Goal: Task Accomplishment & Management: Manage account settings

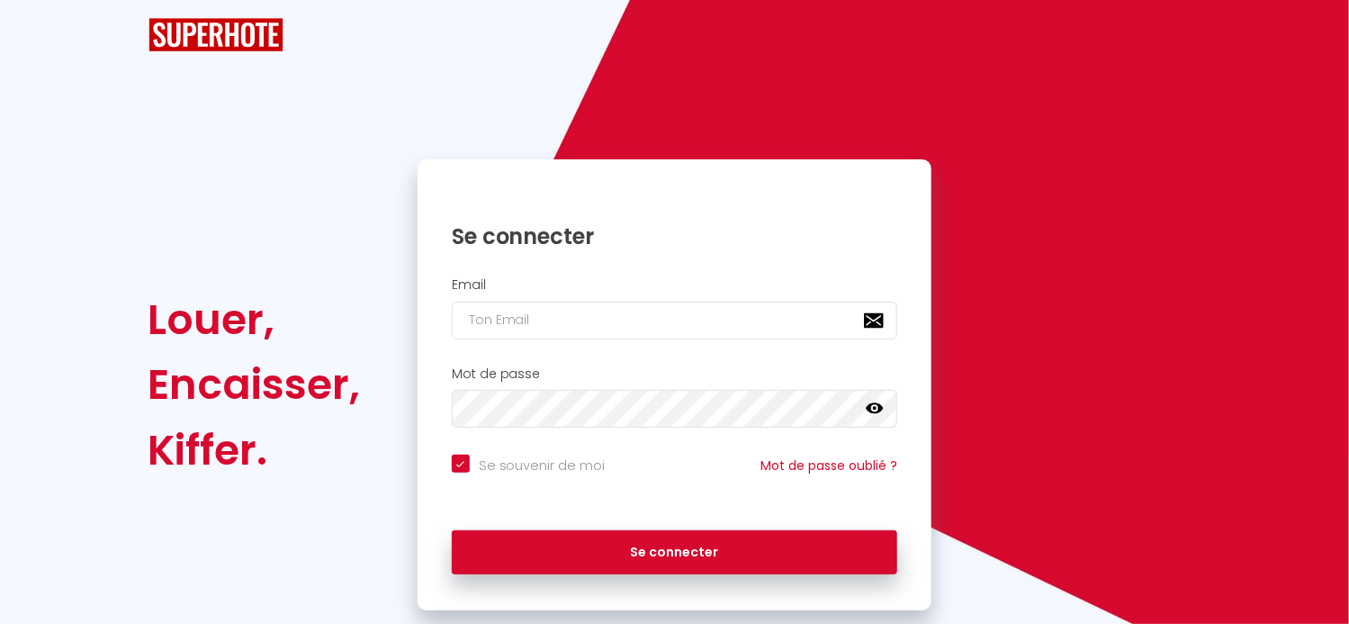
checkbox input "true"
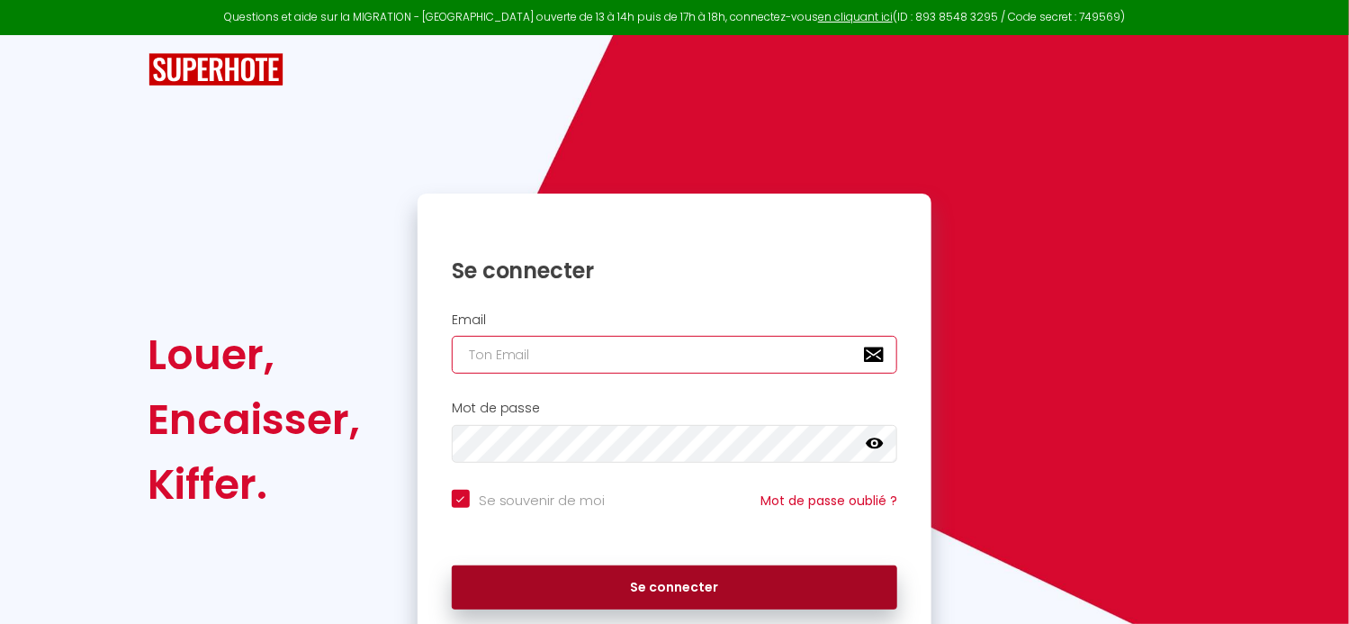
type input "[EMAIL_ADDRESS][PERSON_NAME][DOMAIN_NAME]"
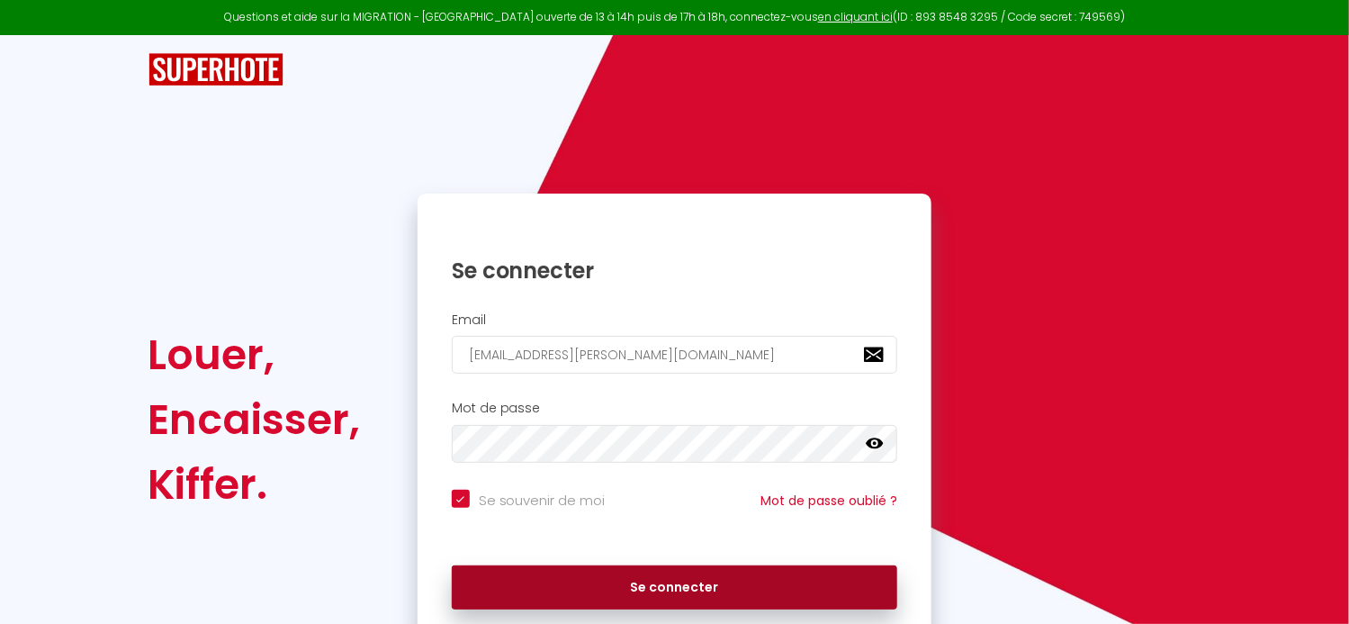
click at [594, 593] on button "Se connecter" at bounding box center [675, 587] width 446 height 45
checkbox input "true"
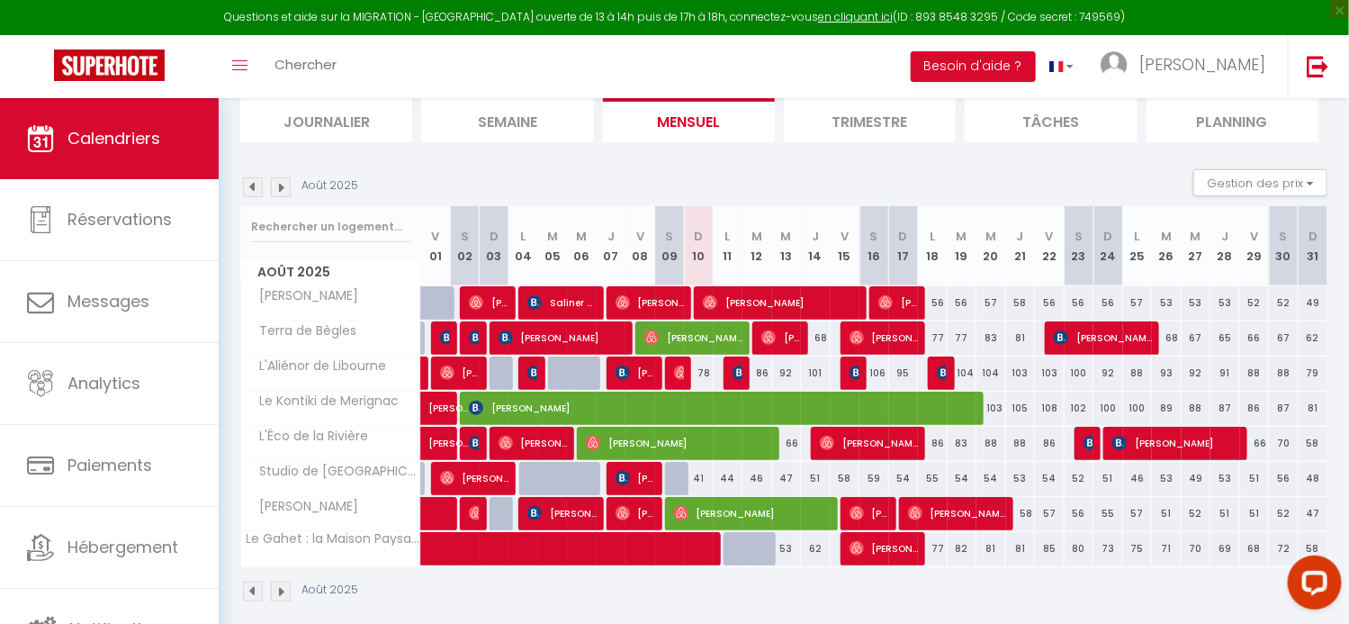
scroll to position [139, 0]
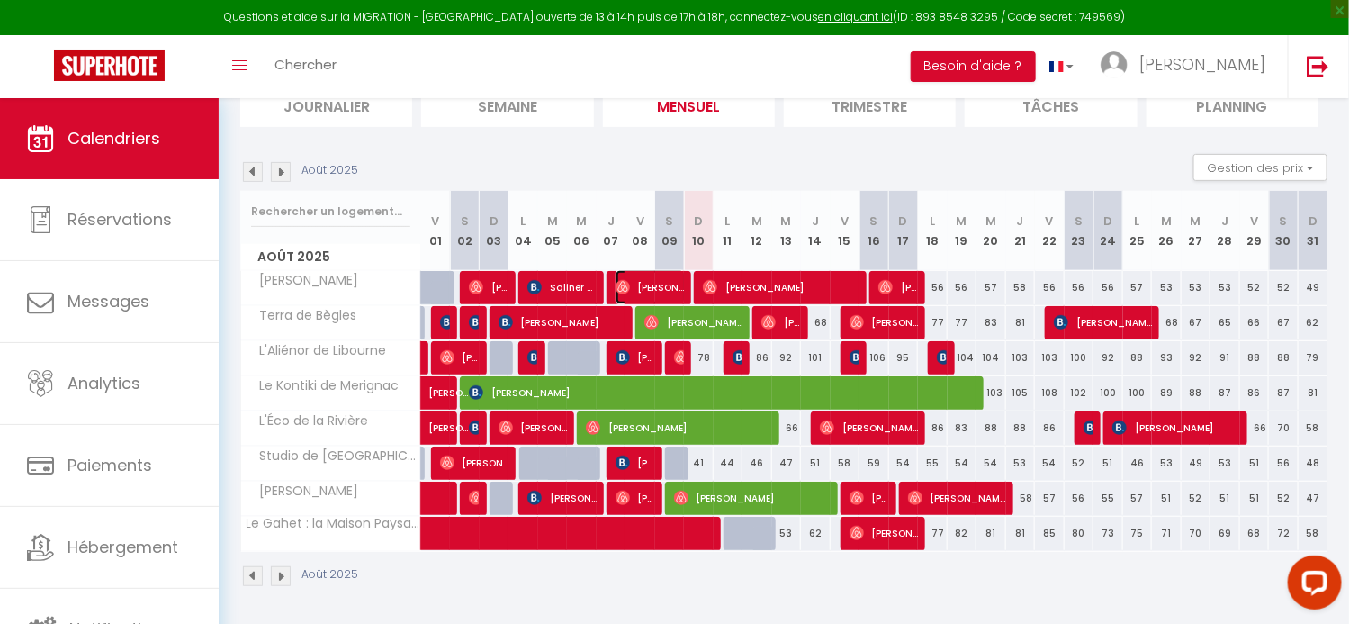
click at [656, 283] on span "Christophe Escoffier" at bounding box center [649, 287] width 69 height 34
select select "OK"
select select "0"
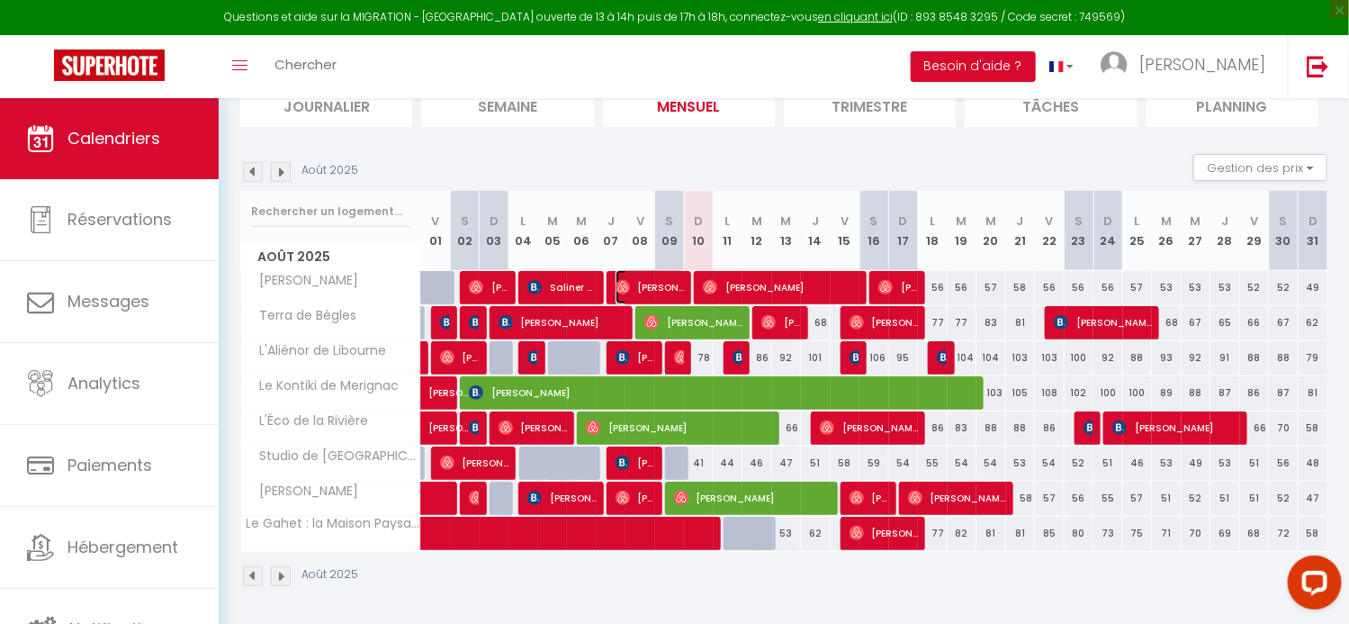
select select "1"
select select
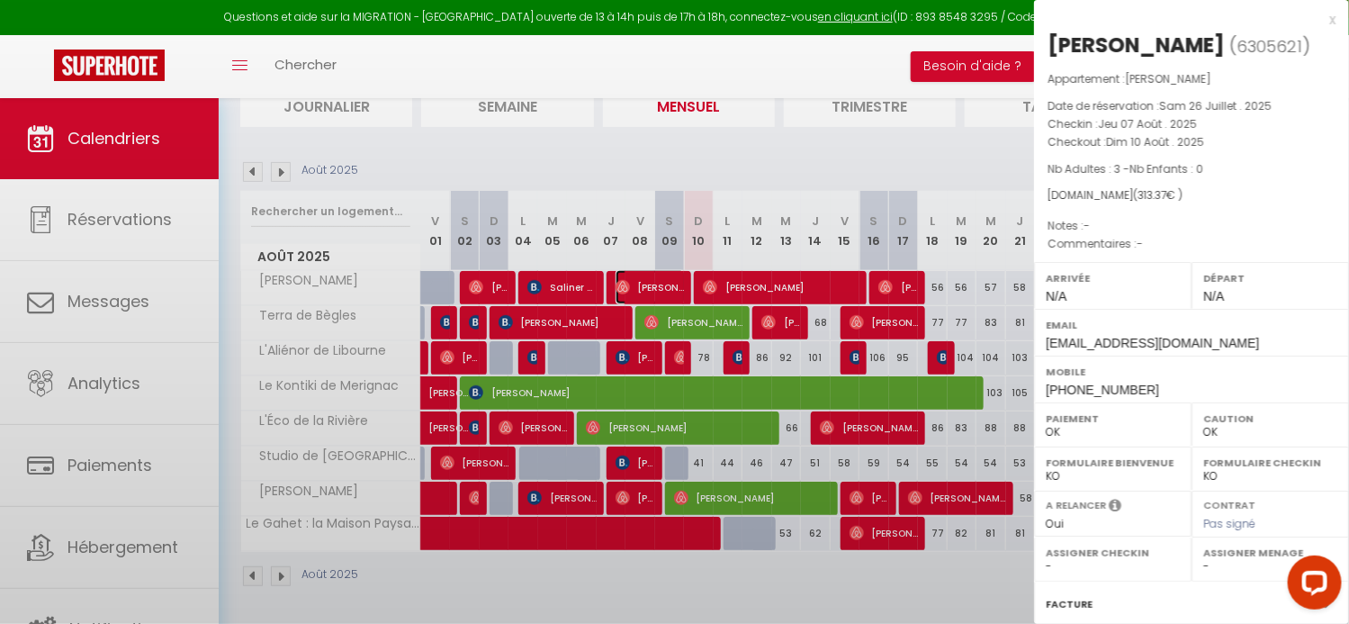
select select "42555"
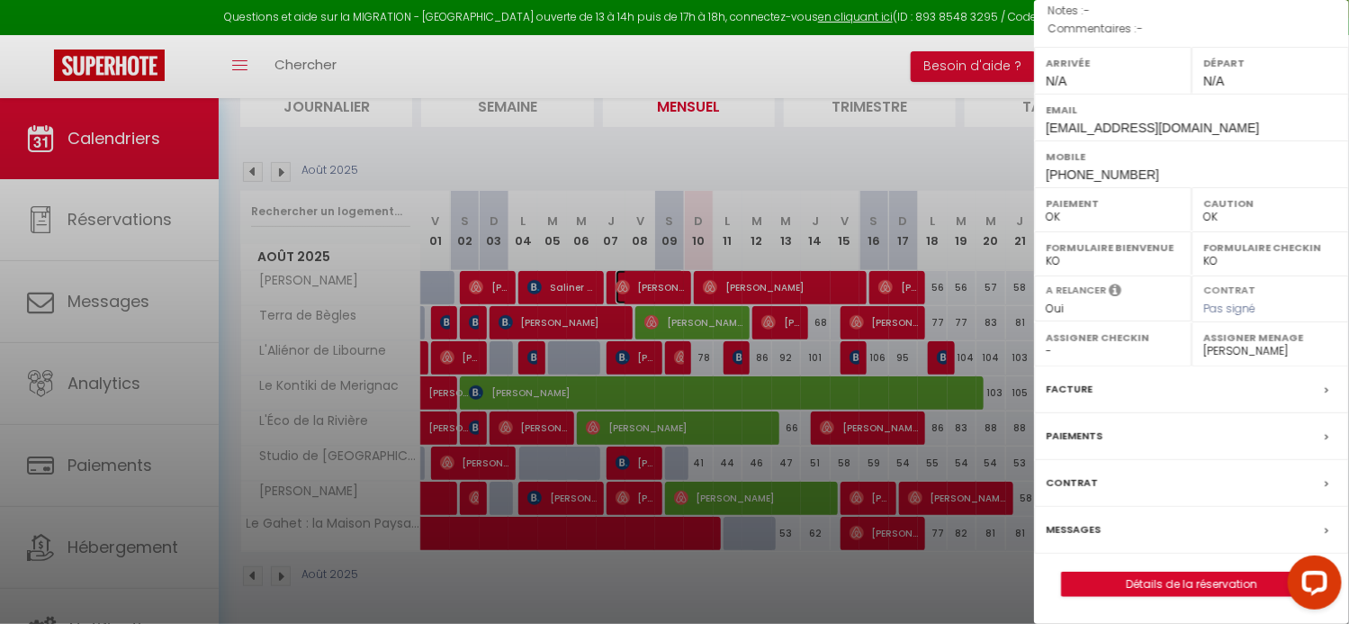
scroll to position [240, 0]
click at [1108, 532] on div "Messages" at bounding box center [1191, 530] width 315 height 47
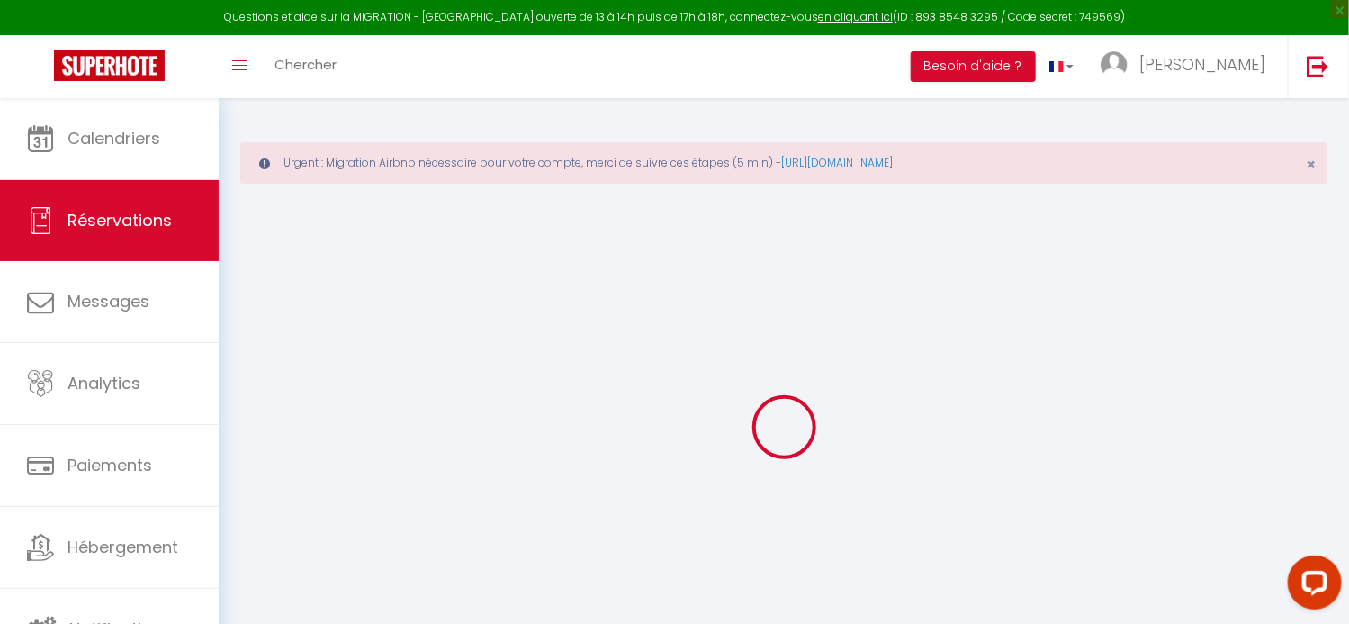
type input "Christophe"
type input "Escoffier"
type input "fq659q0ln1zh2dl9xozr0ddfhpbx@reply.superhote.com"
type input "+33623182264"
select select
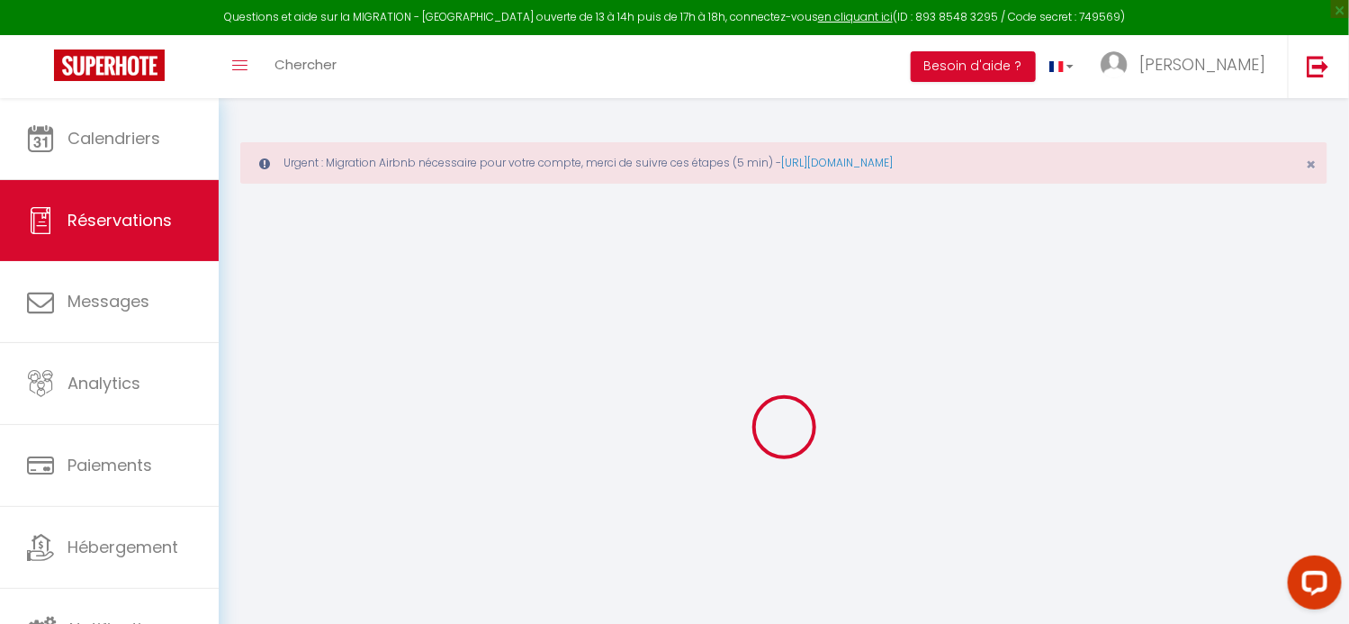
type input "53.1"
select select "31256"
select select "1"
select select
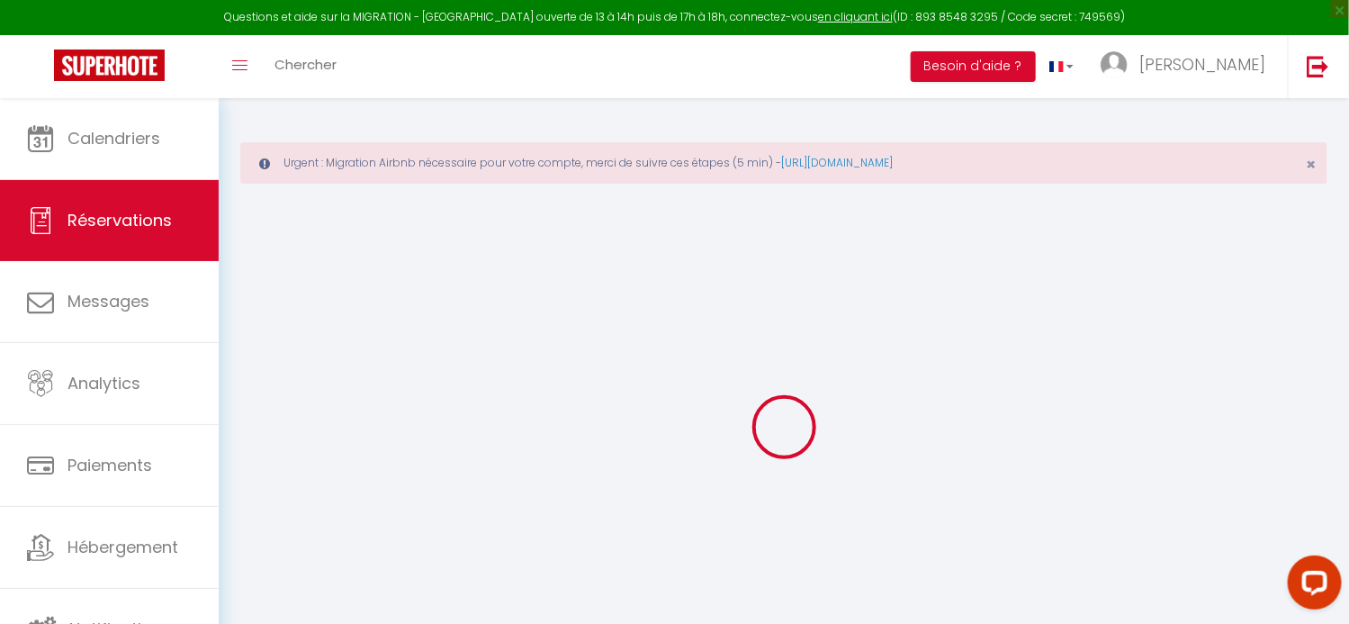
type input "3"
select select "12"
select select
type input "255"
checkbox input "false"
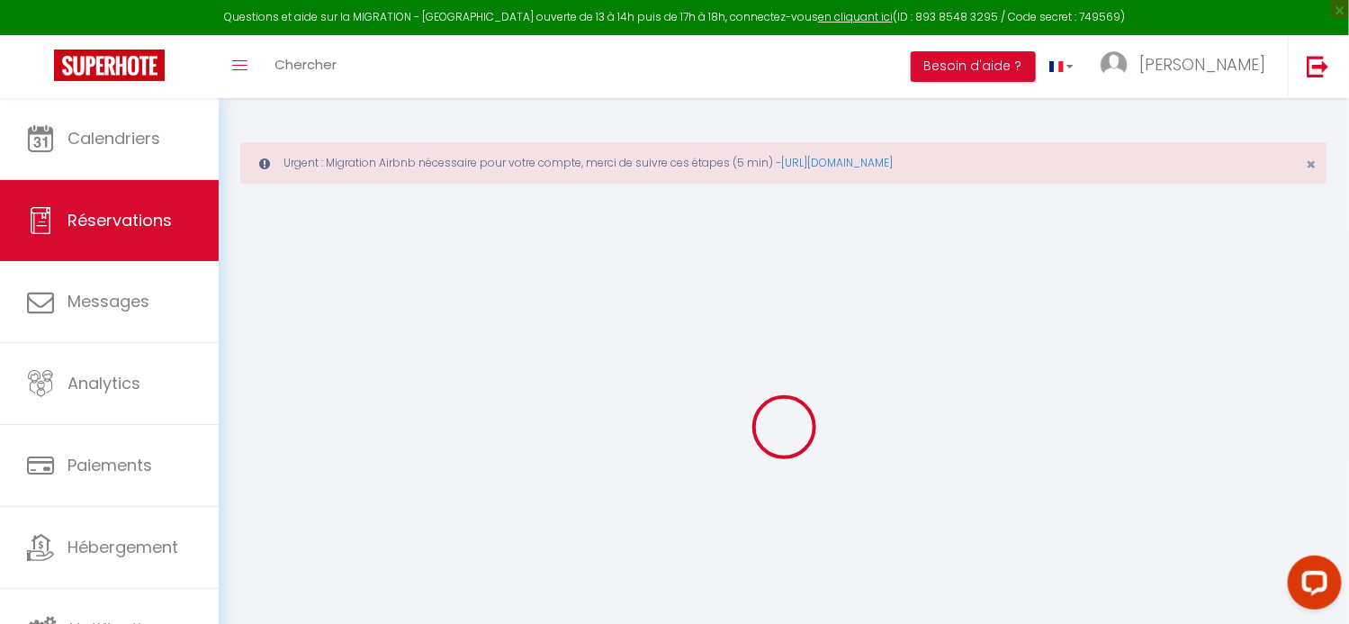
type input "0"
select select "1"
type input "0"
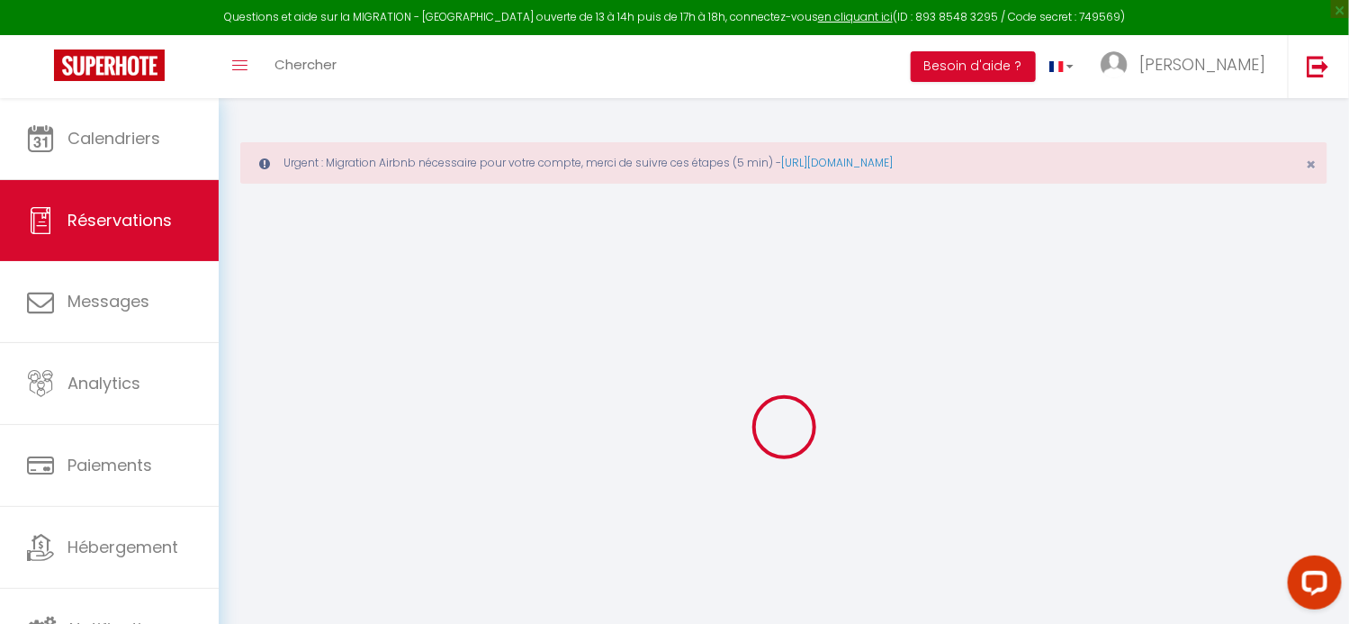
select select
select select "15"
checkbox input "false"
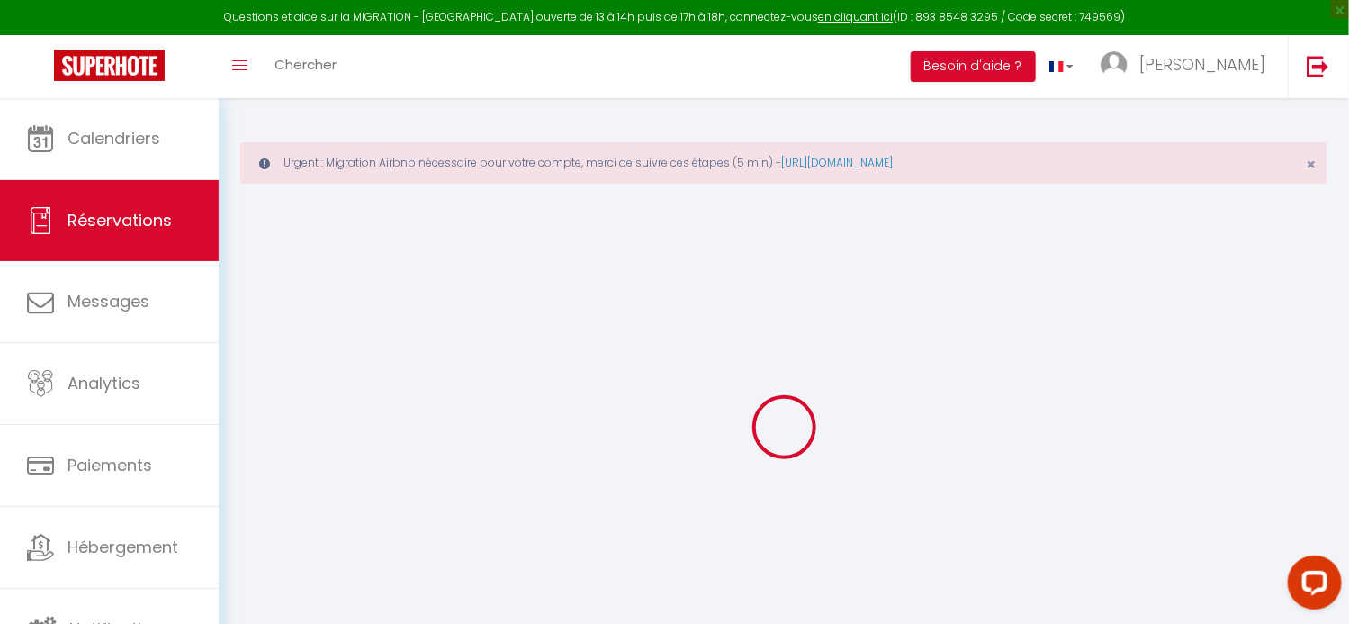
select select
checkbox input "false"
select select
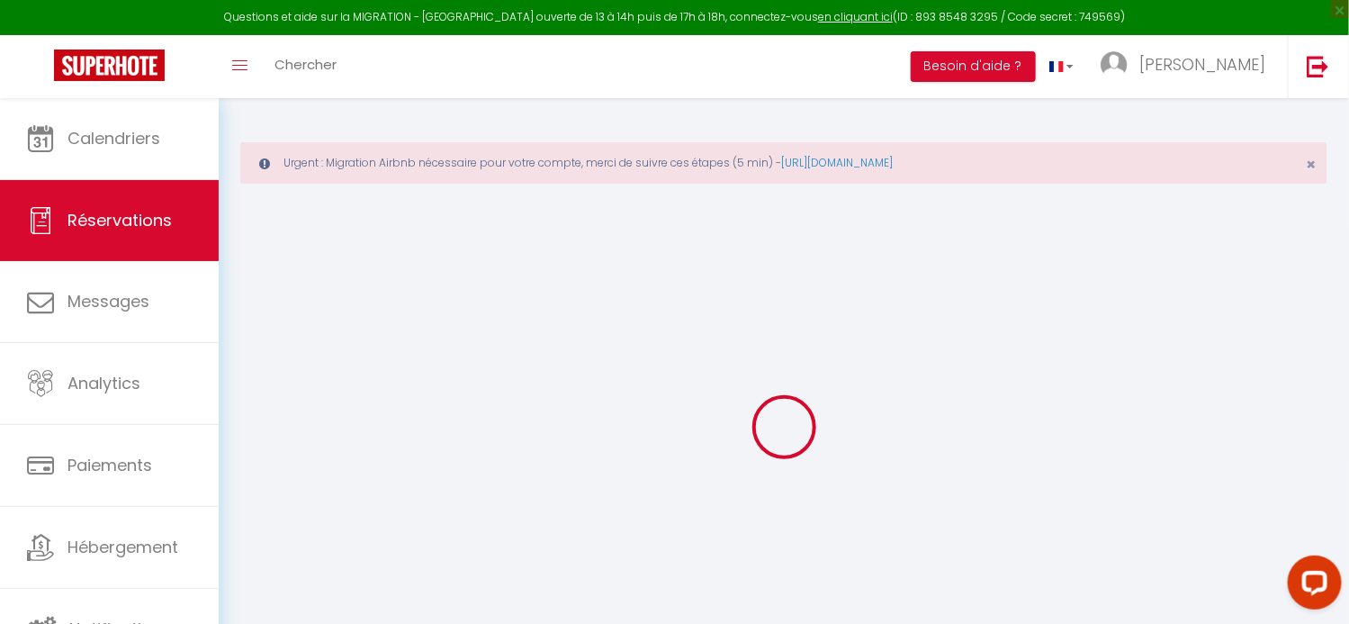
select select
checkbox input "false"
select select
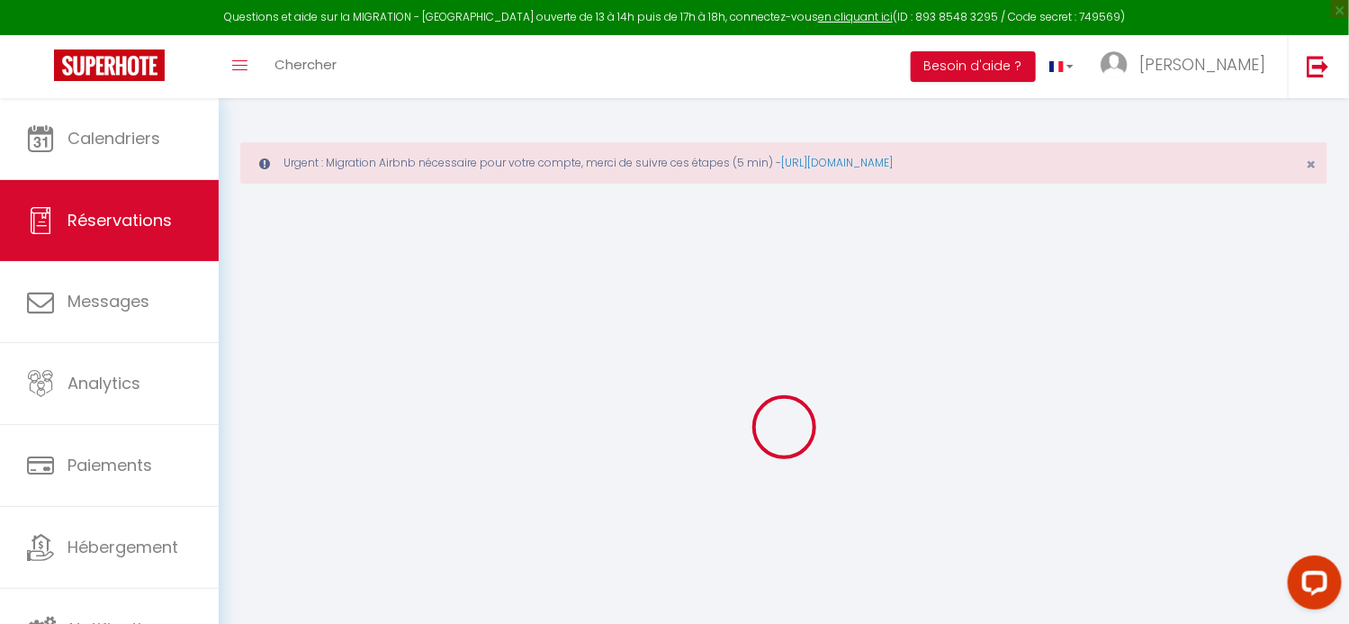
select select
checkbox input "false"
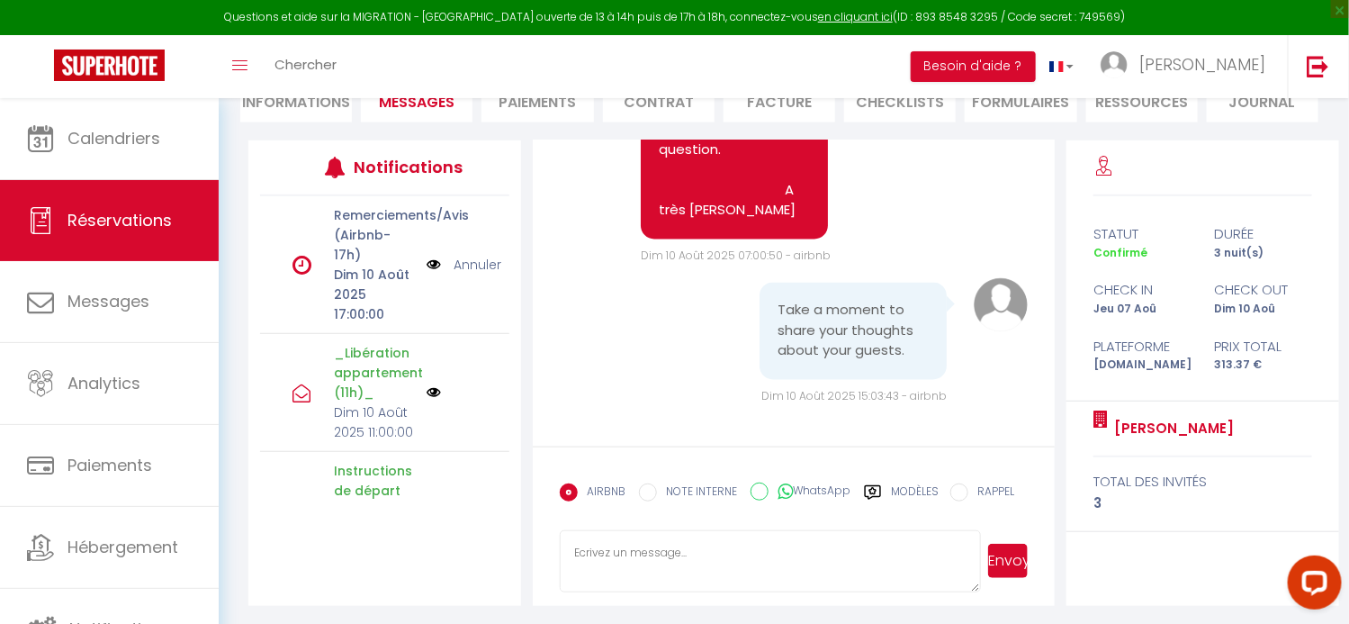
scroll to position [4651, 0]
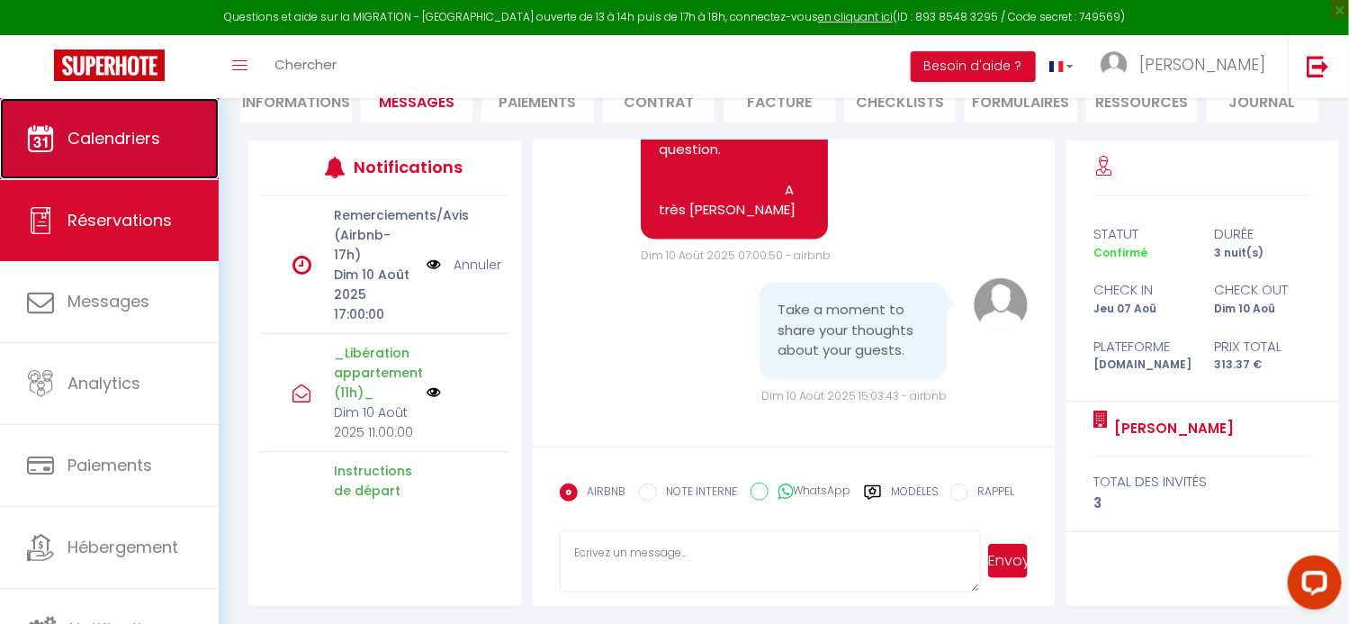
click at [96, 138] on span "Calendriers" at bounding box center [113, 138] width 93 height 22
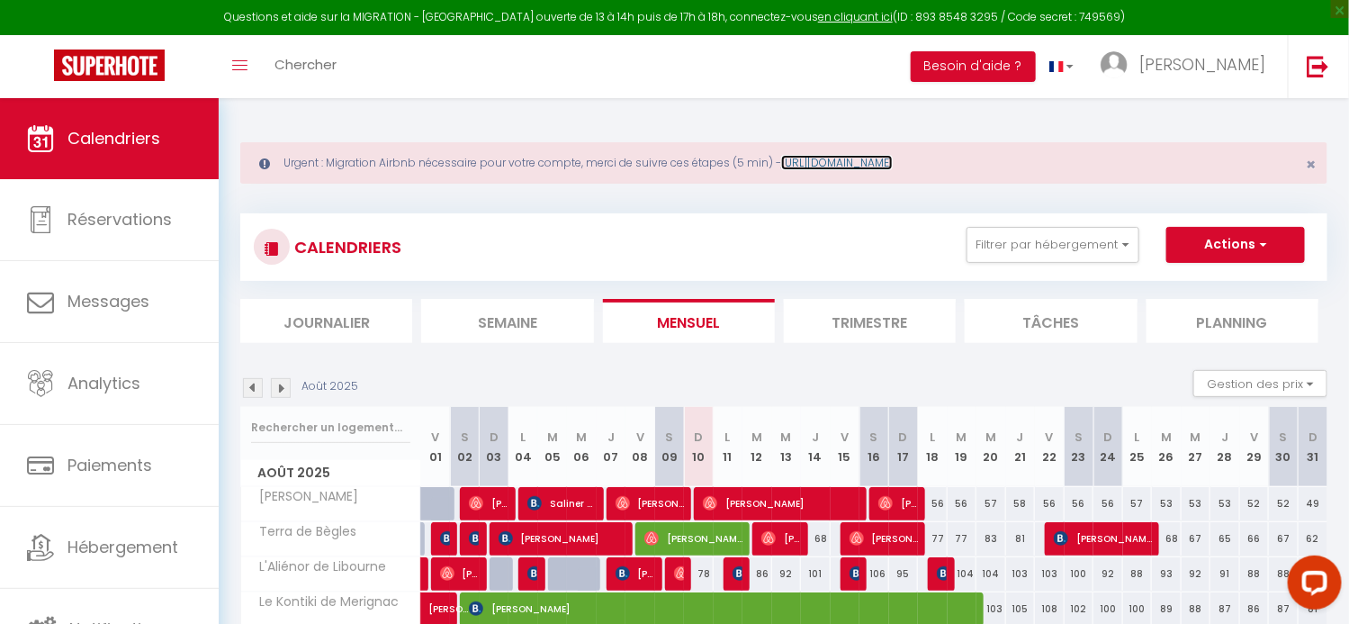
click at [853, 165] on link "[URL][DOMAIN_NAME]" at bounding box center [837, 162] width 112 height 15
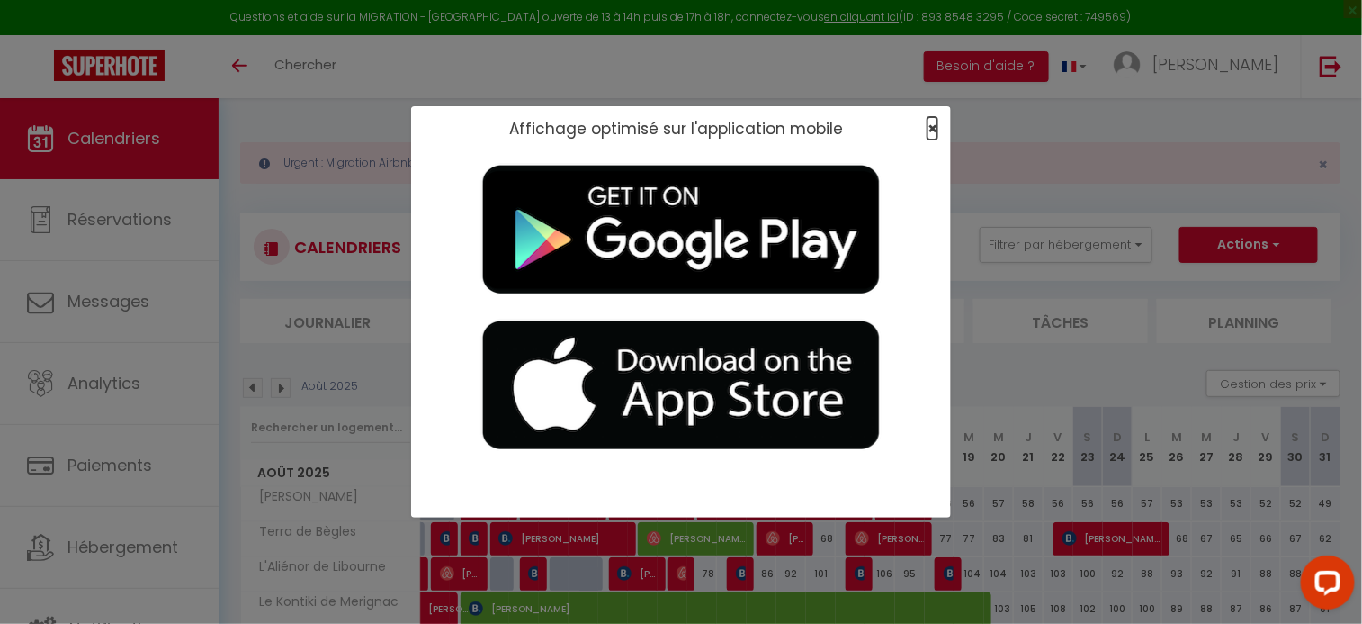
click at [935, 128] on span "×" at bounding box center [933, 128] width 10 height 22
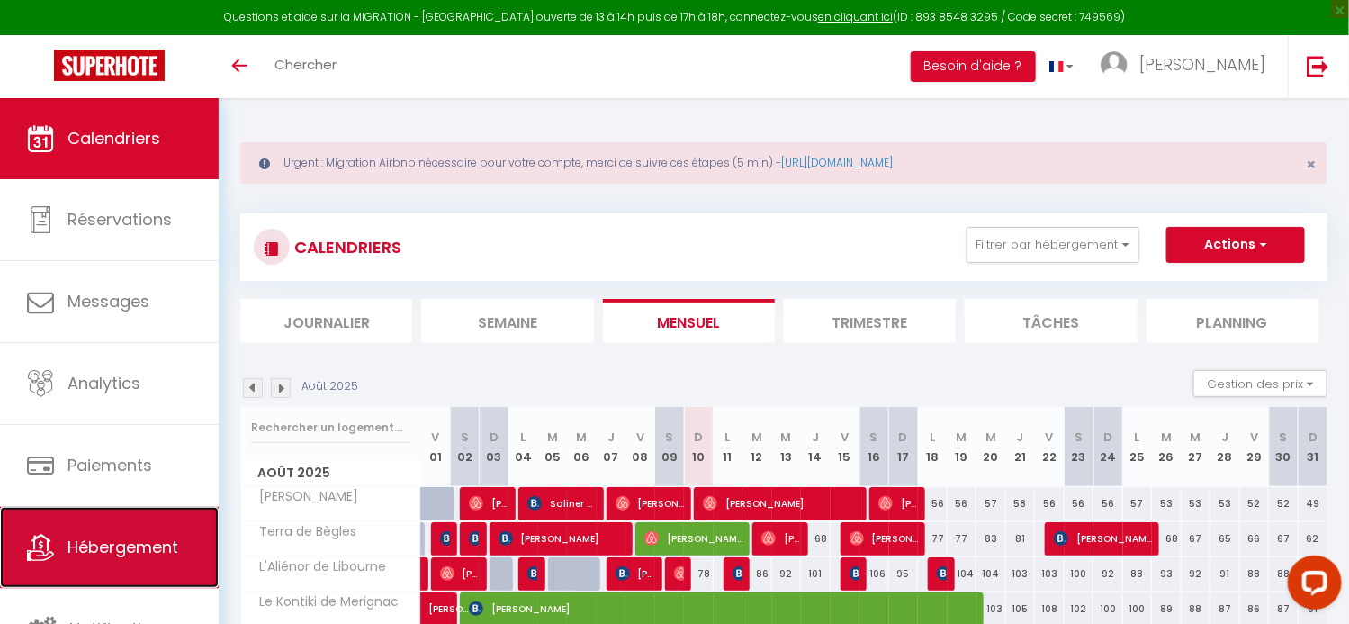
click at [121, 548] on span "Hébergement" at bounding box center [122, 546] width 111 height 22
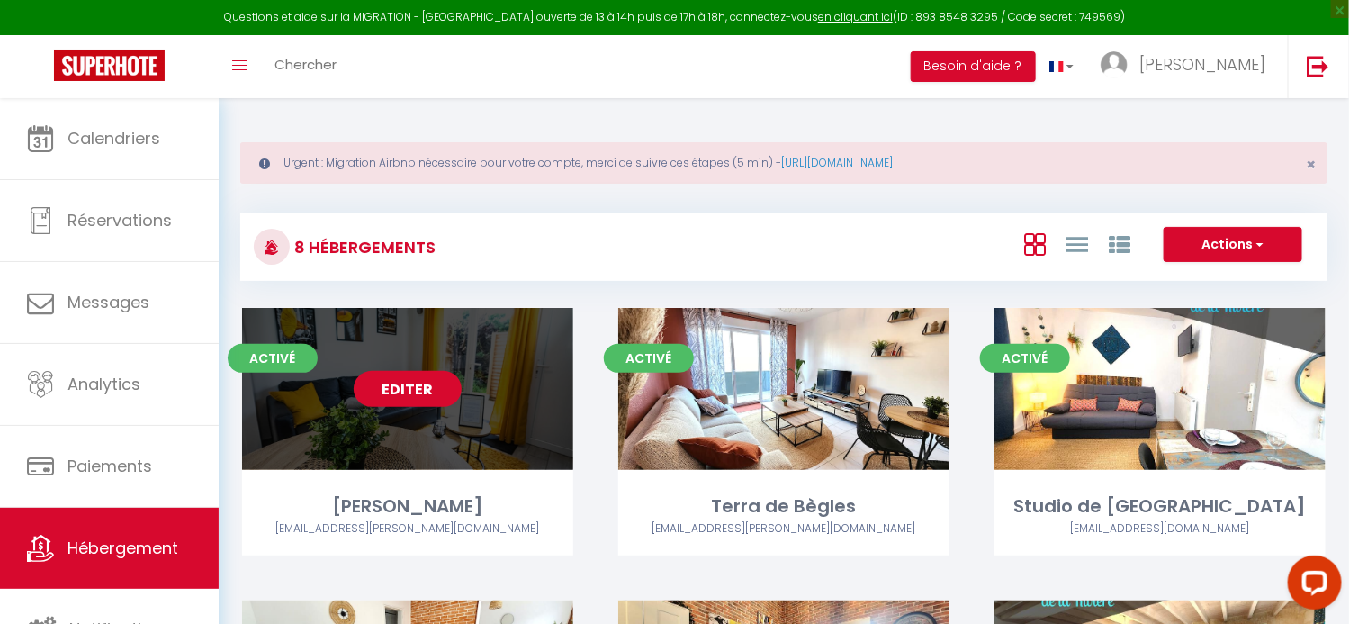
click at [416, 380] on link "Editer" at bounding box center [408, 389] width 108 height 36
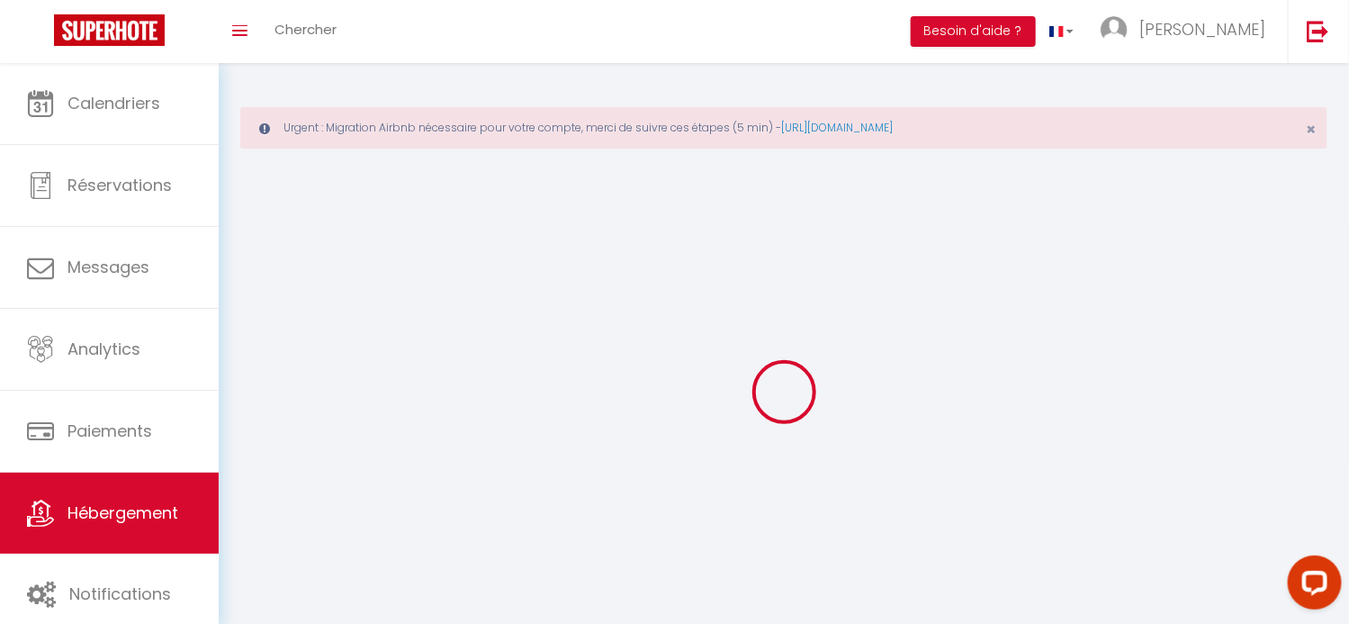
select select
select select "28"
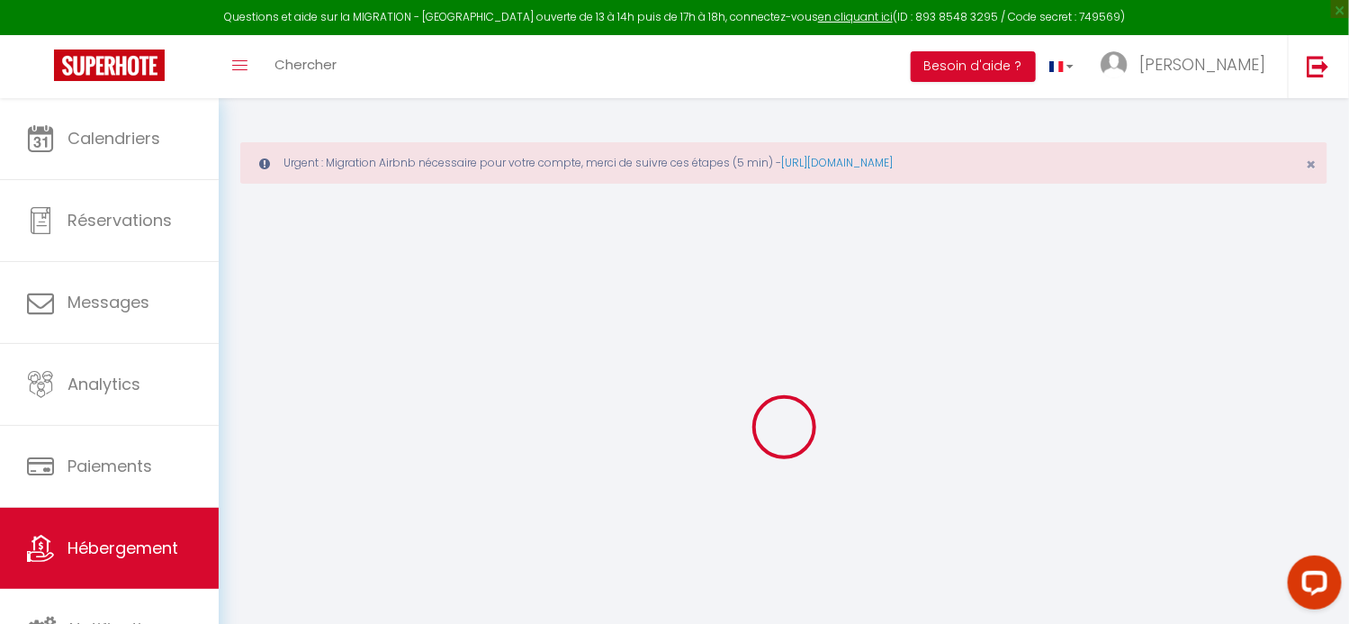
select select
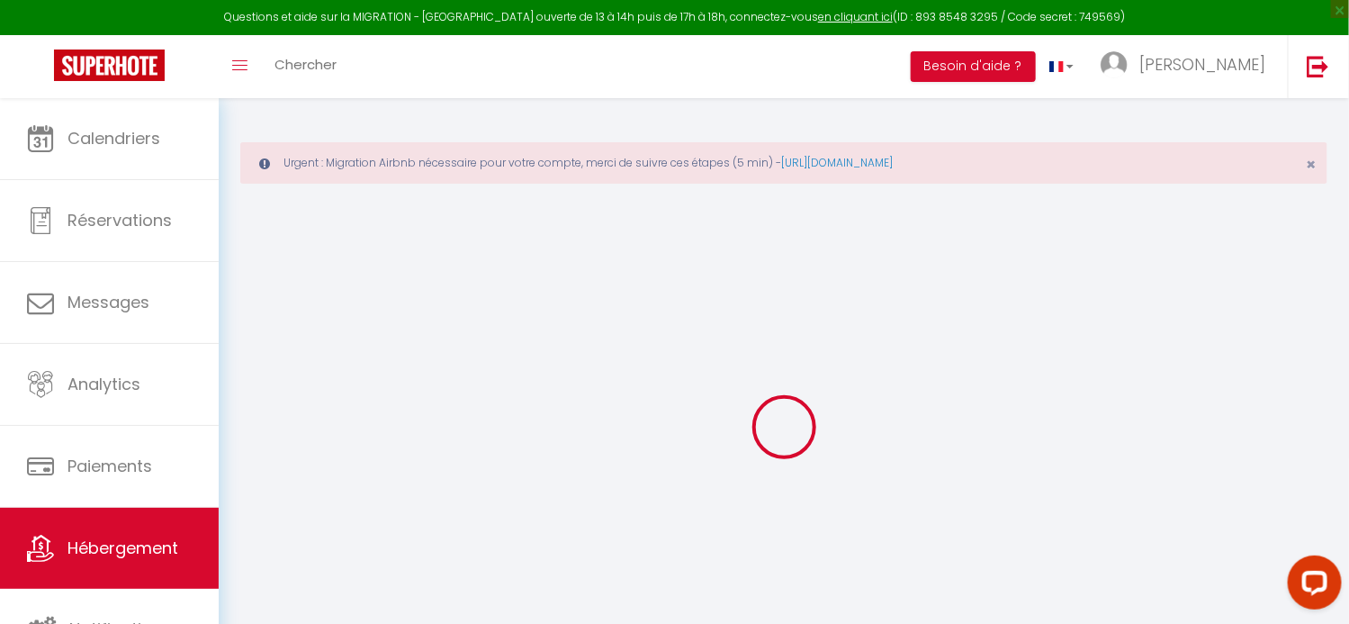
select select
checkbox input "false"
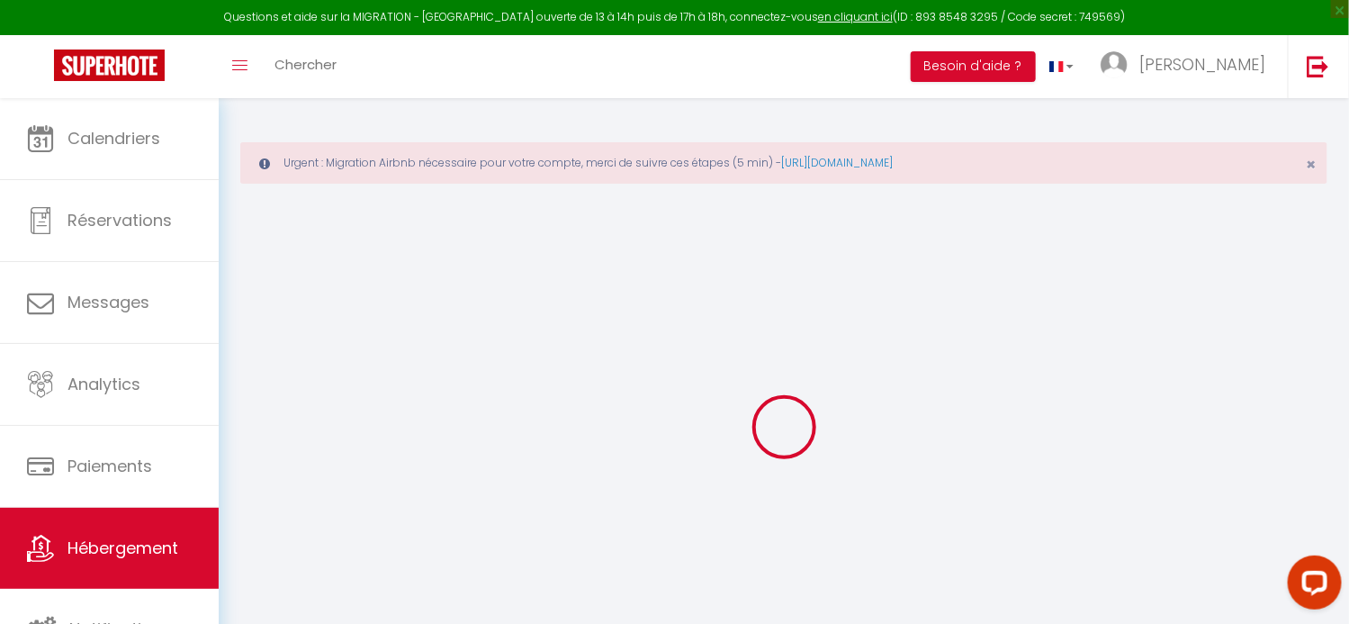
select select
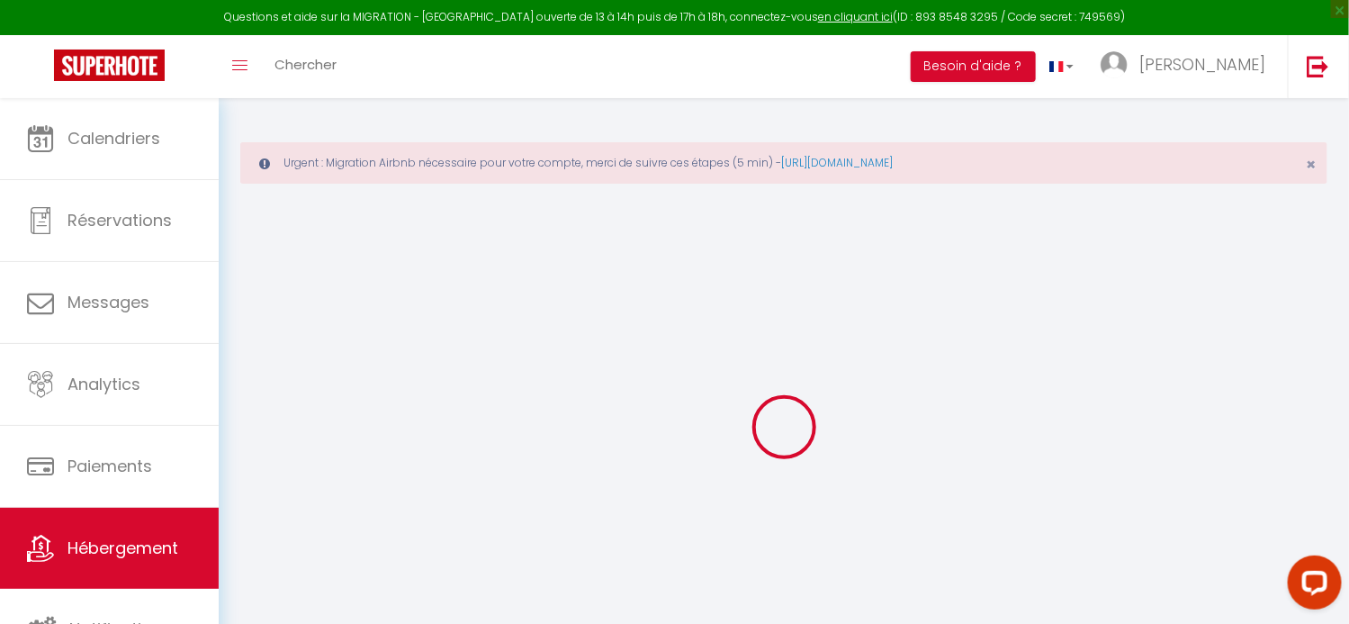
select select
checkbox input "false"
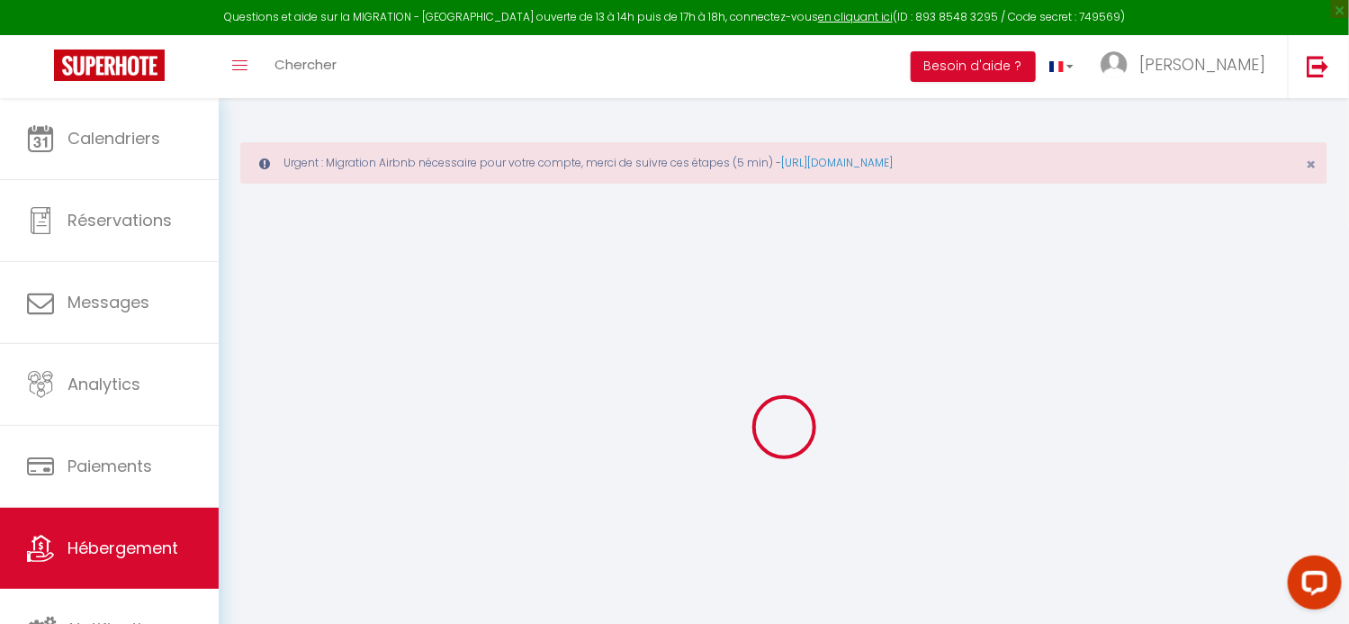
checkbox input "false"
select select
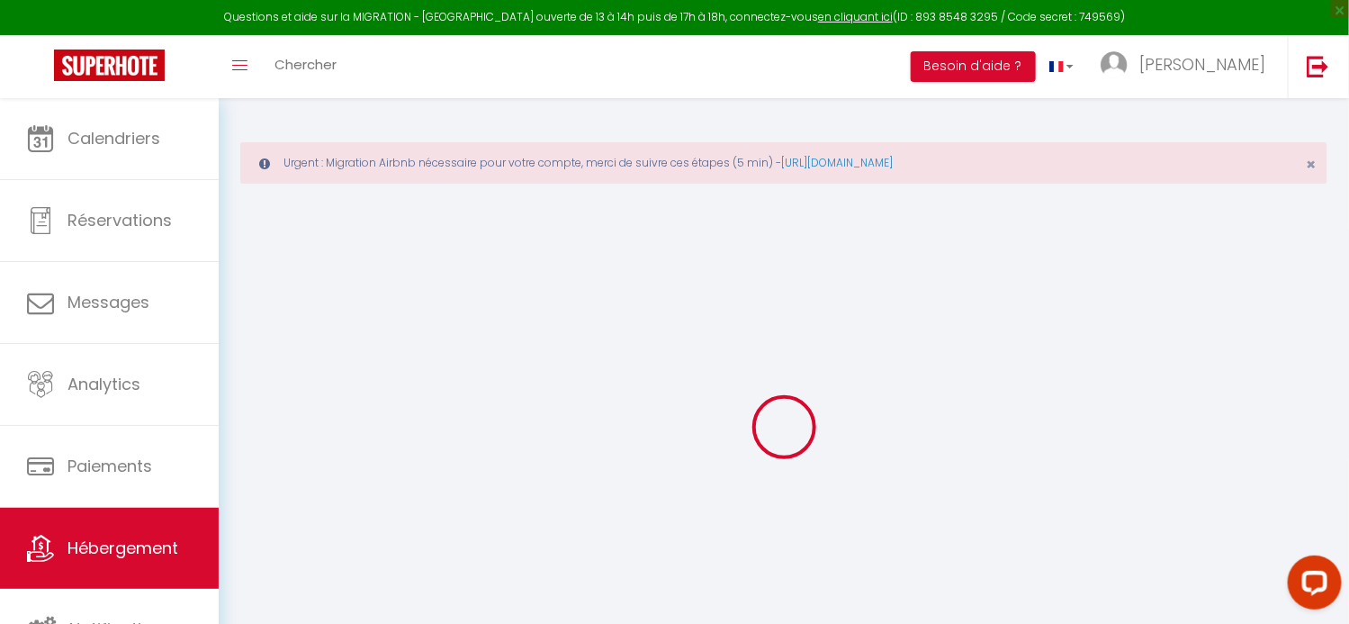
select select
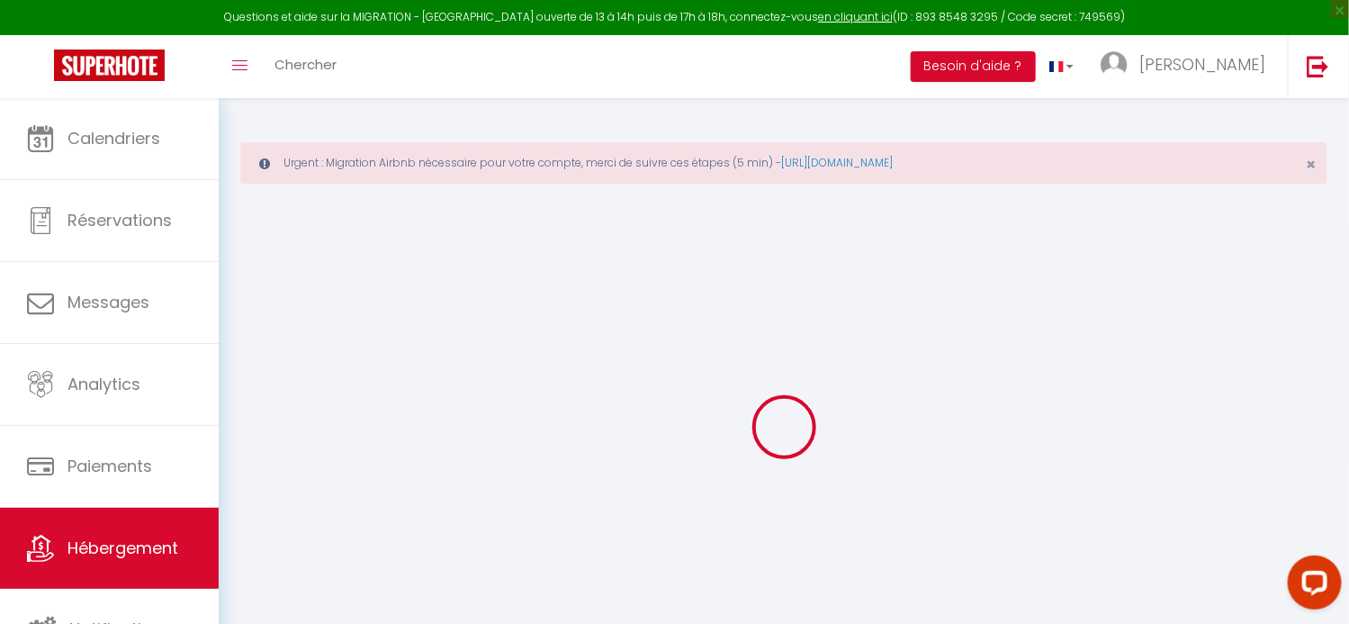
checkbox input "false"
select select
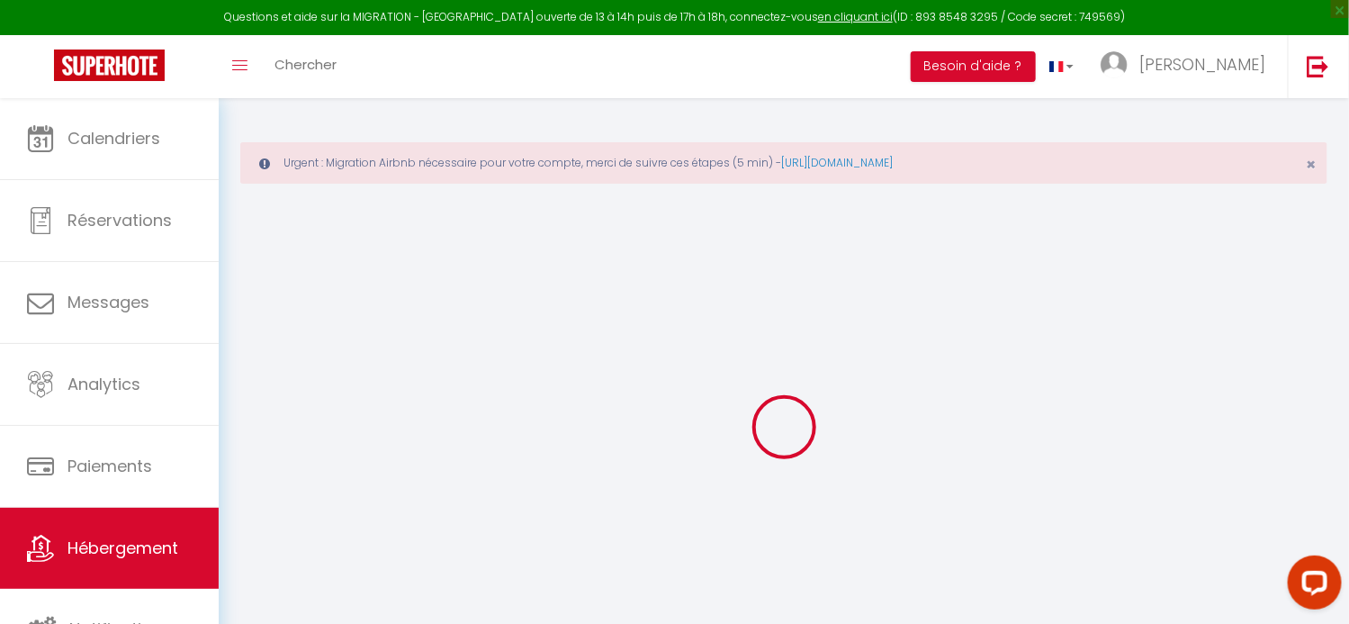
select select
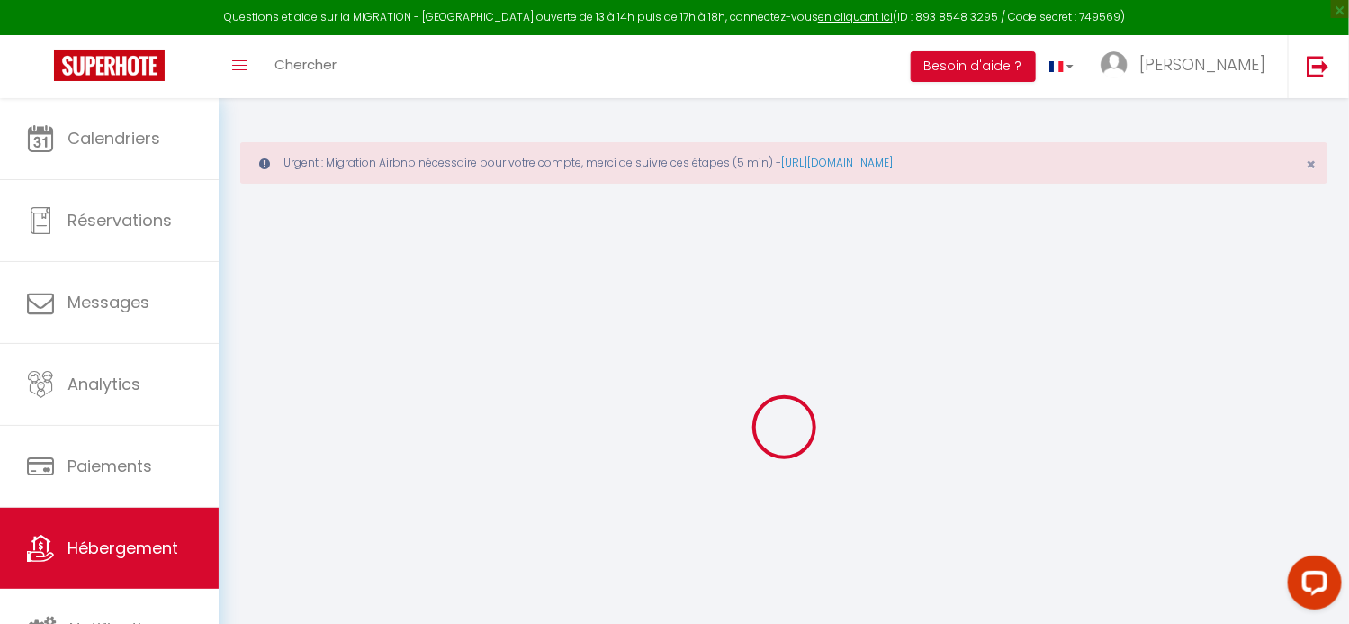
select select
checkbox input "false"
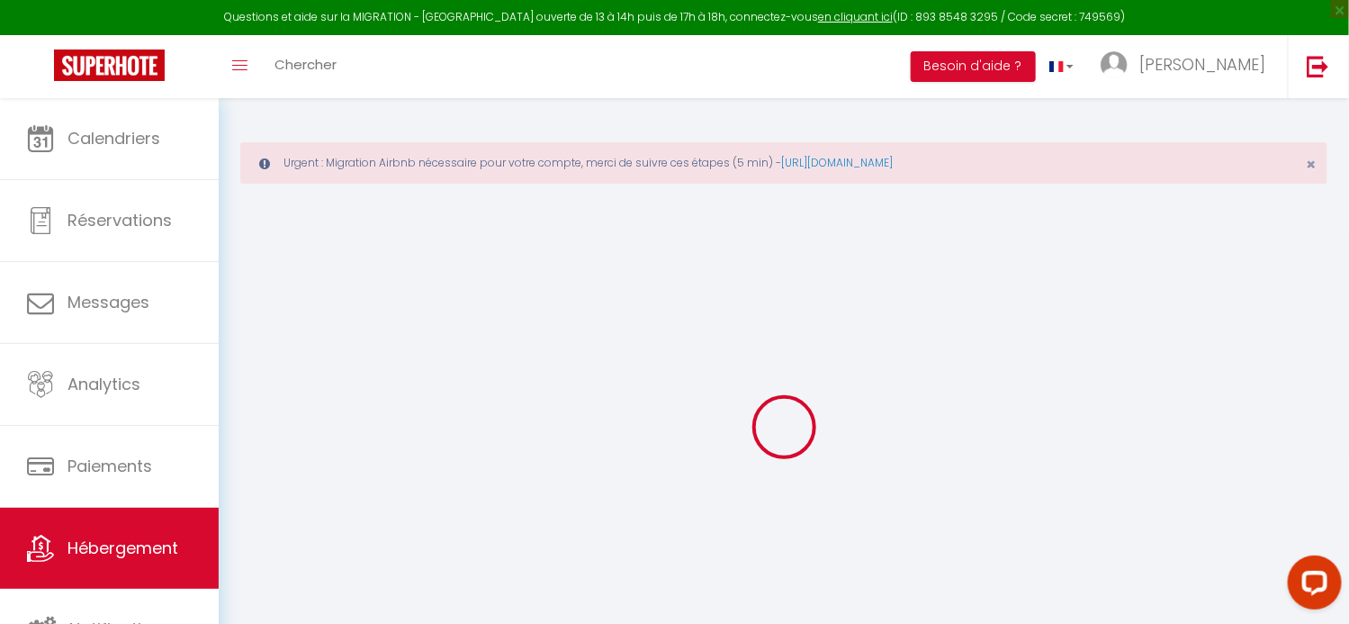
checkbox input "false"
select select
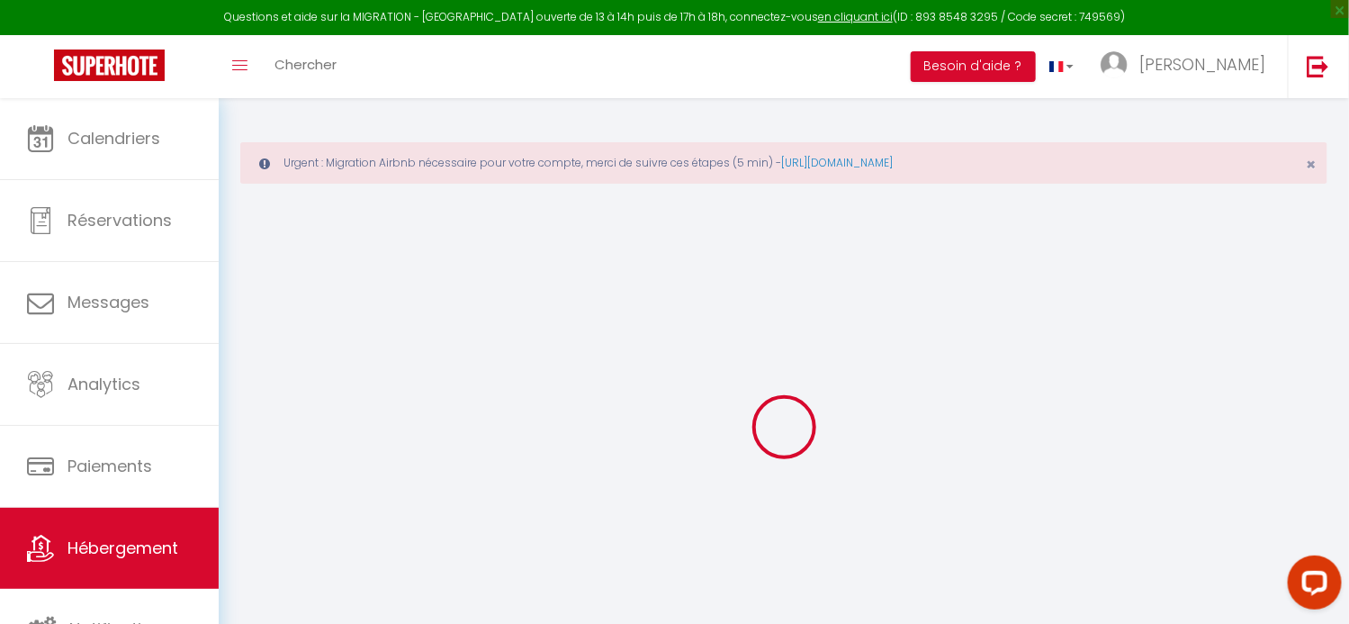
select select
checkbox input "false"
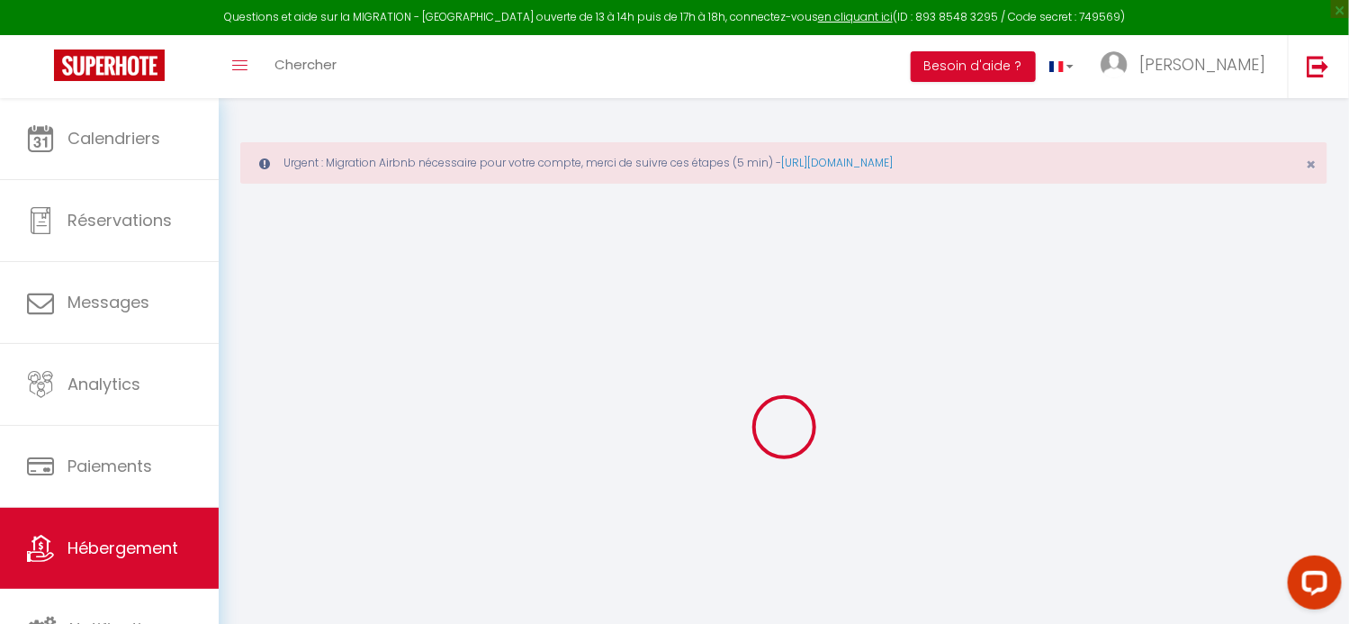
checkbox input "false"
select select
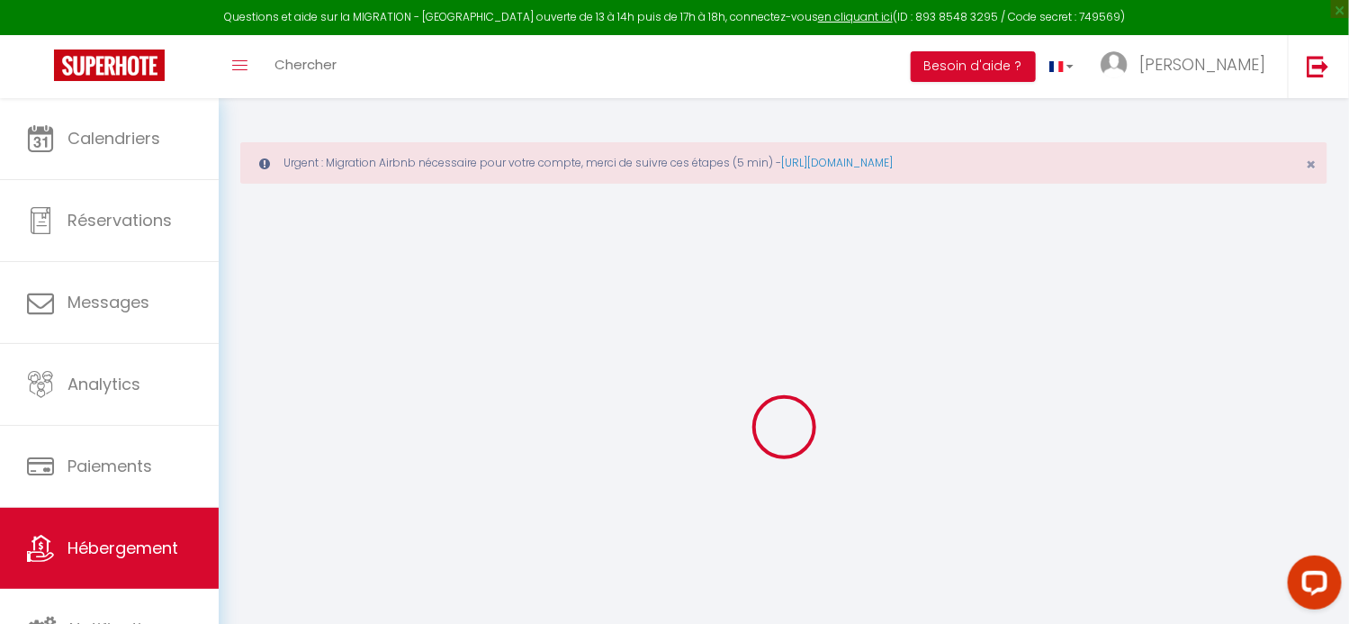
type input "Le [PERSON_NAME]"
type input "[PERSON_NAME]"
type input "LE BOURSE"
type input "77 chemin de Rozet"
type input "33360"
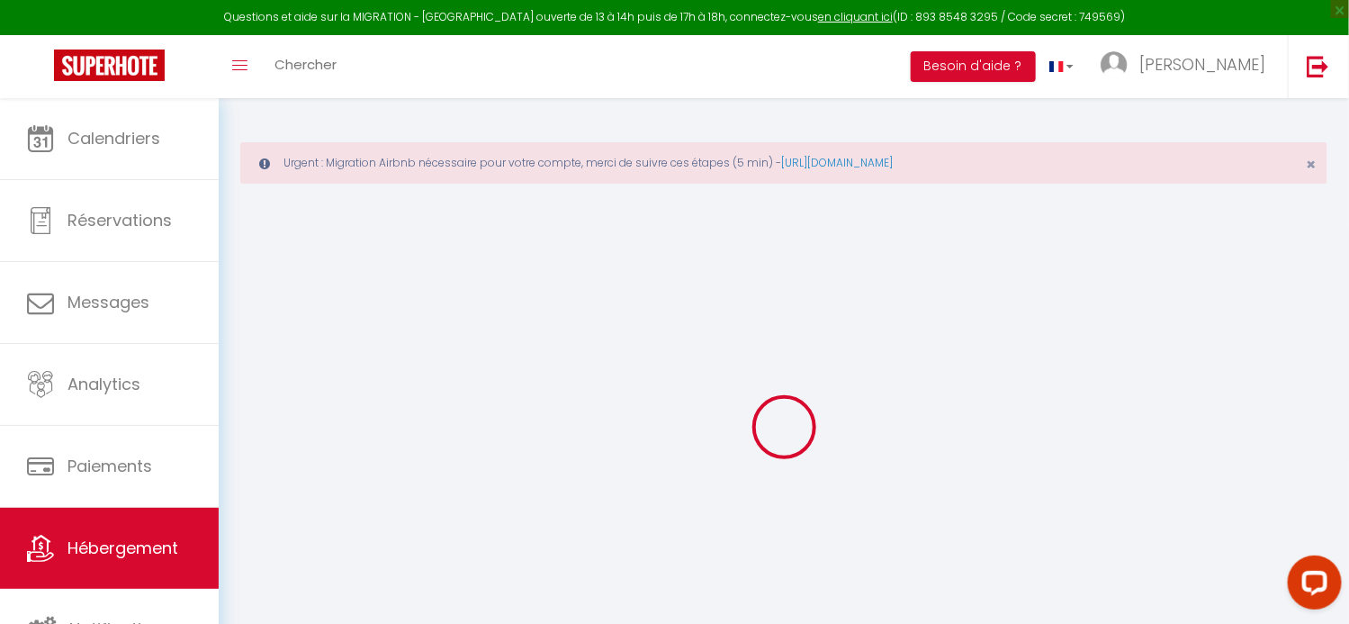
type input "LIGNAN DE BORDEAUX"
type input "40"
type input "5"
type input "40"
type input "7.20"
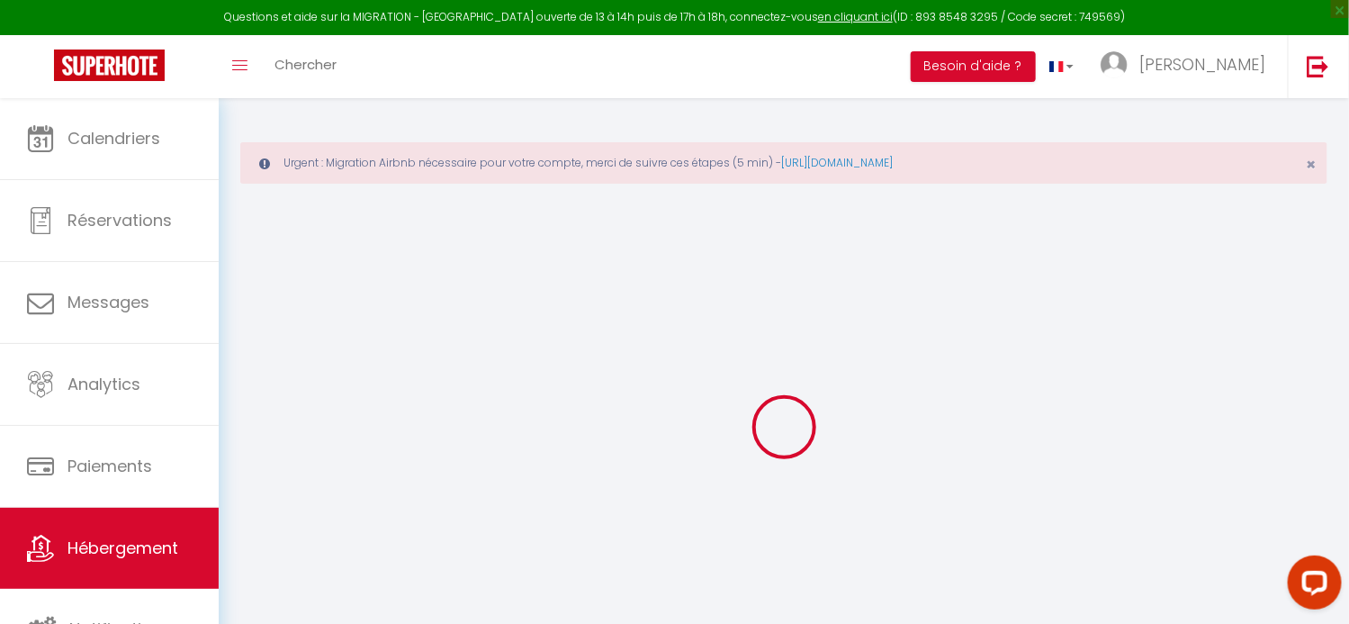
type input "6.91"
type input "150"
select select
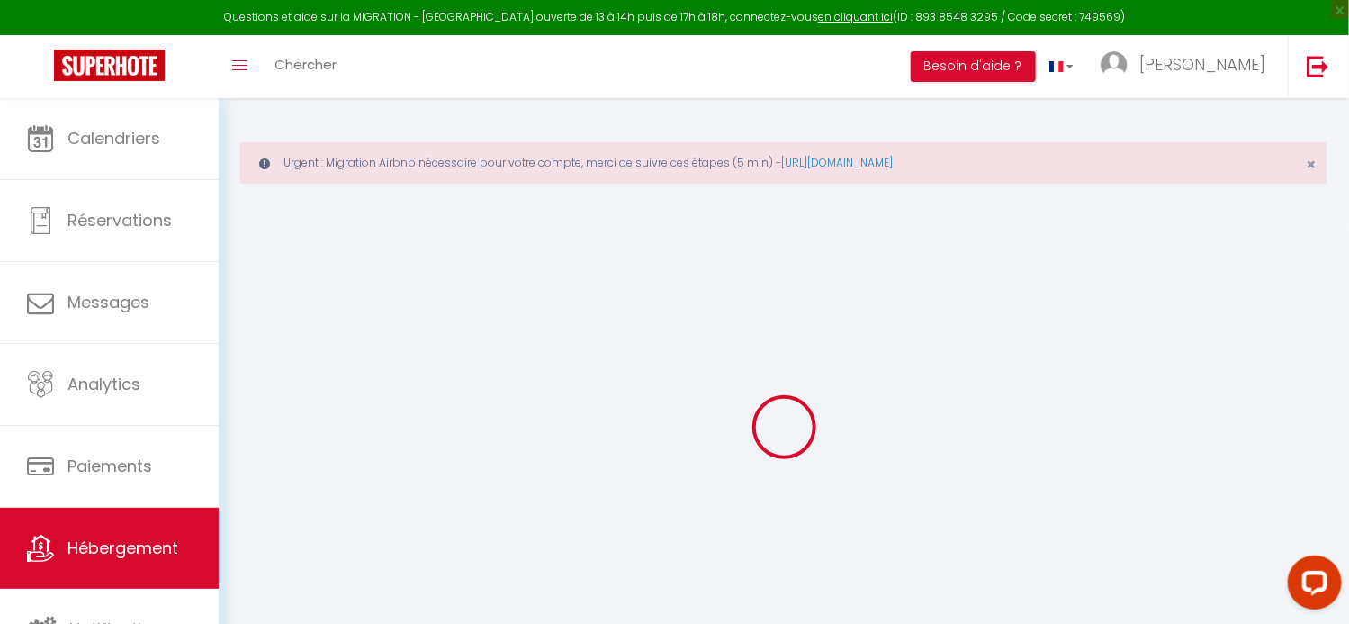
select select
type input "37 Avenue Gabriele d'Annunzio"
type input "33600"
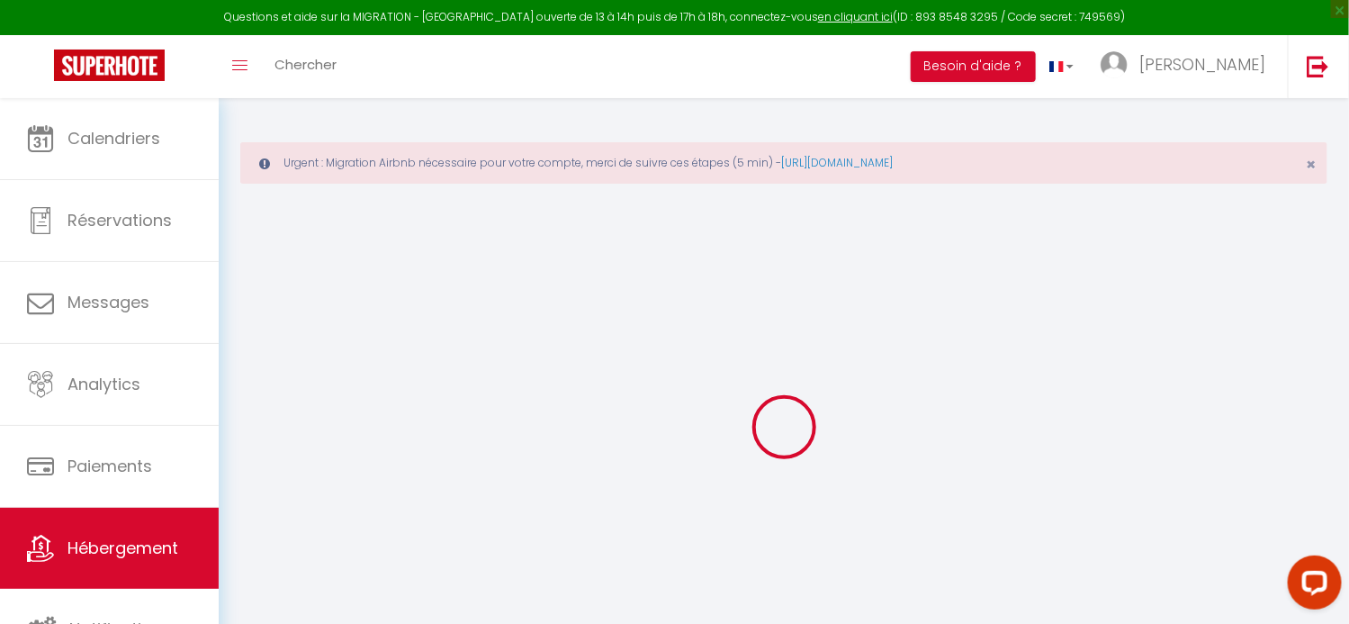
type input "Pessac"
type input "[EMAIL_ADDRESS][DOMAIN_NAME]"
select select "6051"
checkbox input "false"
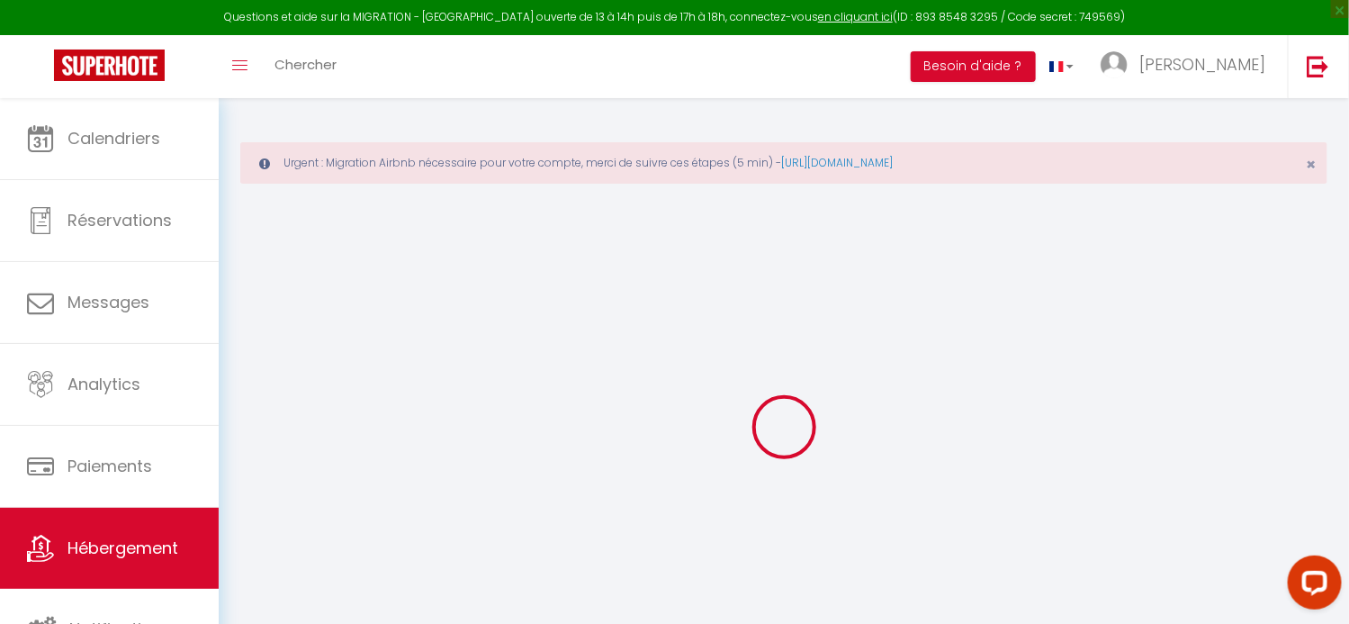
checkbox input "false"
radio input "true"
type input "0"
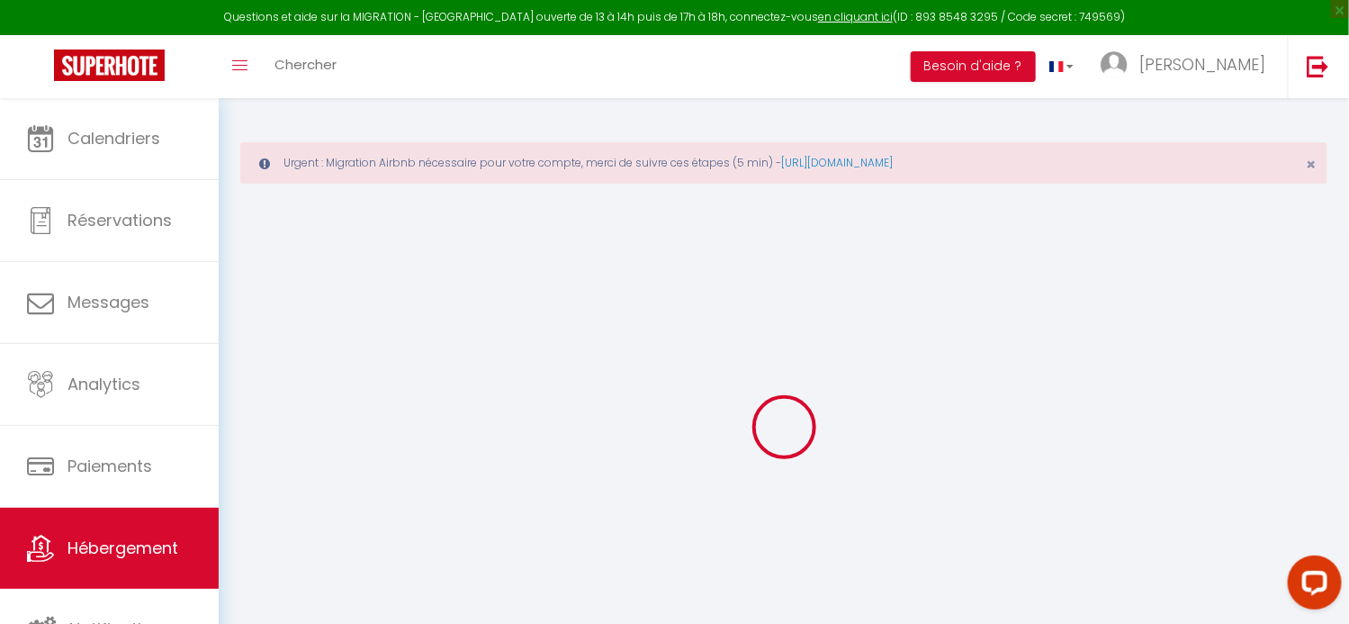
type input "0"
select select "42555"
select select
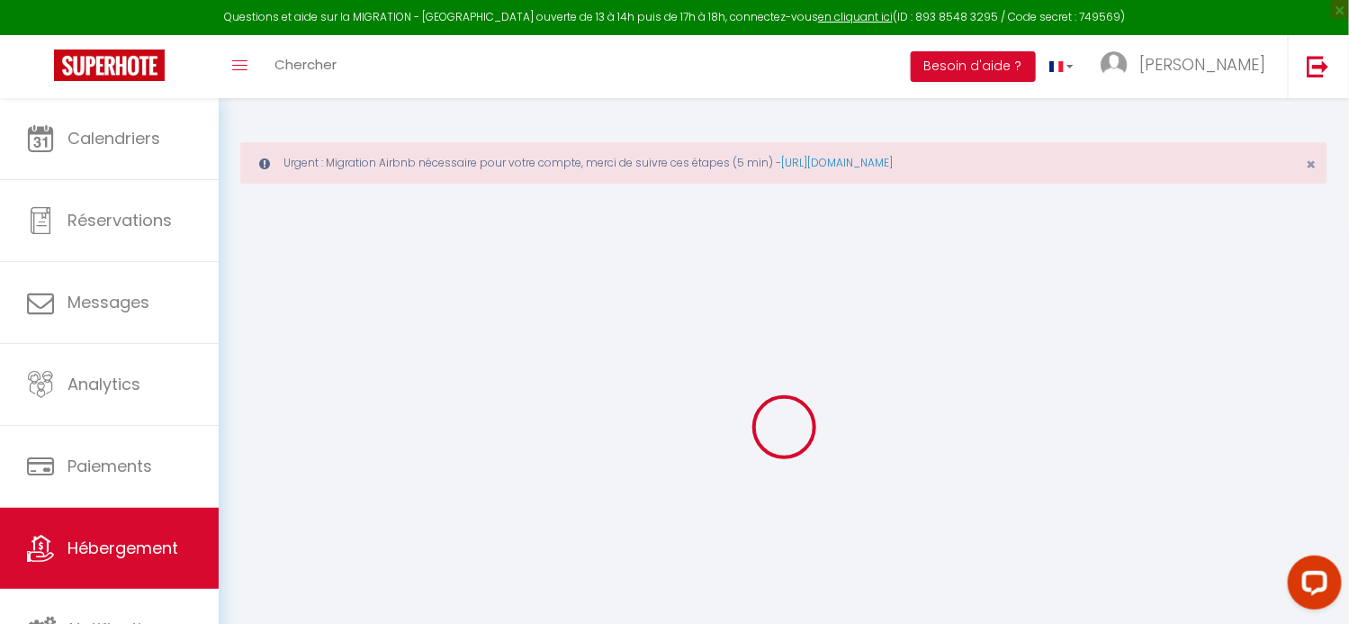
select select
checkbox input "false"
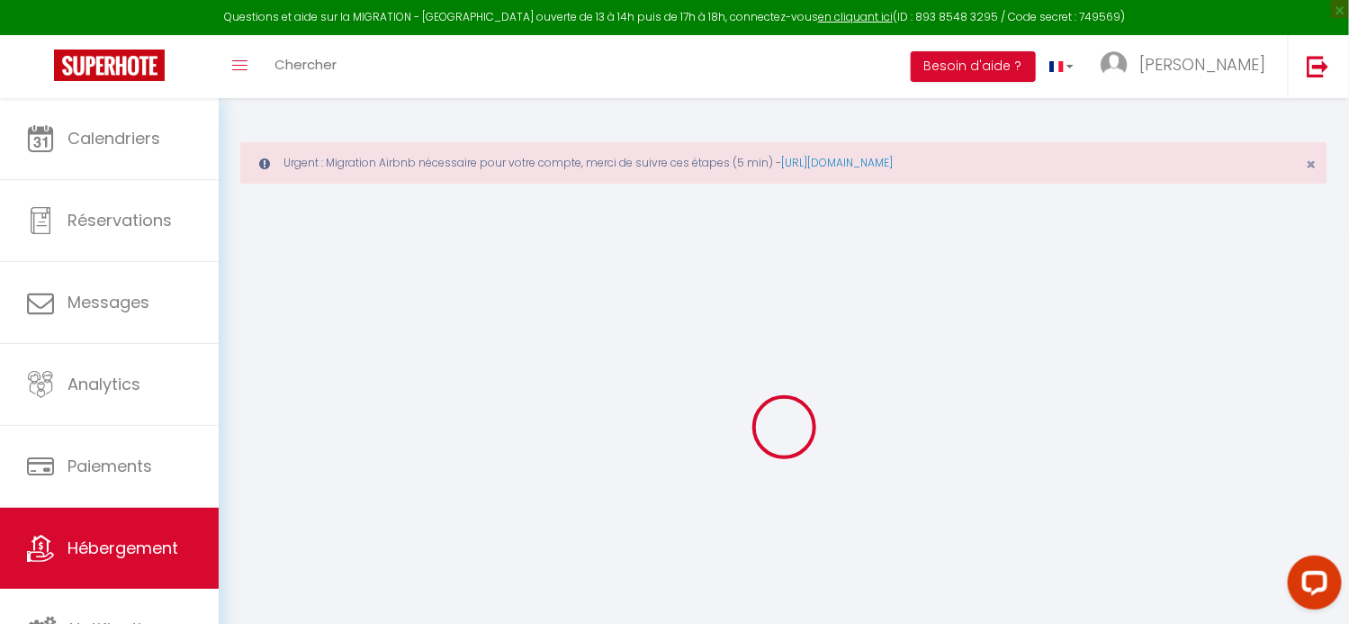
checkbox input "false"
select select
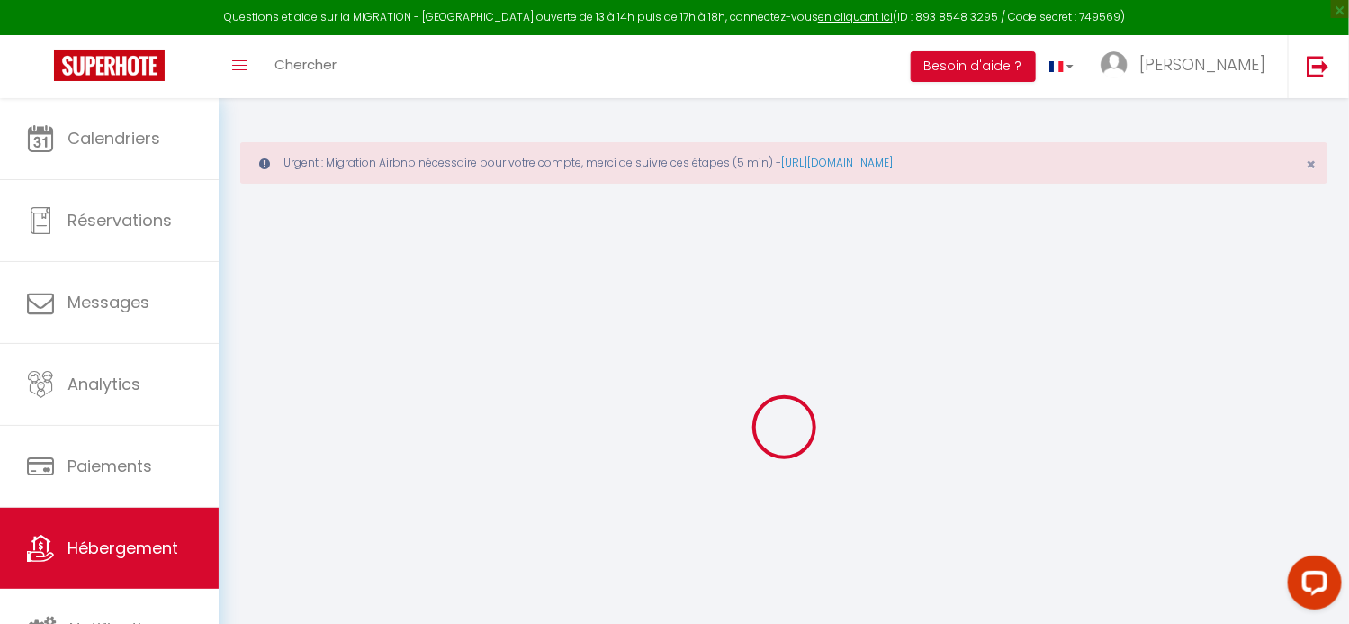
select select
checkbox input "false"
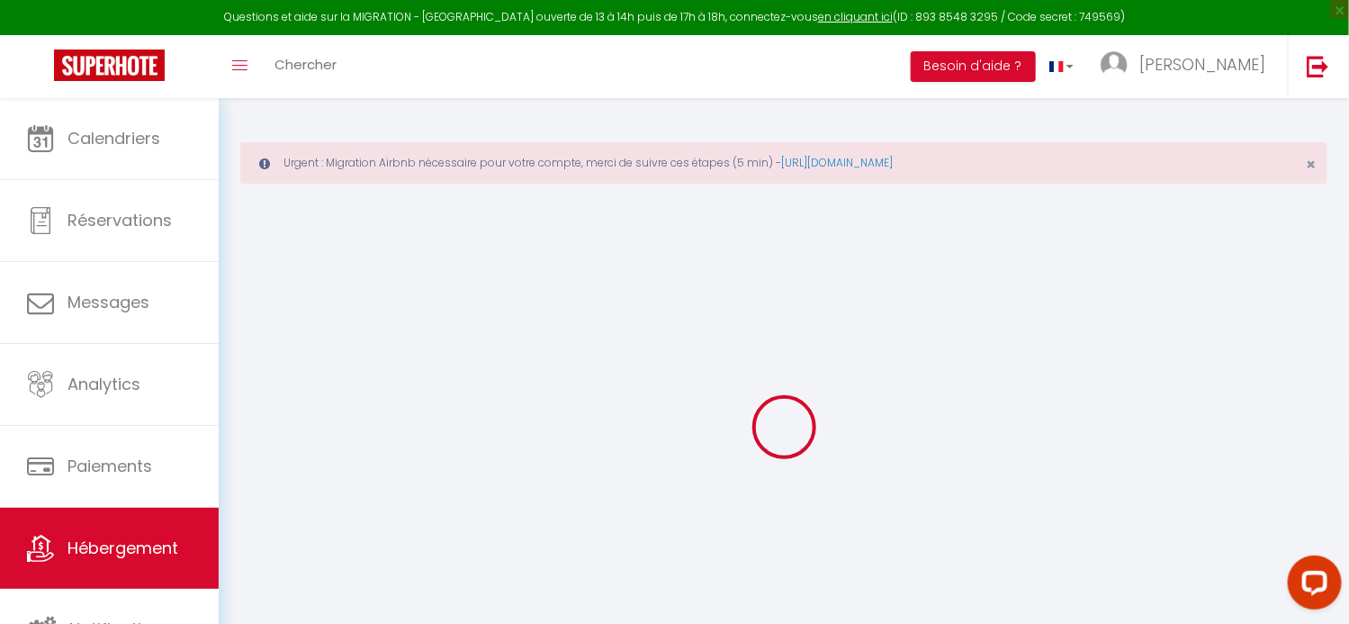
checkbox input "false"
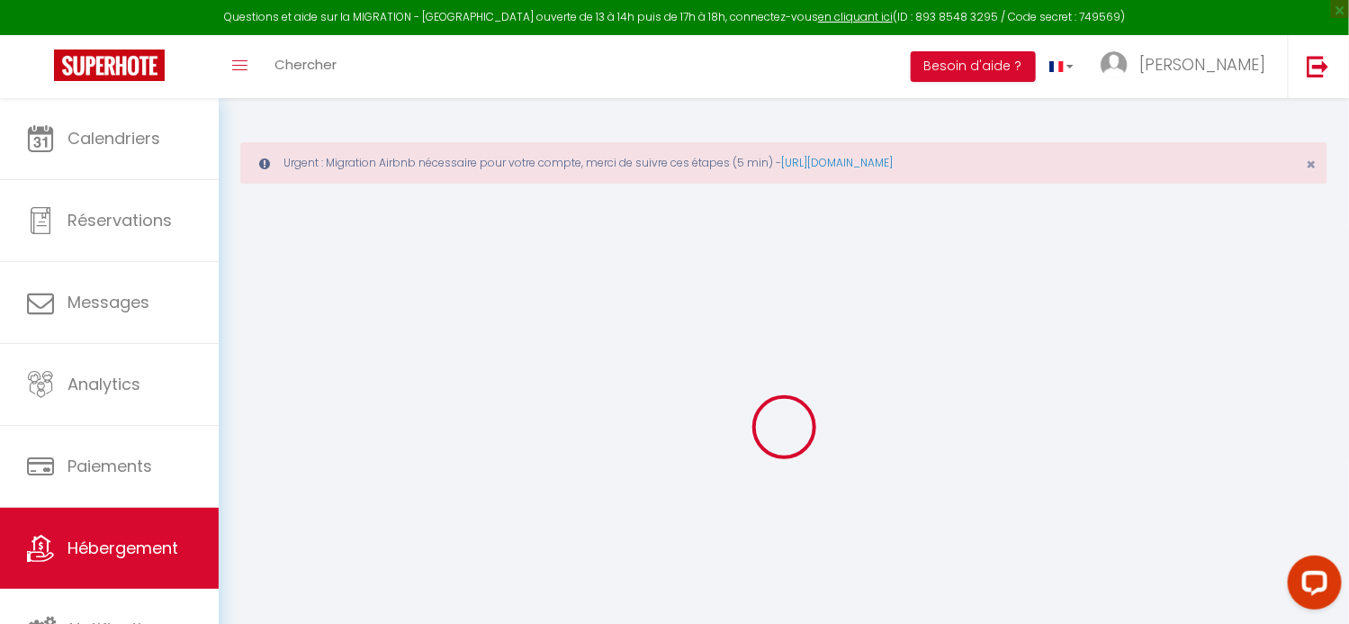
checkbox input "false"
select select "16:00"
select select "23:00"
select select "11:00"
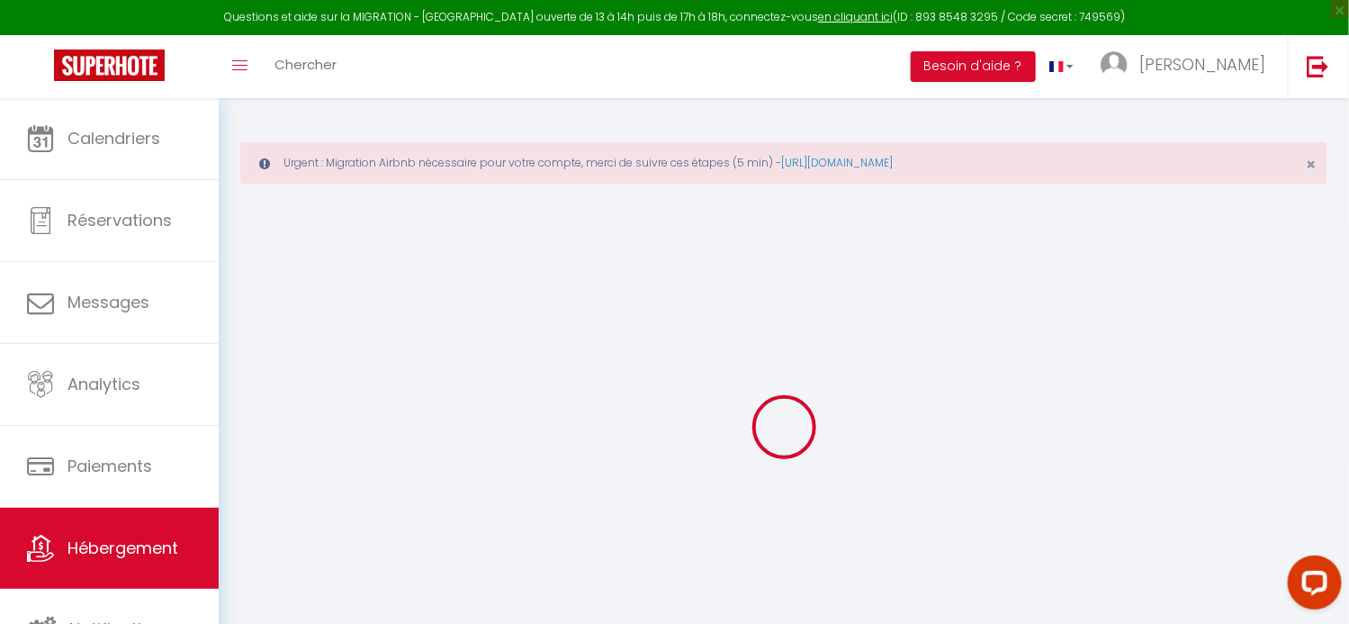
select select "30"
select select "120"
select select "16:00"
checkbox input "false"
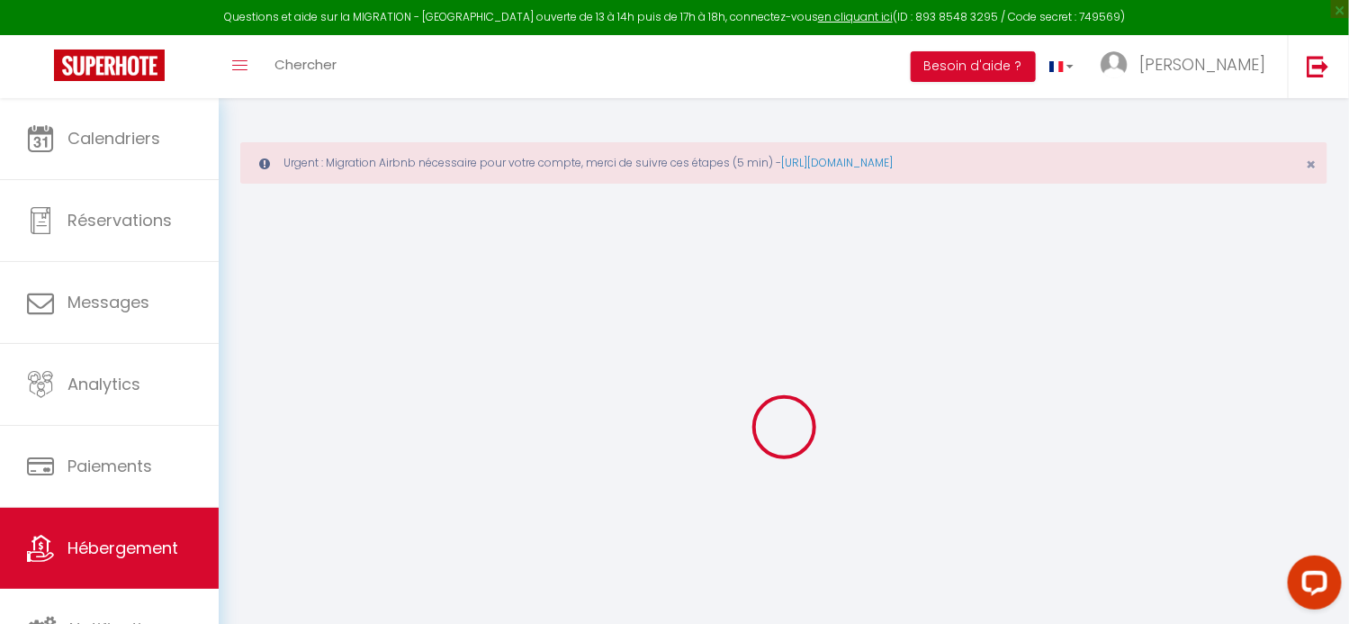
checkbox input "false"
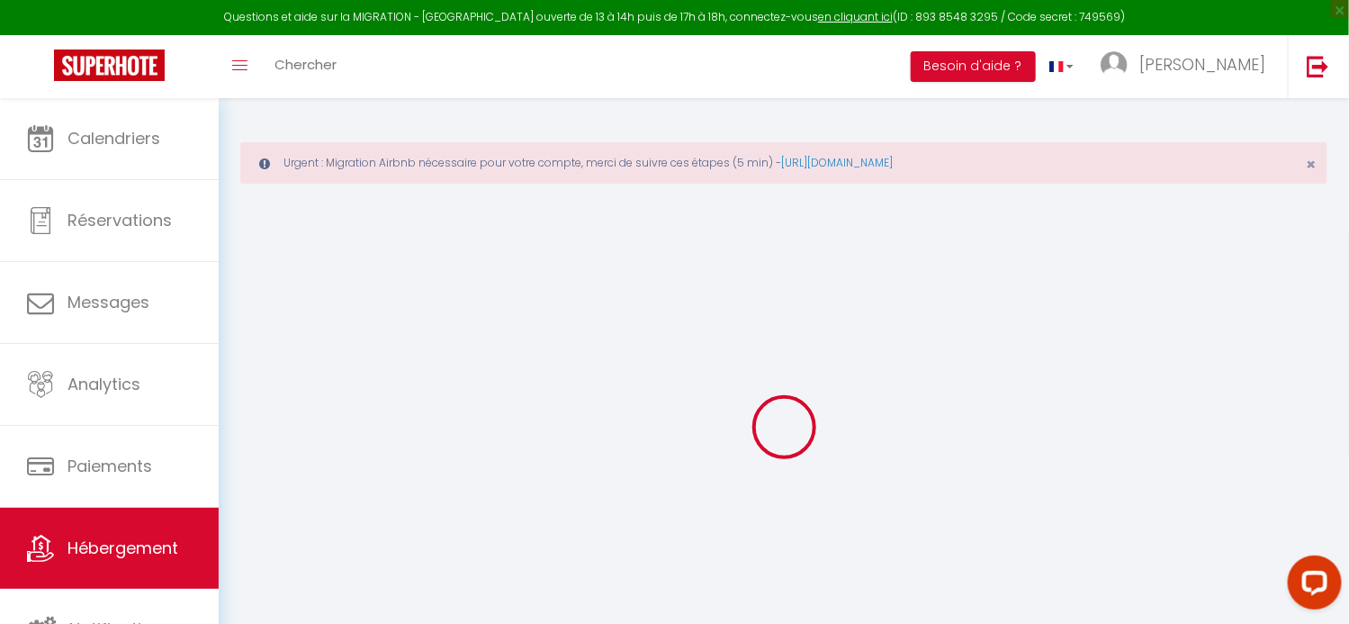
checkbox input "false"
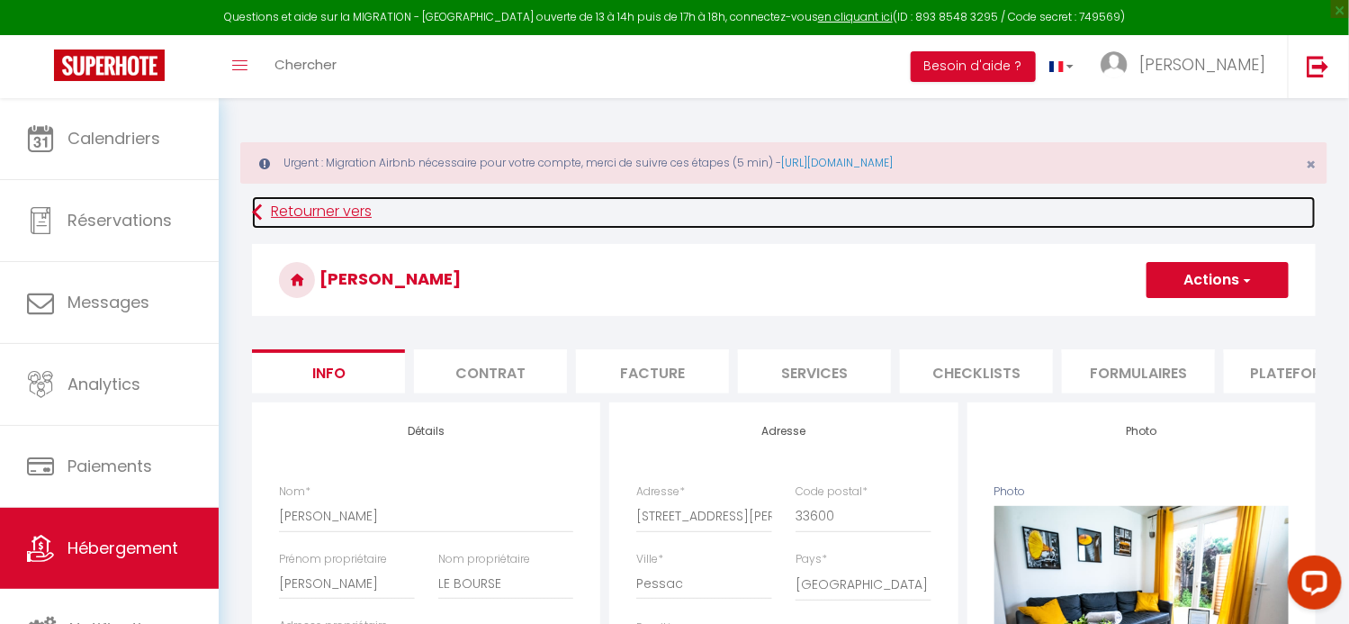
click at [287, 204] on link "Retourner vers" at bounding box center [783, 212] width 1063 height 32
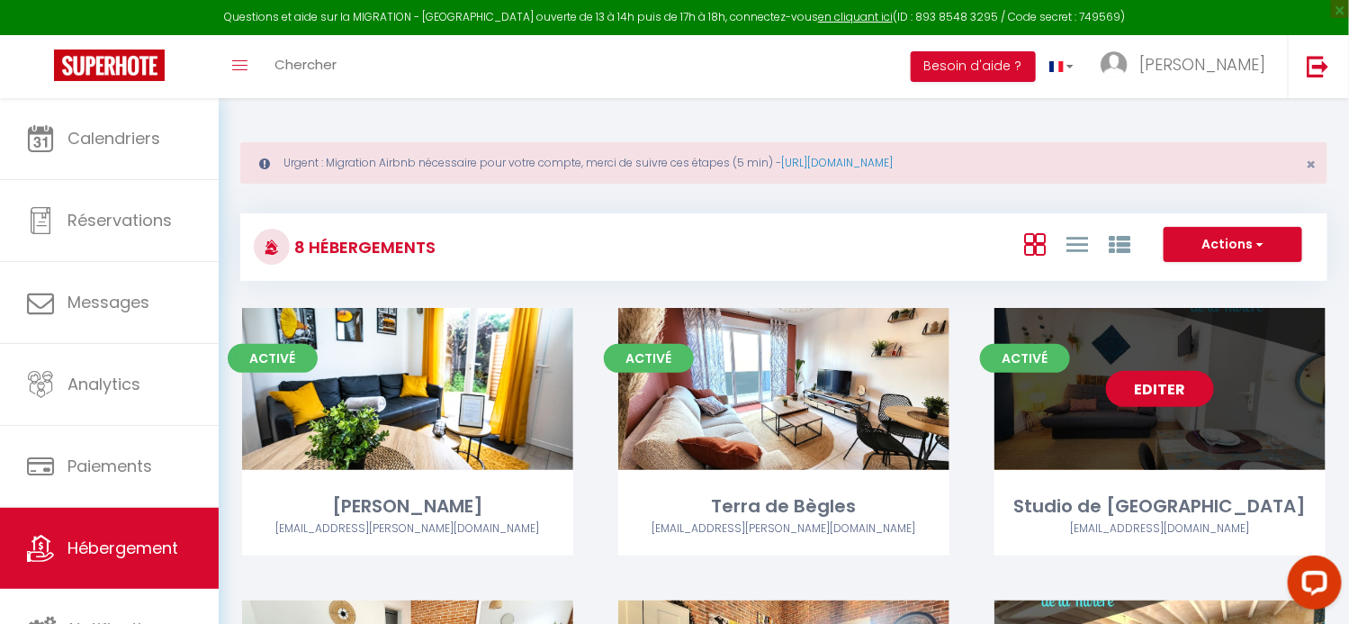
click at [1164, 397] on link "Editer" at bounding box center [1160, 389] width 108 height 36
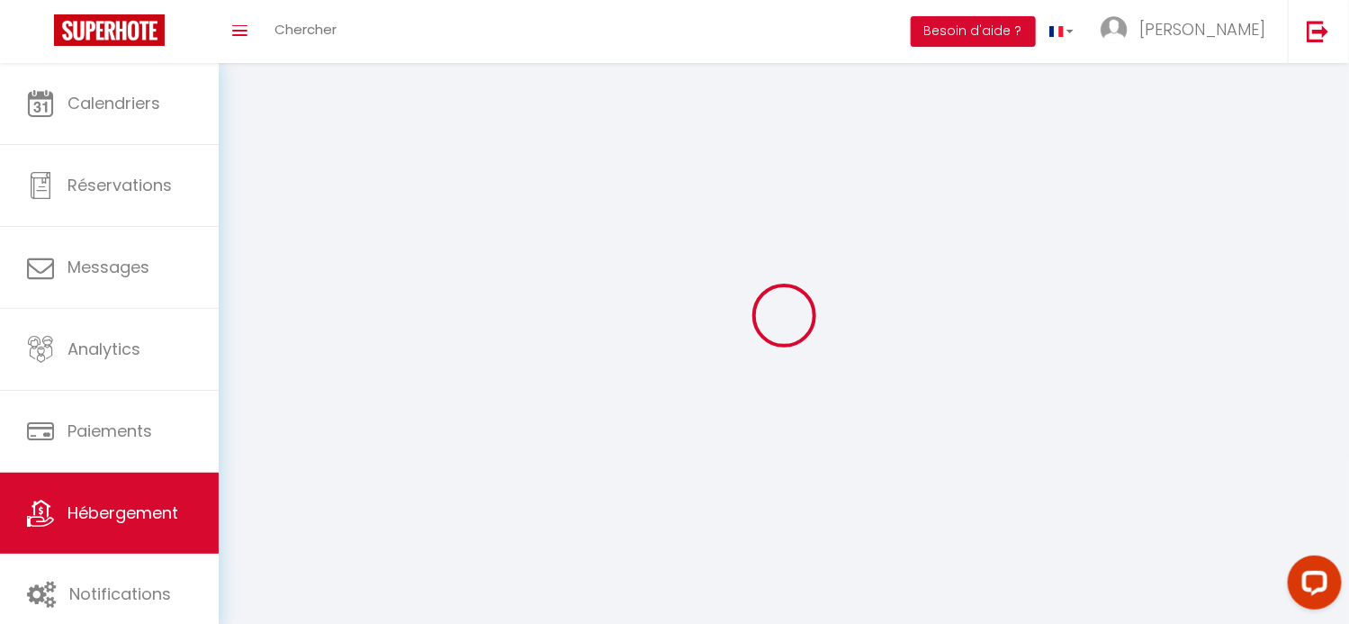
select select
select select "28"
select select
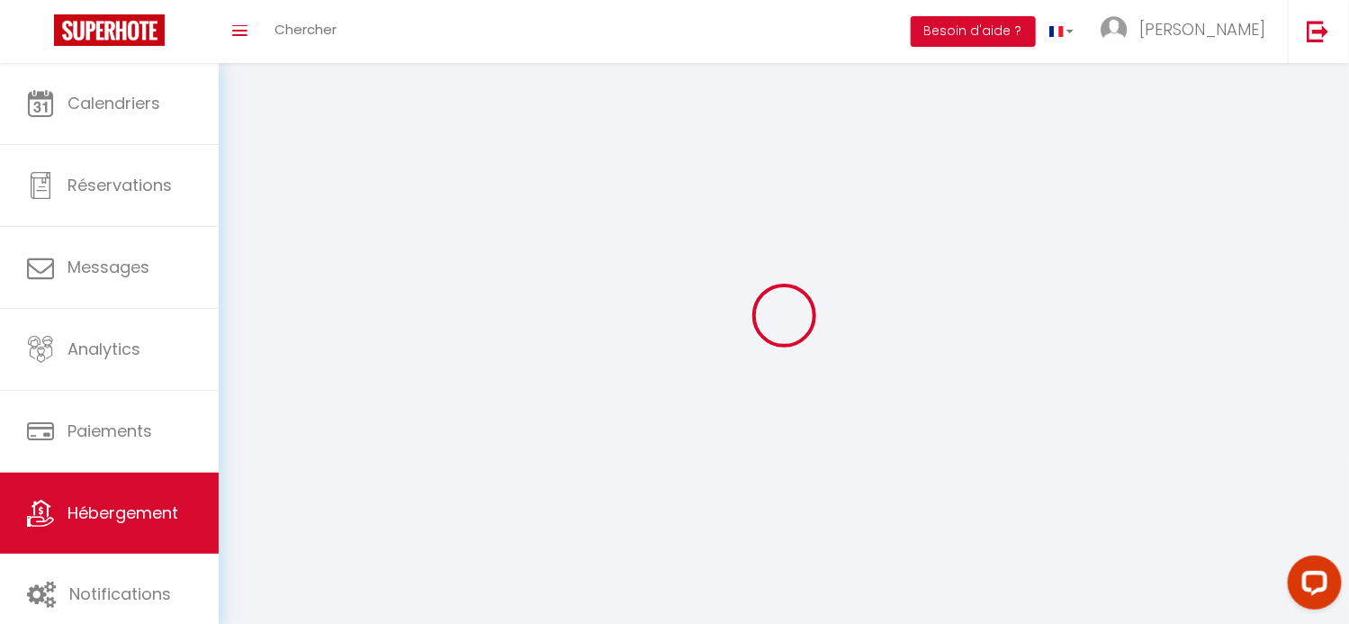
select select
checkbox input "false"
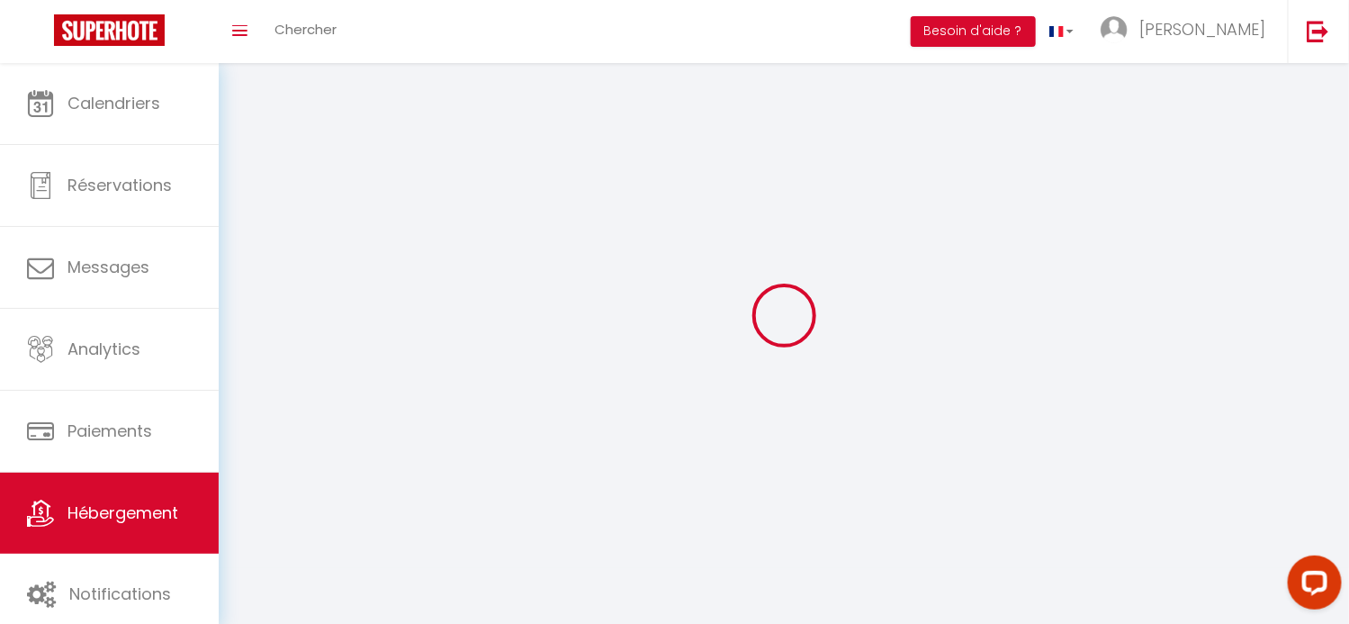
checkbox input "false"
select select
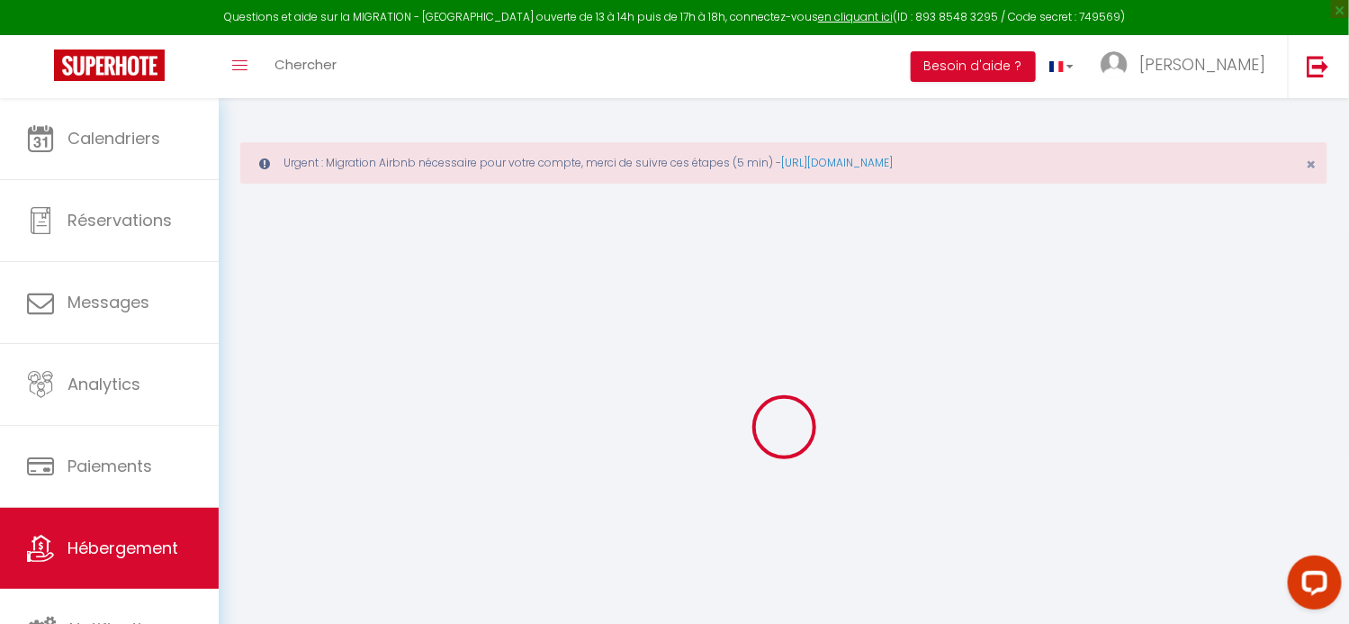
select select
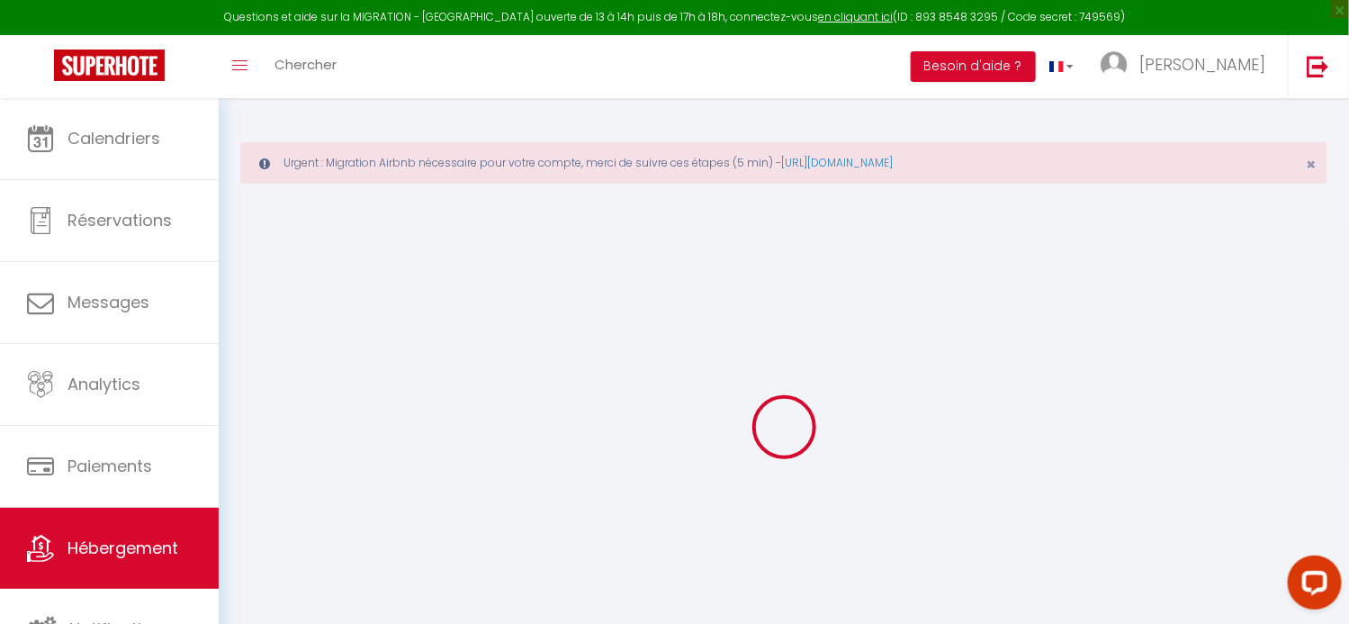
select select
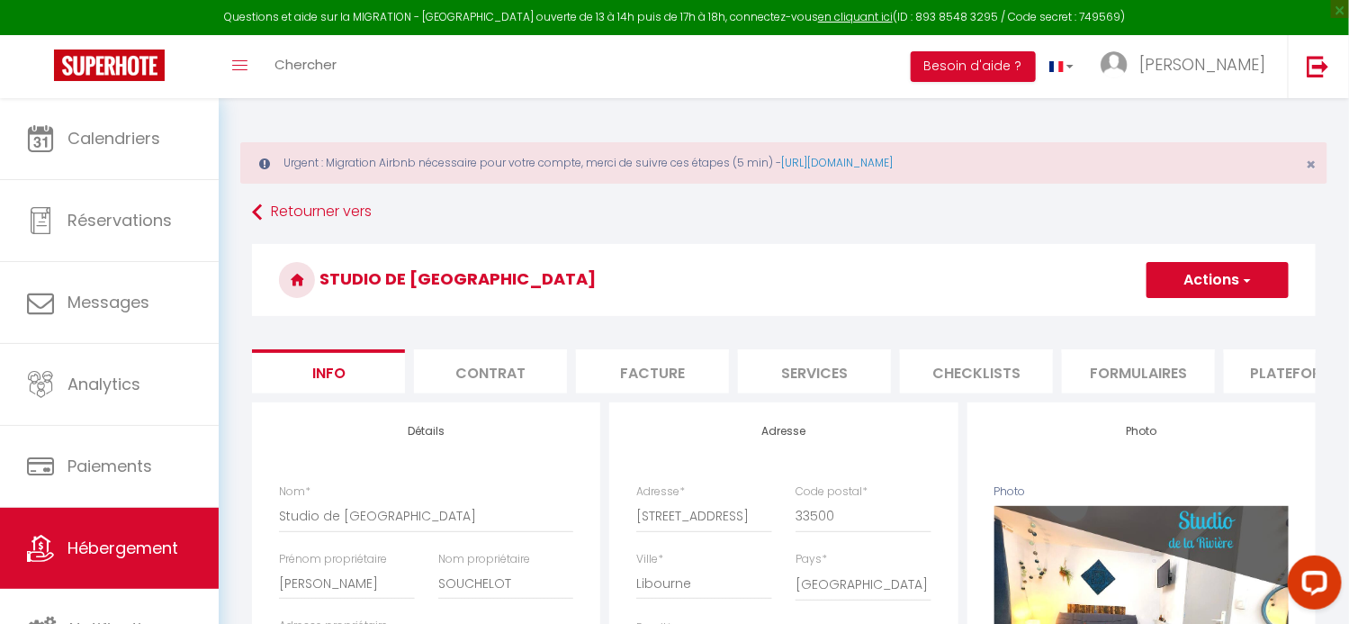
click at [1260, 363] on li "Plateformes" at bounding box center [1300, 371] width 153 height 44
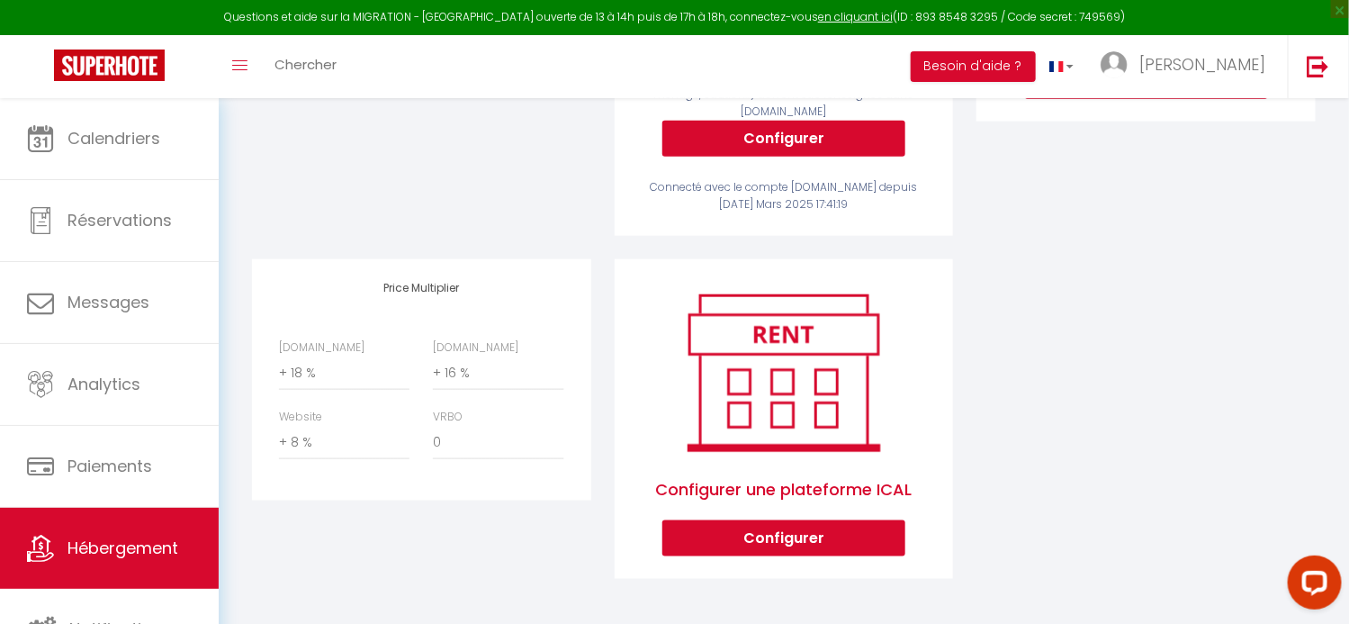
scroll to position [624, 0]
click at [470, 444] on select "0 + 1 % + 2 % + 3 % + 4 % + 5 % + 6 % + 7 % + 8 % + 9 %" at bounding box center [498, 443] width 130 height 34
click at [433, 426] on select "0 + 1 % + 2 % + 3 % + 4 % + 5 % + 6 % + 7 % + 8 % + 9 %" at bounding box center [498, 443] width 130 height 34
click at [470, 435] on select "0 + 1 % + 2 % + 3 % + 4 % + 5 % + 6 % + 7 % + 8 % + 9 %" at bounding box center [498, 443] width 130 height 34
click at [433, 426] on select "0 + 1 % + 2 % + 3 % + 4 % + 5 % + 6 % + 7 % + 8 % + 9 %" at bounding box center [498, 443] width 130 height 34
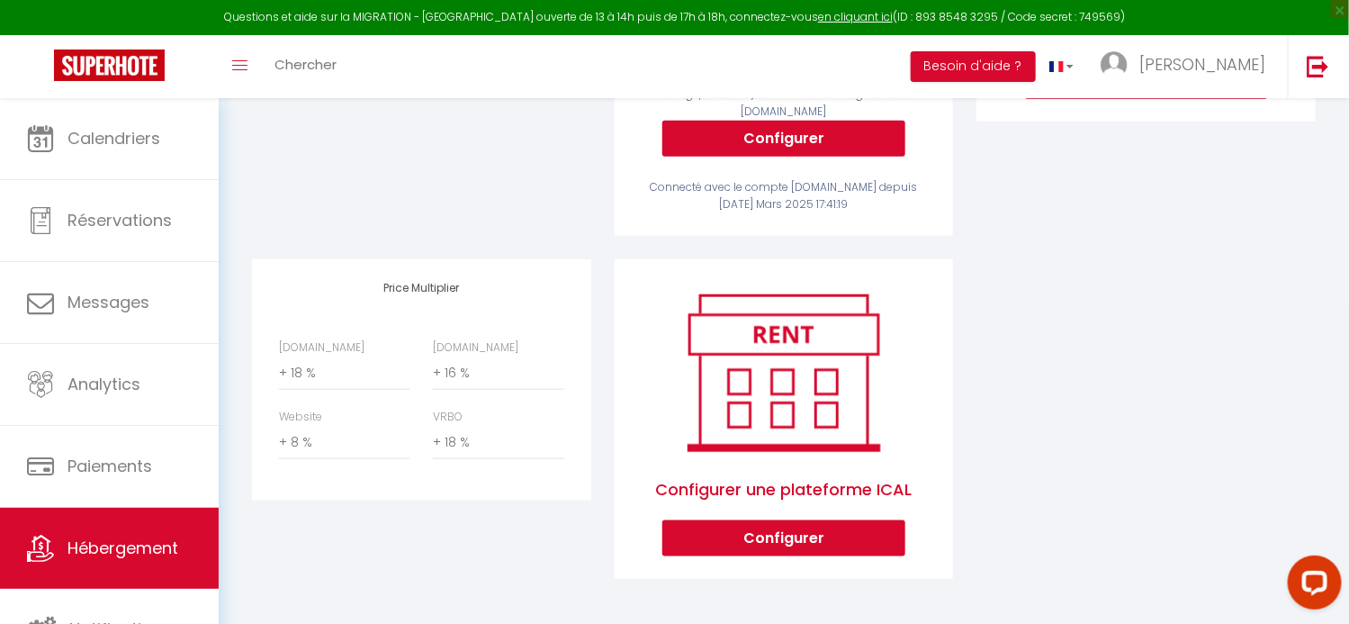
click at [526, 532] on div "Price Multiplier Airbnb.com 0 + 1 % + 2 % + 3 % + 4 % + 5 % + 6 % + 7 %" at bounding box center [421, 431] width 363 height 344
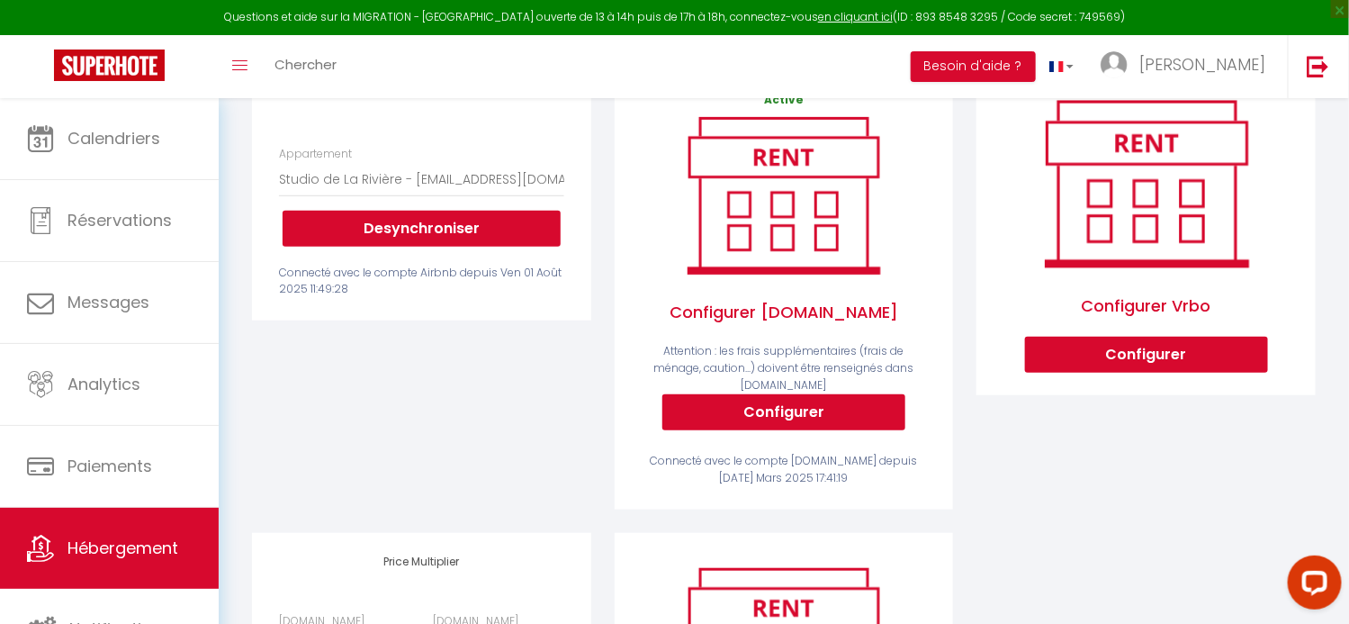
scroll to position [175, 0]
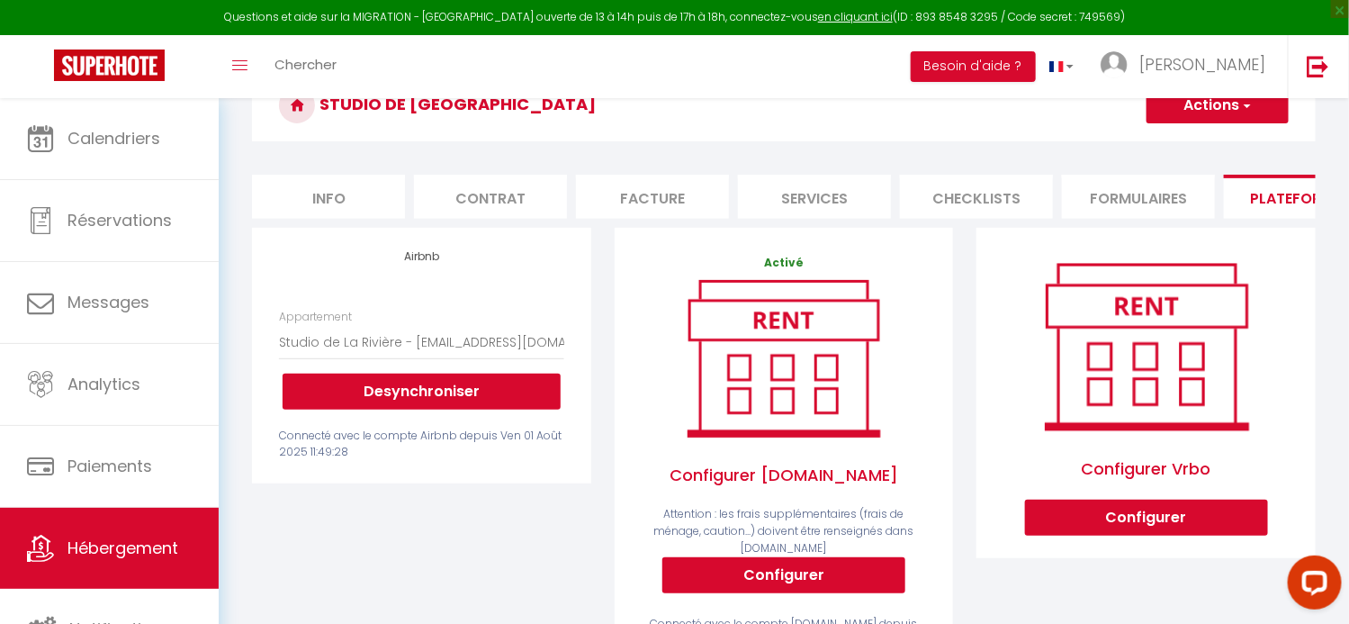
click at [1223, 113] on button "Actions" at bounding box center [1217, 105] width 142 height 36
click at [1195, 138] on link "Enregistrer" at bounding box center [1216, 144] width 142 height 23
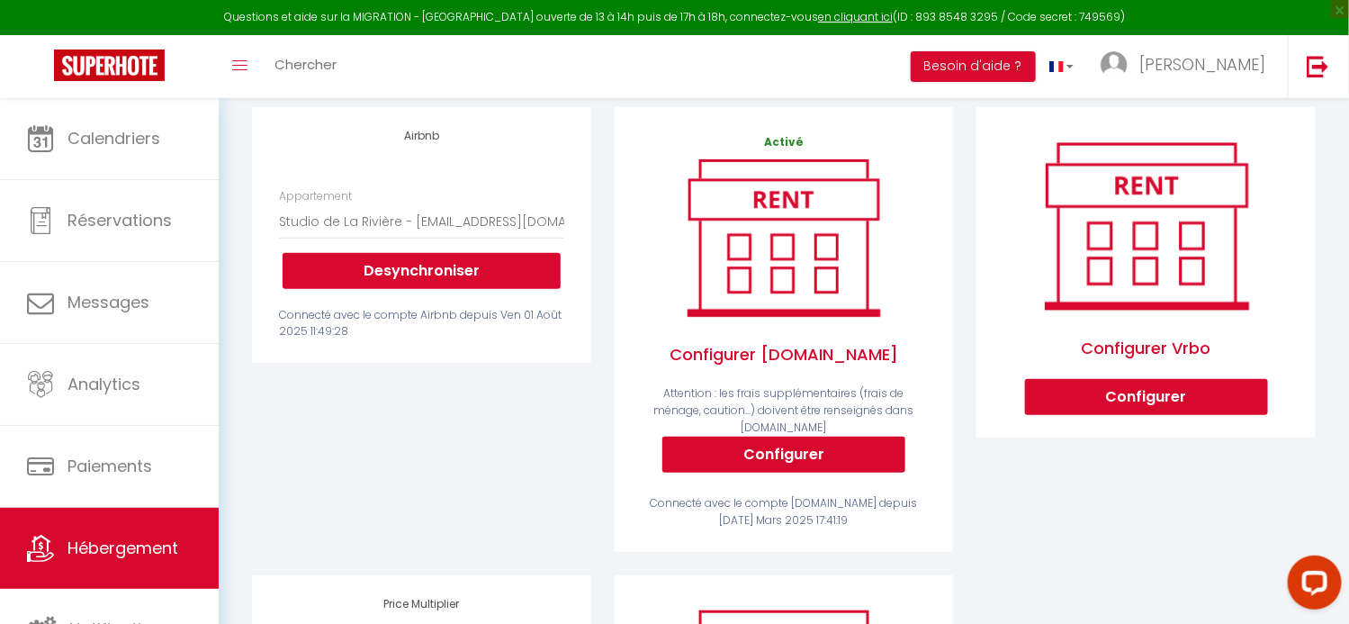
scroll to position [265, 0]
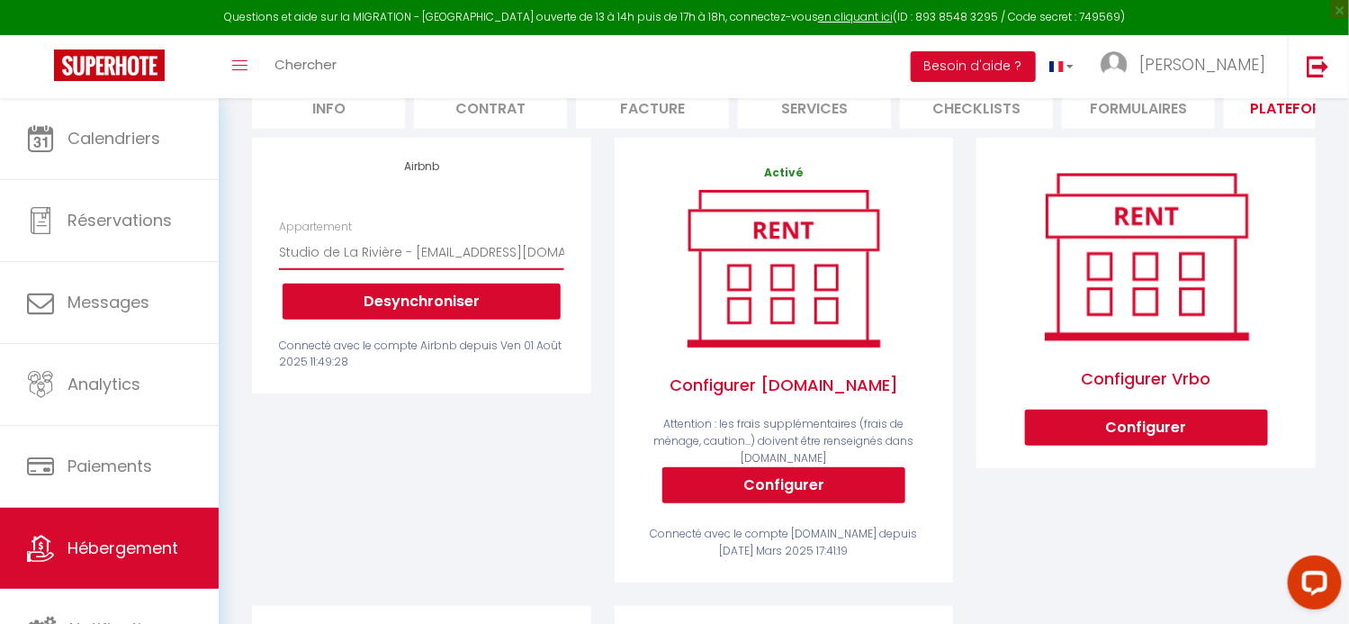
click at [383, 266] on select "Villa de vacances - 8 pers-Piscine chauffée - Clim - contact@lb-cl.com Standing…" at bounding box center [421, 252] width 284 height 34
click at [253, 457] on div "Airbnb Appartement Villa de vacances - 8 pers-Piscine chauffée - Clim - contact…" at bounding box center [421, 372] width 363 height 468
click at [388, 311] on button "Desynchroniser" at bounding box center [422, 301] width 278 height 36
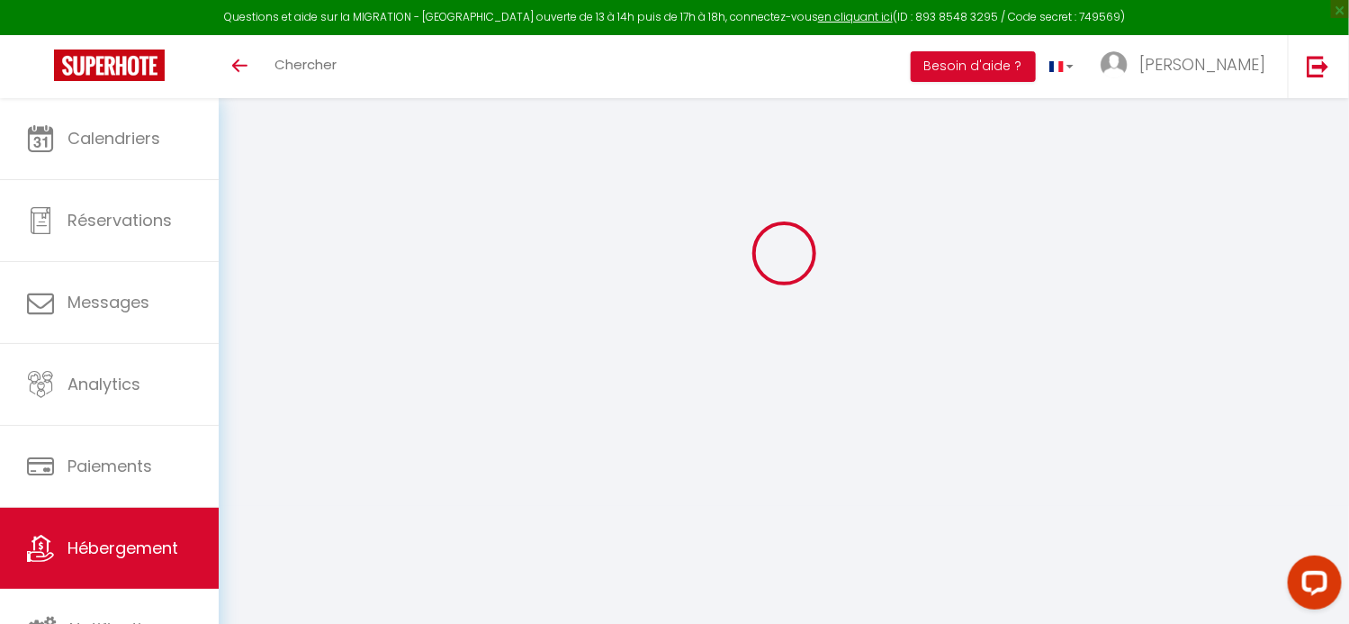
select select "+ 18 %"
select select "+ 16 %"
select select "+ 8 %"
select select "+ 18 %"
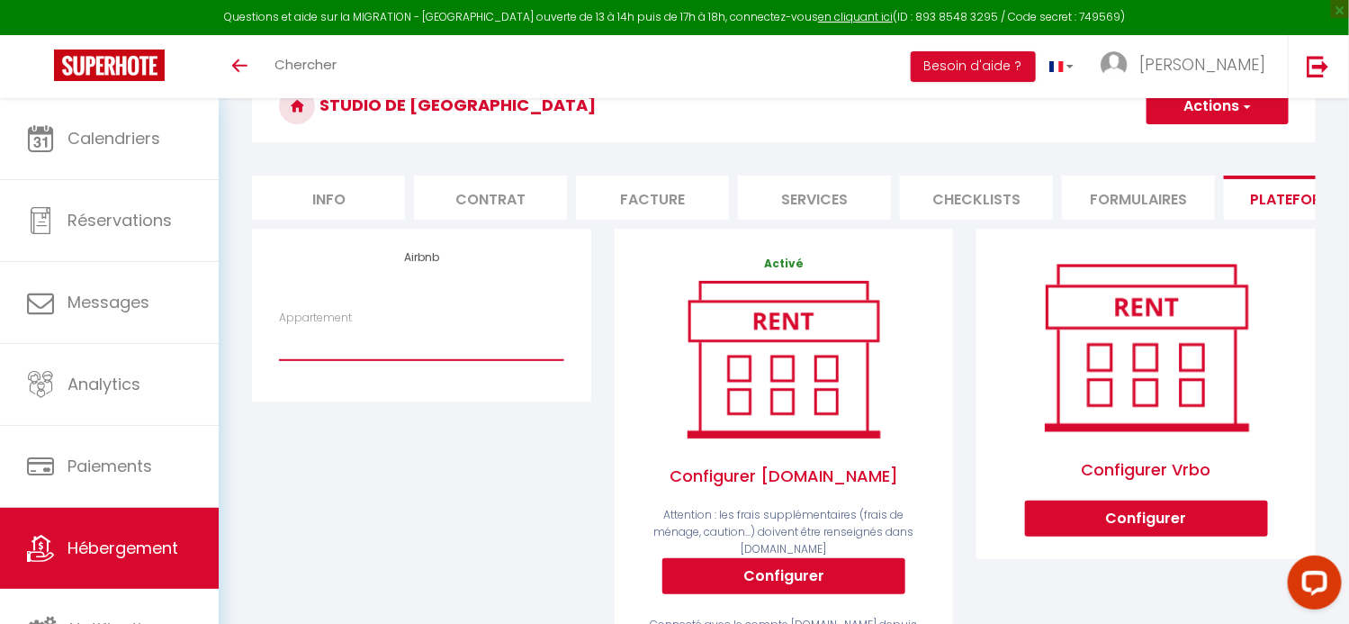
click at [369, 359] on select "Villa de vacances - 8 pers-Piscine chauffée - Clim - [EMAIL_ADDRESS][PERSON_NAM…" at bounding box center [421, 343] width 284 height 34
click at [248, 448] on div "Airbnb Appartement Villa de vacances - 8 pers-Piscine chauffée - Clim - [EMAIL_…" at bounding box center [421, 463] width 363 height 468
click at [426, 277] on div "Airbnb Appartement Villa de vacances - 8 pers-Piscine chauffée - Clim - contact…" at bounding box center [421, 315] width 338 height 172
click at [392, 359] on select "Villa de vacances - 8 pers-Piscine chauffée - Clim - contact@lb-cl.com Standing…" at bounding box center [421, 343] width 284 height 34
select select "7279-1358714317954977488"
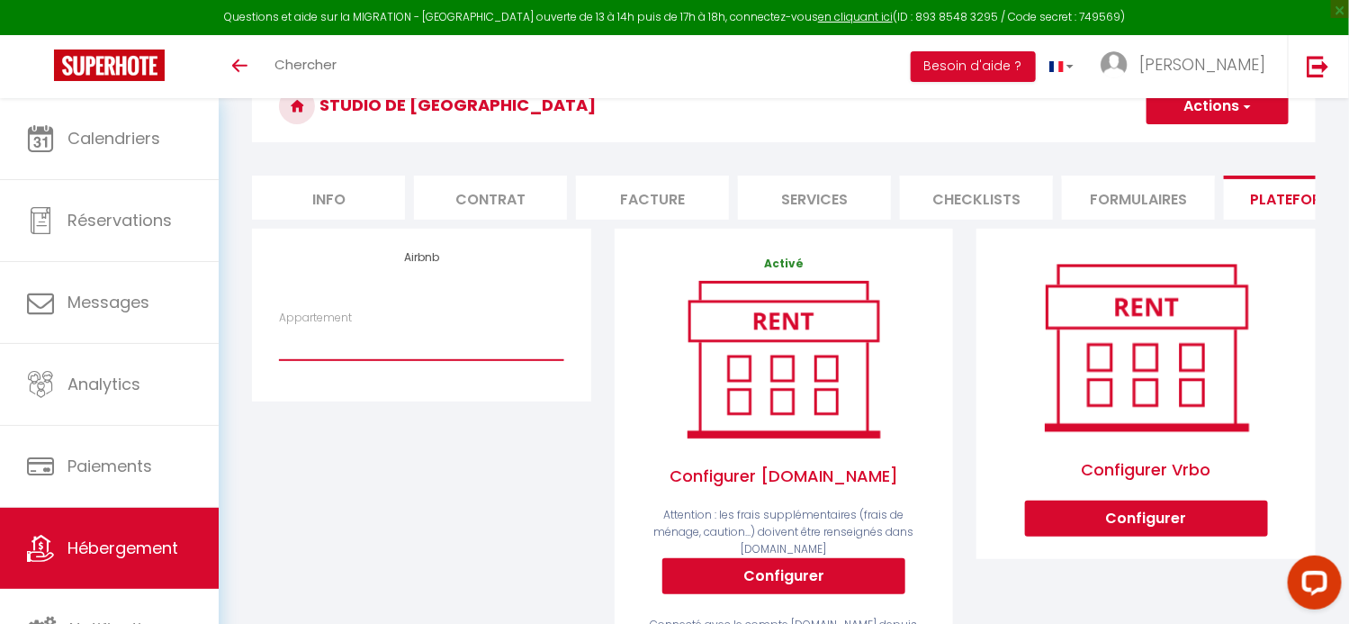
click at [279, 338] on select "Villa de vacances - 8 pers-Piscine chauffée - Clim - contact@lb-cl.com Standing…" at bounding box center [421, 343] width 284 height 34
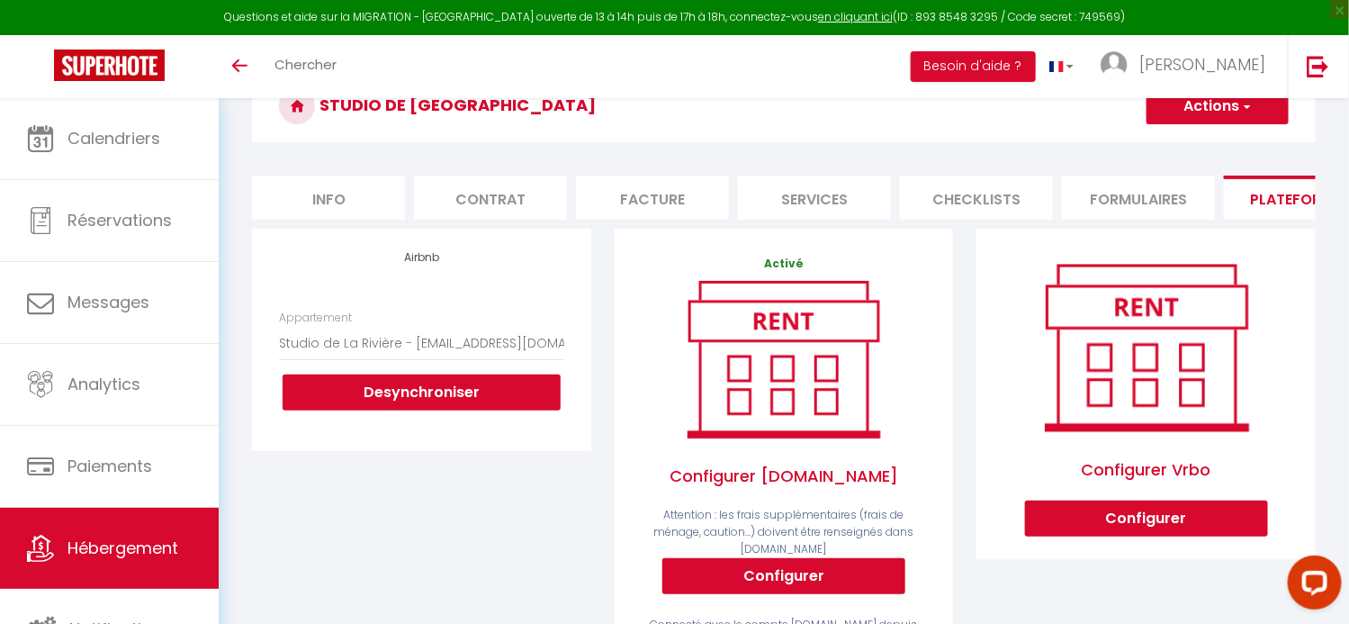
click at [1269, 112] on button "Actions" at bounding box center [1217, 106] width 142 height 36
click at [1223, 143] on link "Enregistrer" at bounding box center [1216, 145] width 142 height 23
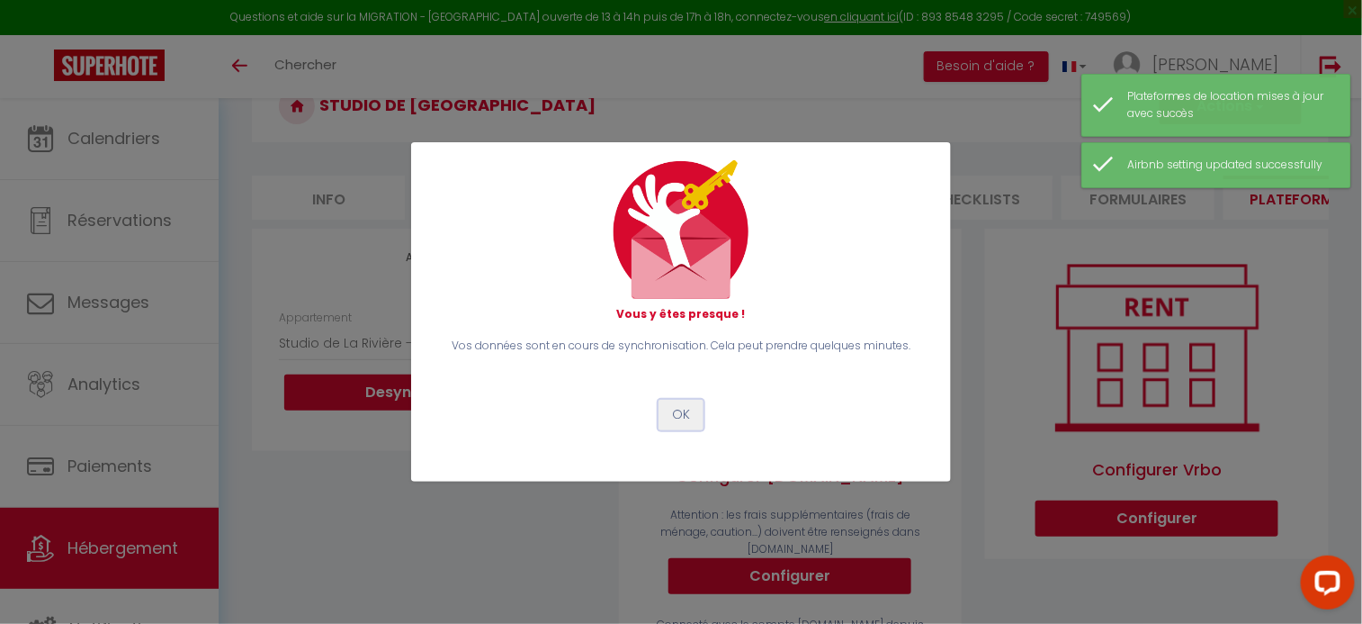
click at [690, 413] on button "OK" at bounding box center [681, 414] width 45 height 31
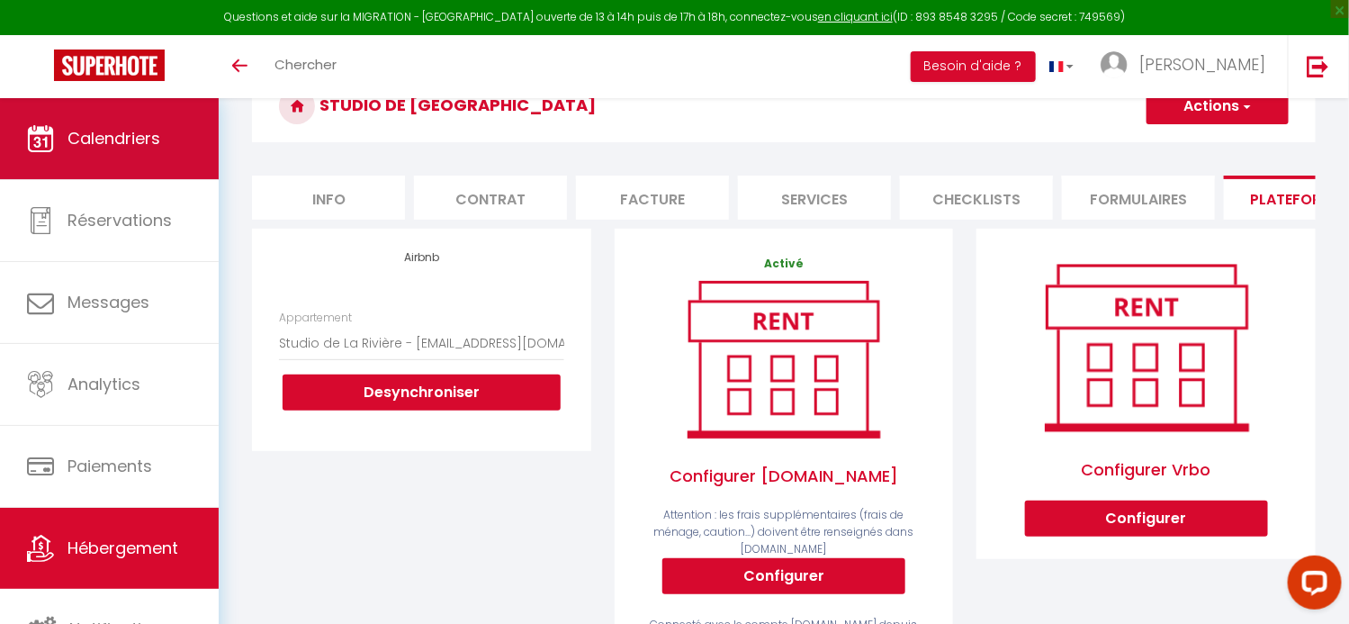
click at [100, 143] on span "Calendriers" at bounding box center [113, 138] width 93 height 22
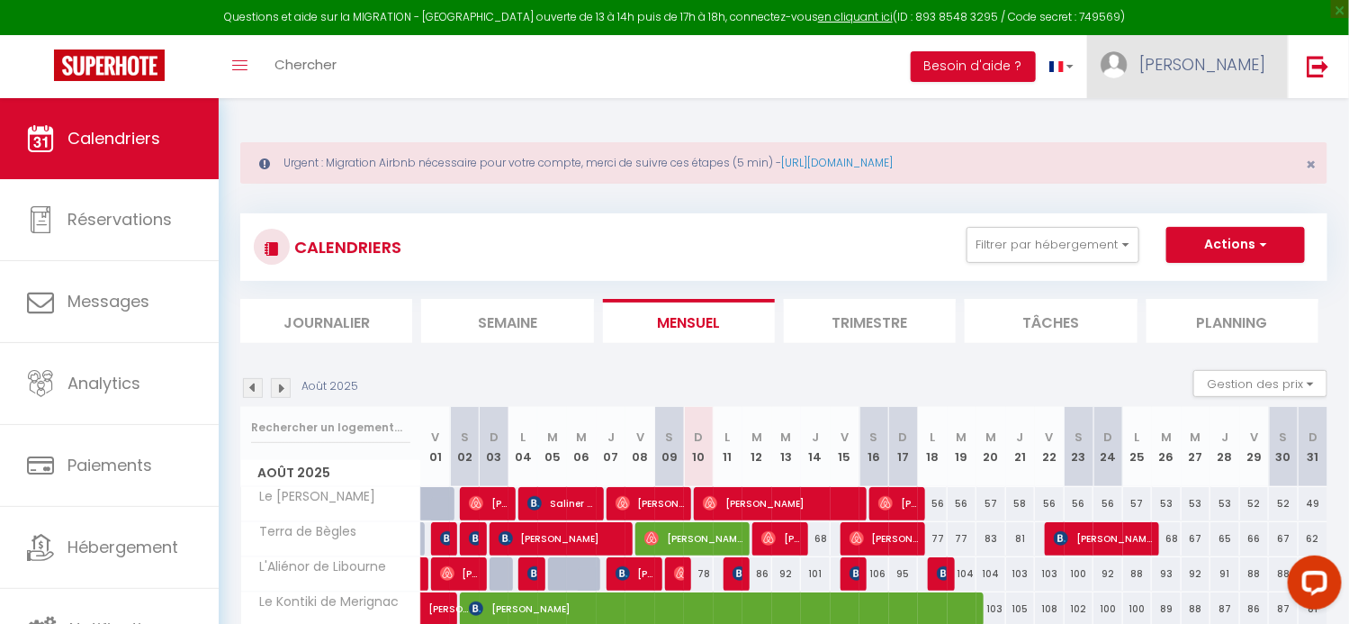
click at [1231, 57] on span "[PERSON_NAME]" at bounding box center [1202, 64] width 126 height 22
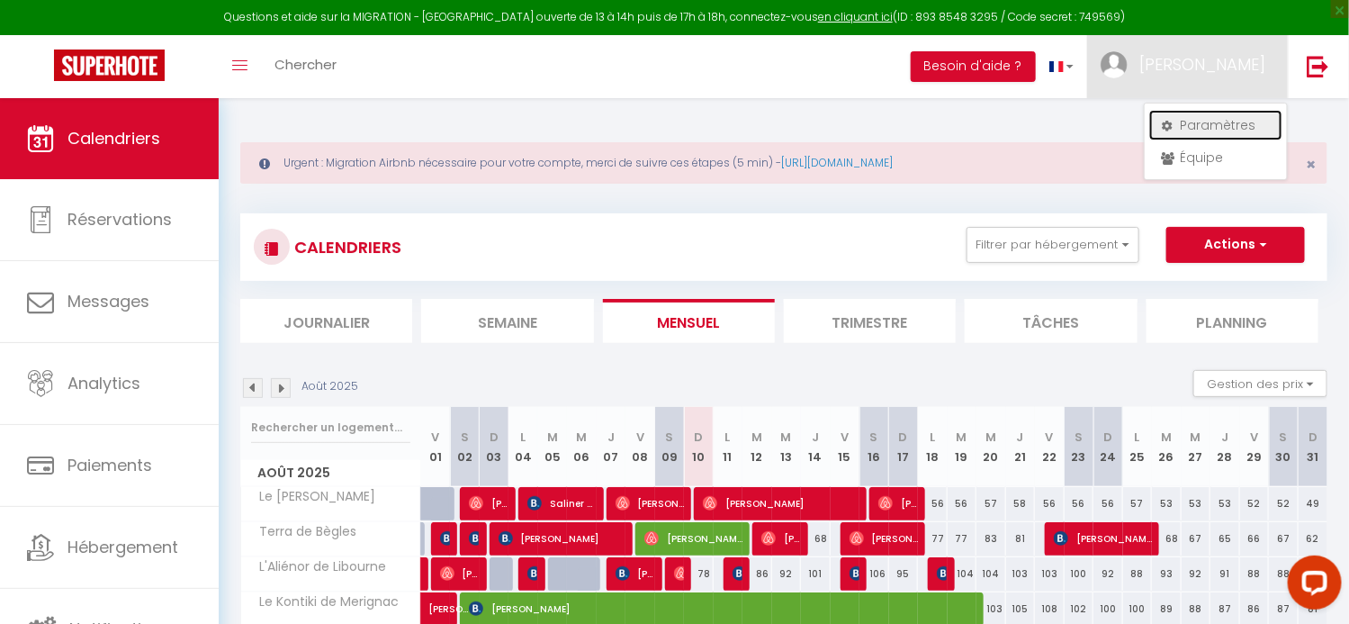
click at [1216, 123] on link "Paramètres" at bounding box center [1215, 125] width 133 height 31
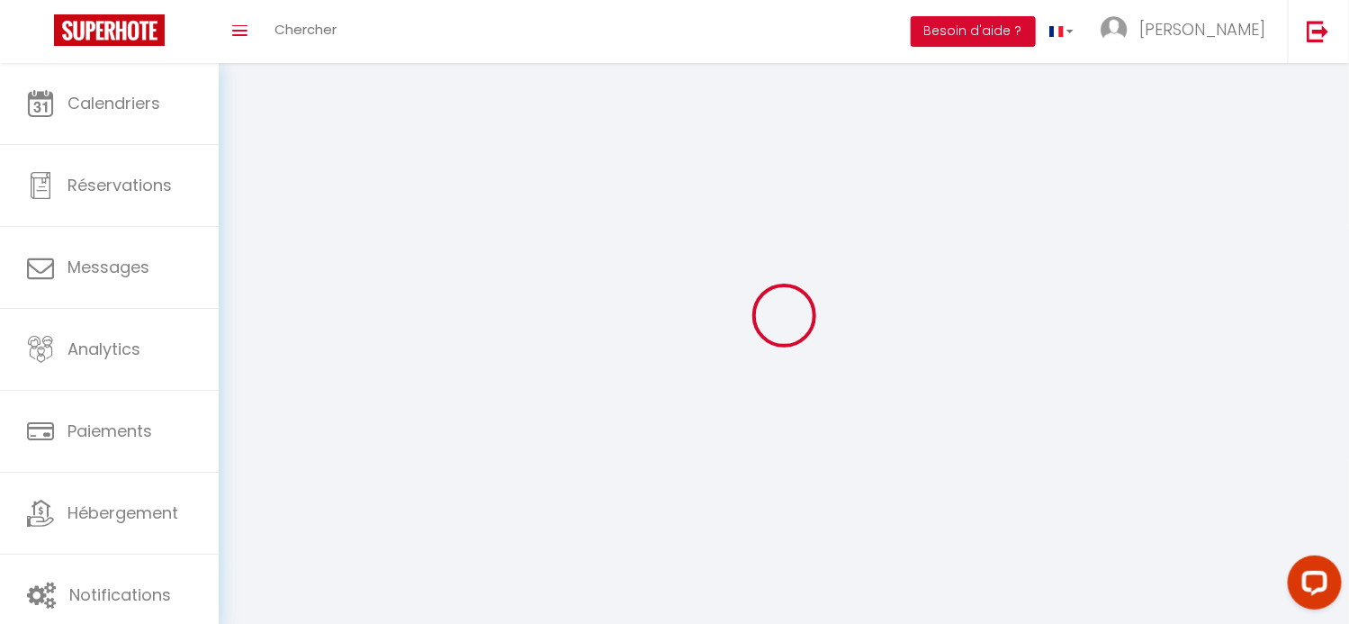
select select "28"
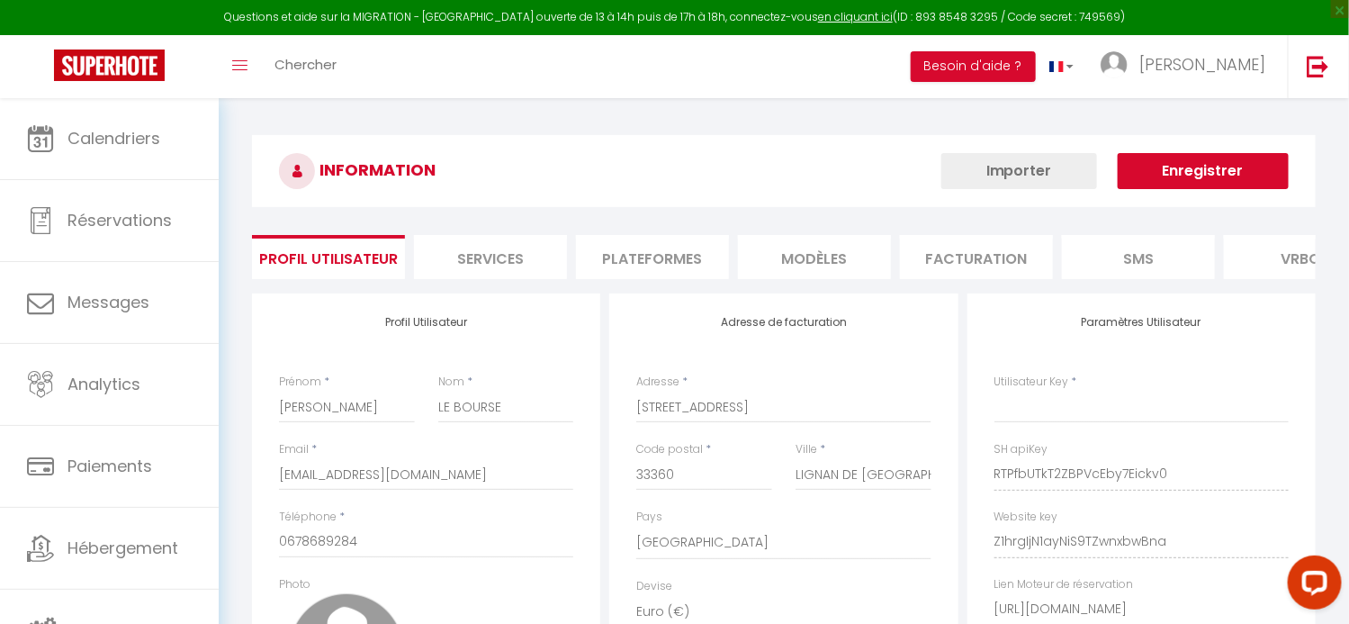
type input "RTPfbUTkT2ZBPVcEby7Eickv0"
type input "Z1hrgIjN1ayNiS9TZwnxbwBna"
type input "https://app.superhote.com/#/get-available-rentals/Z1hrgIjN1ayNiS9TZwnxbwBna"
select select "fr"
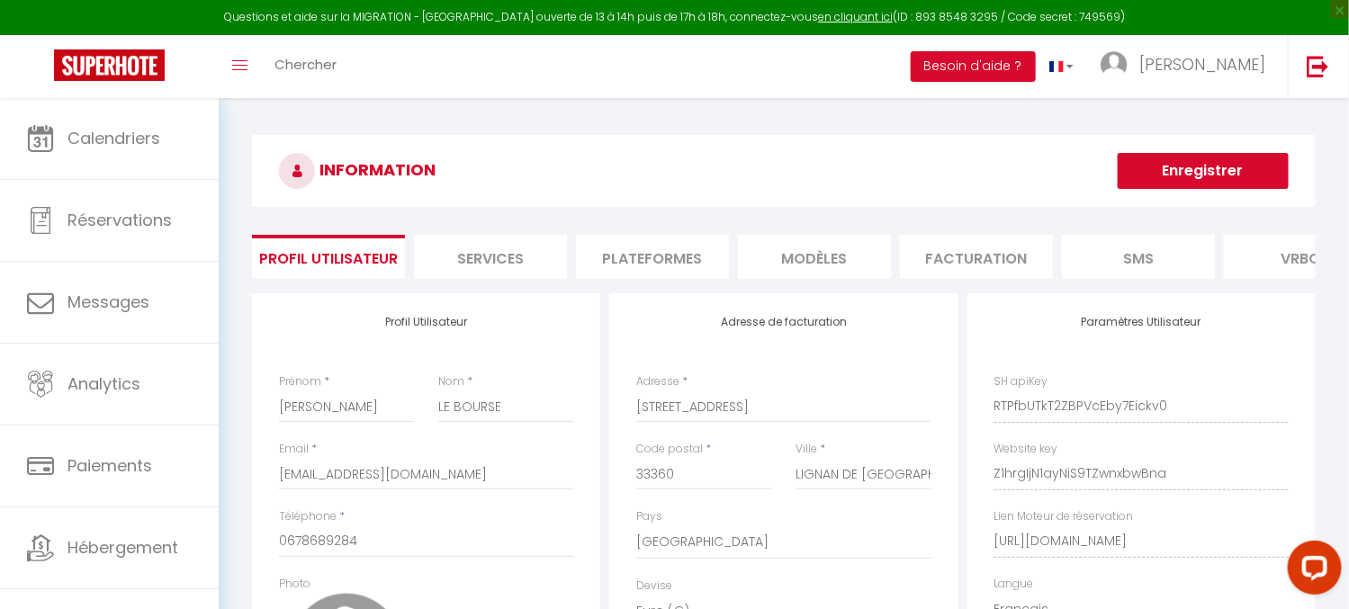
click at [635, 256] on li "Plateformes" at bounding box center [652, 257] width 153 height 44
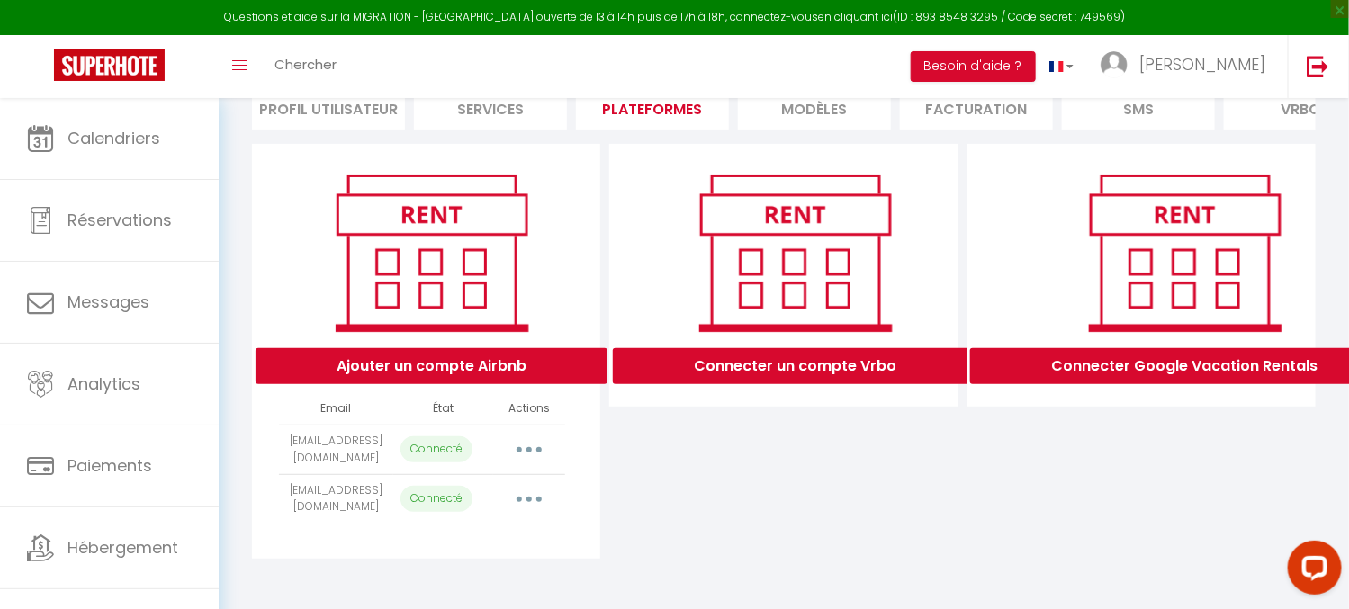
scroll to position [162, 0]
click at [525, 500] on button "button" at bounding box center [529, 499] width 50 height 29
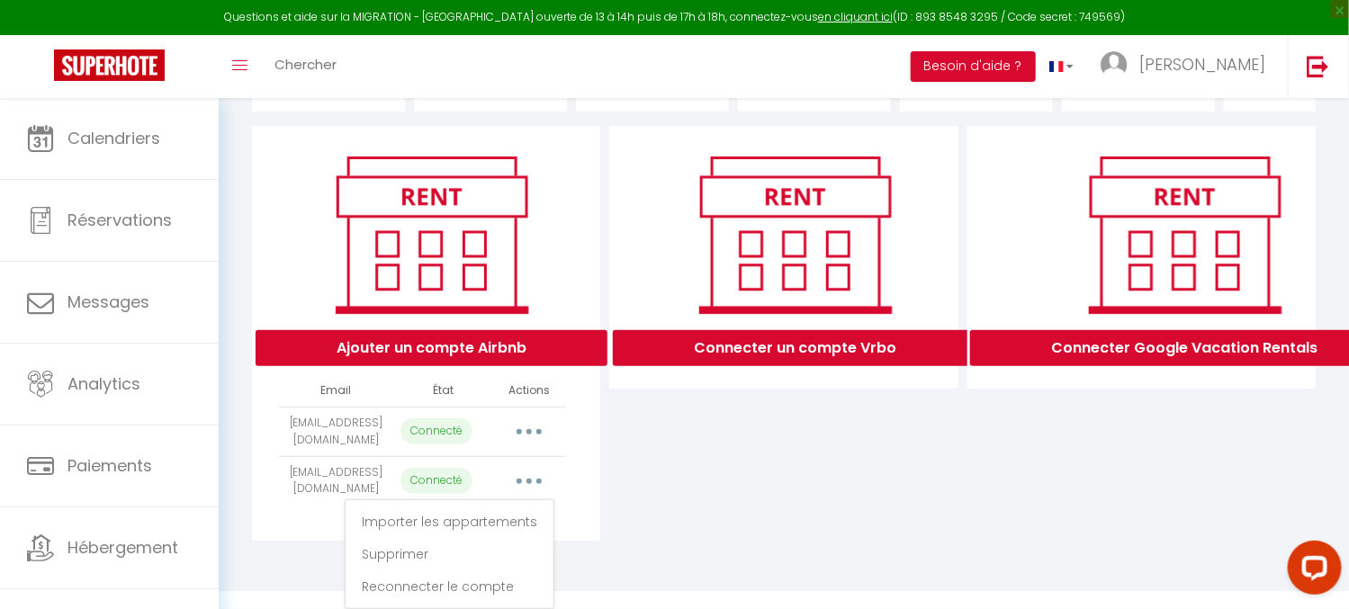
scroll to position [179, 0]
click at [484, 583] on link "Reconnecter le compte" at bounding box center [449, 586] width 199 height 31
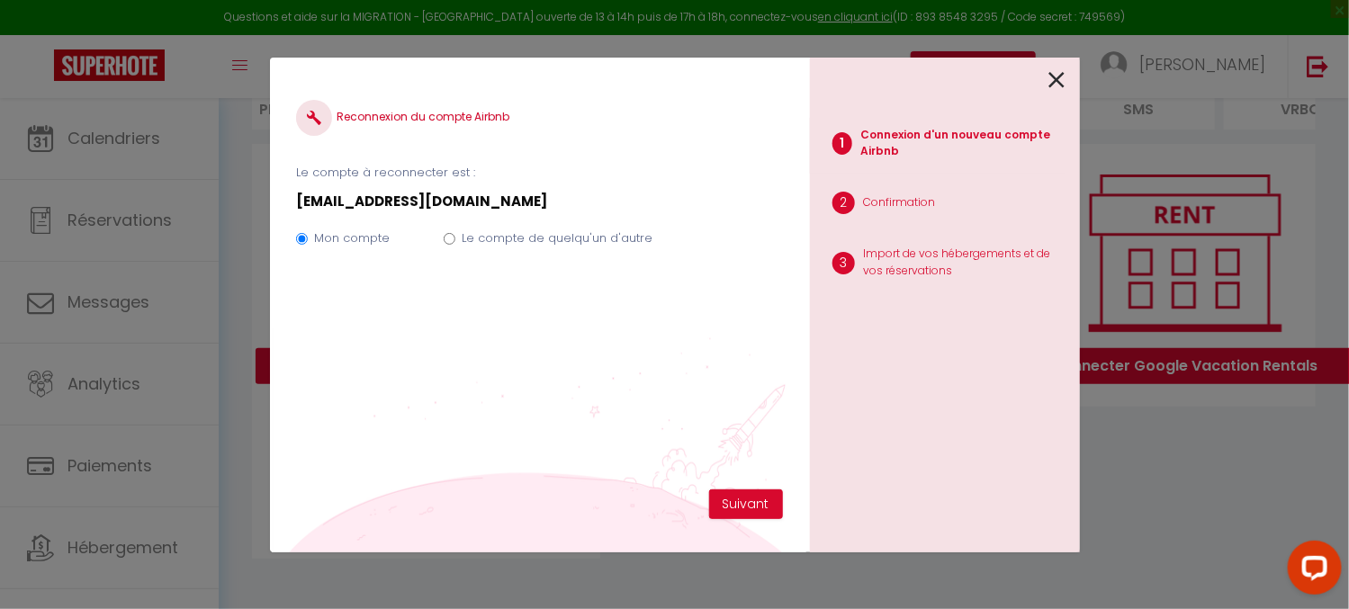
scroll to position [148, 0]
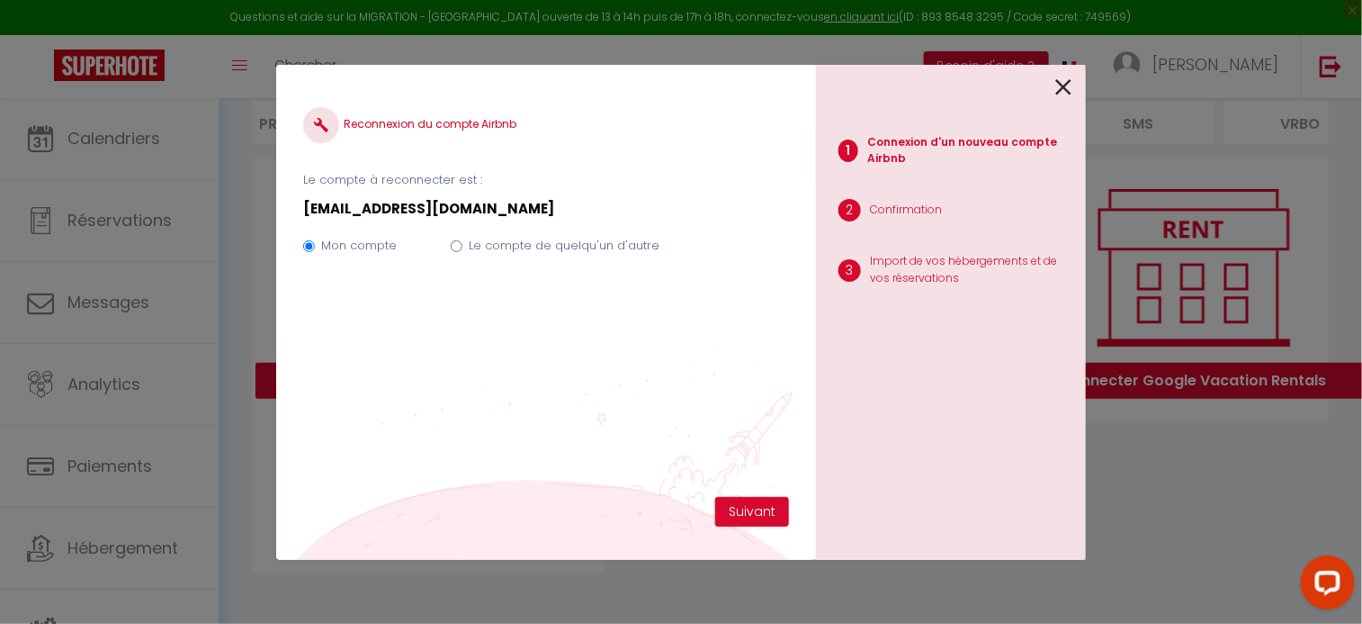
click at [521, 249] on label "Le compte de quelqu'un d'autre" at bounding box center [564, 246] width 191 height 18
click at [462, 249] on input "Le compte de quelqu'un d'autre" at bounding box center [457, 246] width 12 height 12
radio input "true"
radio input "false"
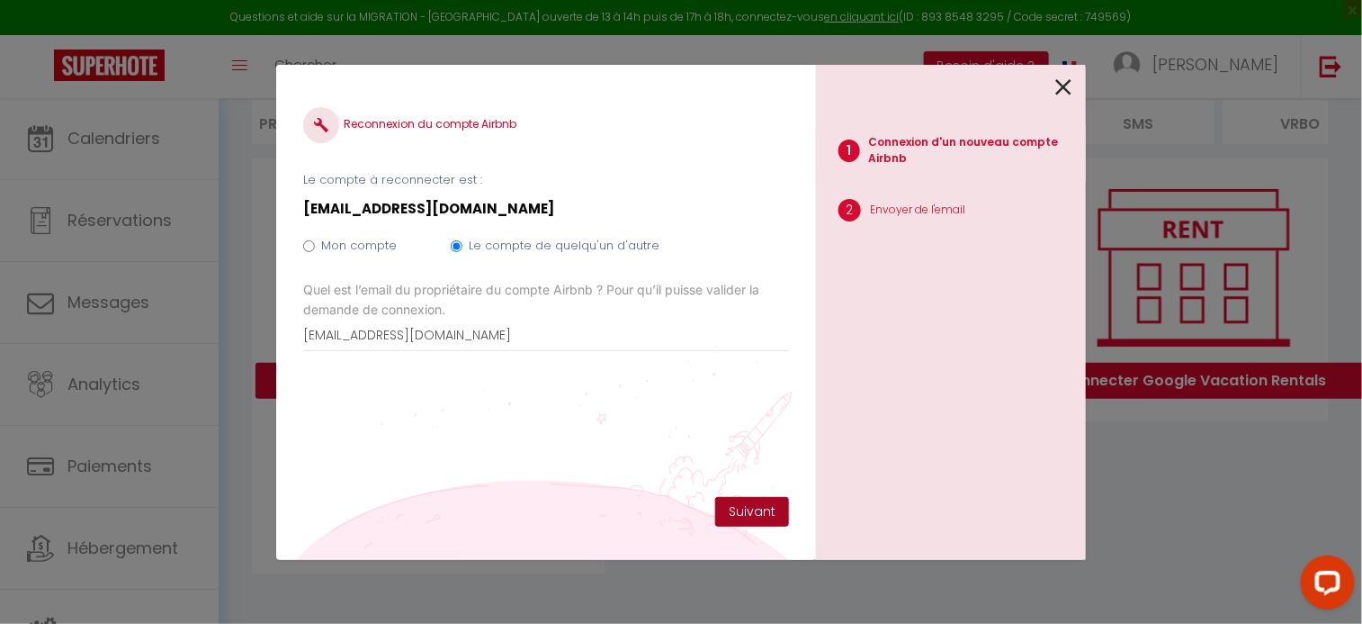
click at [758, 516] on button "Suivant" at bounding box center [752, 512] width 74 height 31
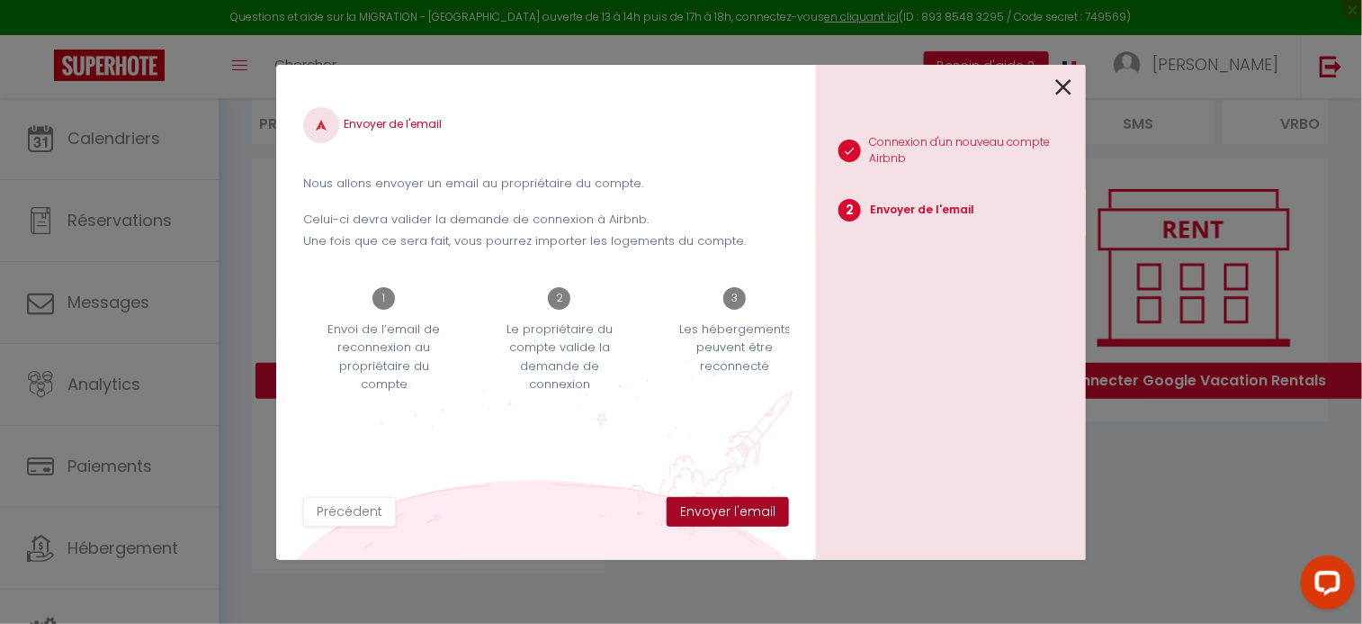
click at [740, 515] on button "Envoyer l'email" at bounding box center [728, 512] width 122 height 31
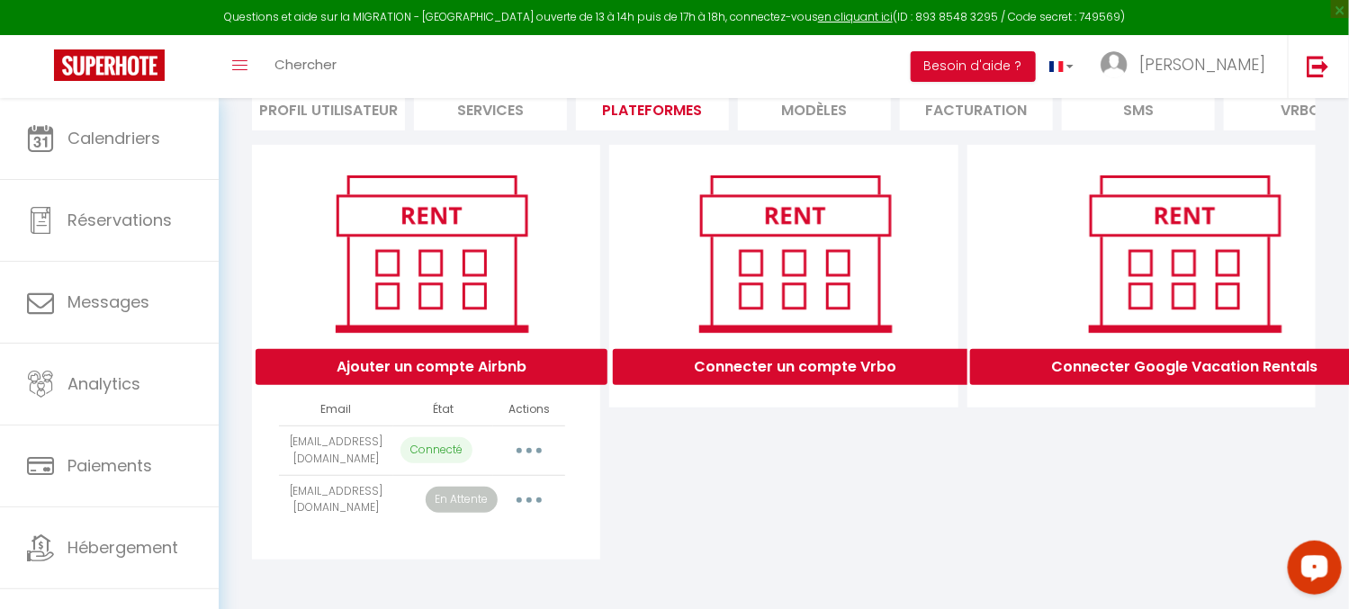
click at [530, 503] on icon "button" at bounding box center [528, 500] width 5 height 5
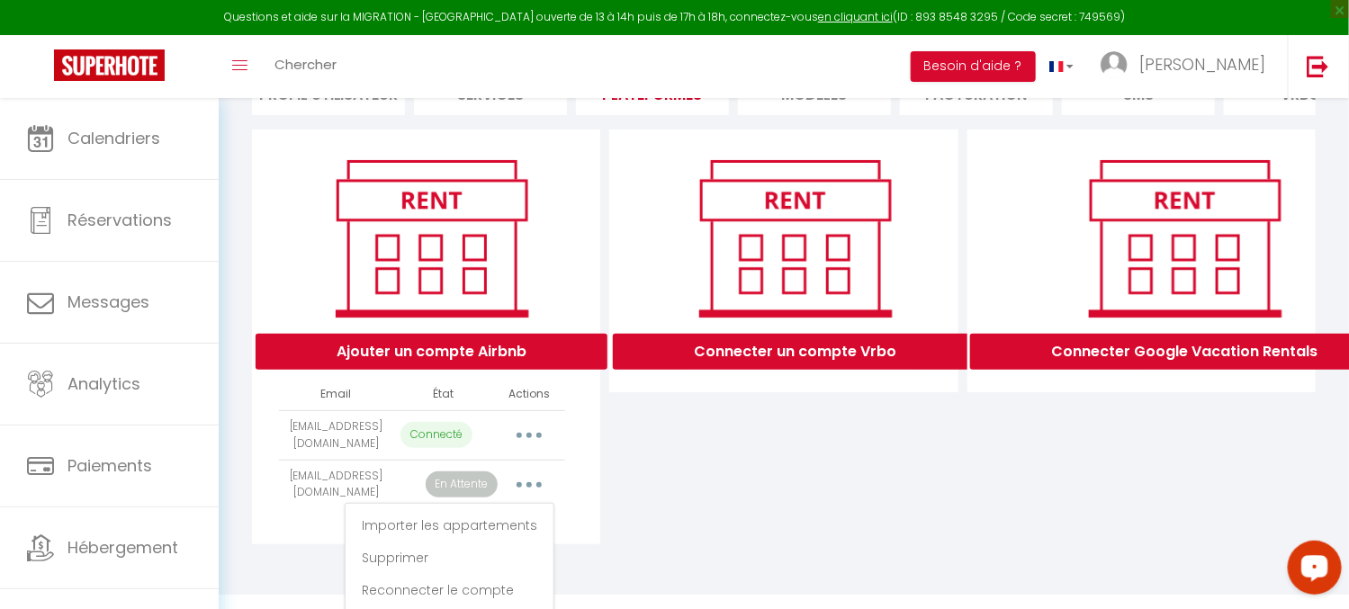
scroll to position [179, 0]
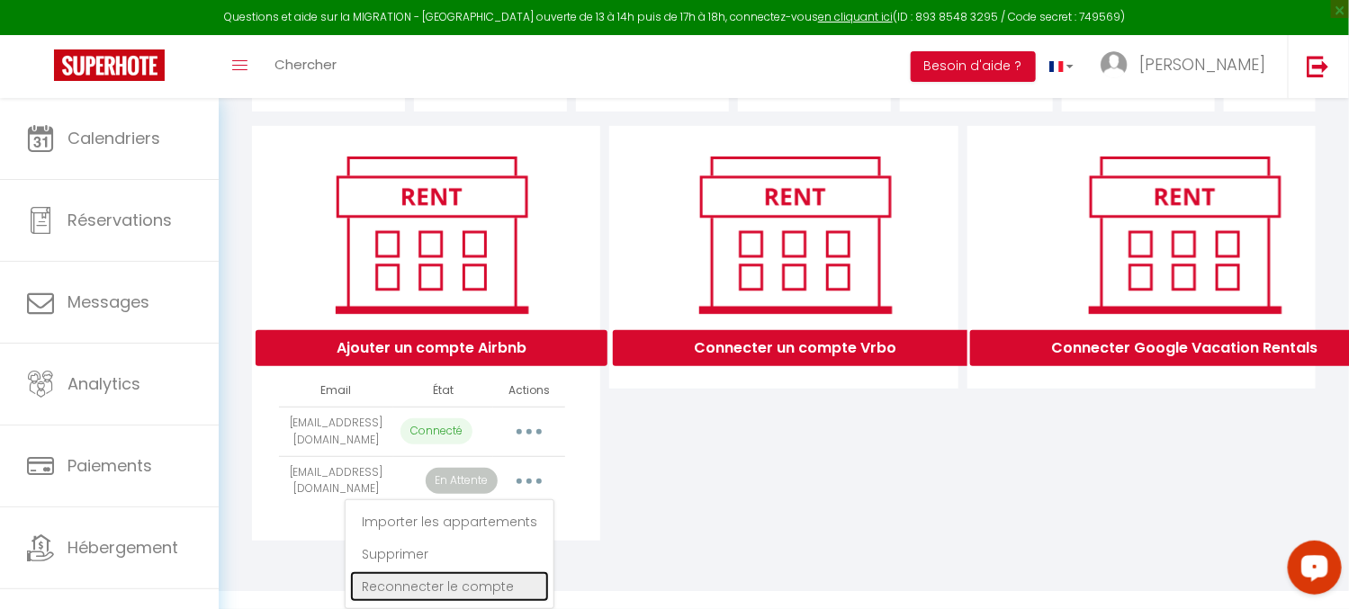
click at [488, 592] on link "Reconnecter le compte" at bounding box center [449, 586] width 199 height 31
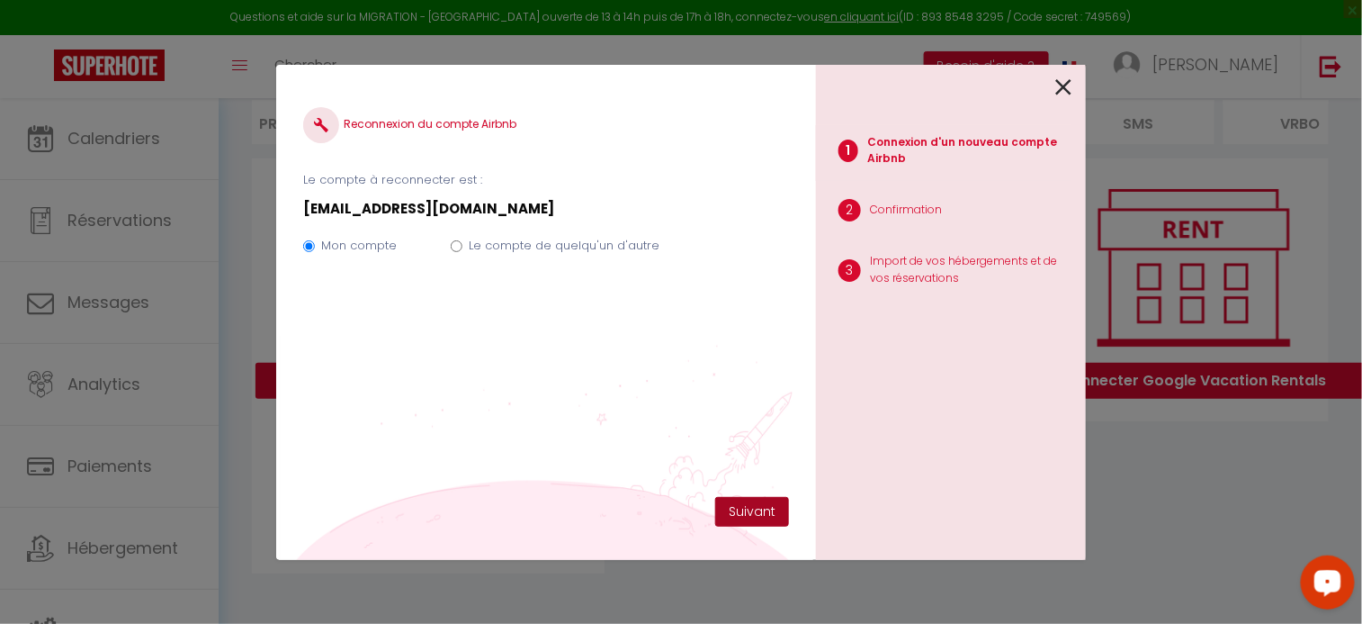
click at [749, 503] on button "Suivant" at bounding box center [752, 512] width 74 height 31
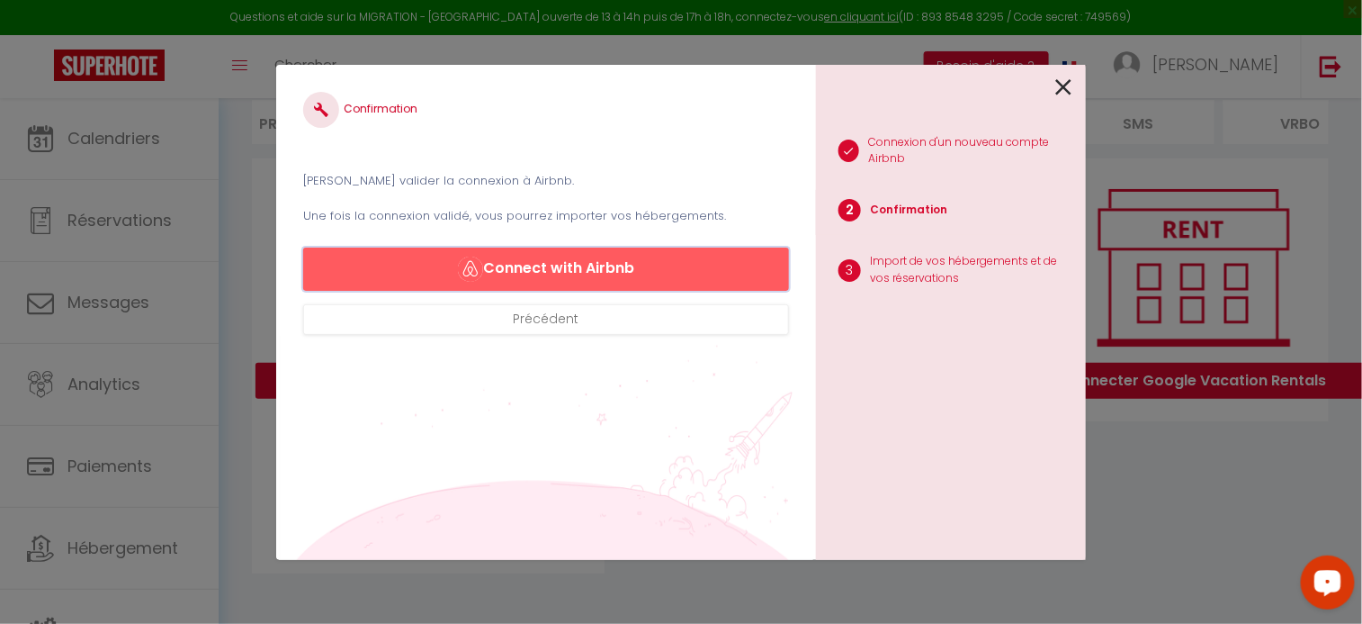
click at [618, 263] on button "Connect with Airbnb" at bounding box center [546, 268] width 486 height 43
click at [1067, 85] on icon at bounding box center [1063, 87] width 16 height 27
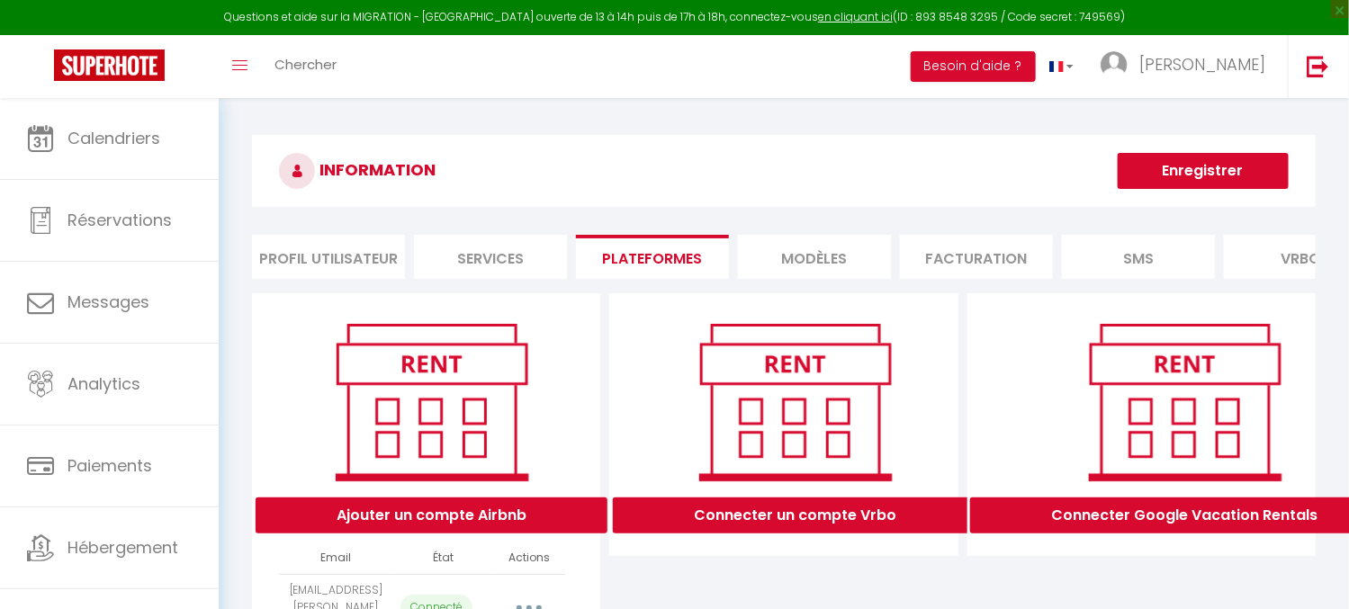
select select "31256"
select select "31270"
select select "66133"
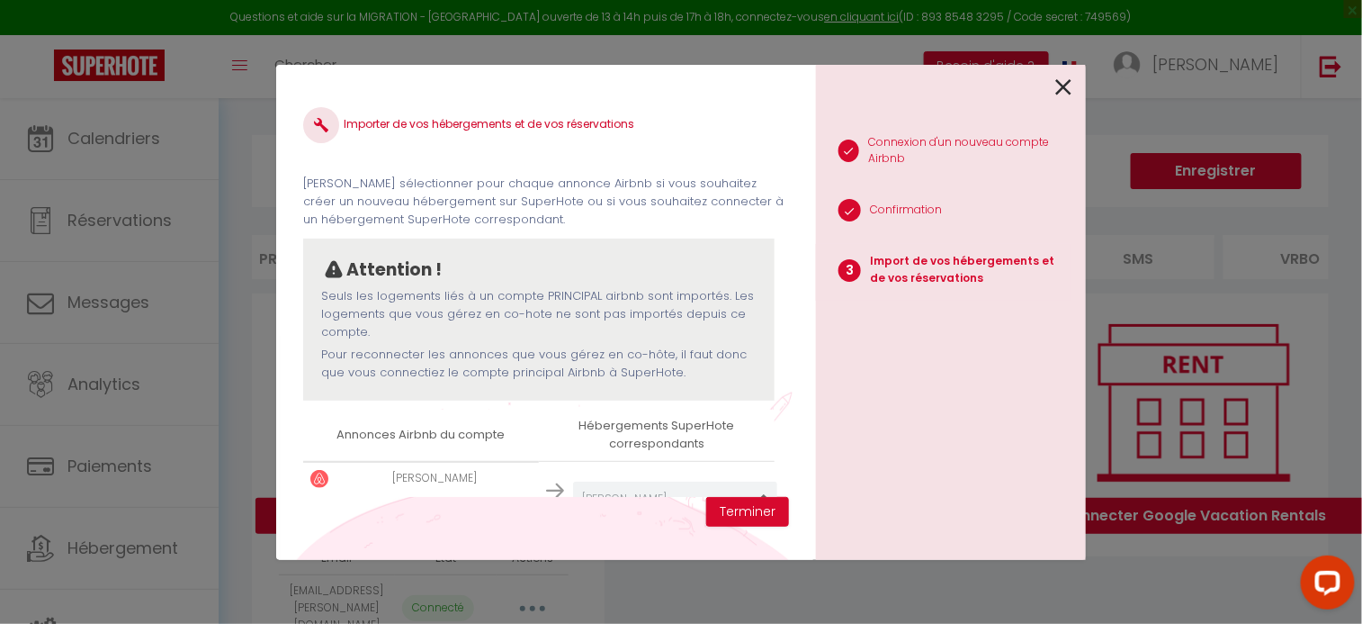
click at [1074, 88] on div "1 Connexion d'un nouveau compte Airbnb 2 Confirmation 3 Import de vos hébergeme…" at bounding box center [951, 312] width 270 height 495
click at [1070, 89] on icon at bounding box center [1063, 87] width 16 height 27
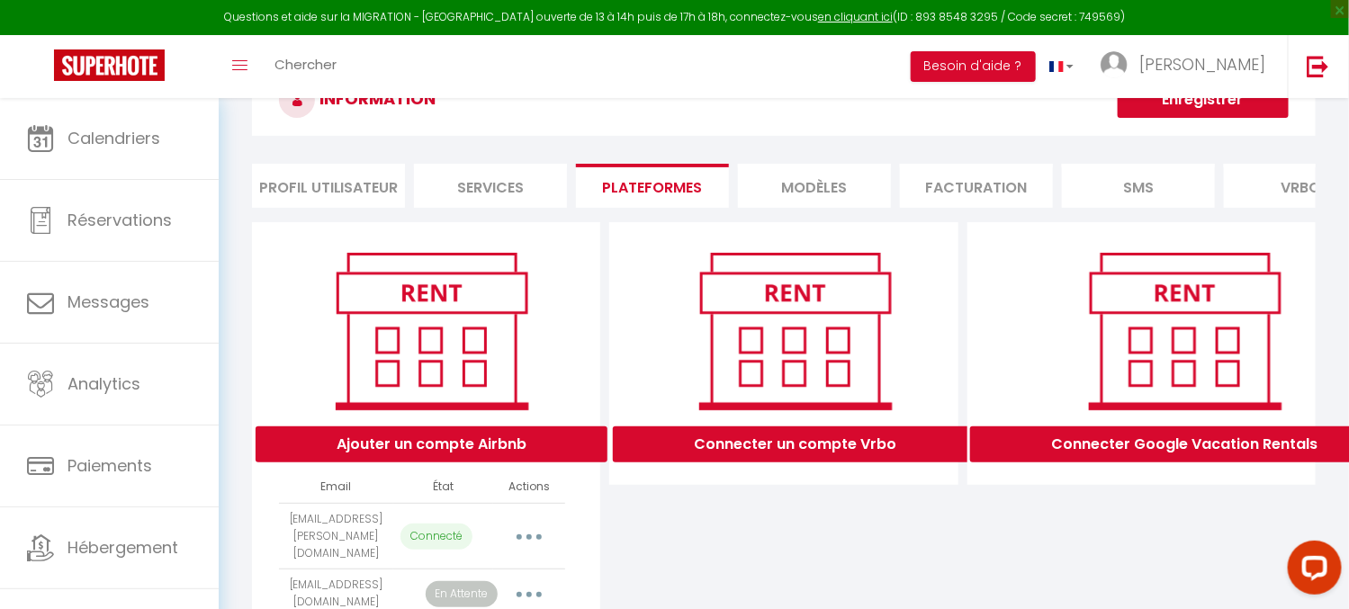
scroll to position [162, 0]
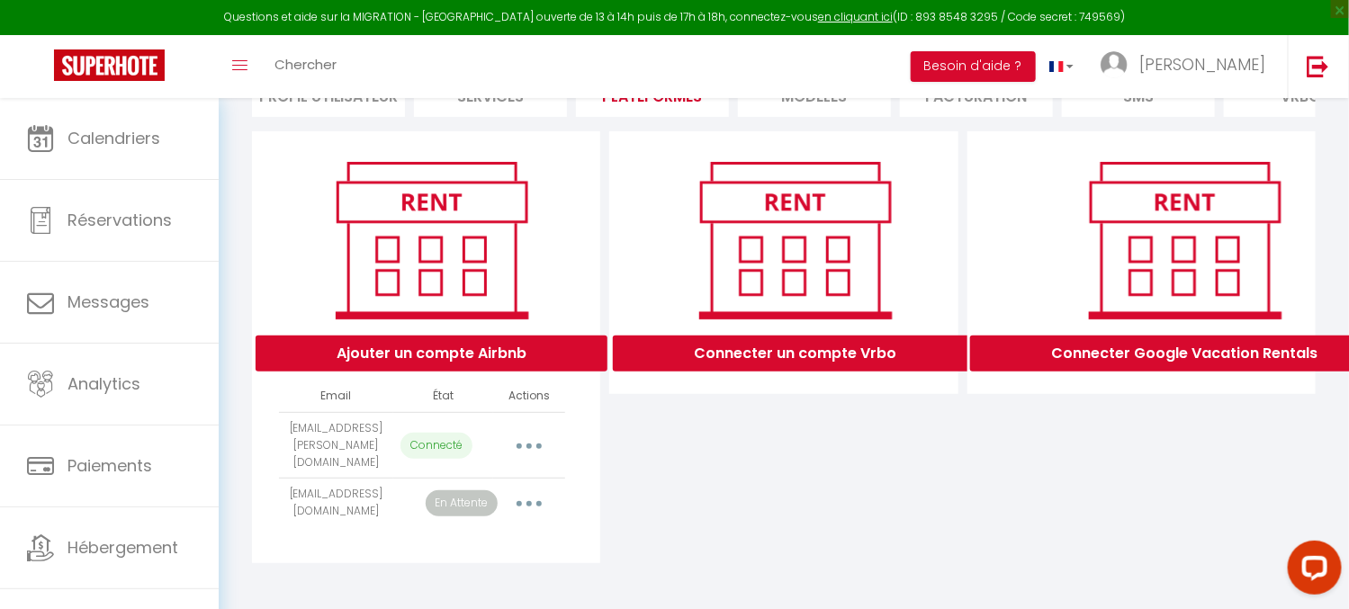
click at [526, 501] on icon "button" at bounding box center [528, 503] width 5 height 5
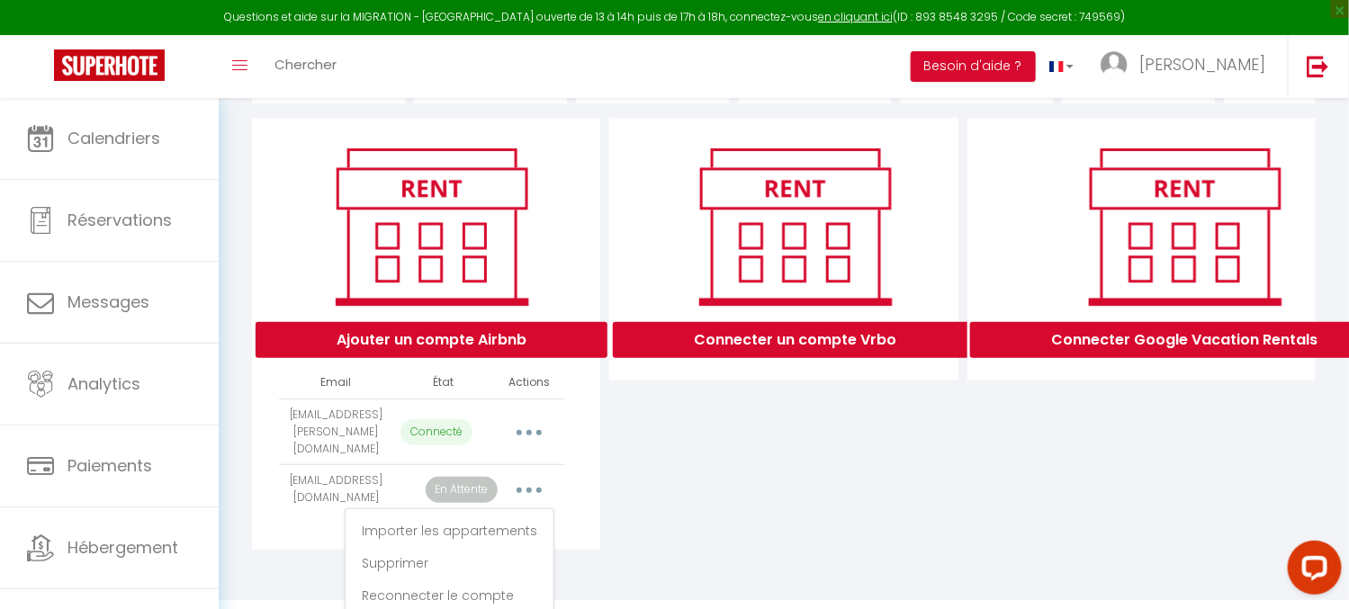
scroll to position [179, 0]
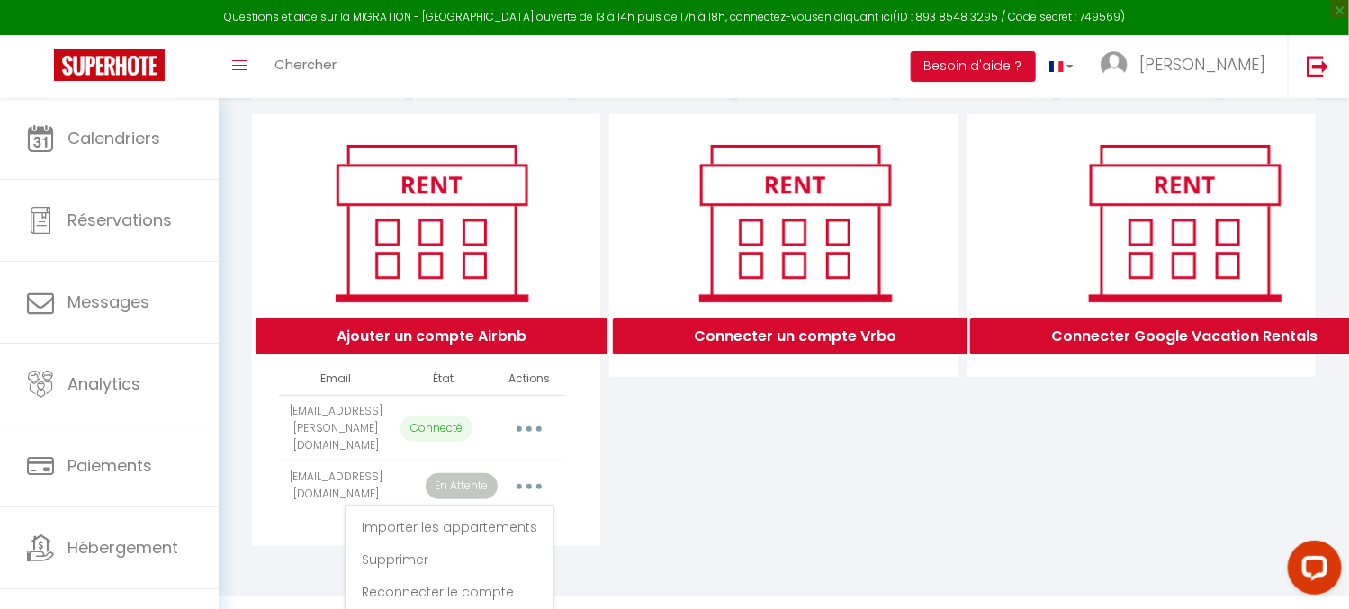
click at [842, 461] on div "Connecter un compte Vrbo" at bounding box center [783, 330] width 357 height 432
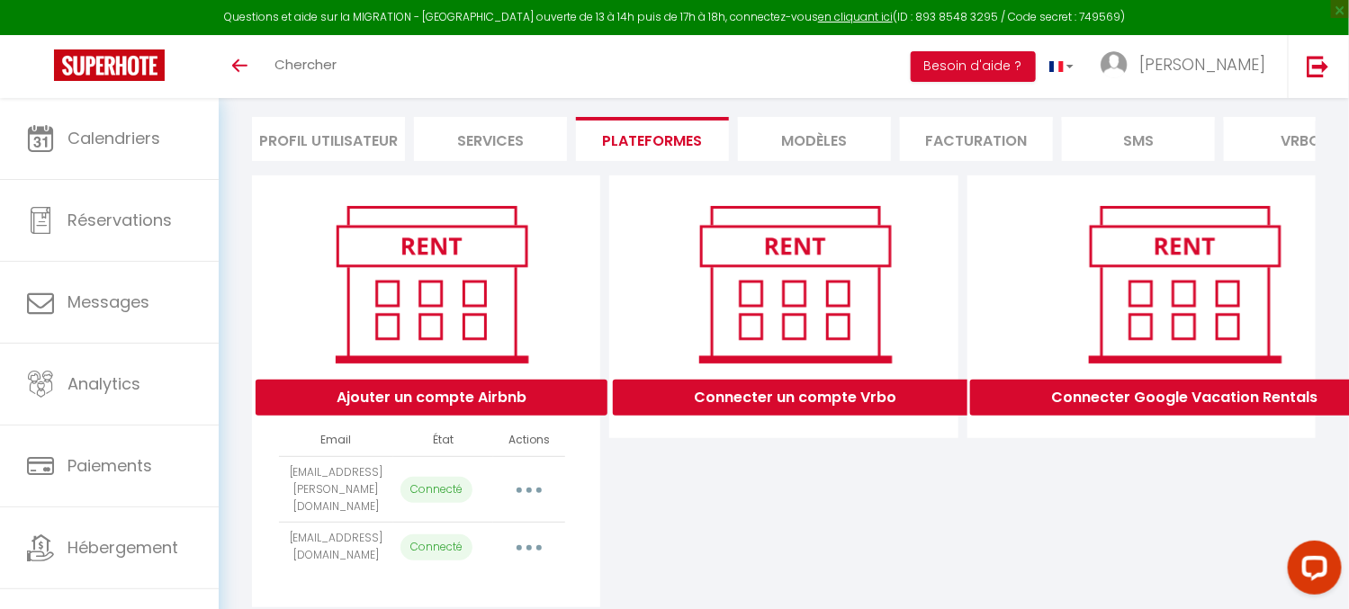
scroll to position [162, 0]
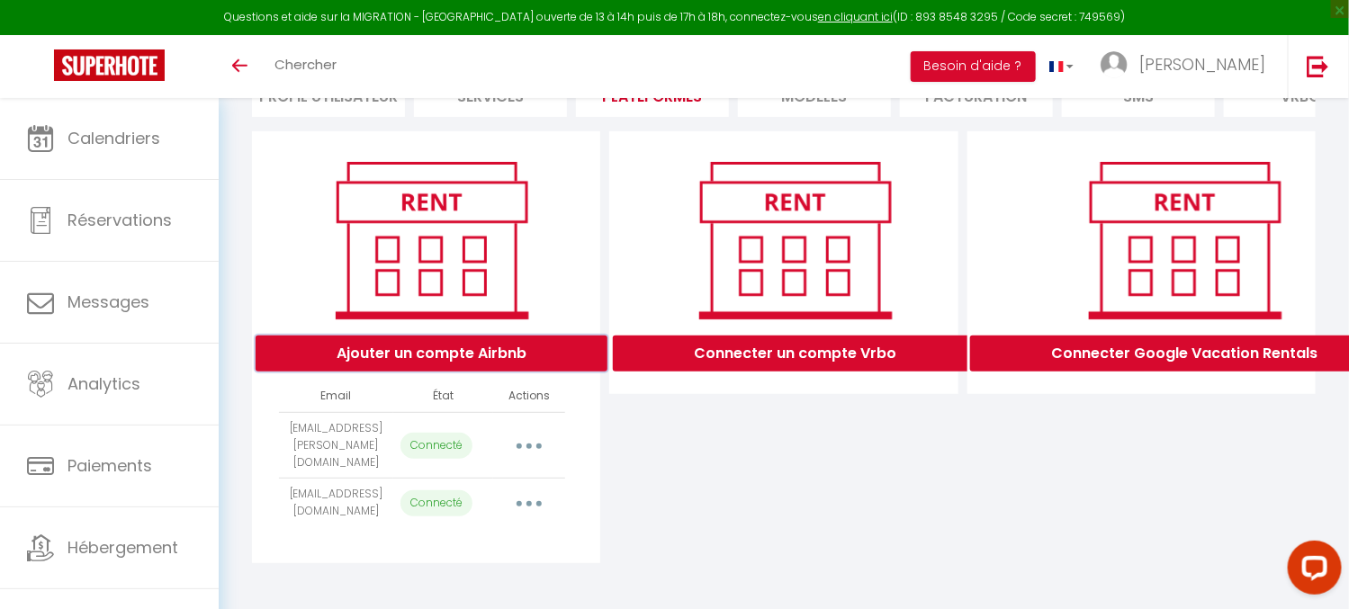
click at [482, 359] on button "Ajouter un compte Airbnb" at bounding box center [432, 354] width 352 height 36
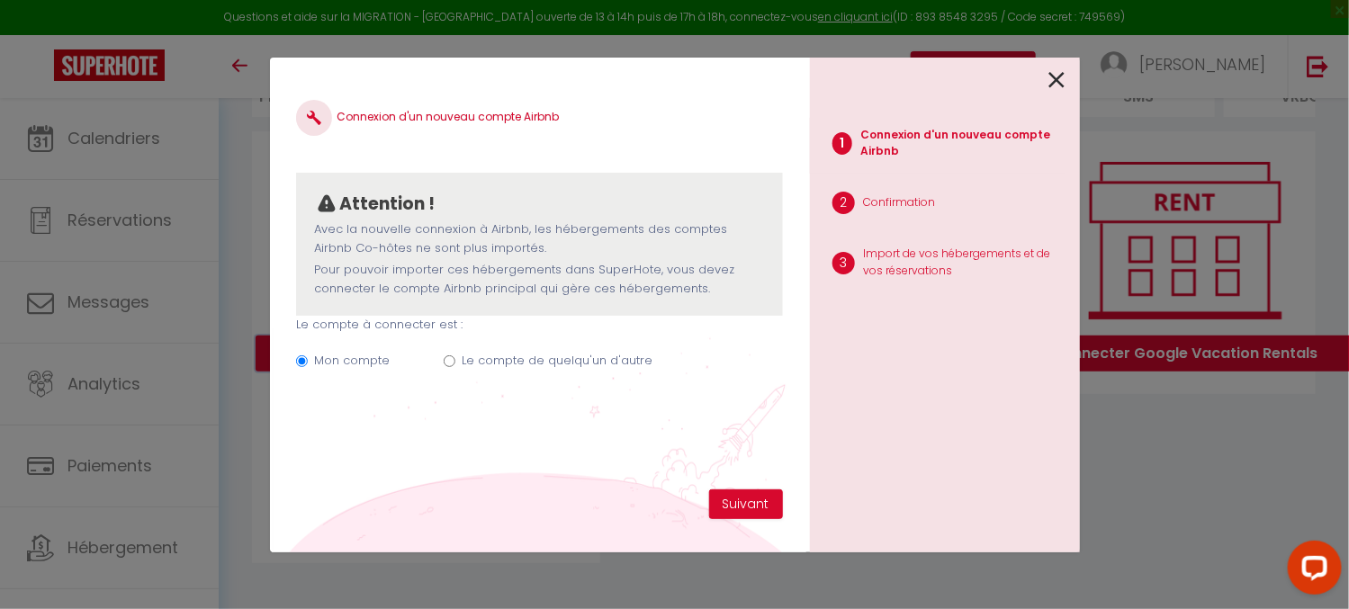
scroll to position [148, 0]
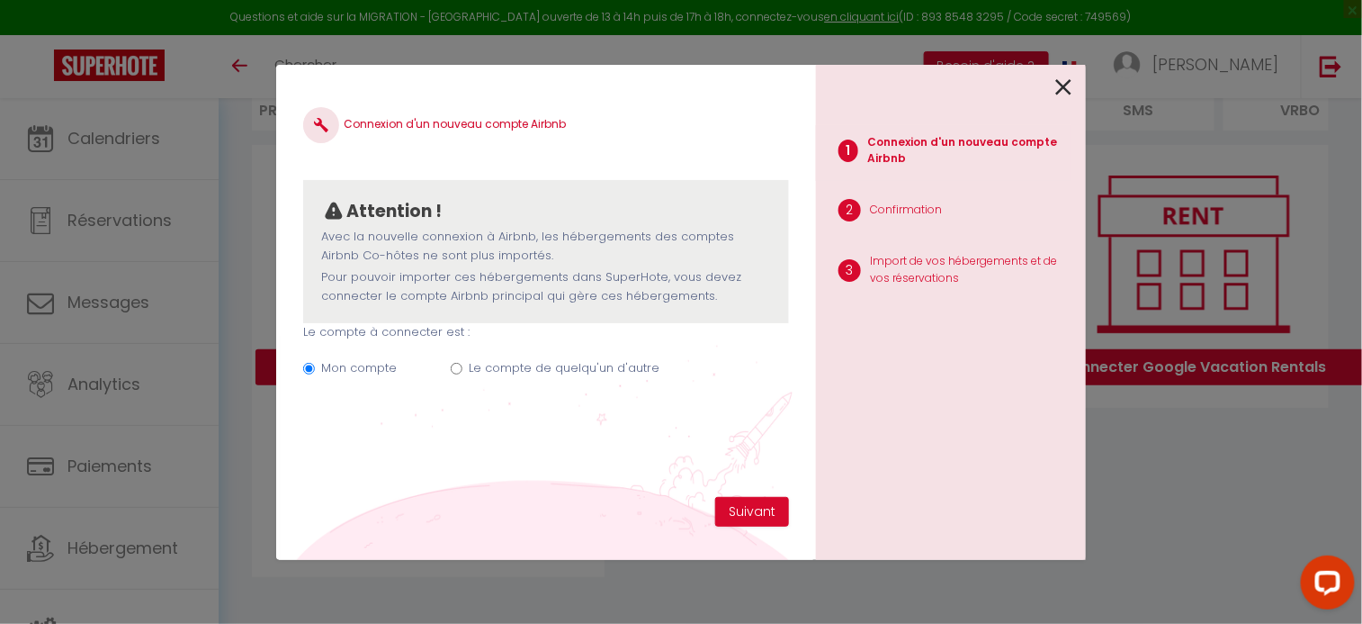
click at [504, 369] on label "Le compte de quelqu'un d'autre" at bounding box center [564, 368] width 191 height 18
click at [462, 369] on input "Le compte de quelqu'un d'autre" at bounding box center [457, 369] width 12 height 12
radio input "true"
radio input "false"
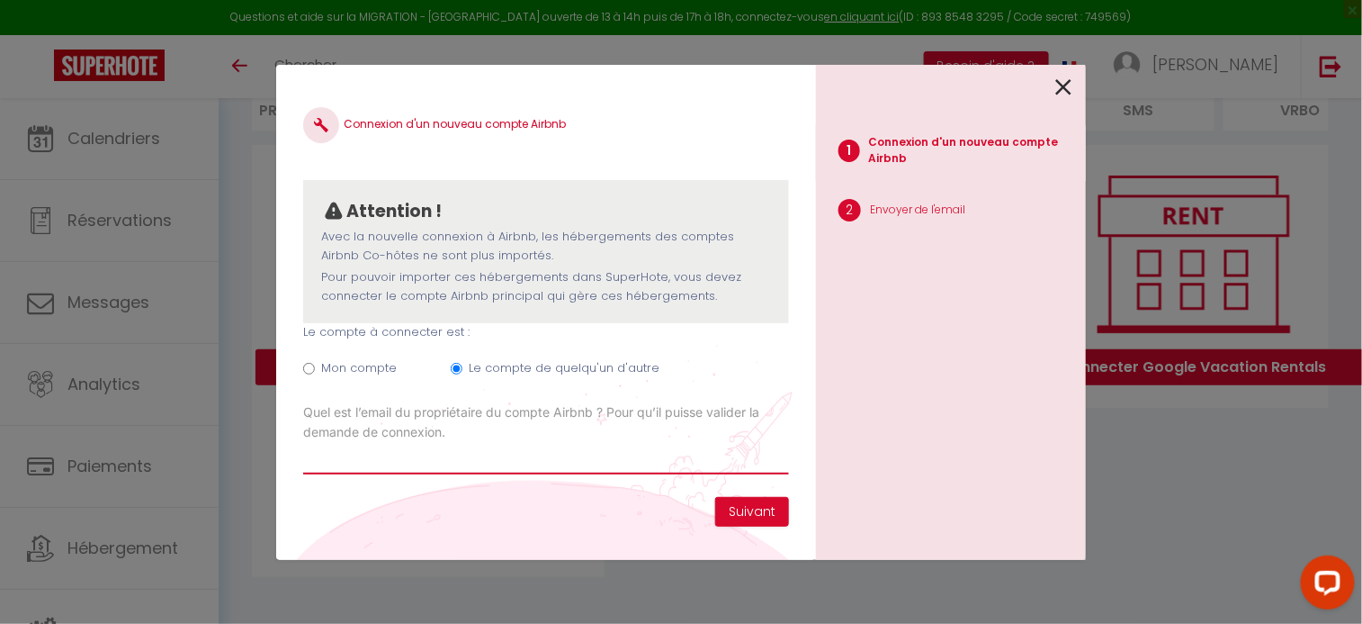
click at [494, 465] on input "Email connexion Airbnb" at bounding box center [546, 458] width 486 height 32
paste input "nkpasam@gmail.com"
type input "nkpasam@gmail.com"
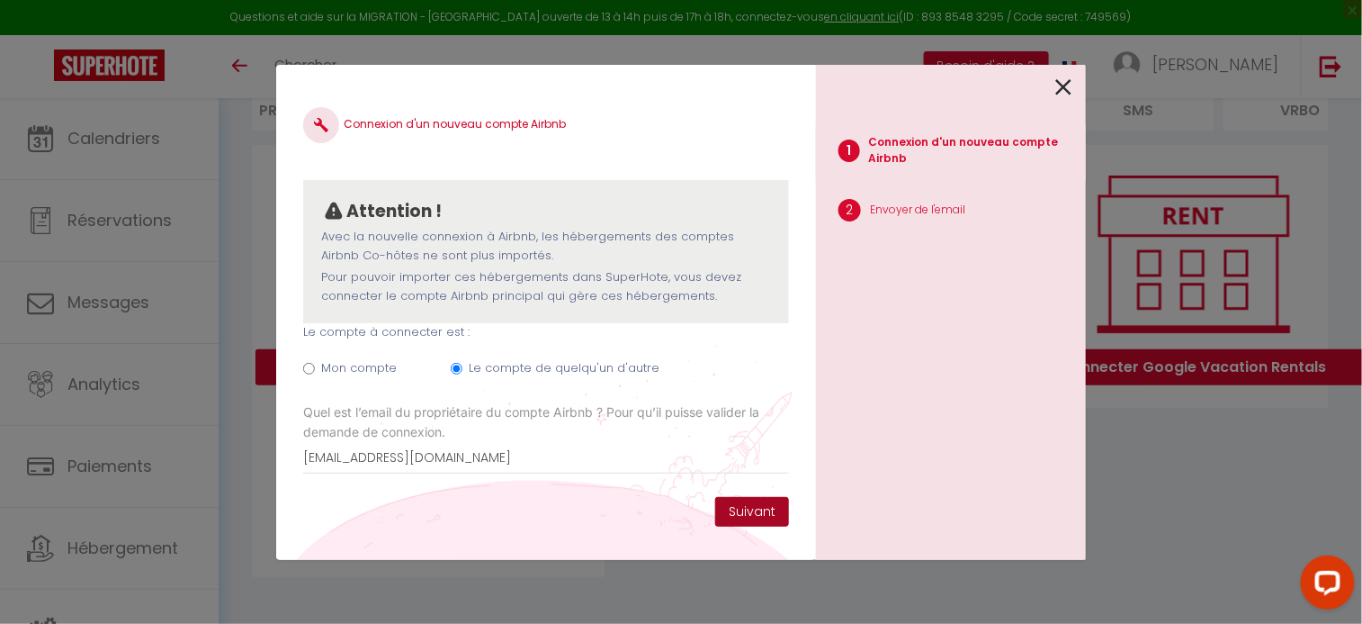
click at [767, 514] on button "Suivant" at bounding box center [752, 512] width 74 height 31
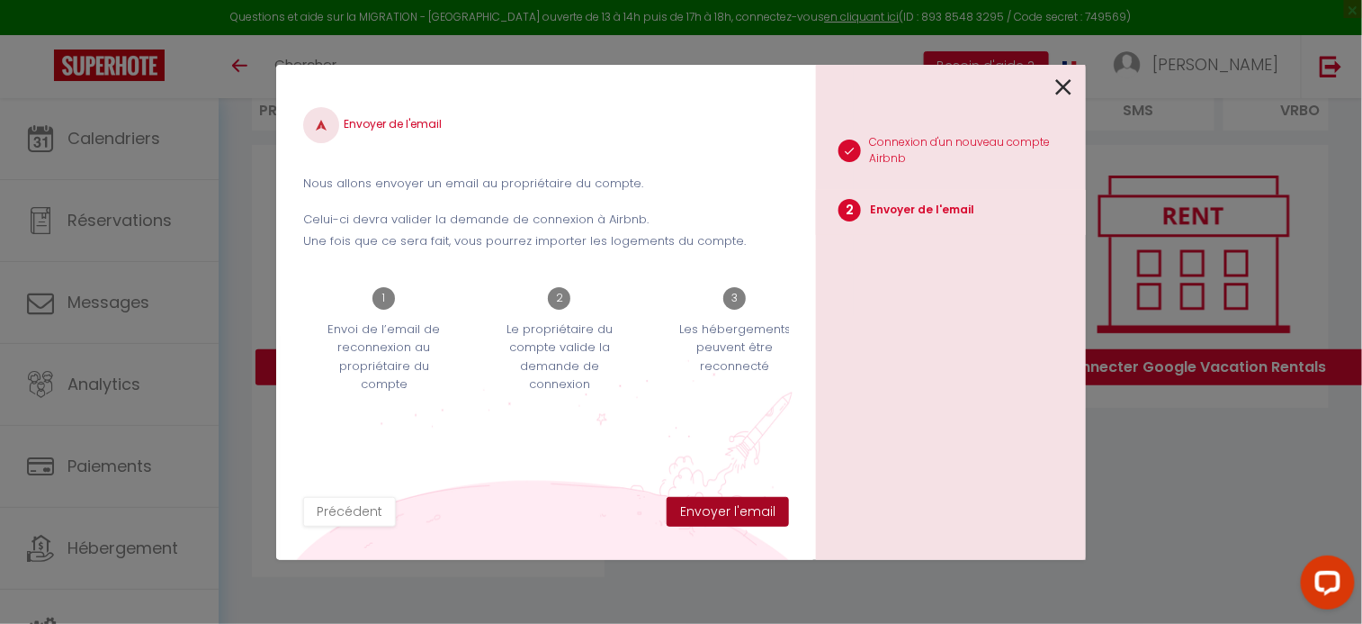
click at [752, 514] on button "Envoyer l'email" at bounding box center [728, 512] width 122 height 31
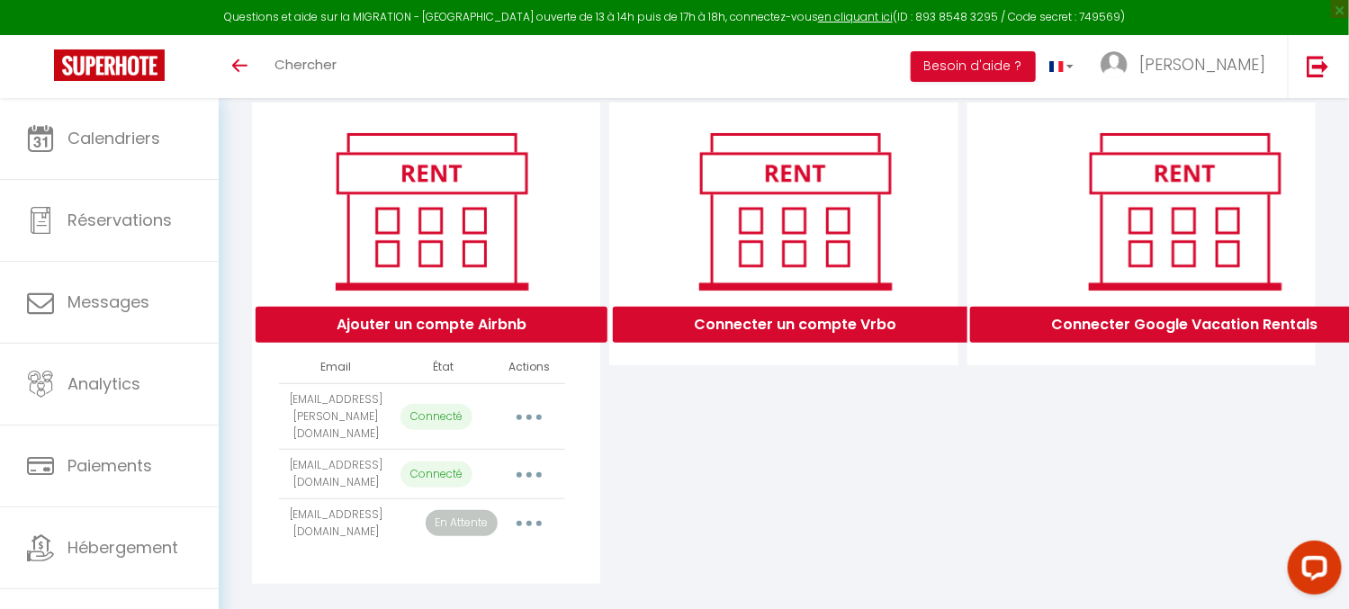
scroll to position [211, 0]
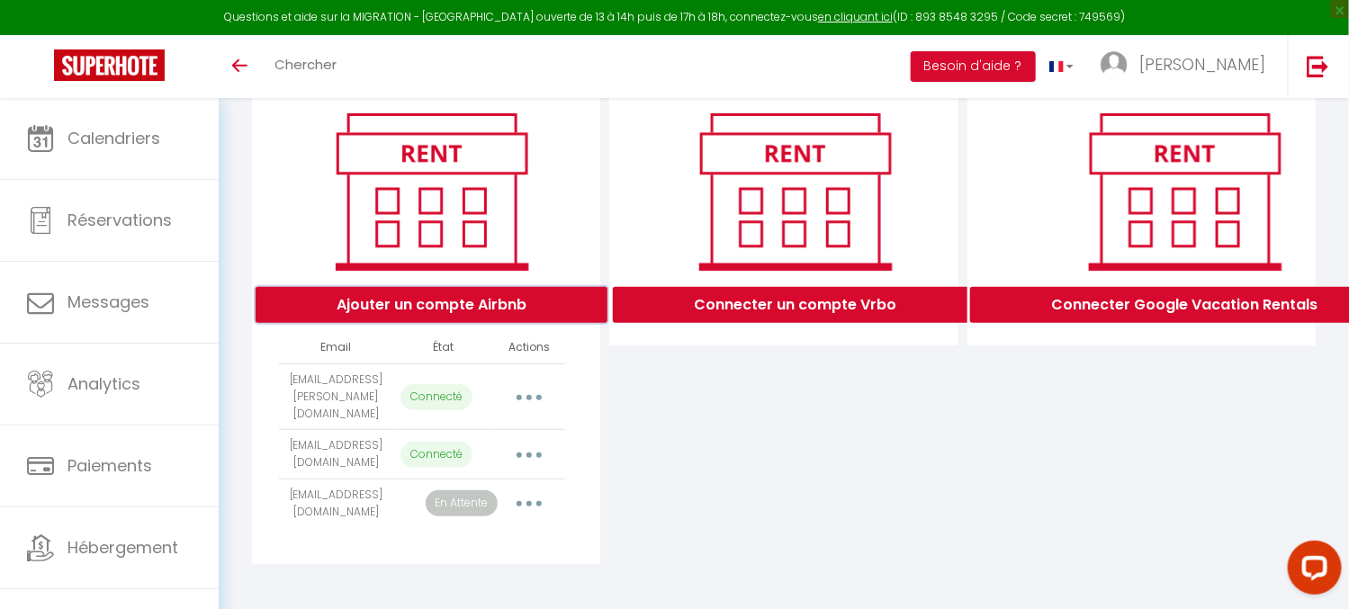
click at [529, 323] on button "Ajouter un compte Airbnb" at bounding box center [432, 305] width 352 height 36
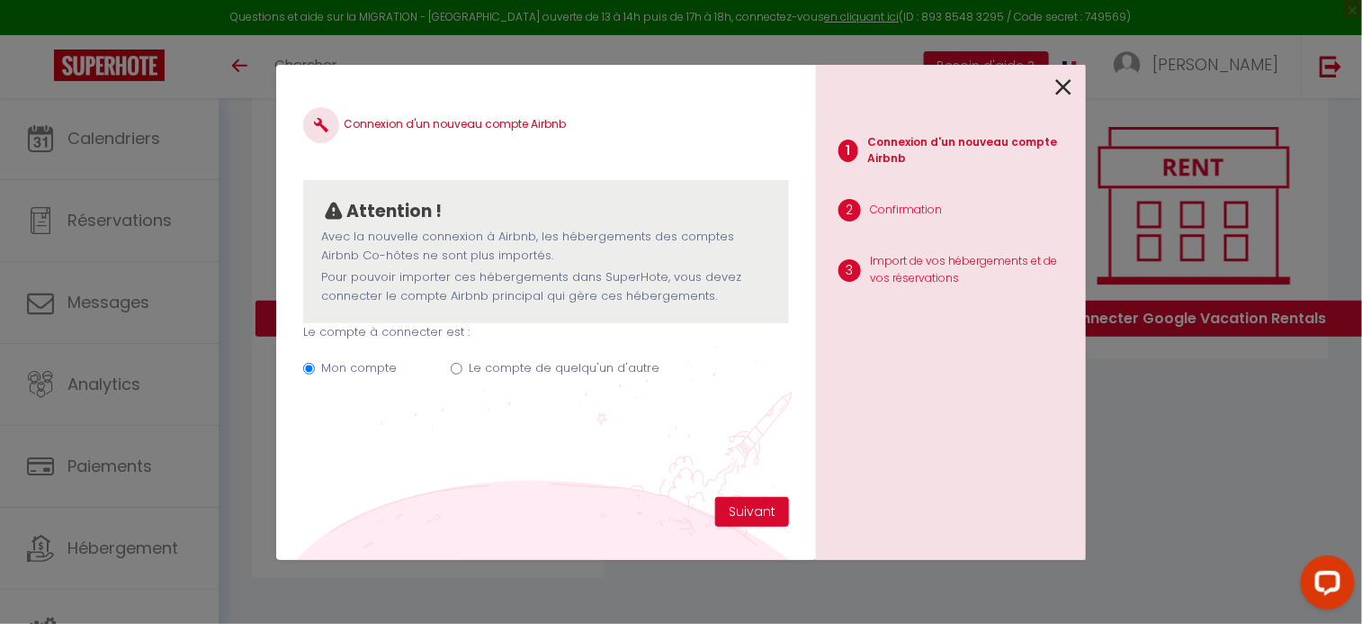
click at [511, 373] on label "Le compte de quelqu'un d'autre" at bounding box center [564, 368] width 191 height 18
click at [462, 373] on input "Le compte de quelqu'un d'autre" at bounding box center [457, 369] width 12 height 12
radio input "true"
radio input "false"
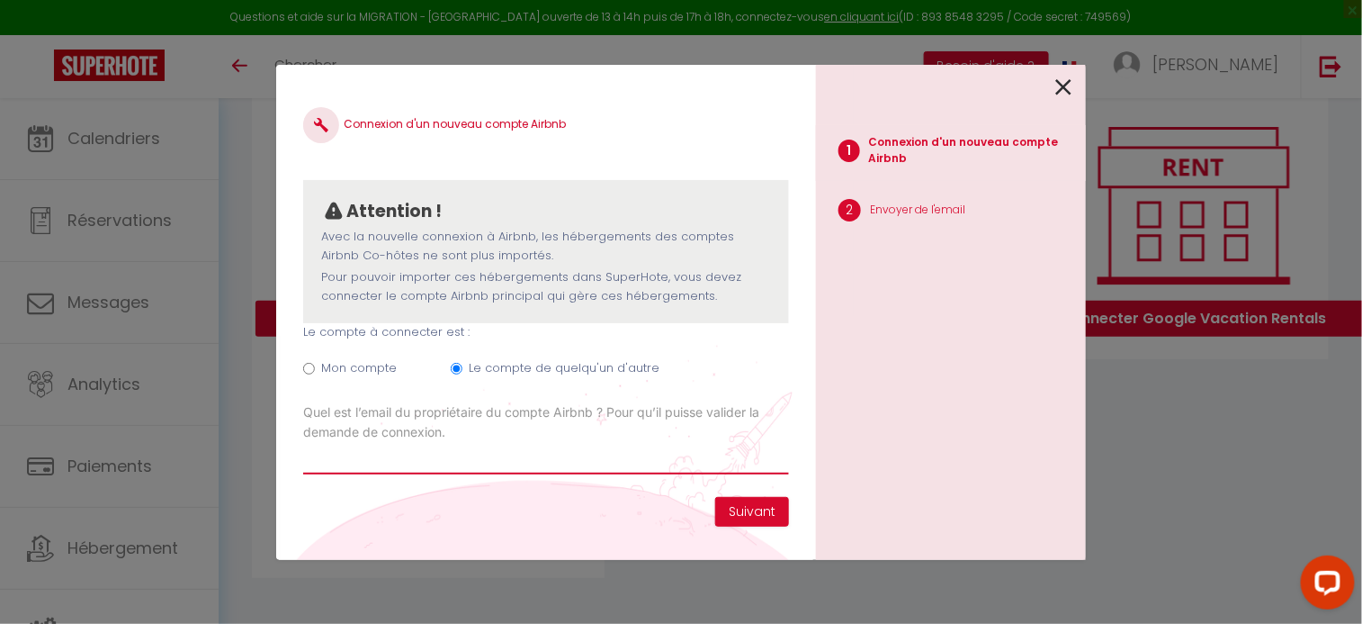
click at [668, 464] on input "Email connexion Airbnb" at bounding box center [546, 458] width 486 height 32
paste input "delphinelocation@gmail.com"
type input "delphinelocation@gmail.com"
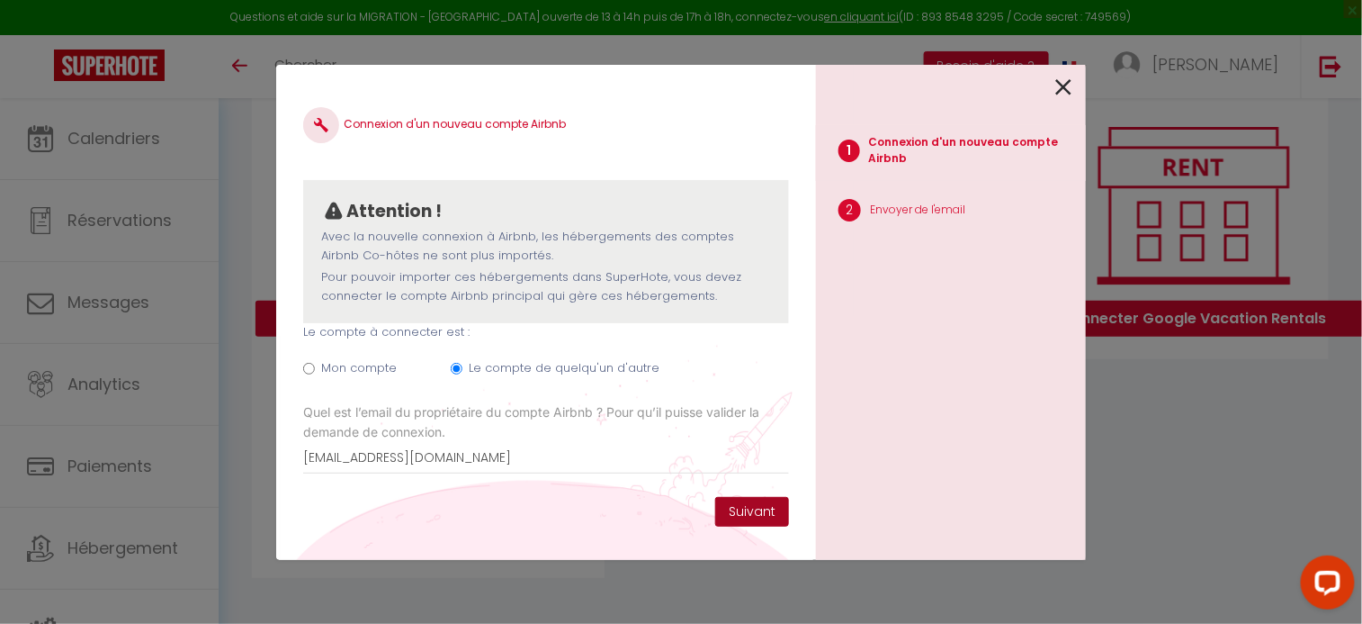
click at [747, 510] on button "Suivant" at bounding box center [752, 512] width 74 height 31
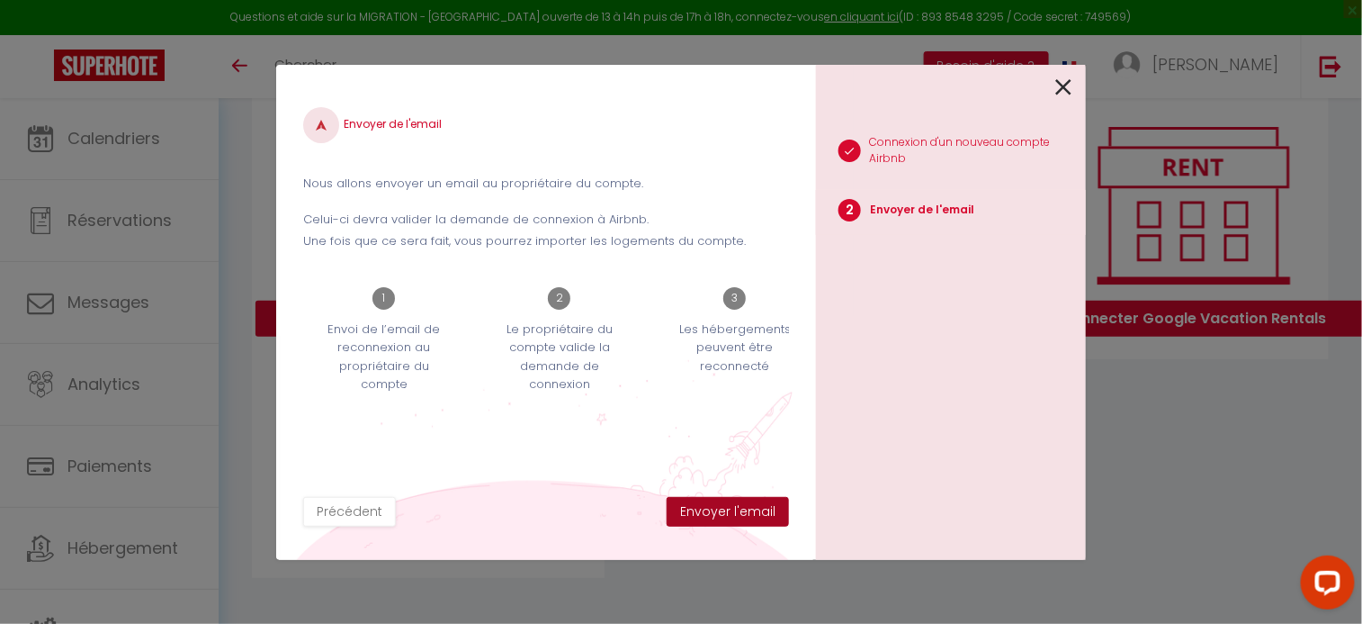
click at [747, 510] on button "Envoyer l'email" at bounding box center [728, 512] width 122 height 31
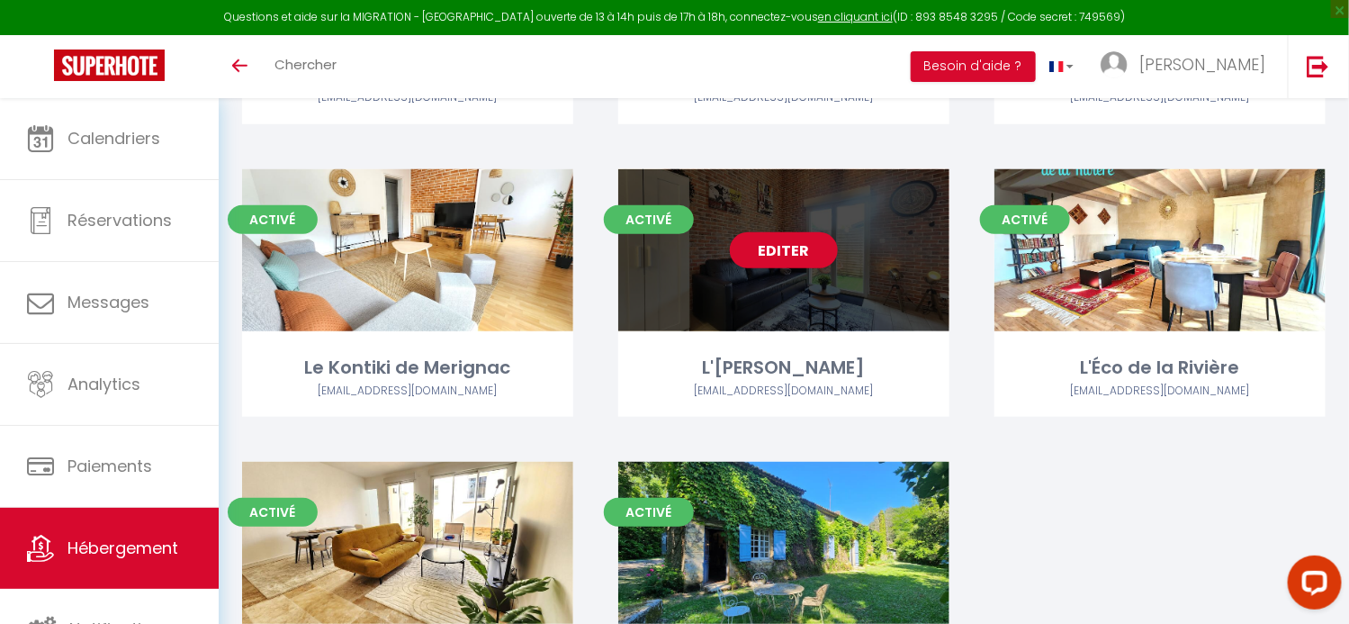
scroll to position [359, 0]
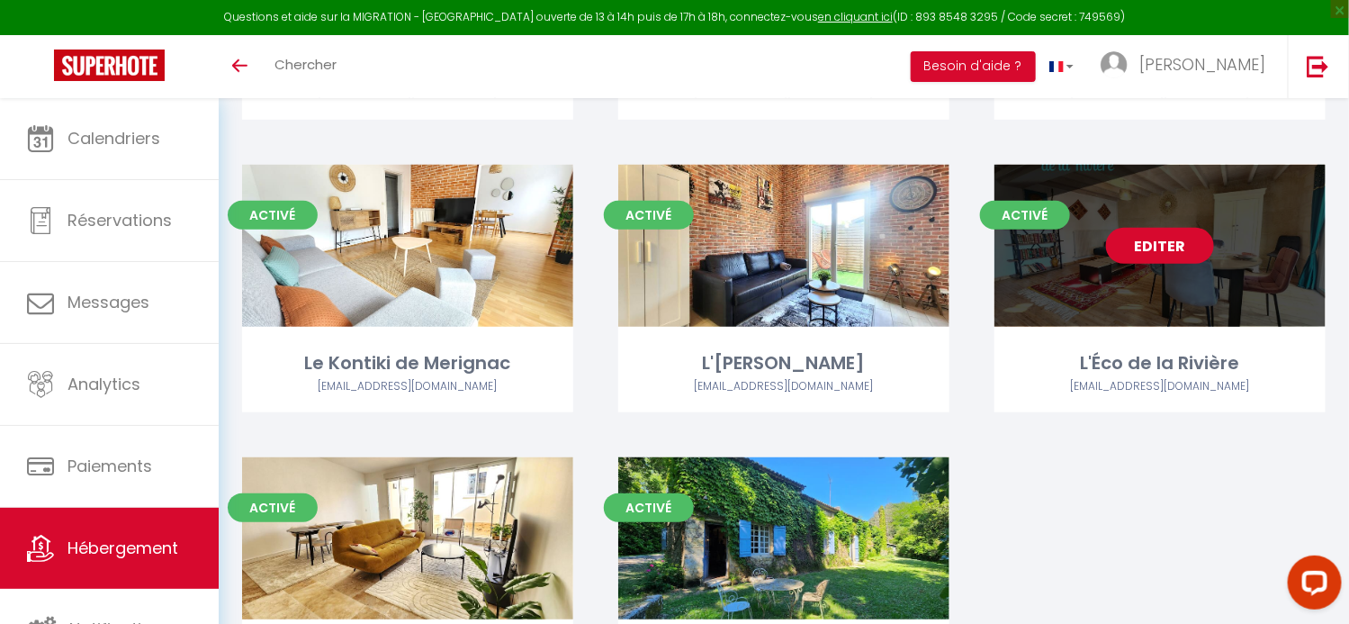
click at [1170, 253] on link "Editer" at bounding box center [1160, 246] width 108 height 36
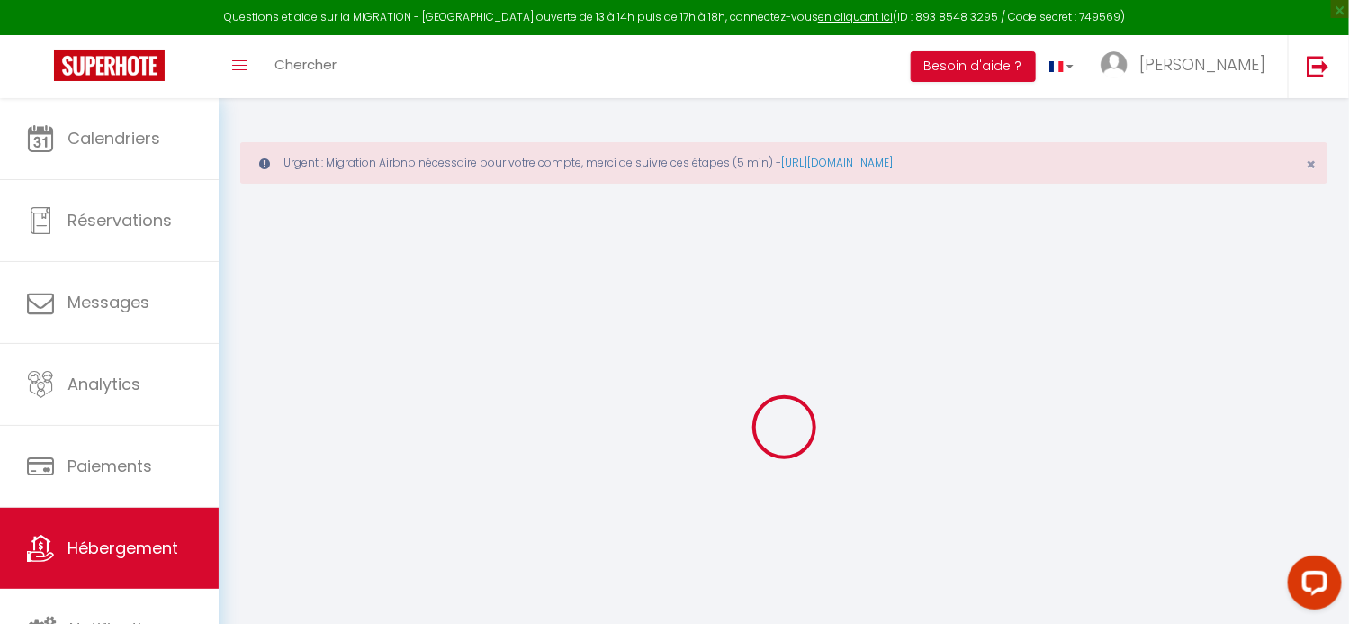
select select "+ 18 %"
select select "+ 16 %"
select select "+ 7 %"
select select "+ 15 %"
checkbox input "false"
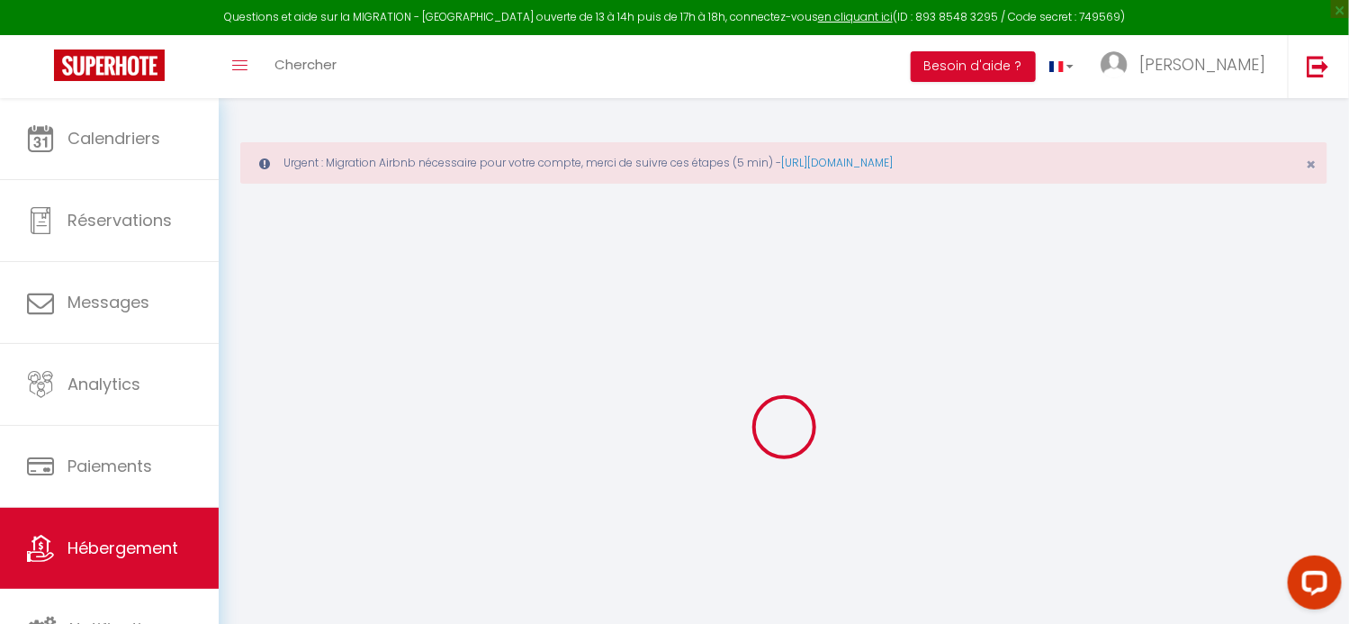
checkbox input "false"
select select "7279-1336226796241104205"
select select "365"
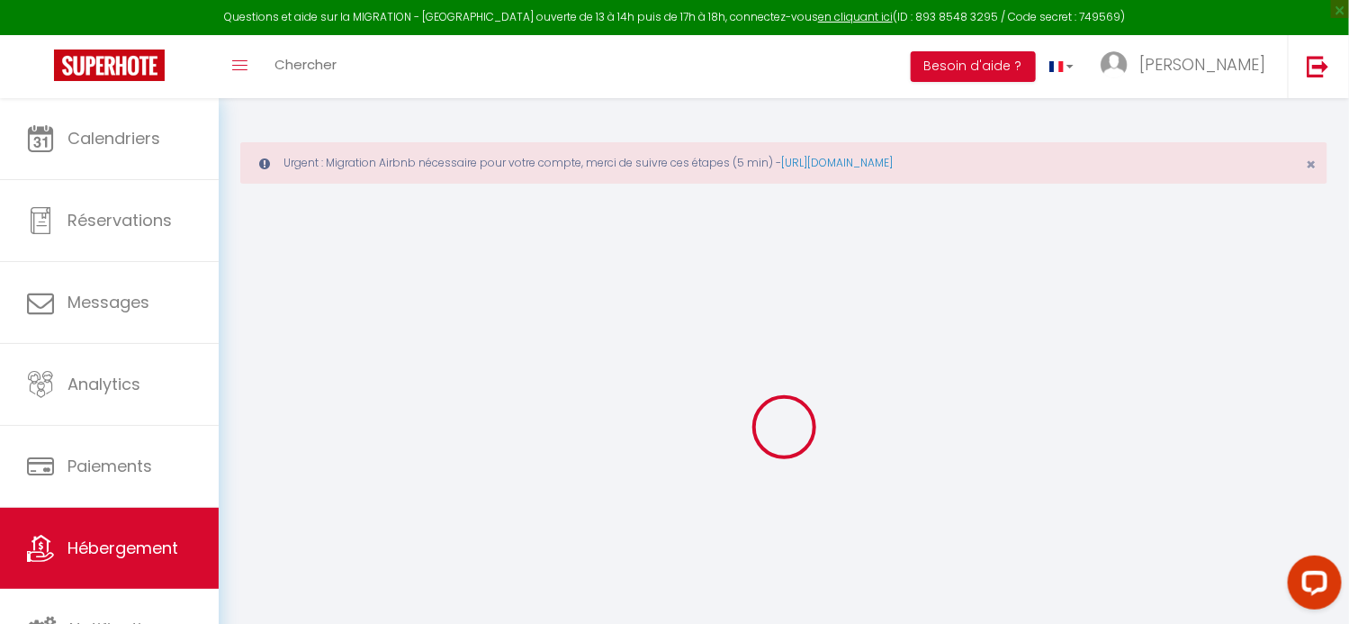
select select "well_reviewed_guests"
select select "EUR"
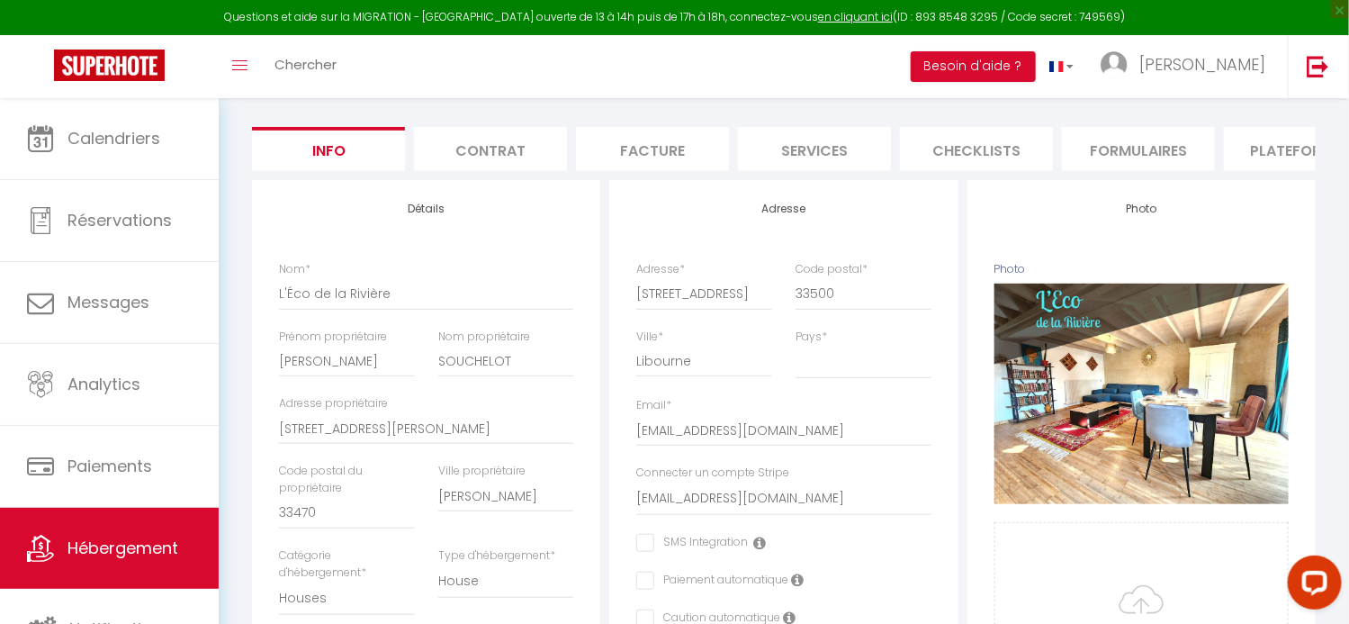
scroll to position [179, 0]
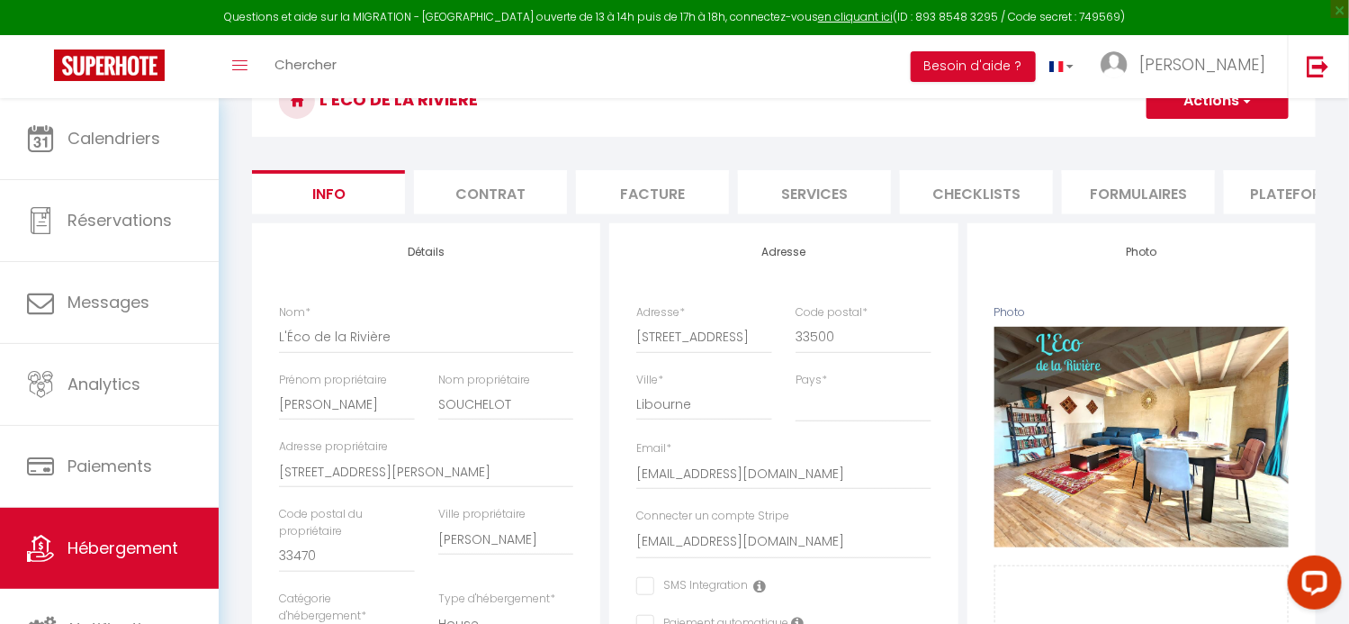
click at [1268, 186] on li "Plateformes" at bounding box center [1300, 192] width 153 height 44
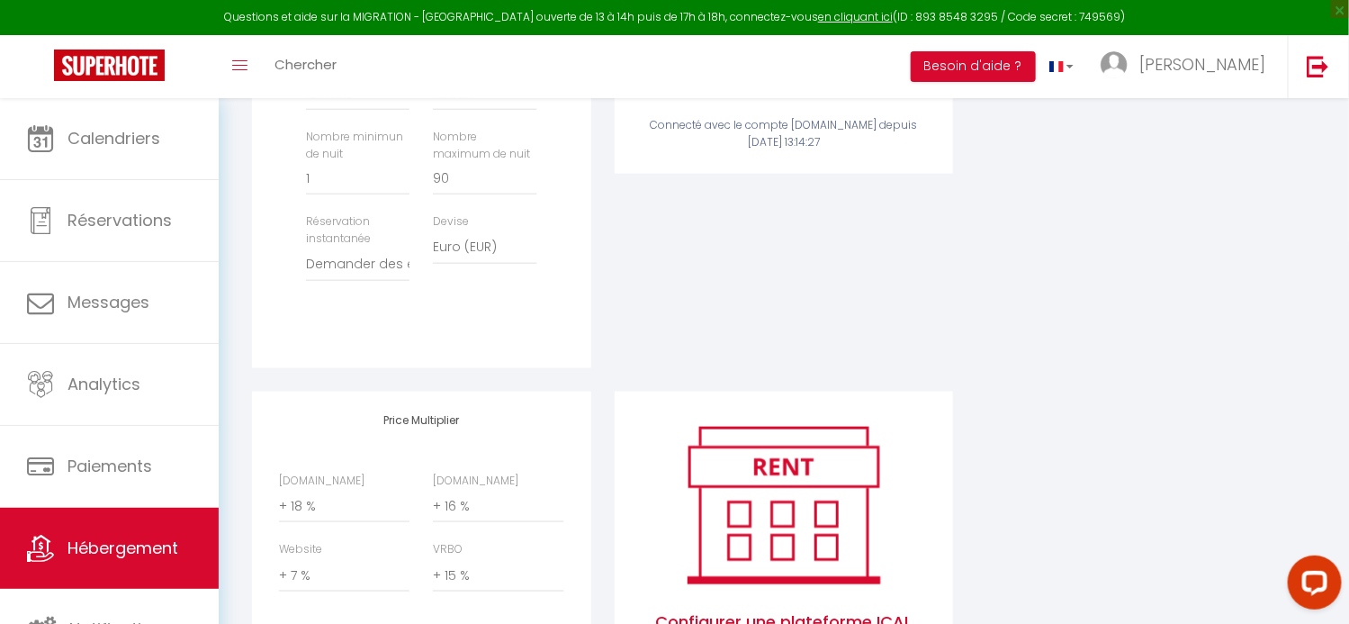
scroll to position [819, 0]
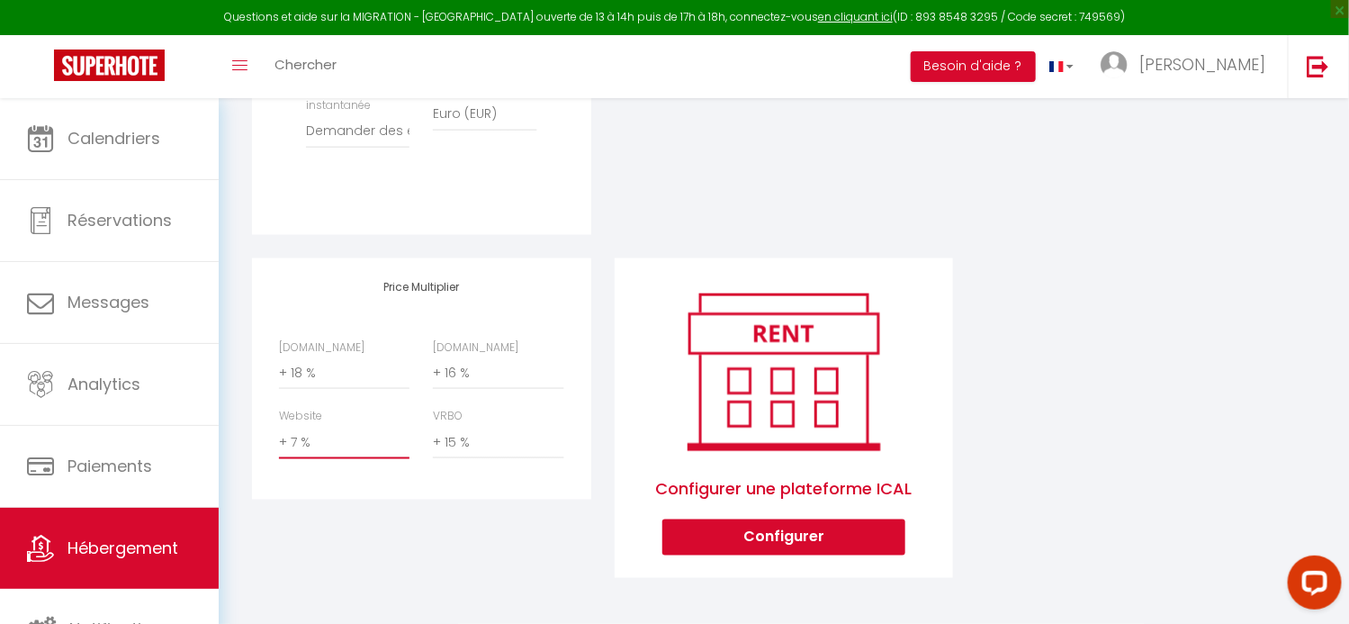
click at [303, 442] on select "0 + 1 % + 2 % + 3 % + 4 % + 5 % + 6 % + 7 % + 8 % + 9 %" at bounding box center [344, 442] width 130 height 34
select select "+ 8 %"
click at [279, 425] on select "0 + 1 % + 2 % + 3 % + 4 % + 5 % + 6 % + 7 % + 8 % + 9 %" at bounding box center [344, 442] width 130 height 34
click at [466, 535] on div "Price Multiplier [DOMAIN_NAME] 0 + 1 % + 2 % + 3 % + 4 % + 5 % + 6 % + 7 %" at bounding box center [421, 430] width 363 height 344
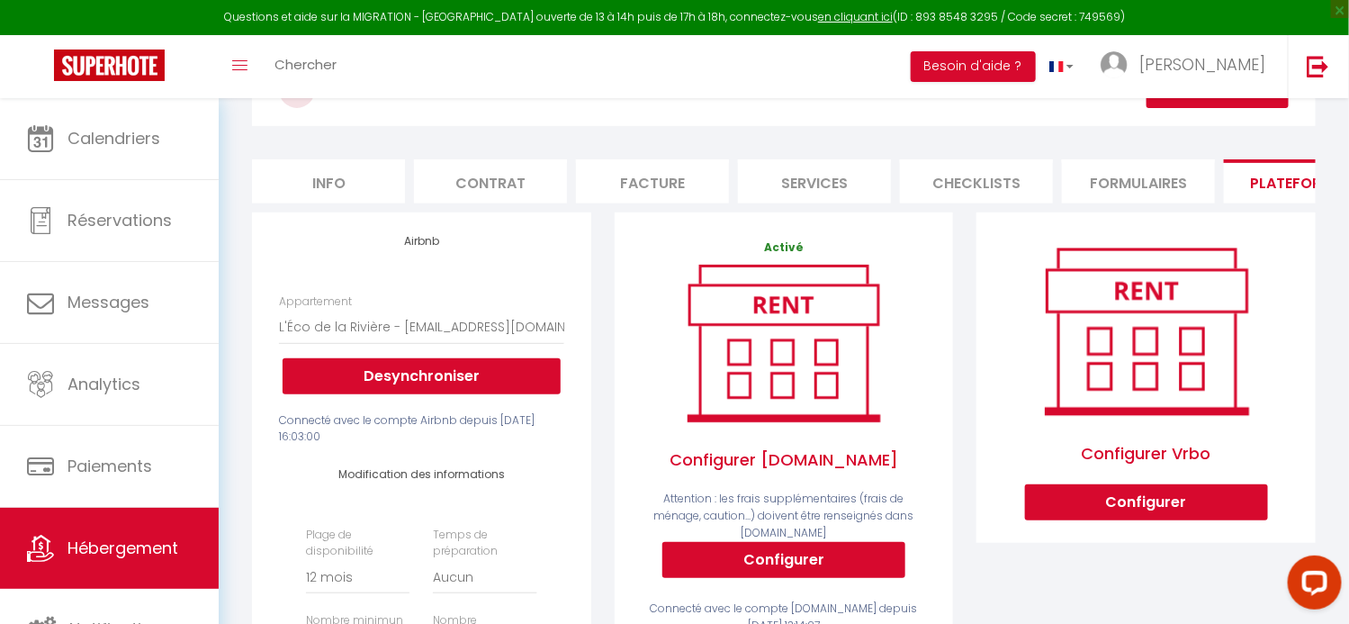
scroll to position [0, 0]
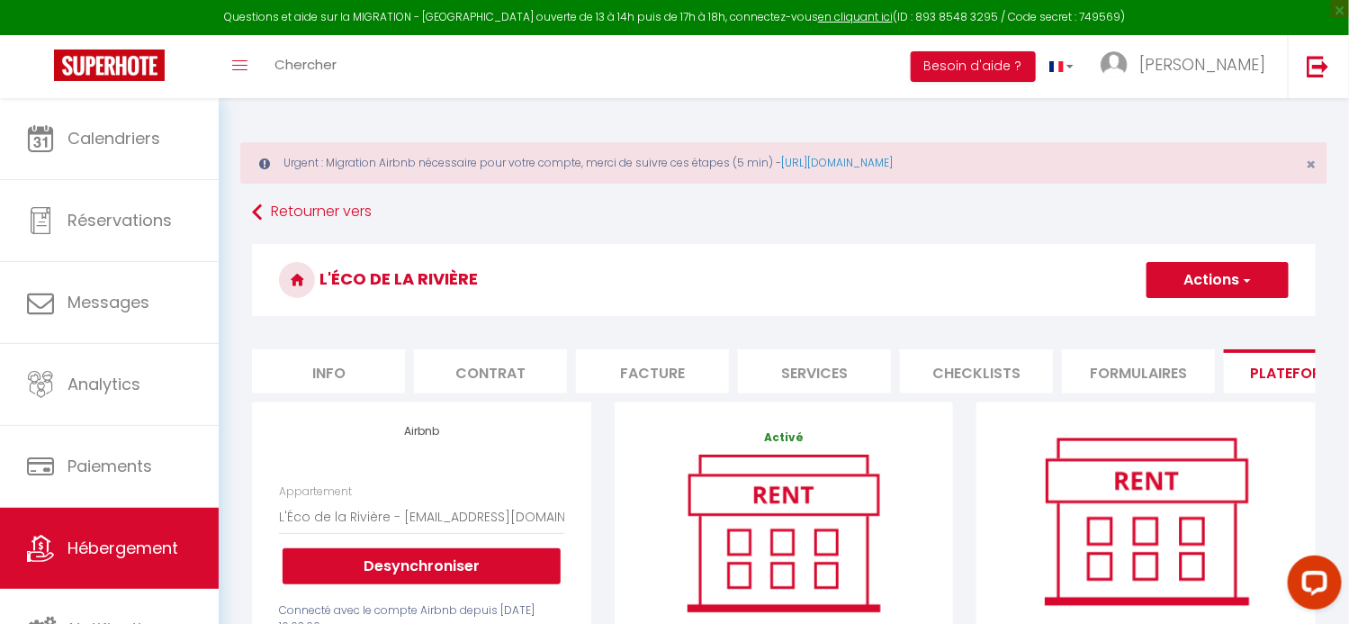
click at [1190, 284] on button "Actions" at bounding box center [1217, 280] width 142 height 36
click at [1198, 319] on link "Enregistrer" at bounding box center [1216, 319] width 142 height 23
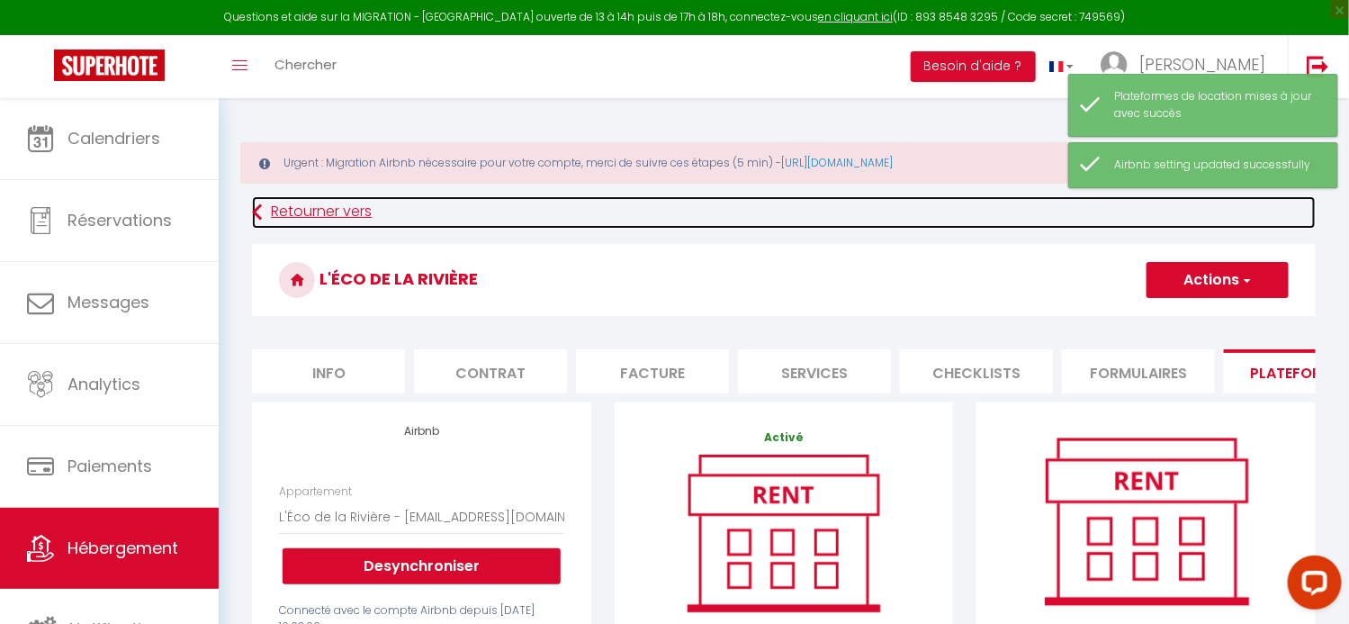
click at [1009, 219] on link "Retourner vers" at bounding box center [783, 212] width 1063 height 32
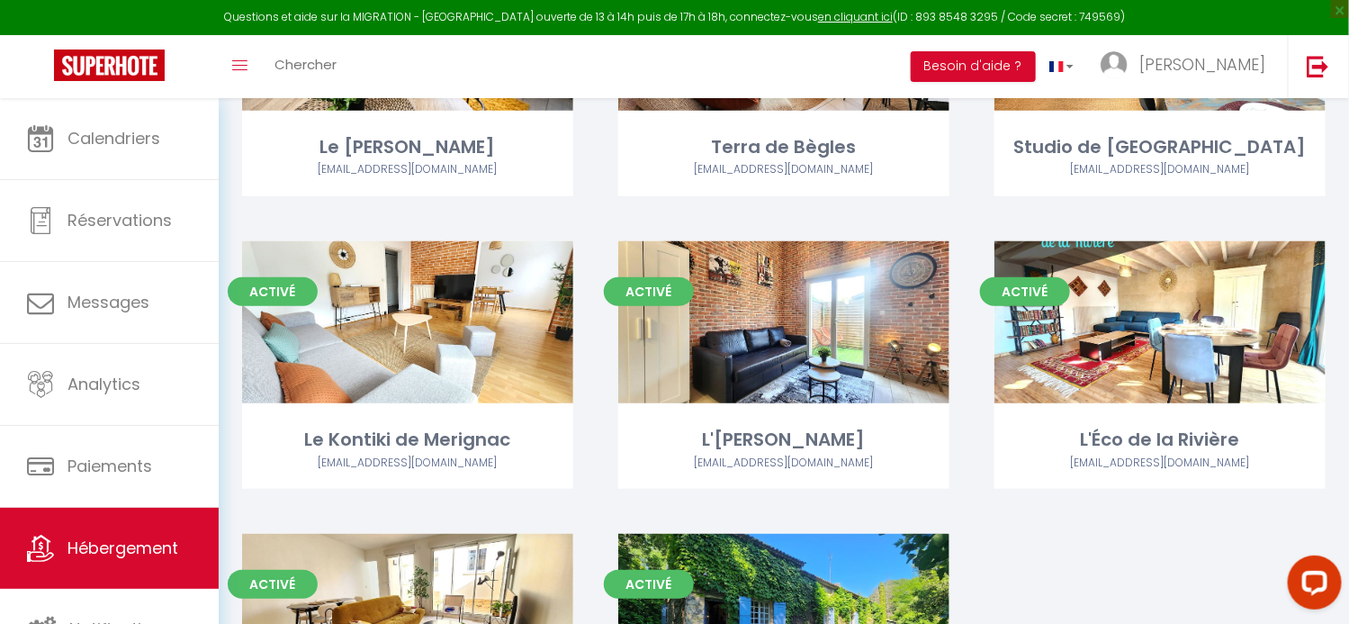
scroll to position [449, 0]
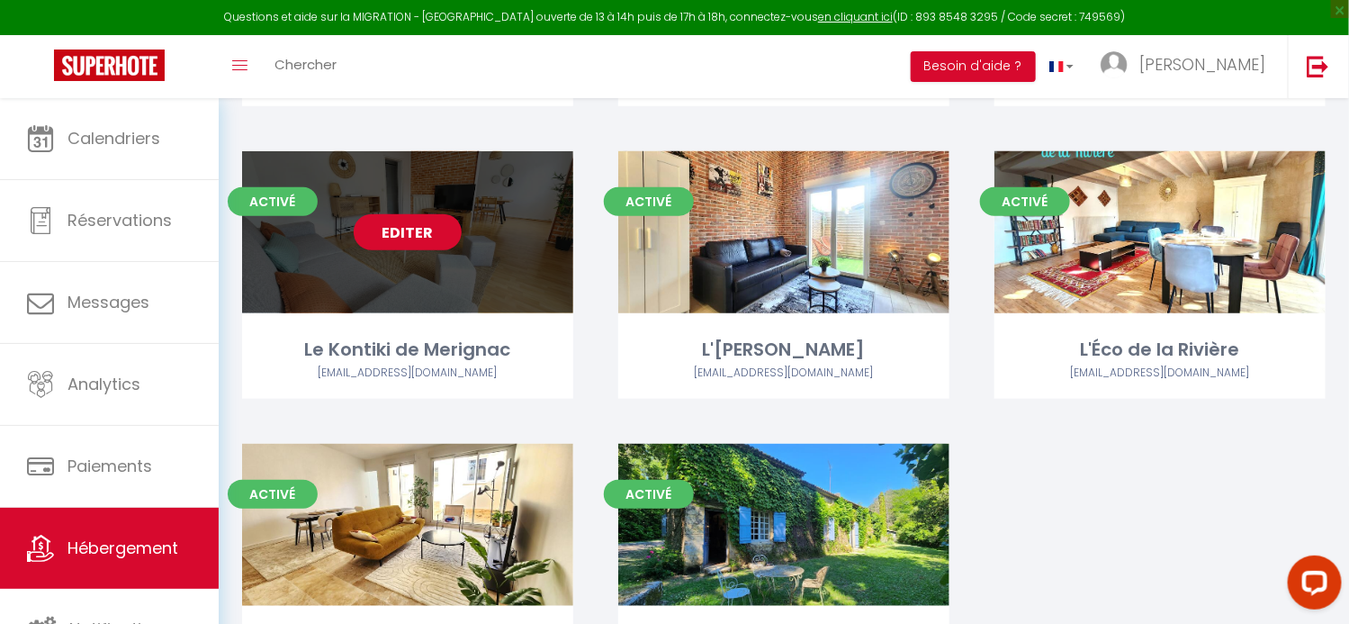
click at [399, 225] on link "Editer" at bounding box center [408, 232] width 108 height 36
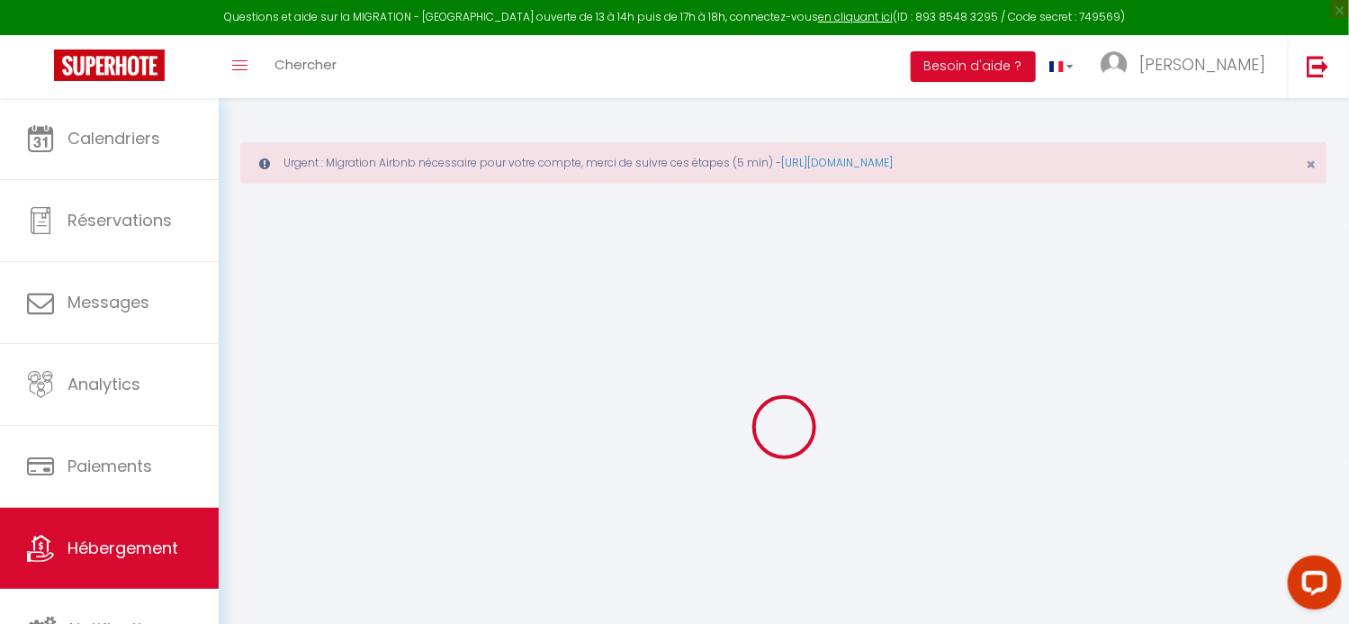
select select
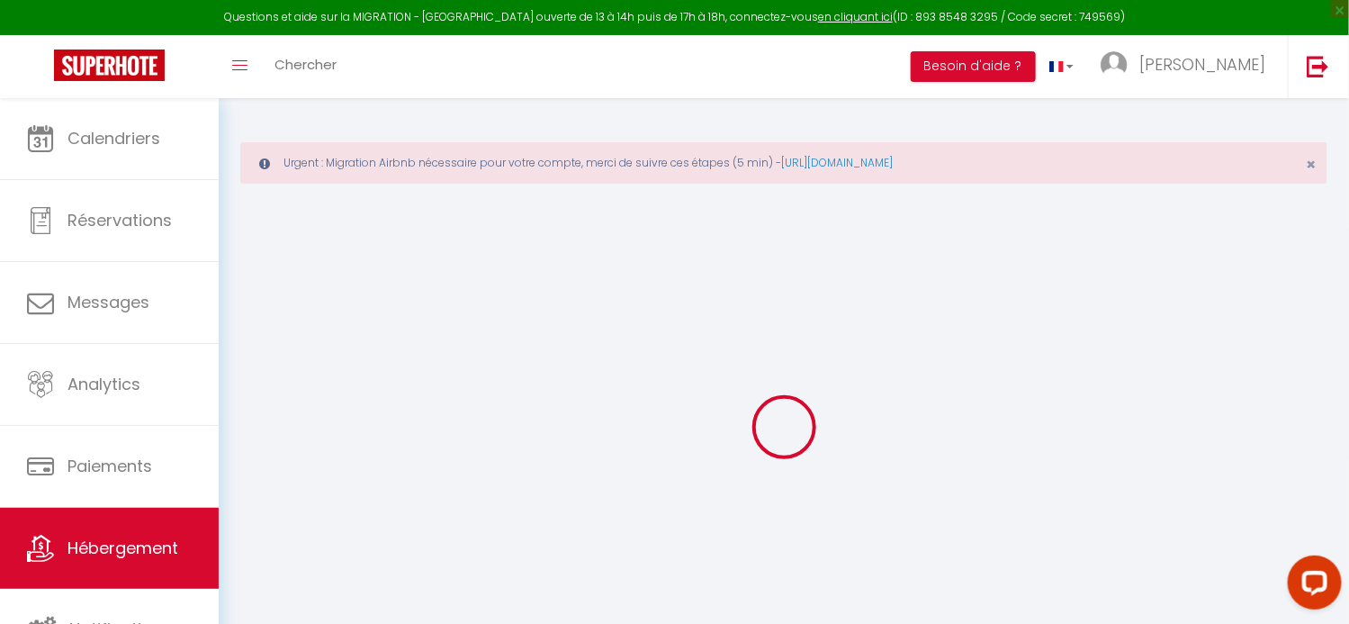
select select
checkbox input "false"
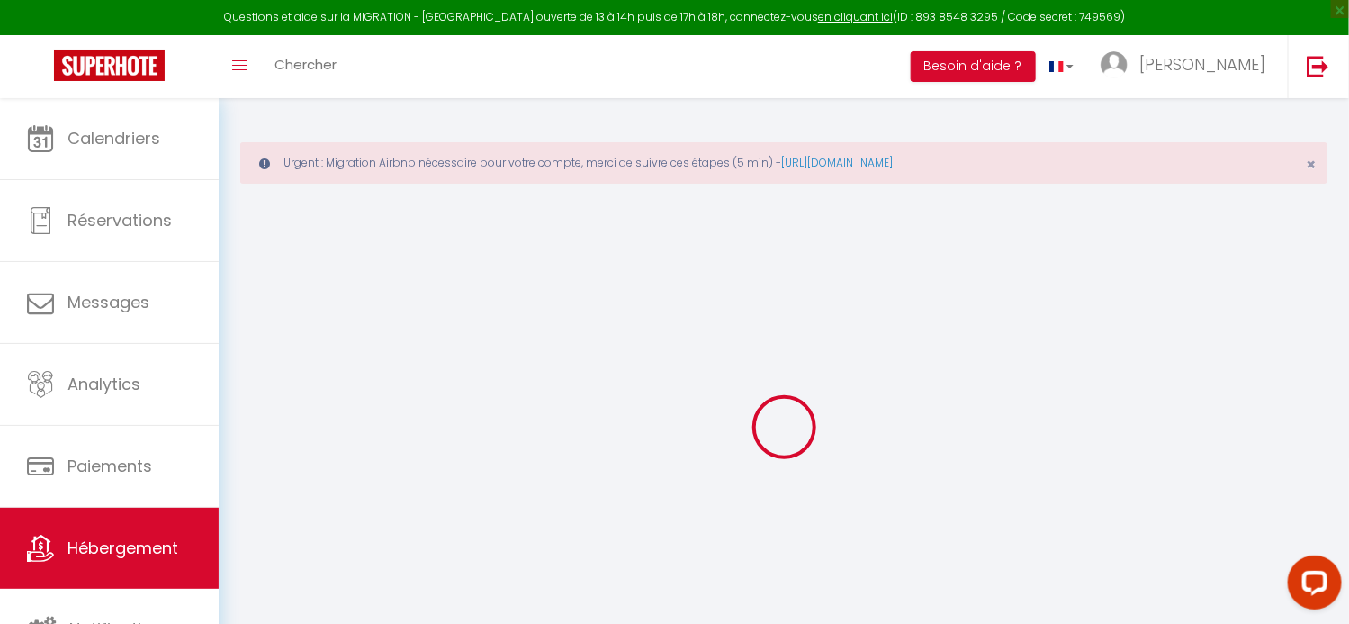
select select
type input "Le Kontiki de Merignac"
type input "Agbeze Sam"
type input "NKPA"
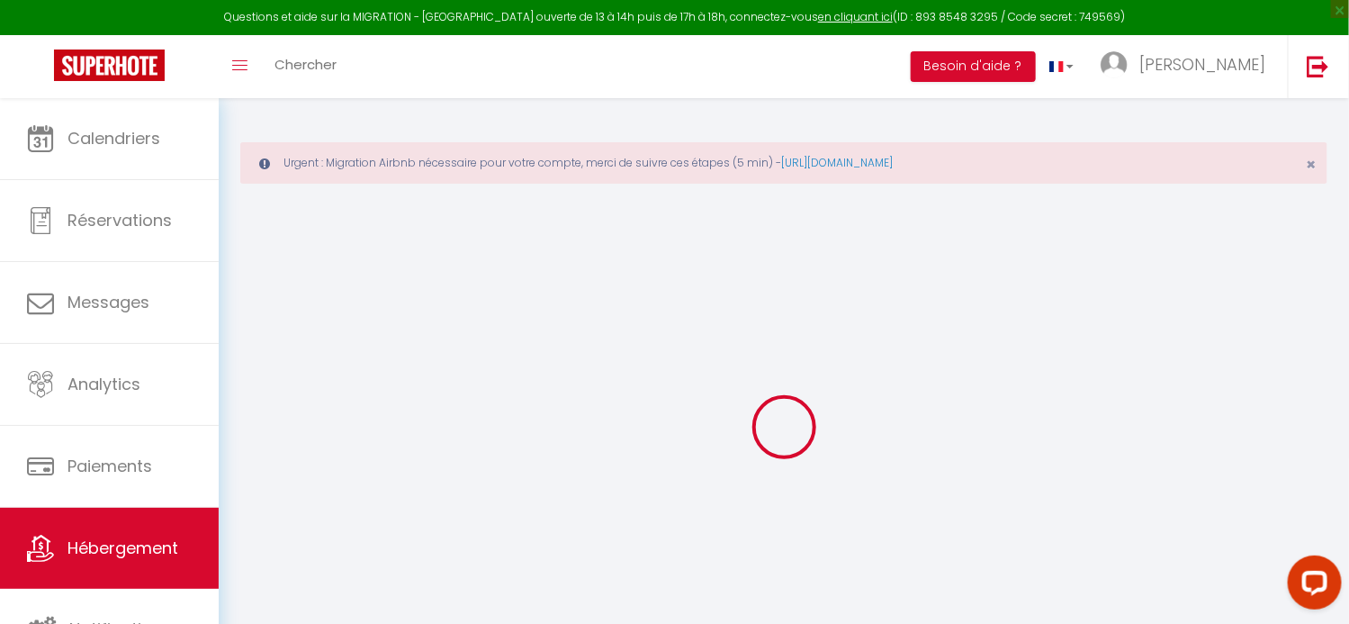
type input "18 rue René Chateaubriand"
type input "56100"
type input "LAURIENT"
select select "1"
select select "2"
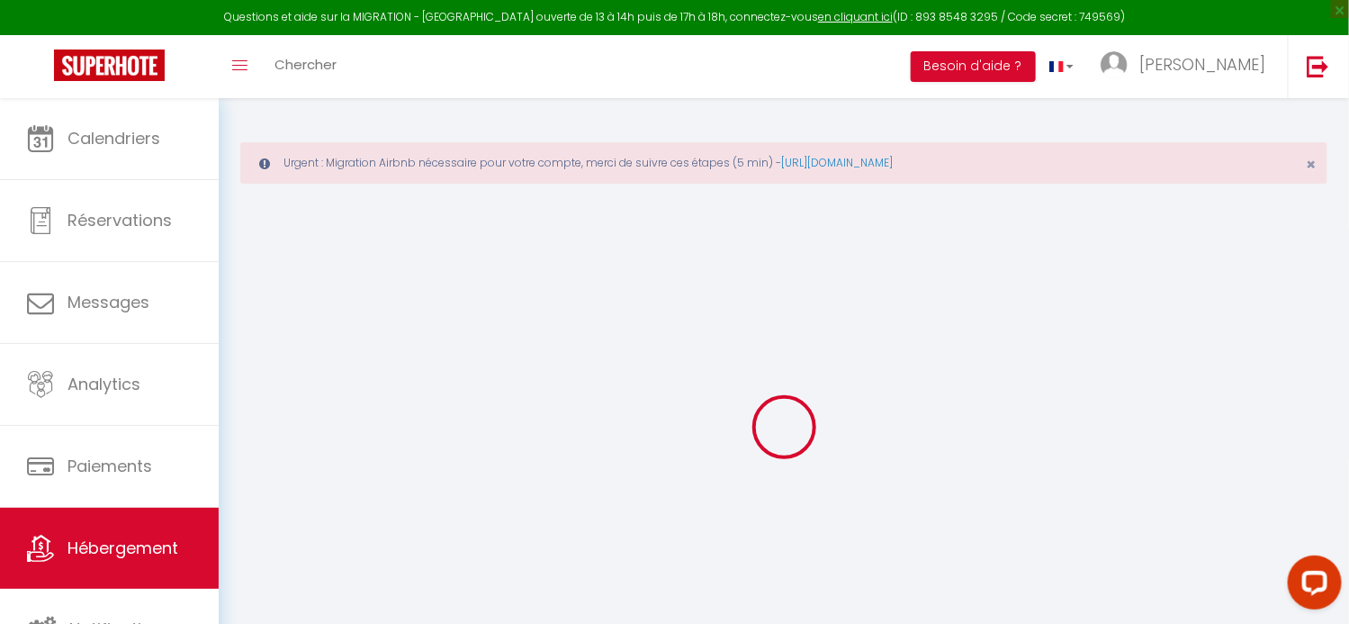
type input "60"
type input "5"
type input "55"
type input "7.2"
type input "6.91"
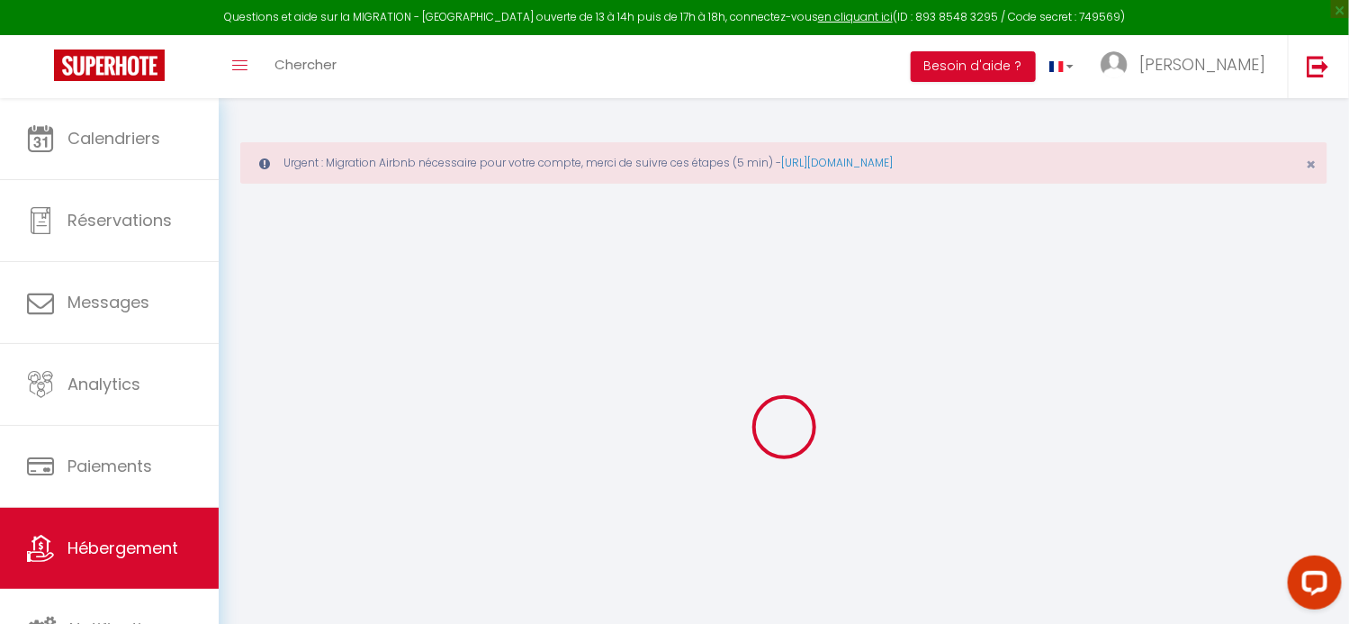
type input "350"
select select
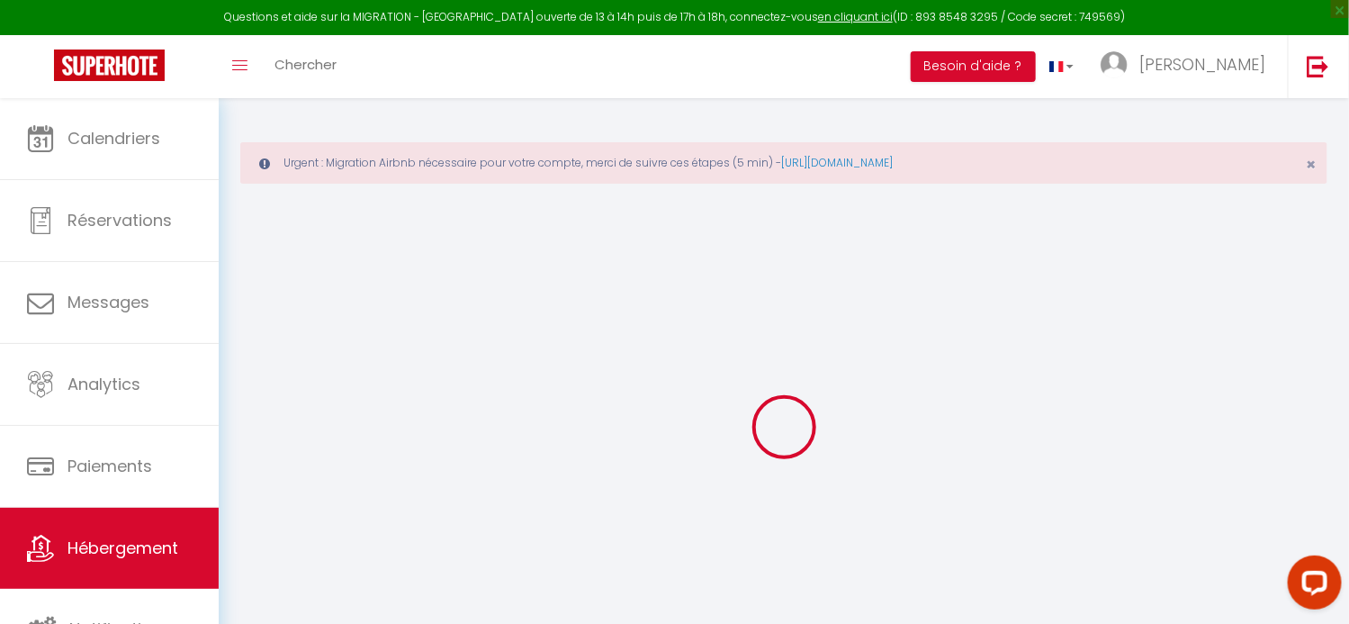
select select
type input "11 Rue des Marguerites"
type input "33700"
type input "Mérignac"
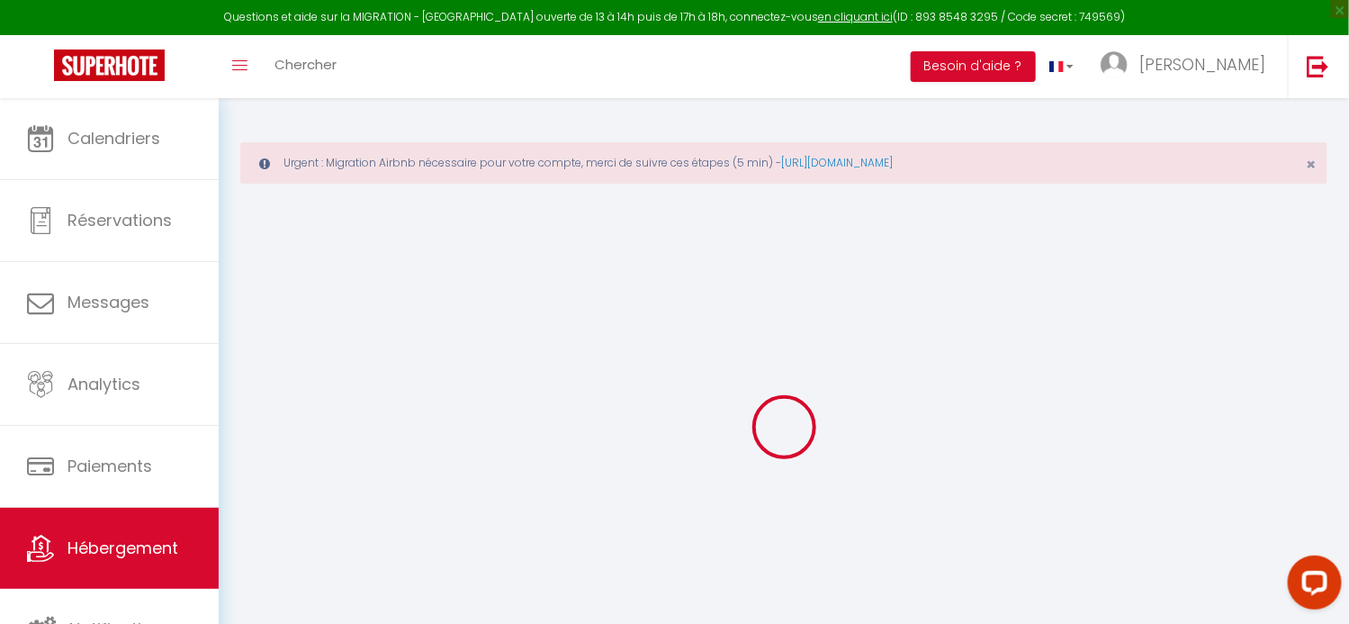
type input "[EMAIL_ADDRESS][DOMAIN_NAME]"
select select "9514"
checkbox input "false"
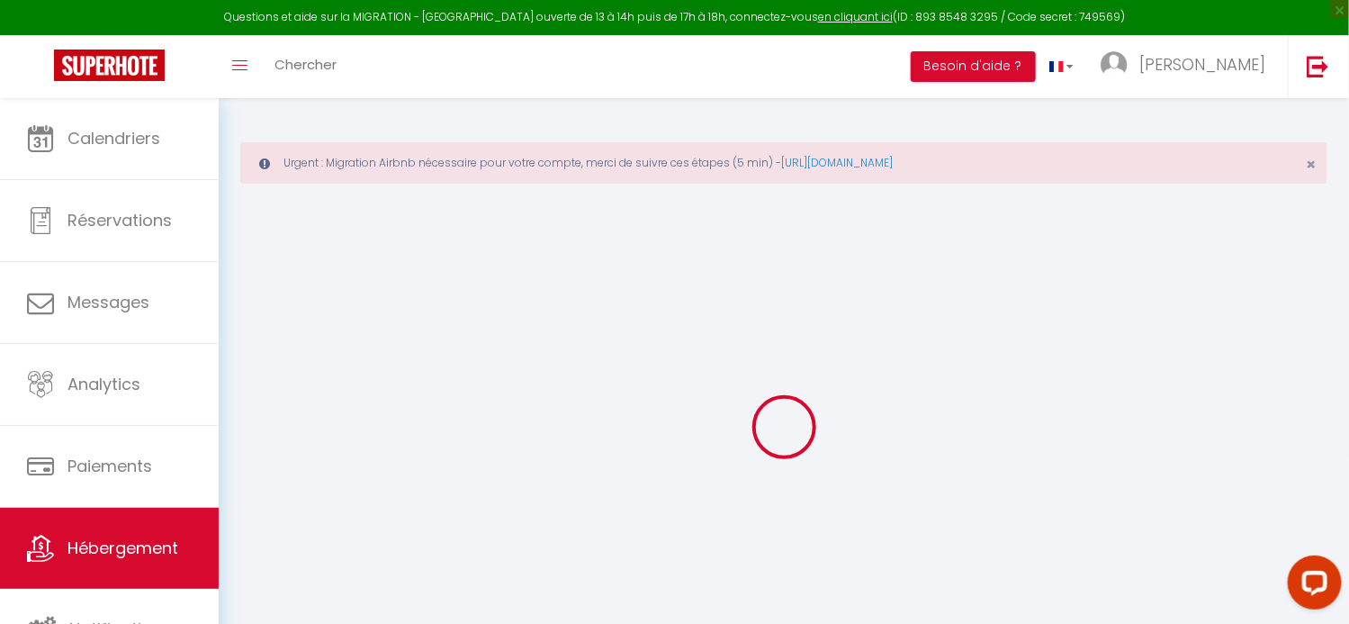
checkbox input "false"
radio input "true"
type input "70"
type input "0"
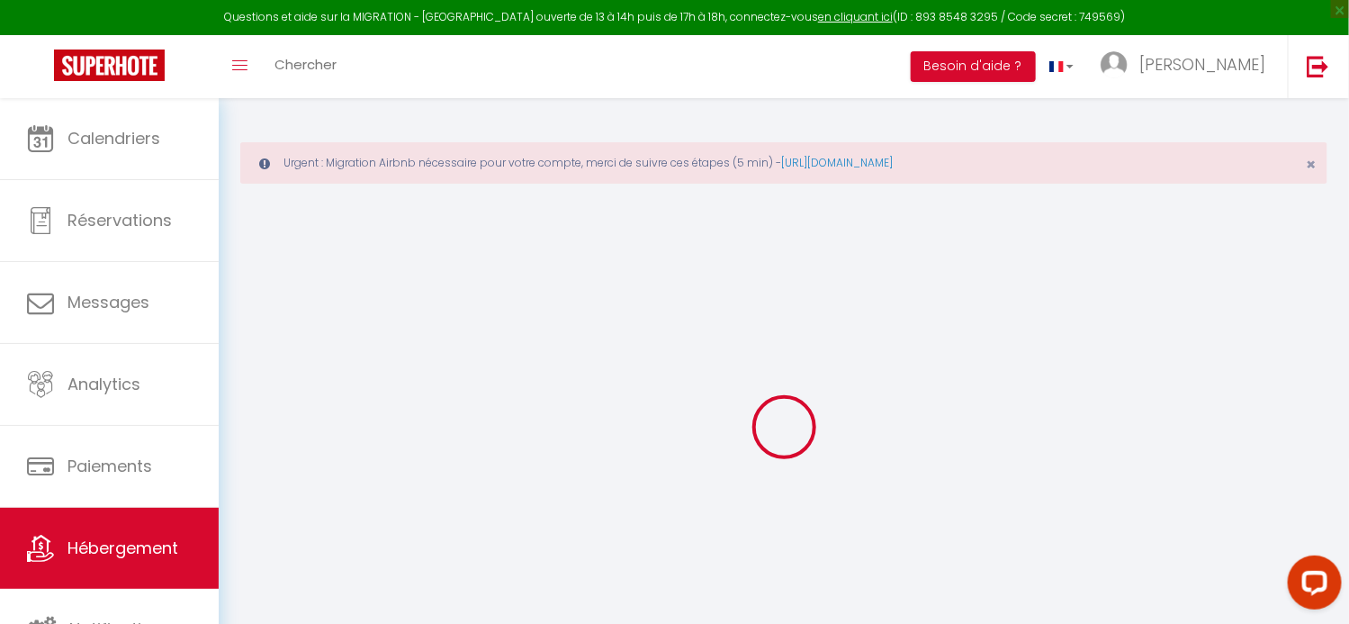
type input "0"
select select
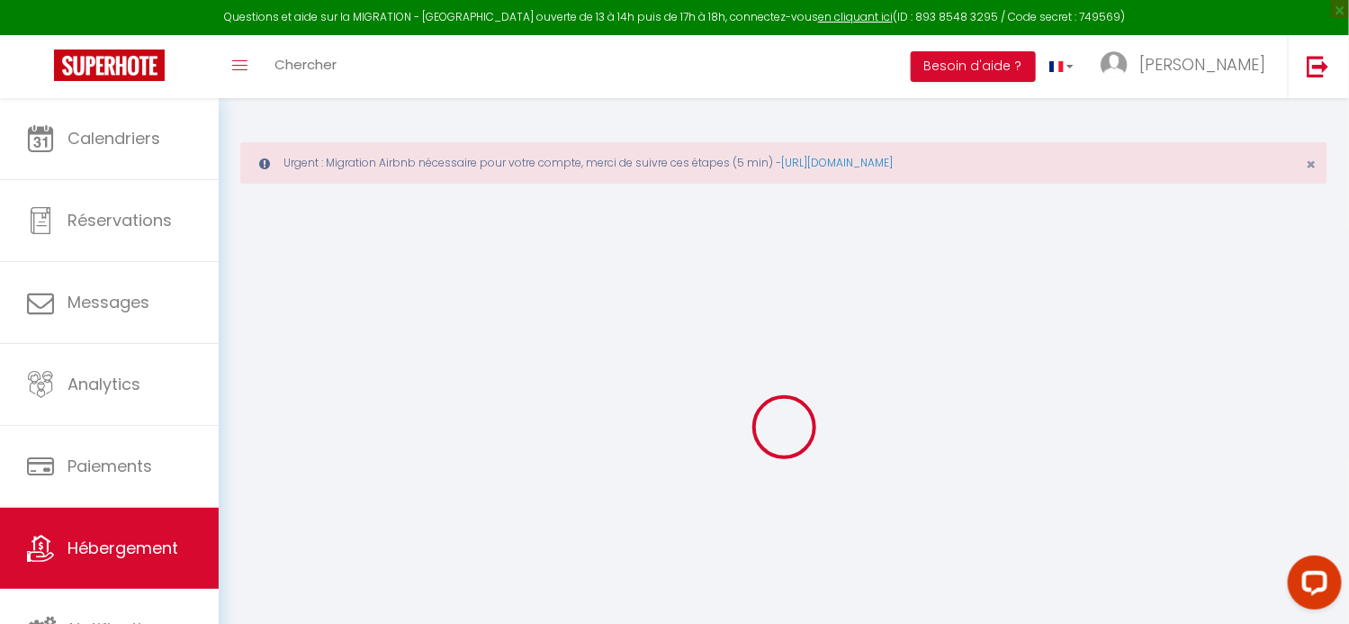
select select
checkbox input "false"
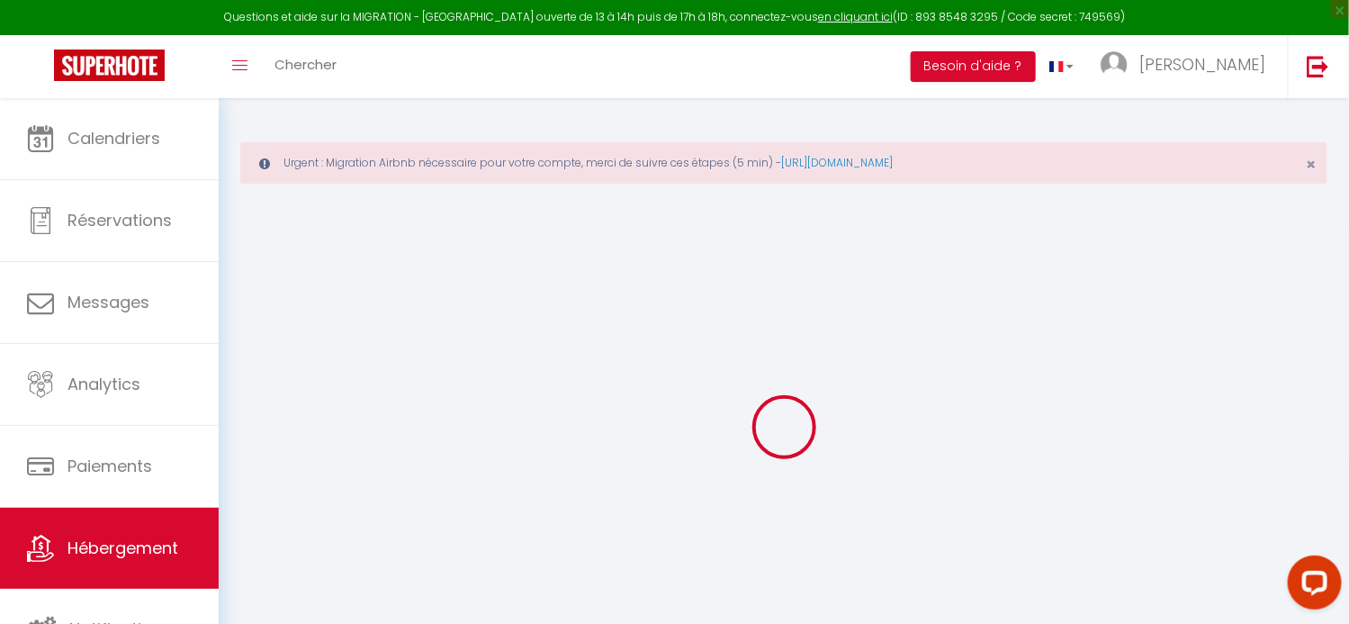
checkbox input "false"
select select "46270"
select select
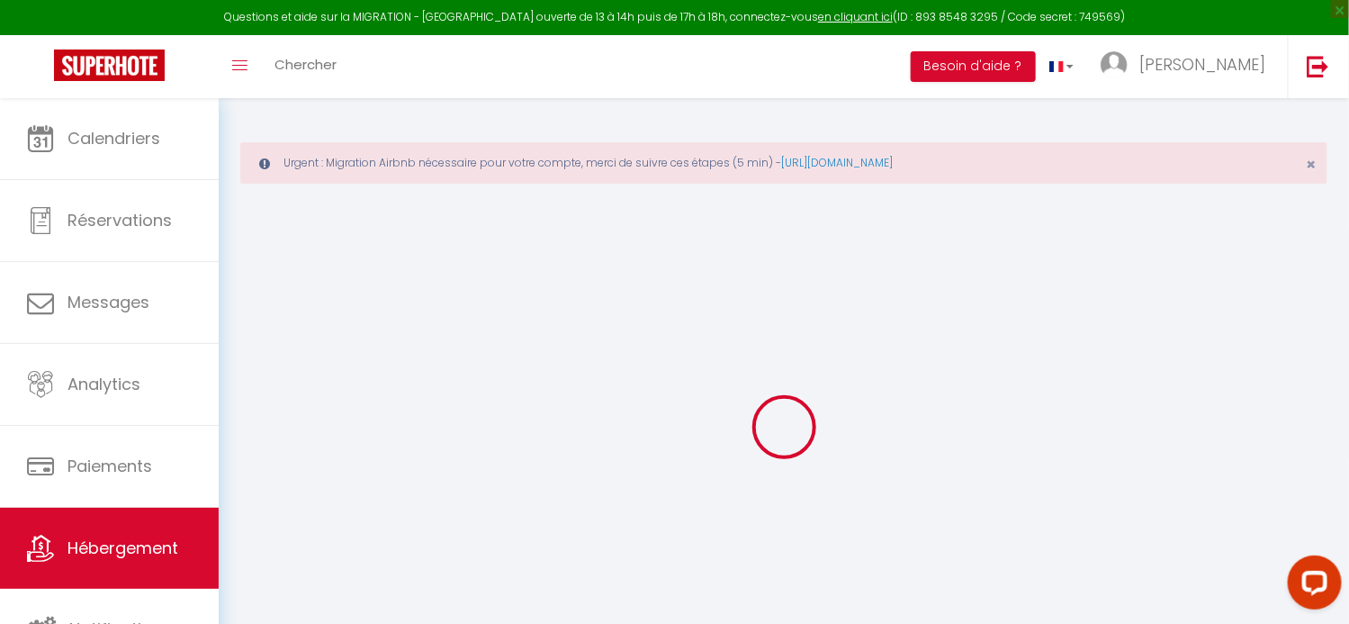
select select
checkbox input "false"
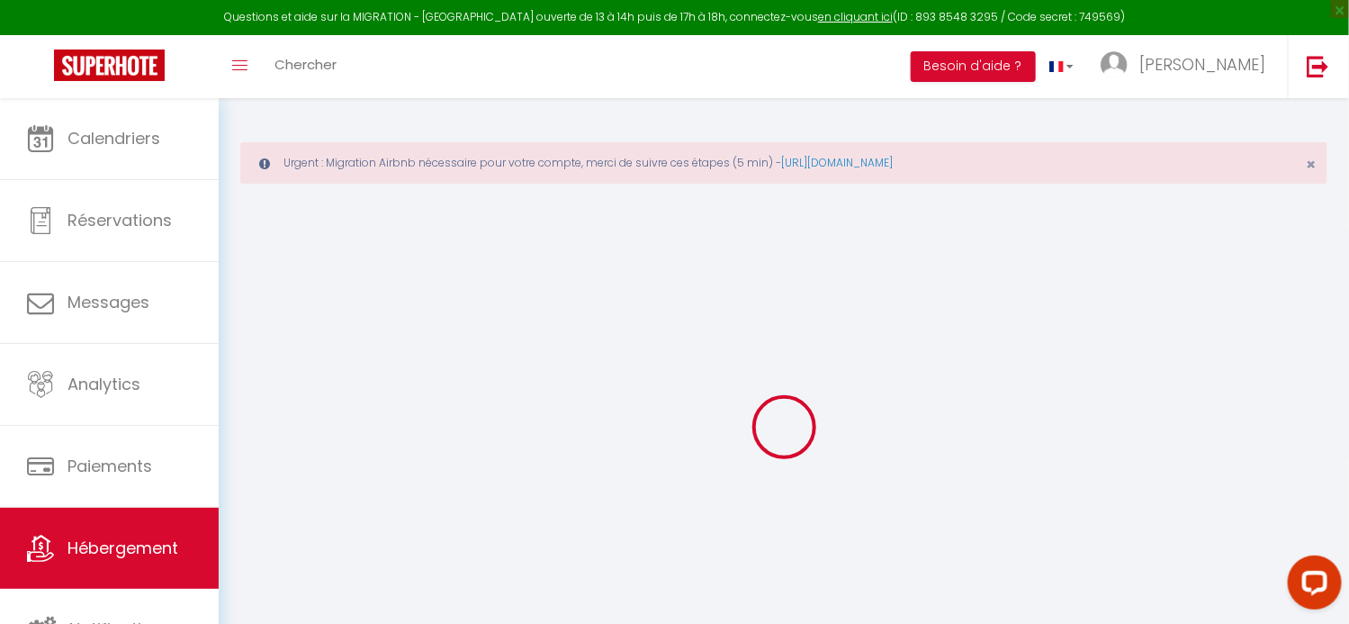
checkbox input "false"
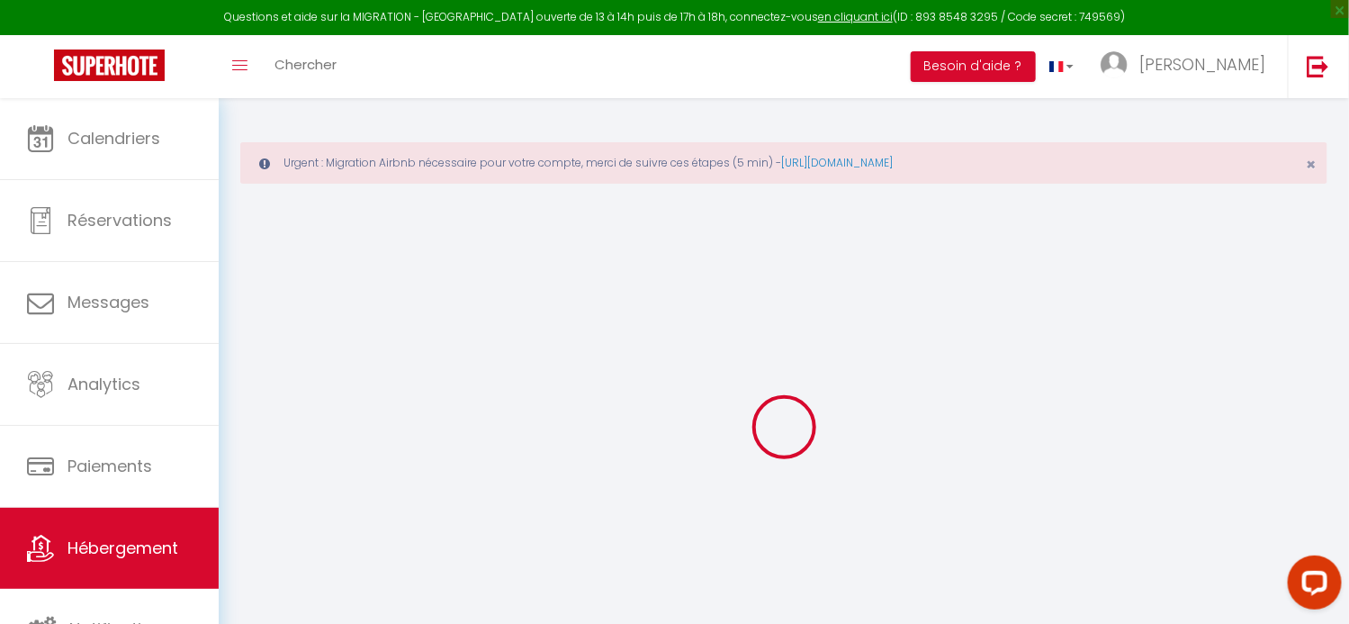
checkbox input "false"
select select "16:00"
select select "23:00"
select select "11:00"
select select "30"
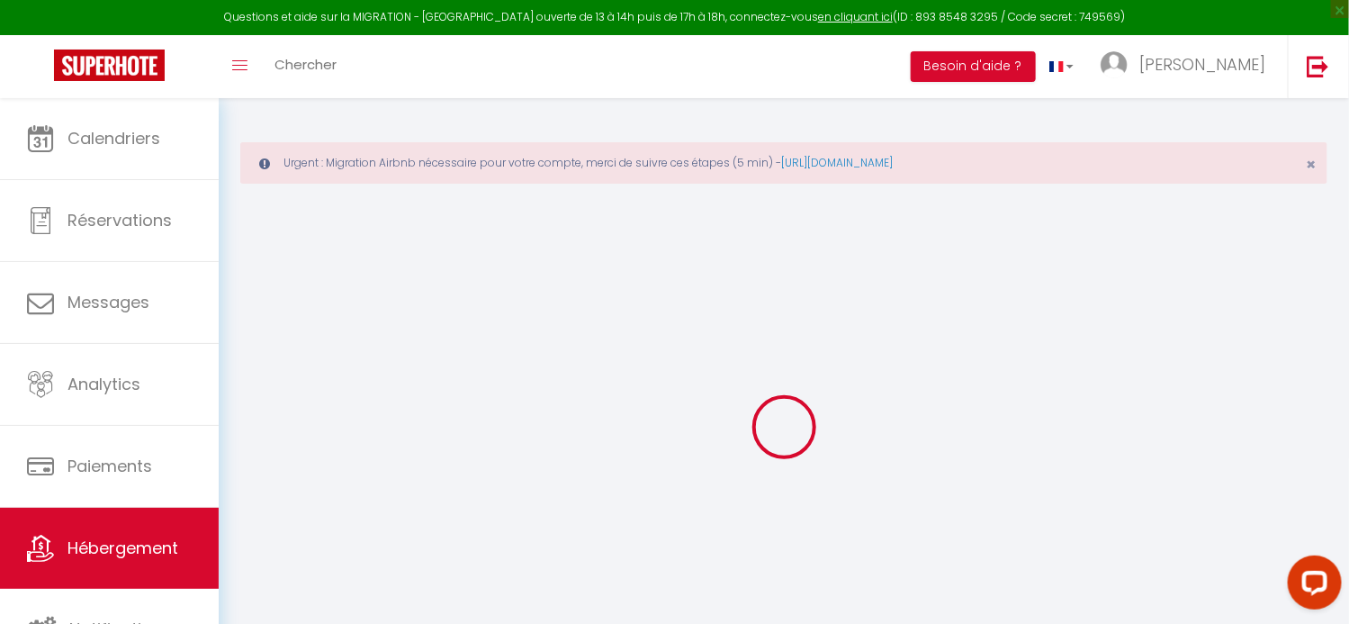
select select "120"
select select "16:00"
checkbox input "false"
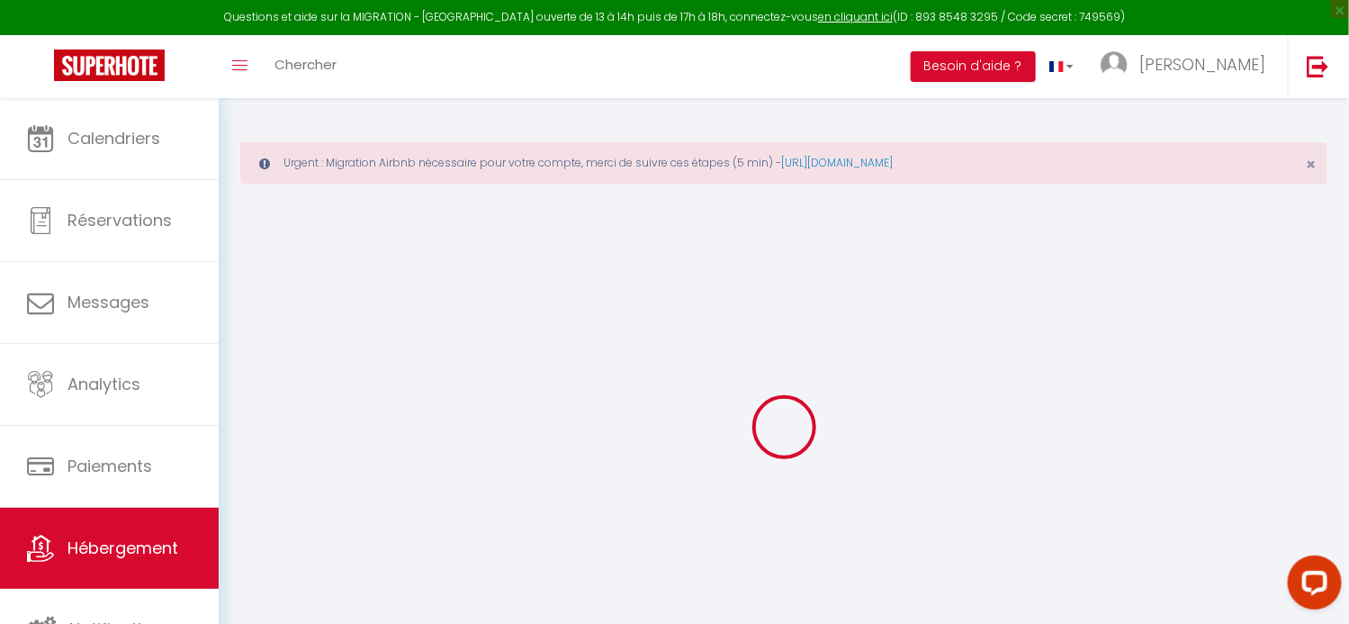
checkbox input "false"
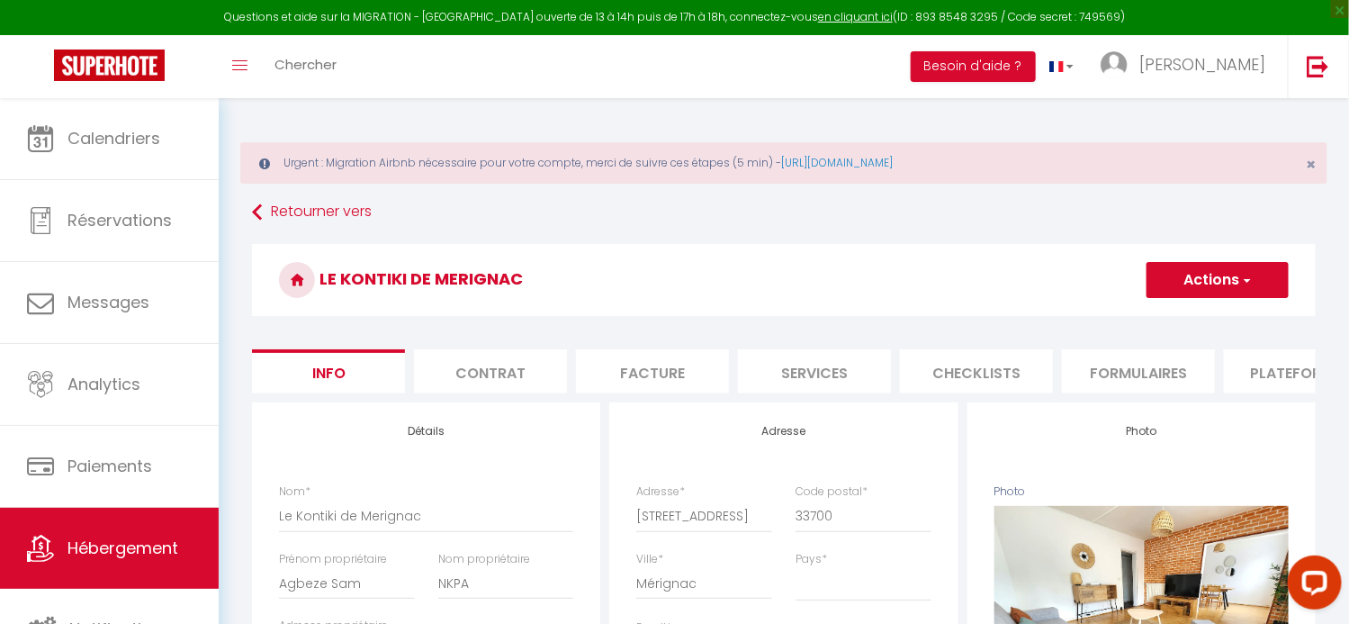
click at [1268, 380] on li "Plateformes" at bounding box center [1300, 371] width 153 height 44
select select
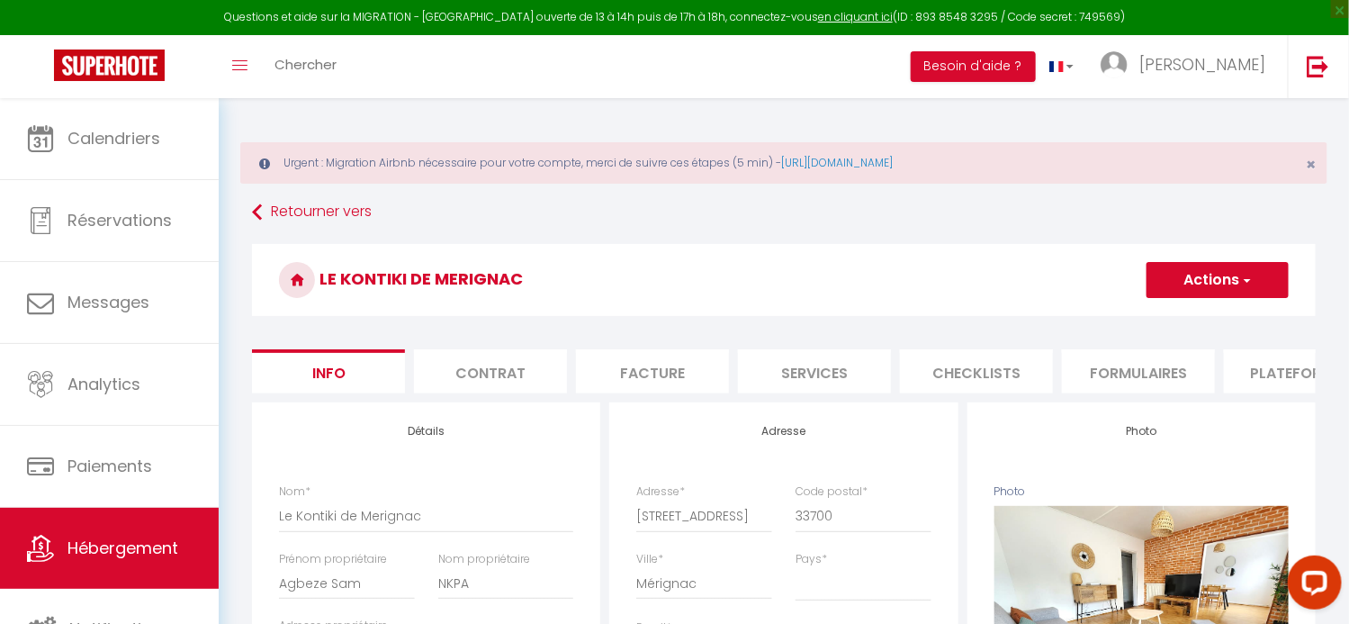
select select
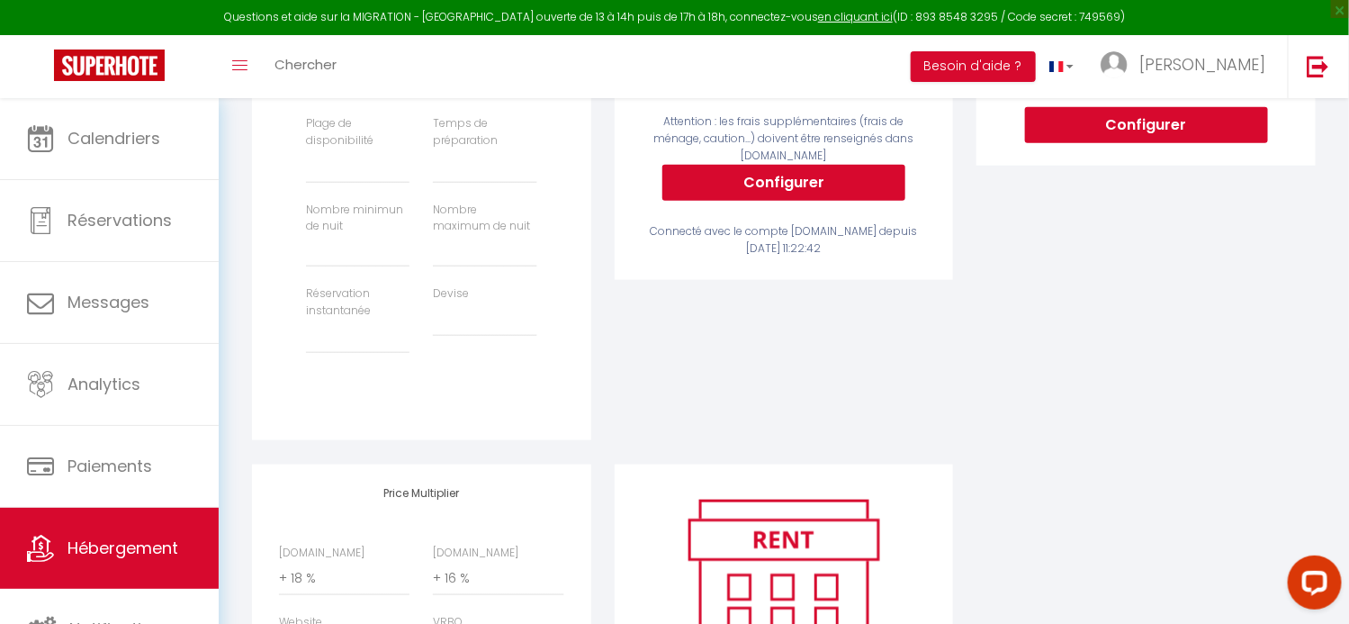
scroll to position [785, 0]
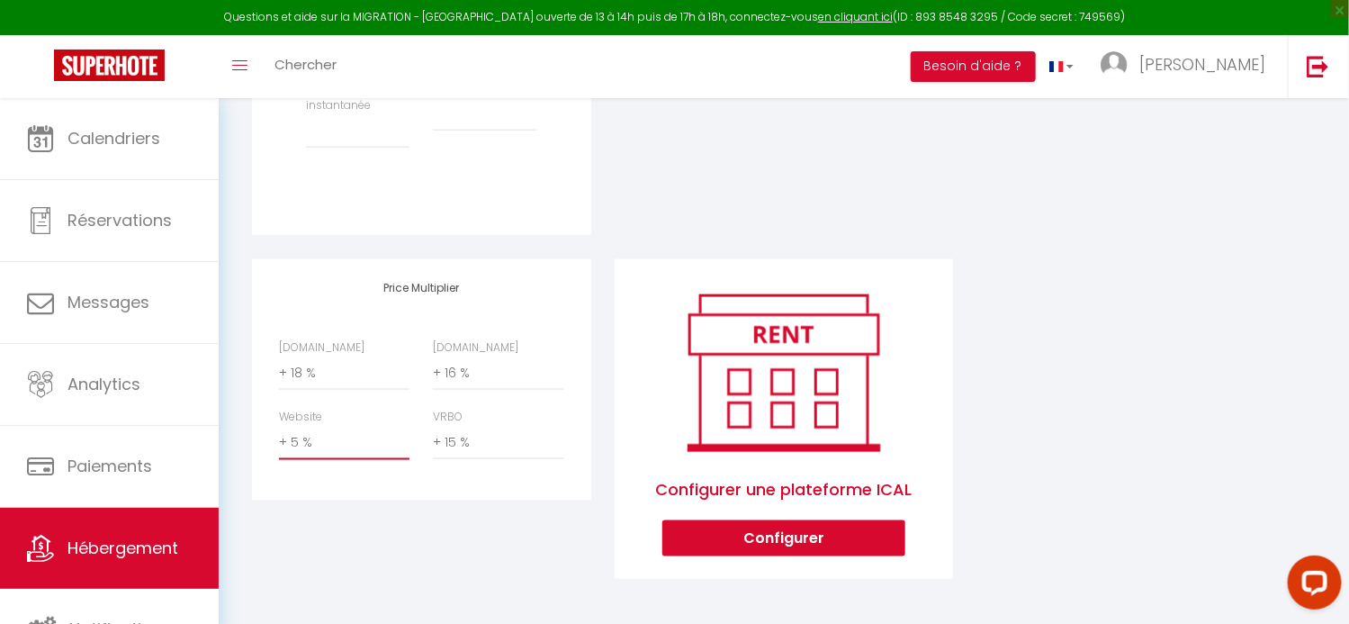
click at [330, 445] on select "0 + 1 % + 2 % + 3 % + 4 % + 5 % + 6 % + 7 % + 8 % + 9 %" at bounding box center [344, 443] width 130 height 34
select select "+ 8 %"
click at [279, 426] on select "0 + 1 % + 2 % + 3 % + 4 % + 5 % + 6 % + 7 % + 8 % + 9 %" at bounding box center [344, 443] width 130 height 34
select select
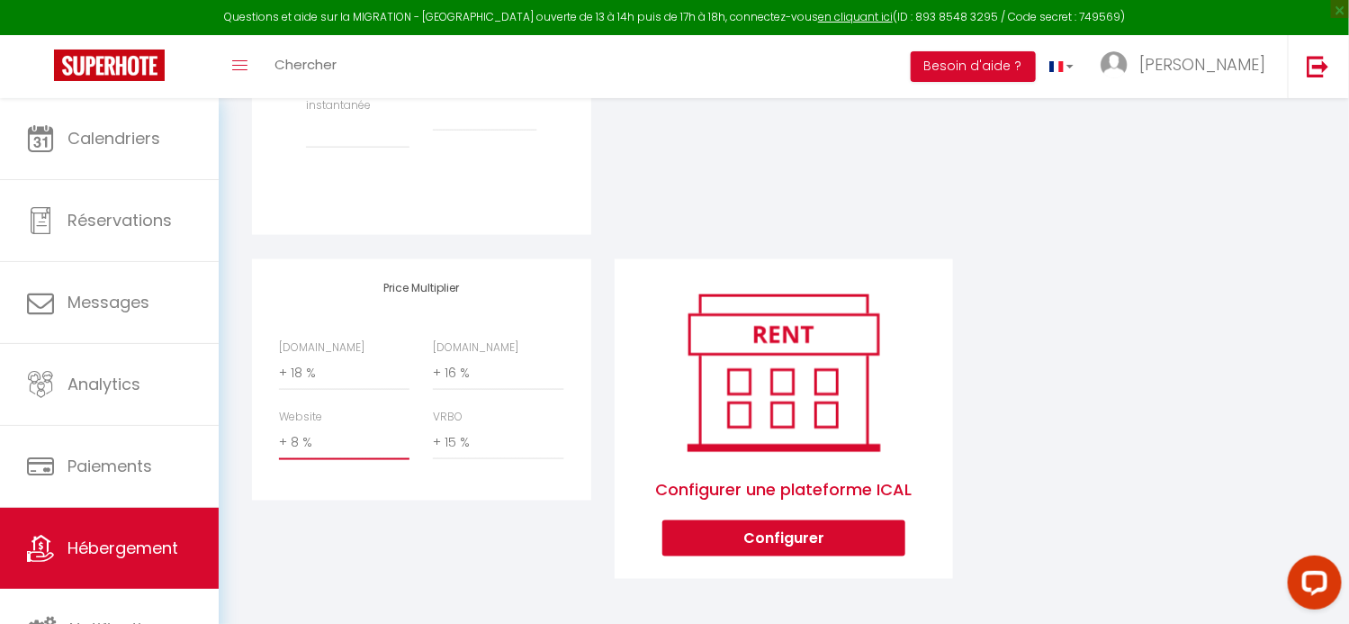
select select
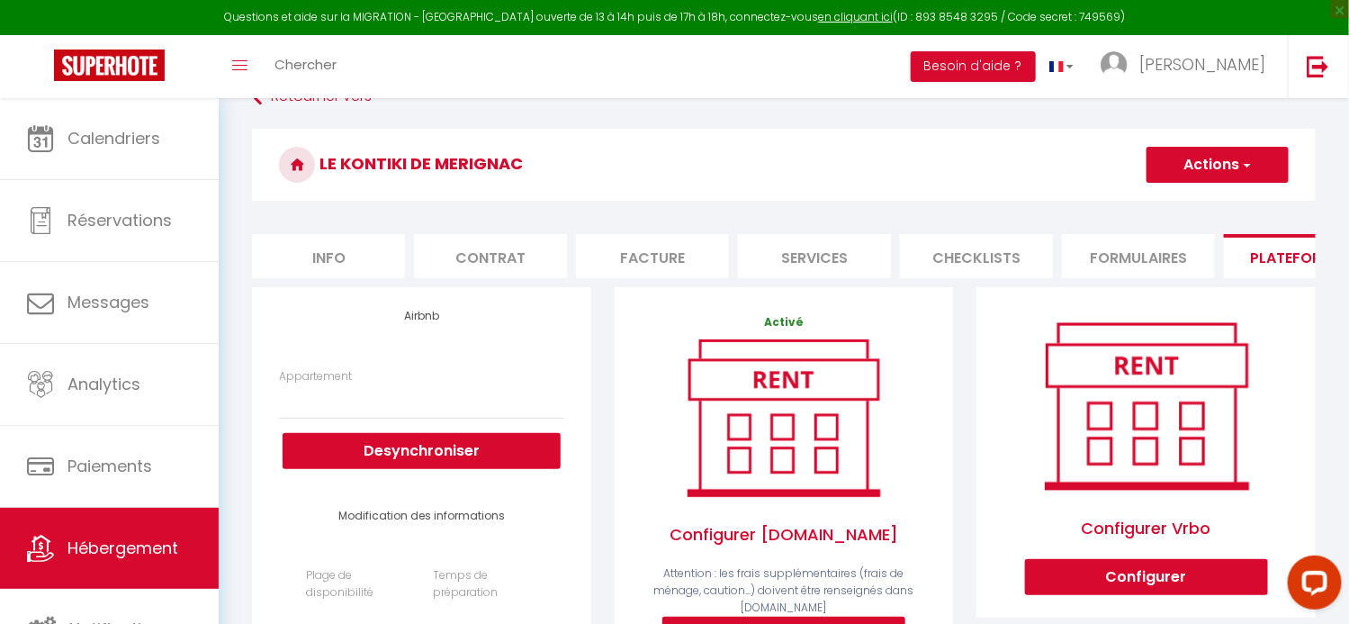
scroll to position [0, 0]
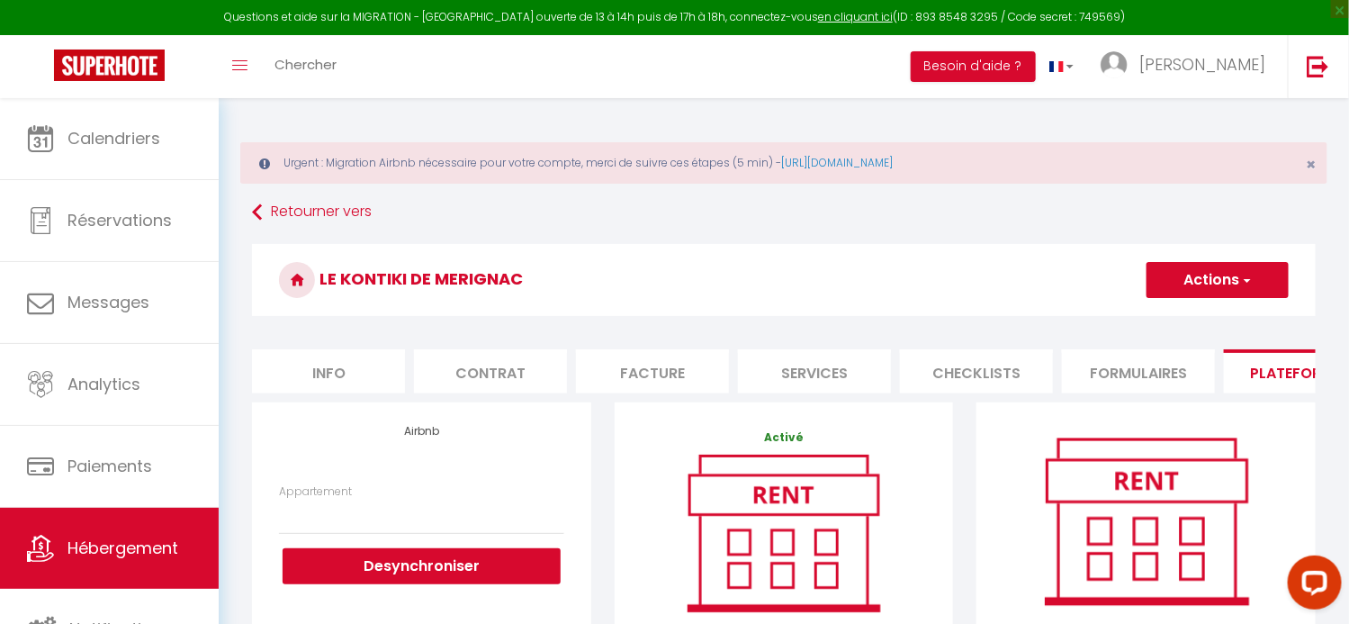
click at [1216, 282] on button "Actions" at bounding box center [1217, 280] width 142 height 36
click at [1199, 315] on link "Enregistrer" at bounding box center [1216, 319] width 142 height 23
select select
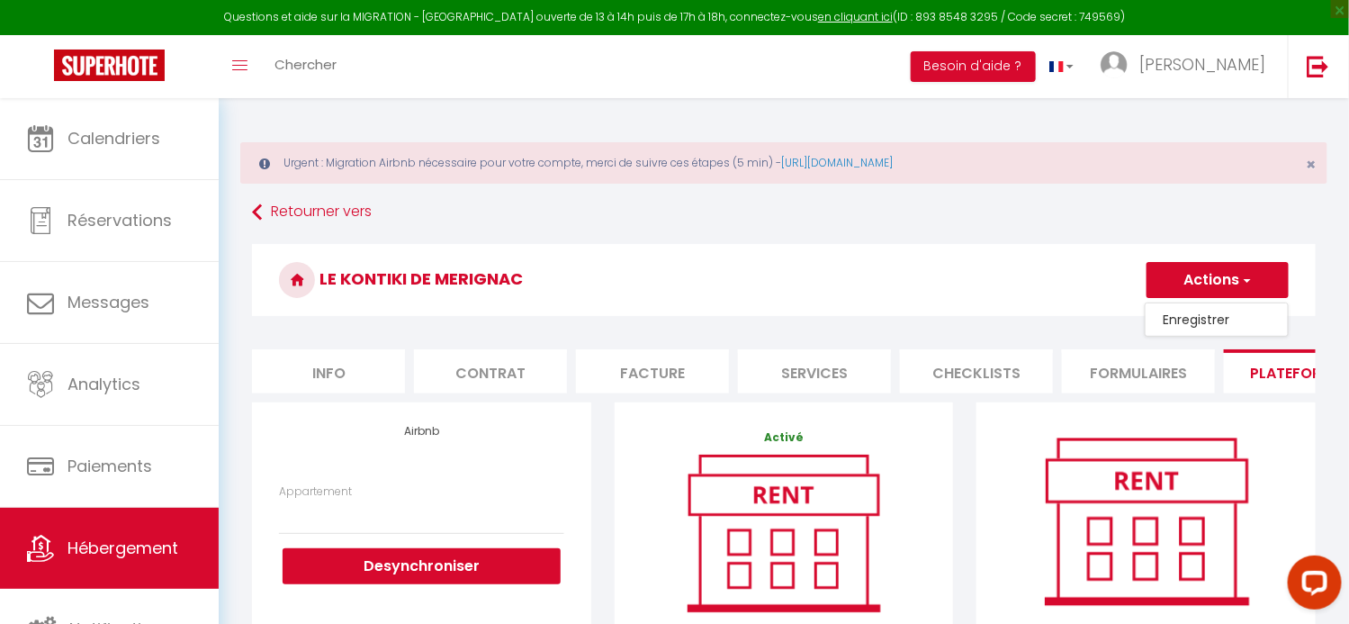
select select
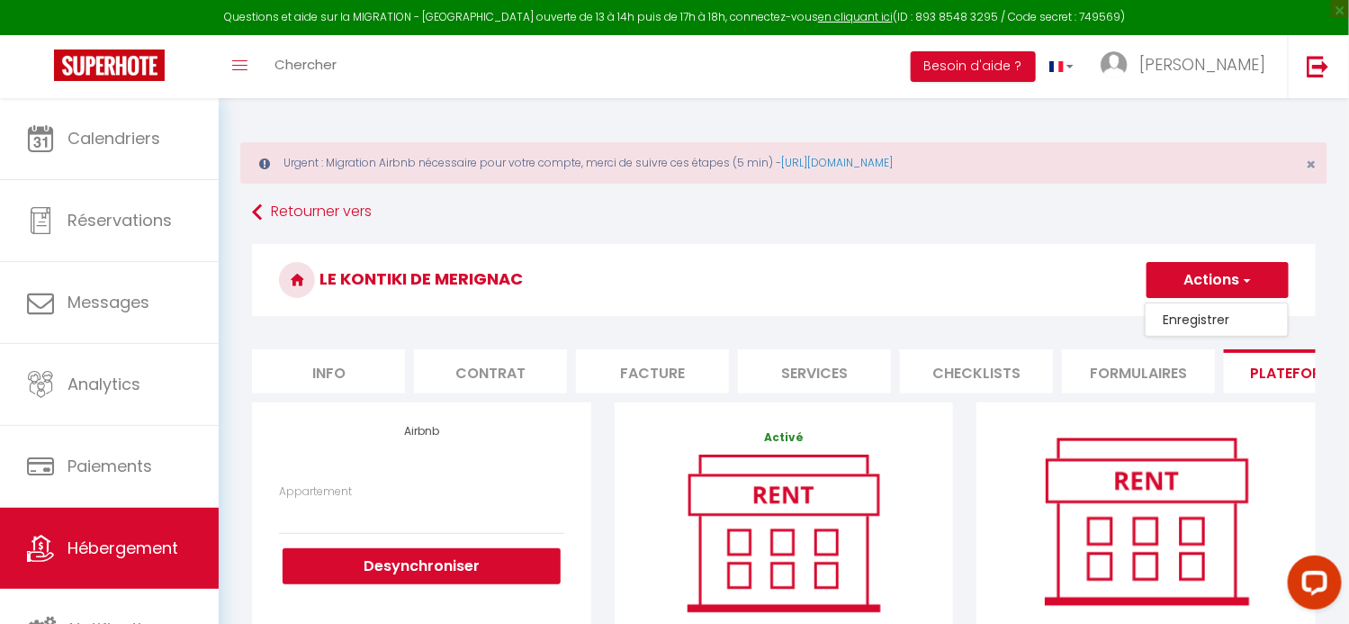
select select
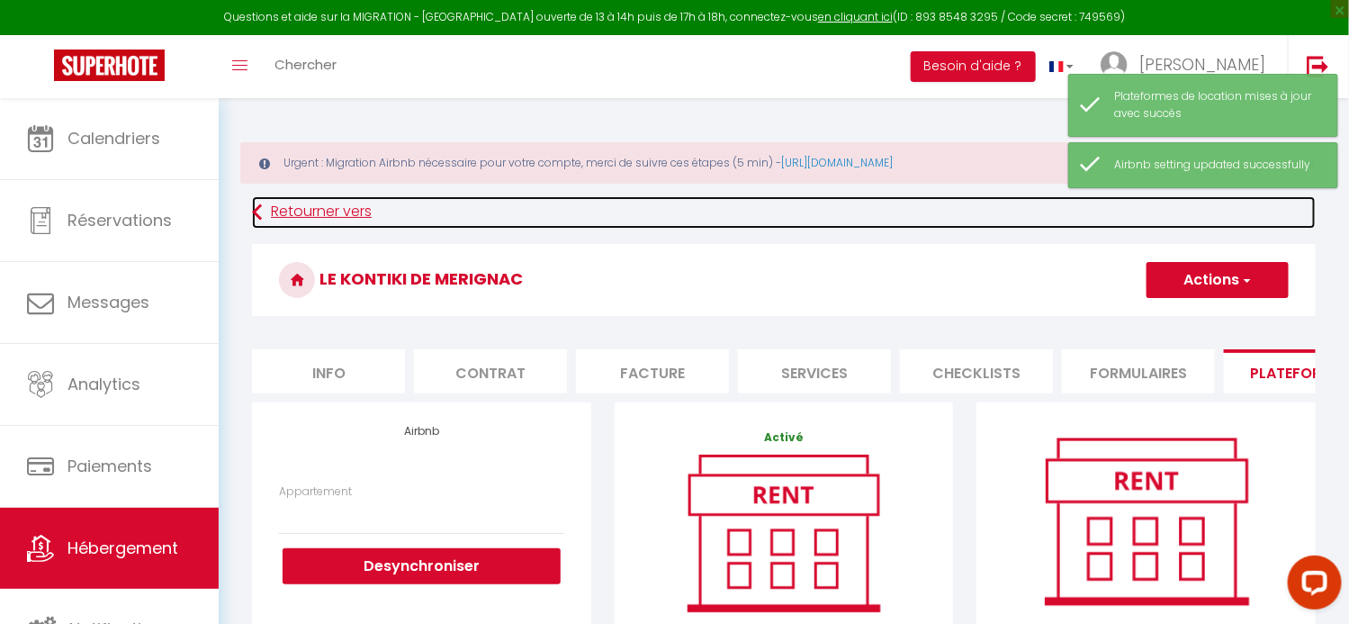
click at [319, 211] on link "Retourner vers" at bounding box center [783, 212] width 1063 height 32
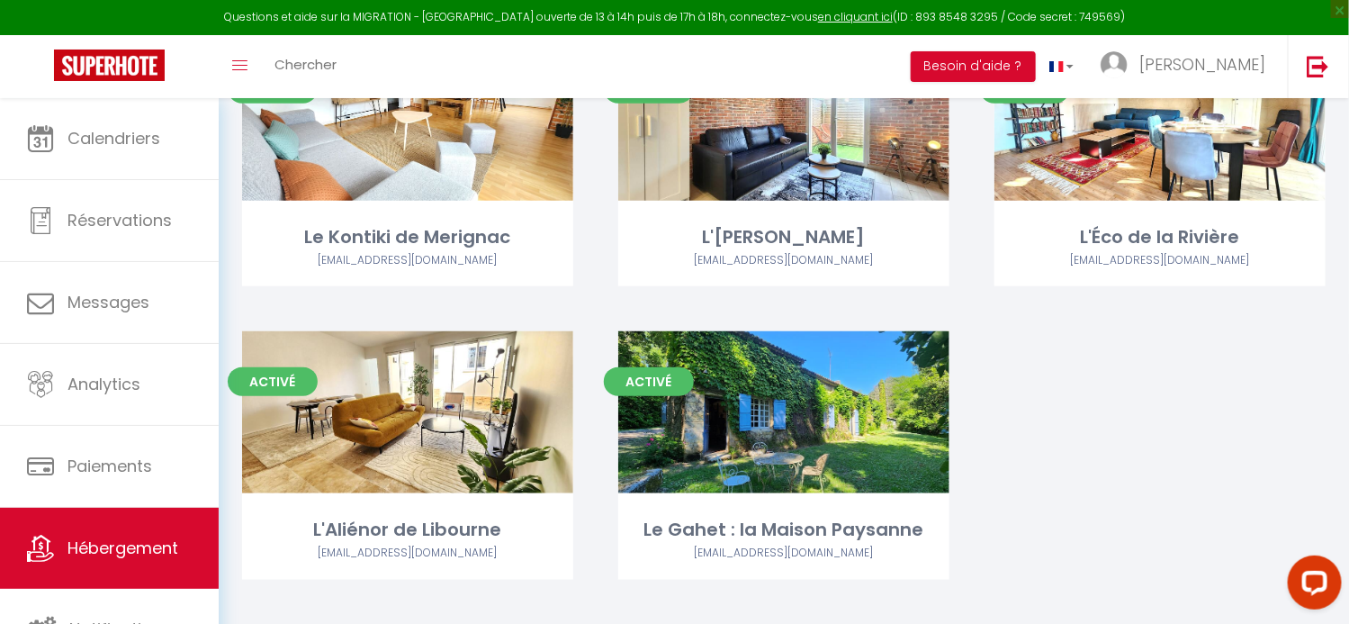
scroll to position [583, 0]
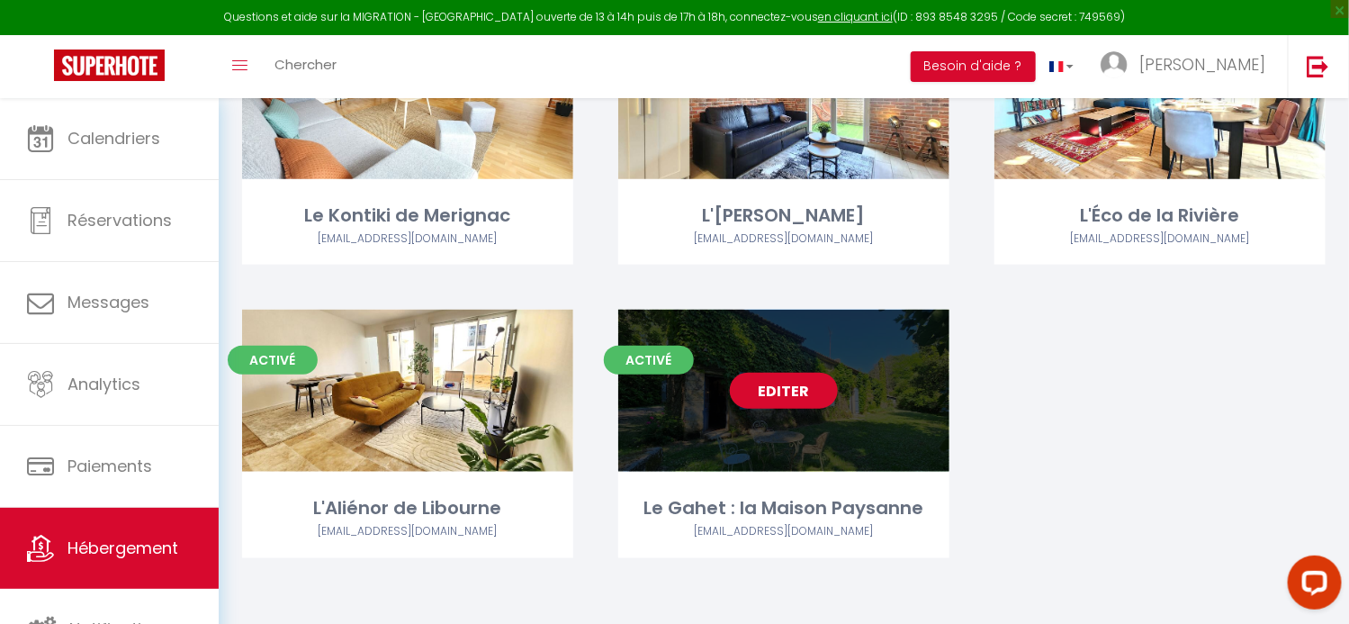
click at [794, 397] on link "Editer" at bounding box center [784, 390] width 108 height 36
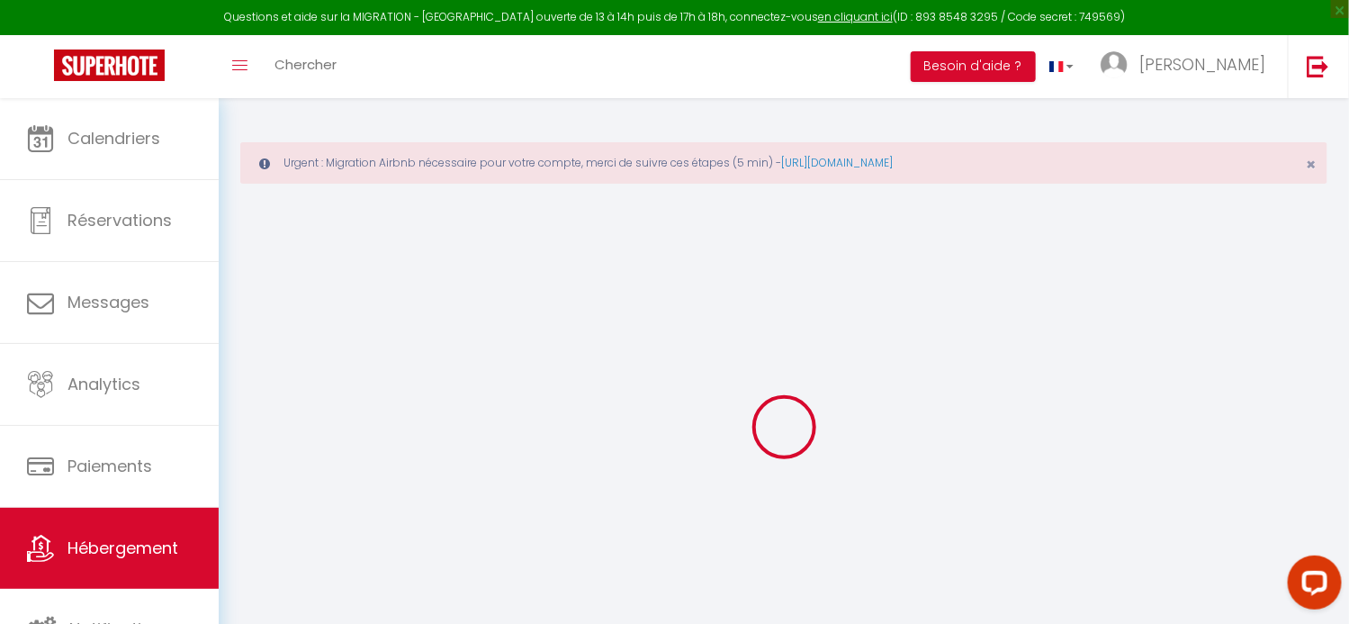
select select
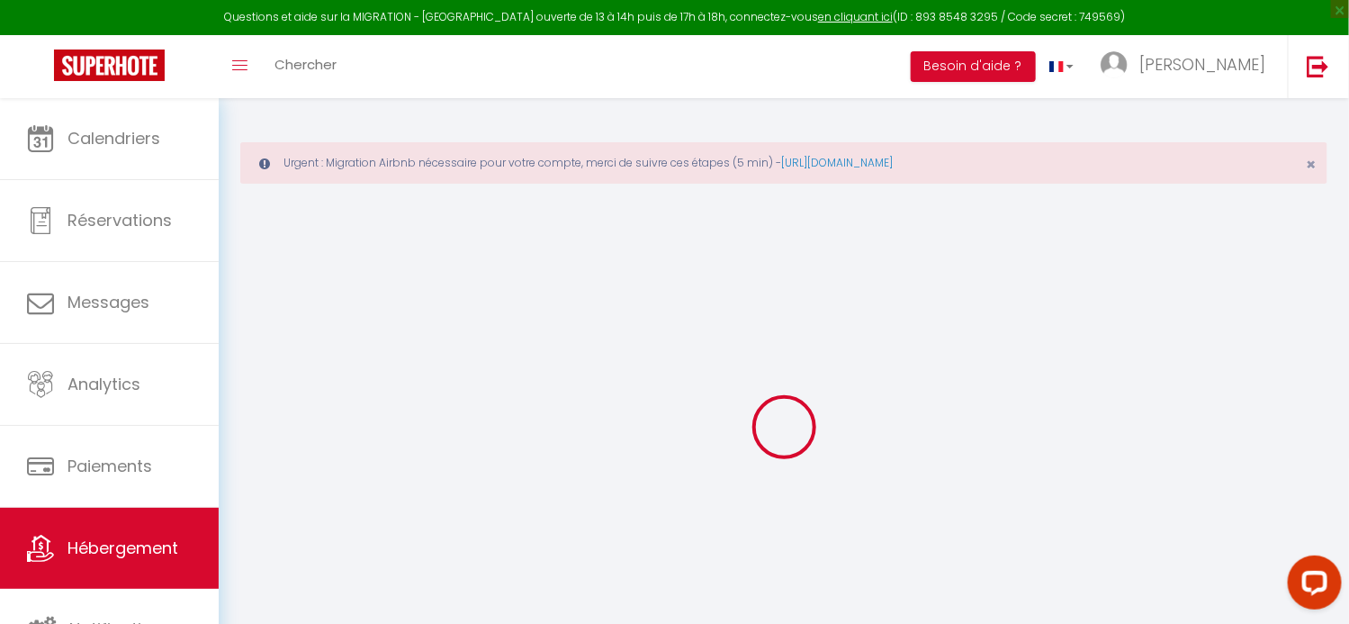
select select
checkbox input "false"
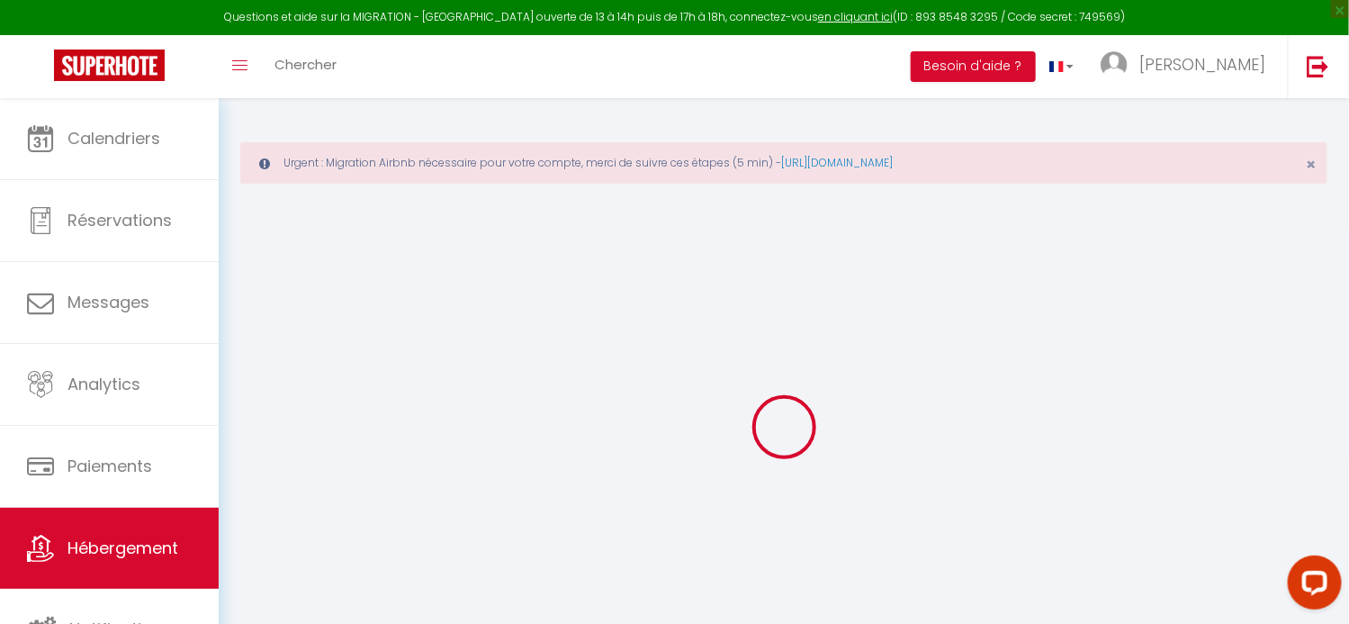
select select
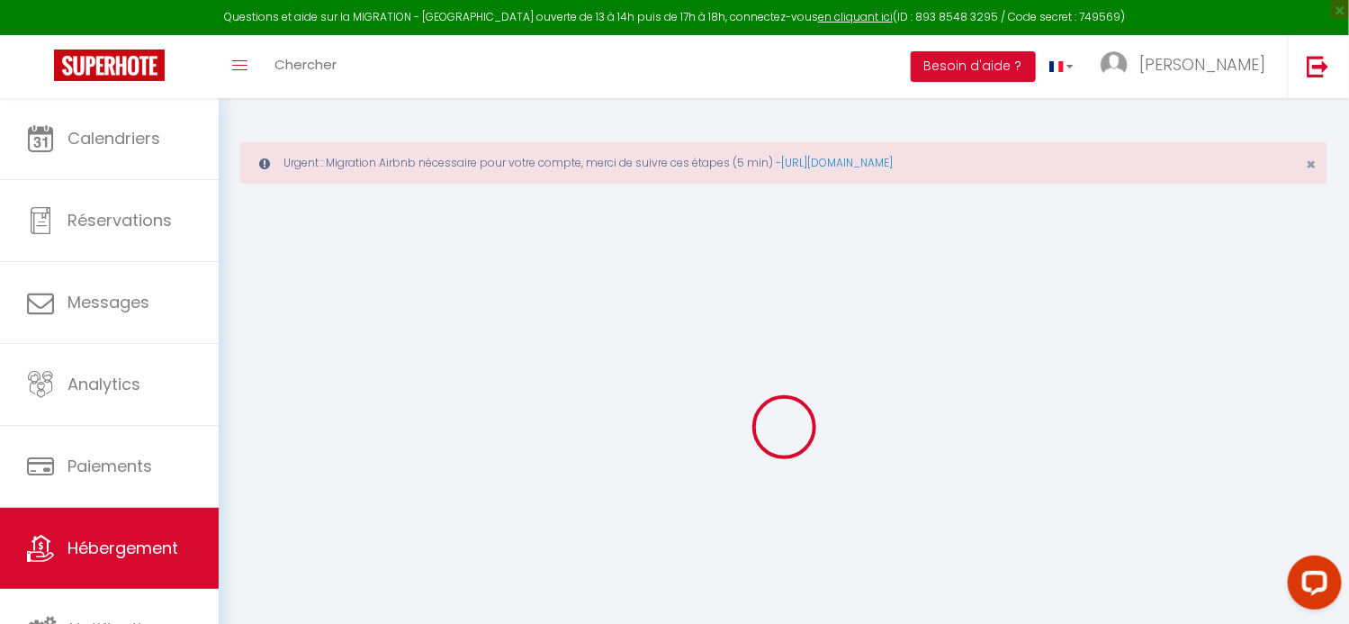
select select
checkbox input "false"
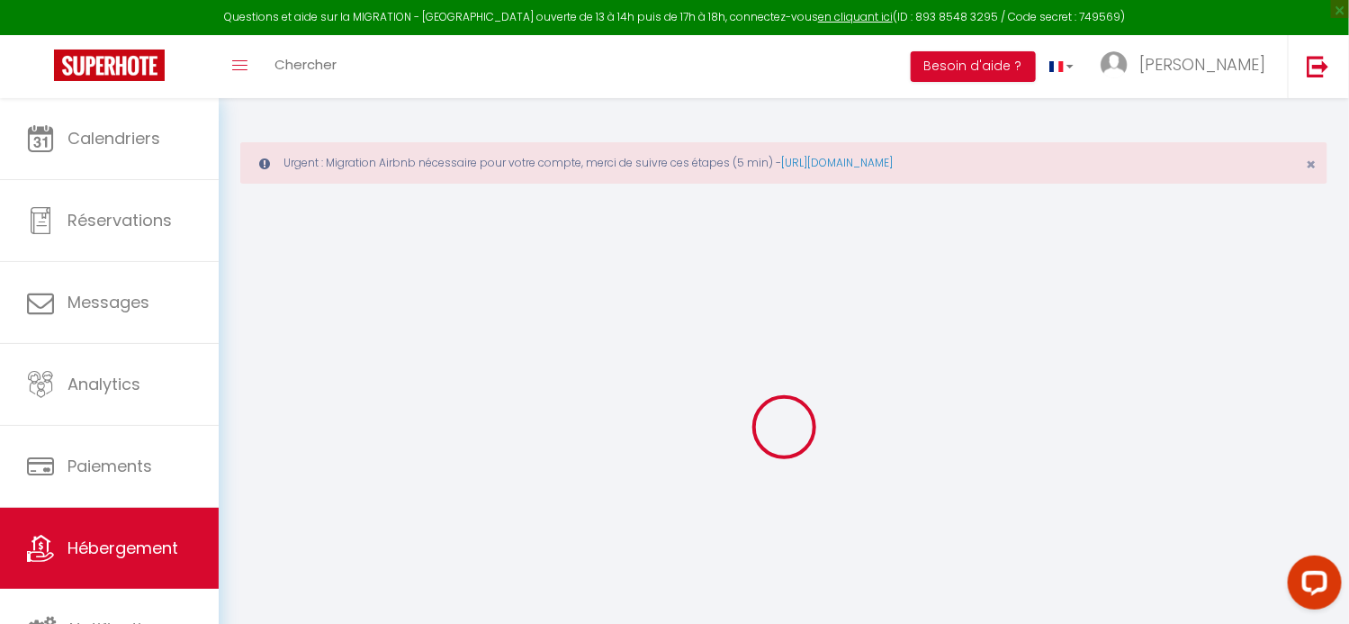
checkbox input "false"
select select
type input "Le Gahet : la Maison Paysanne"
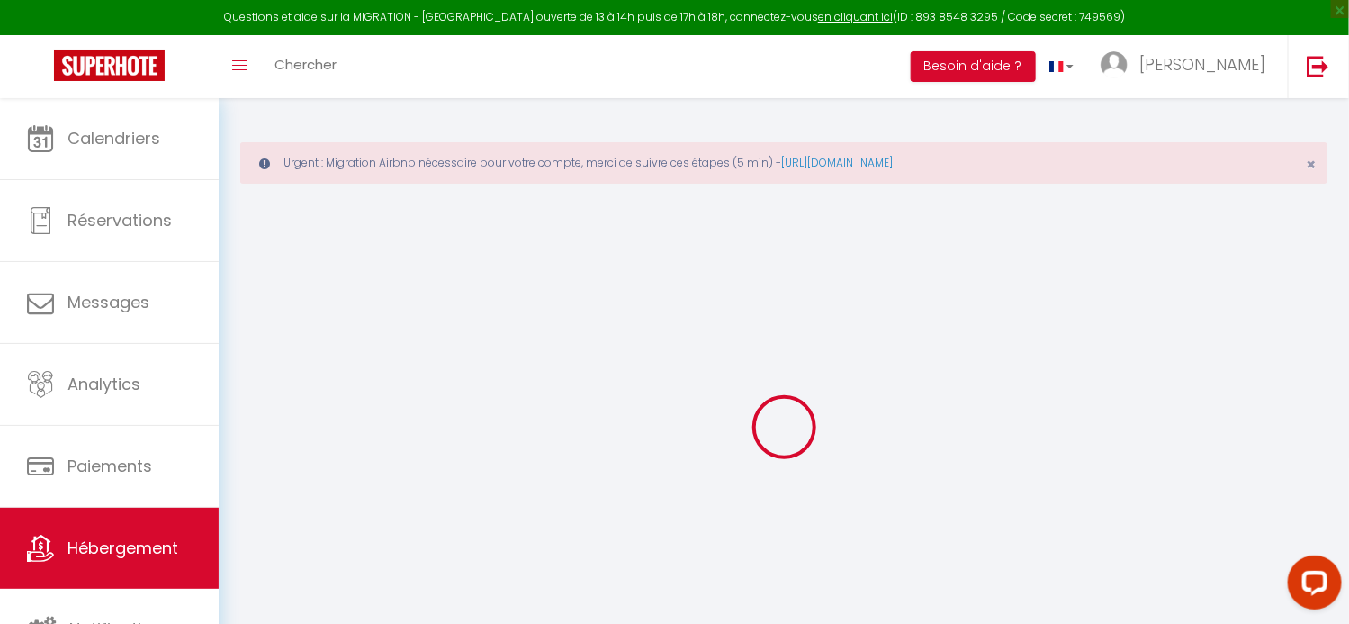
type input "Bernadette"
type input "COSNIER"
type input "956 route du Bourg"
type input "33760"
type input "COURPIAC"
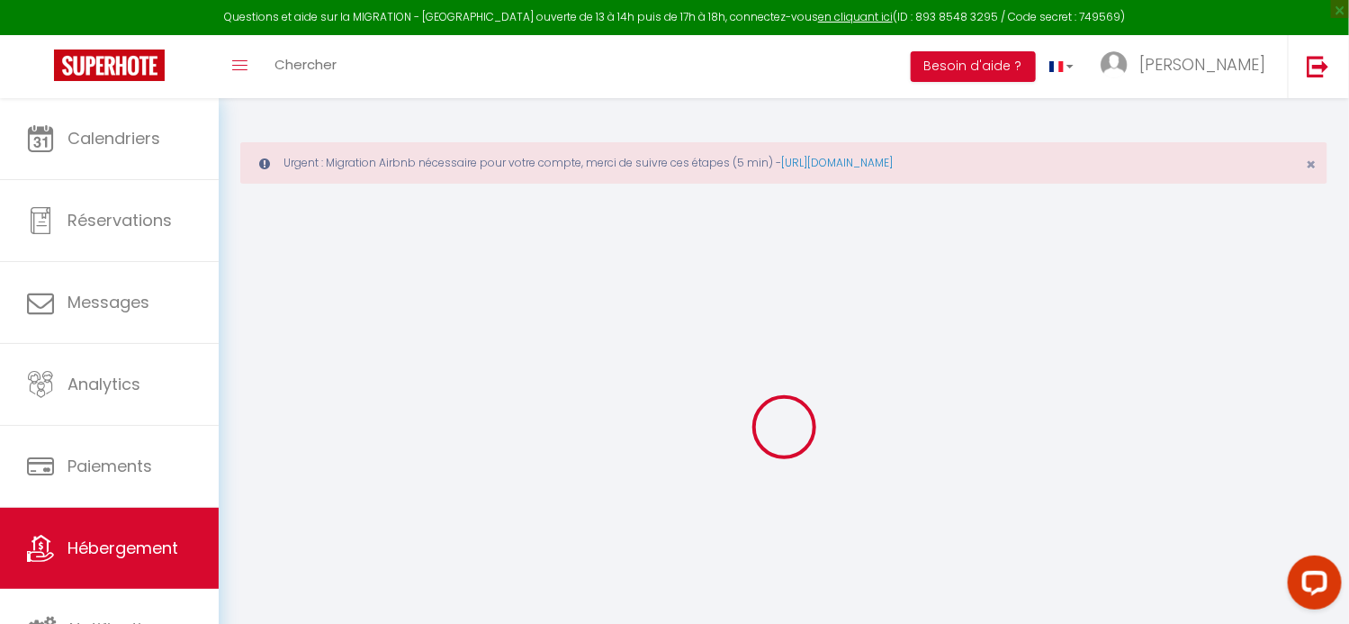
select select "houses"
select select "1"
select select "2"
type input "30"
type input "5"
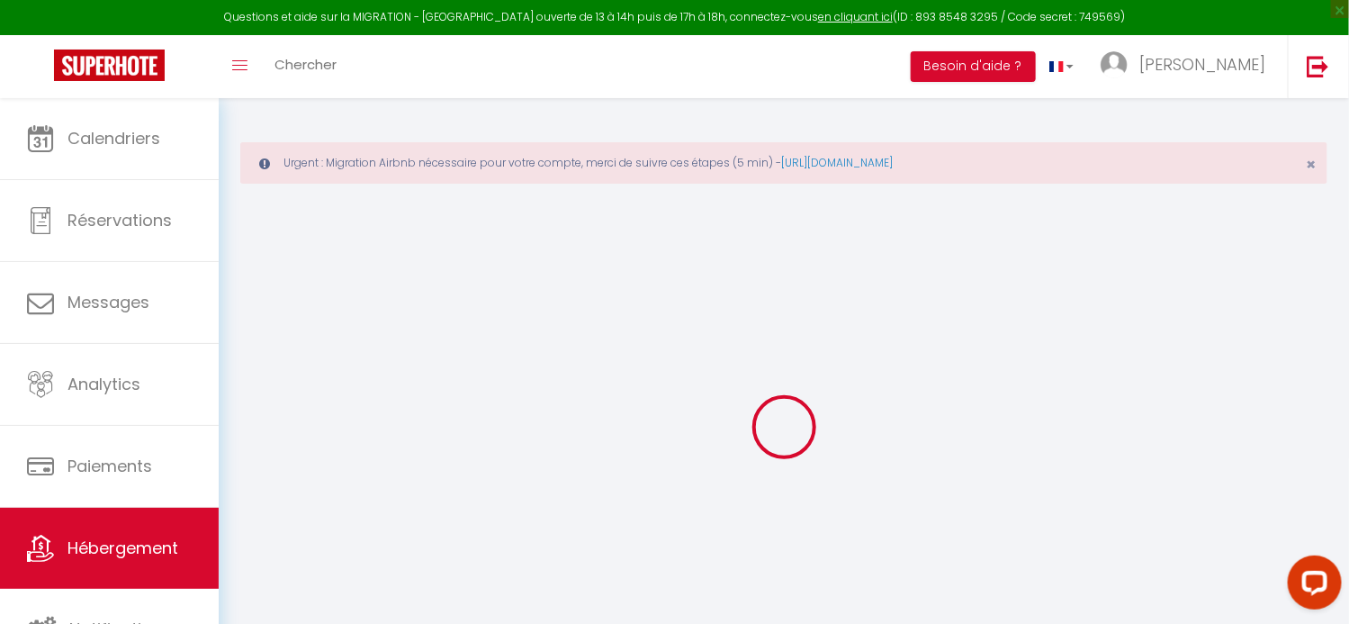
type input "70"
type input "80"
select select
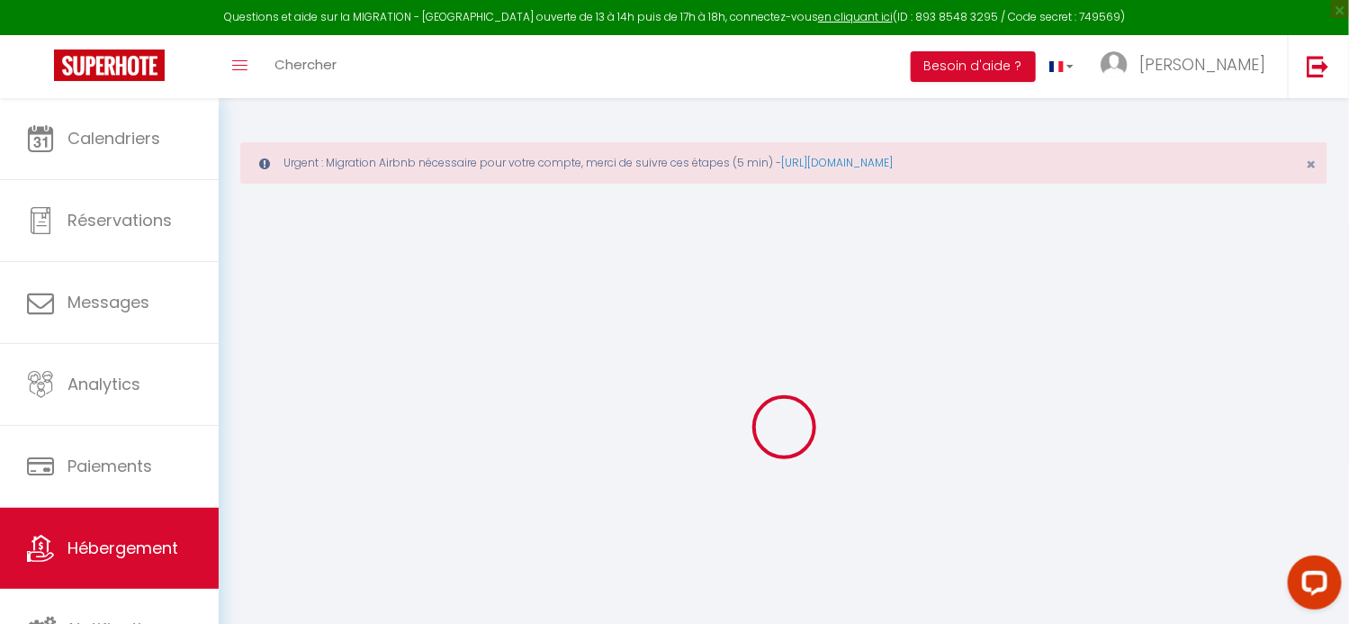
select select
type input "956 route du Bourg"
type input "33760"
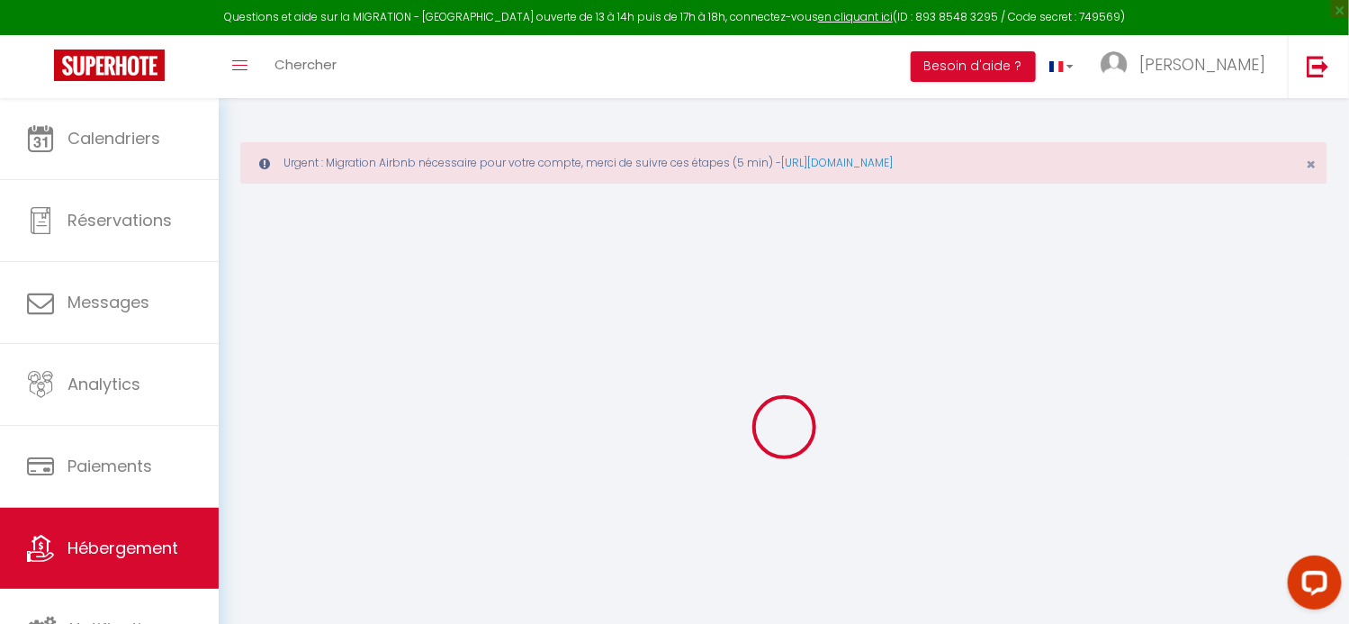
type input "Courpiac"
type input "[EMAIL_ADDRESS][DOMAIN_NAME]"
select select "14923"
checkbox input "false"
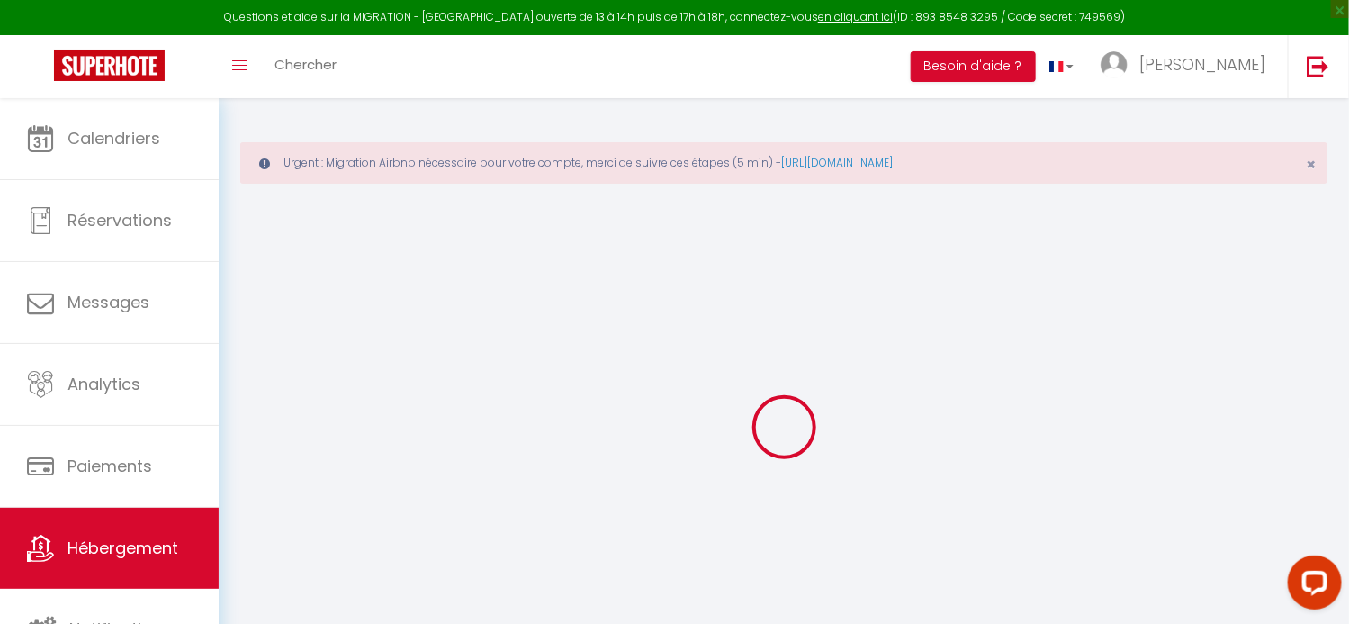
checkbox input "false"
type input "70"
type input "0"
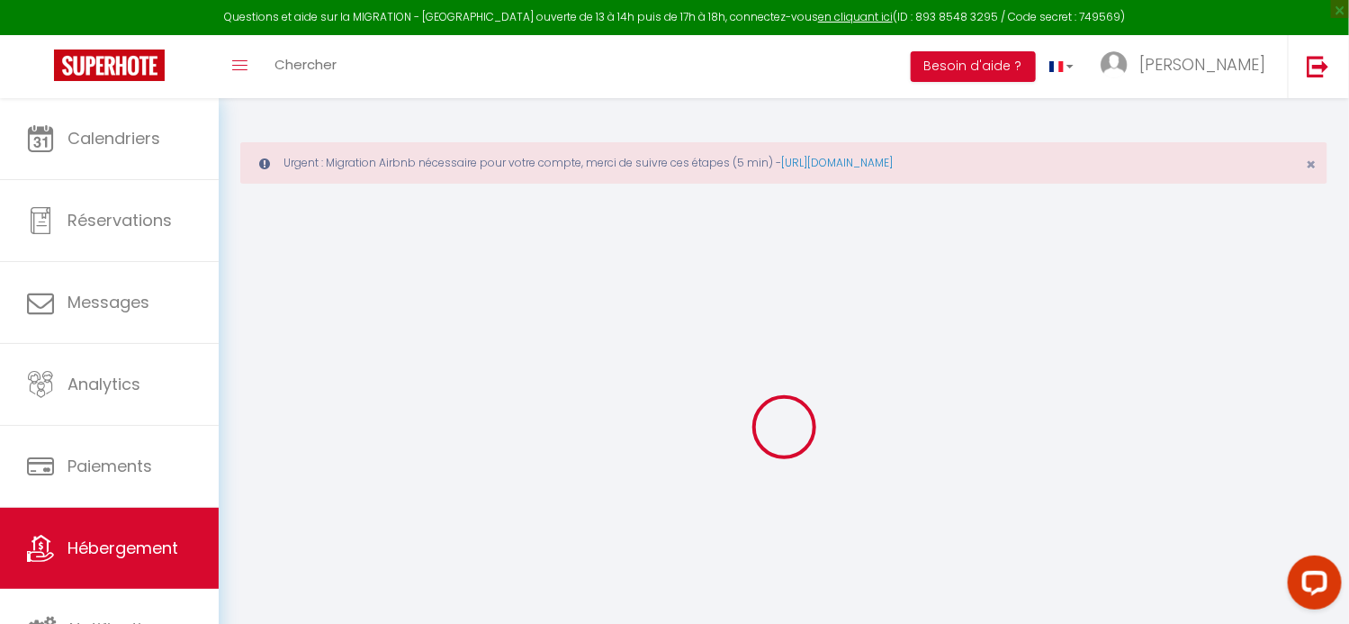
type input "0"
select select "29133"
select select
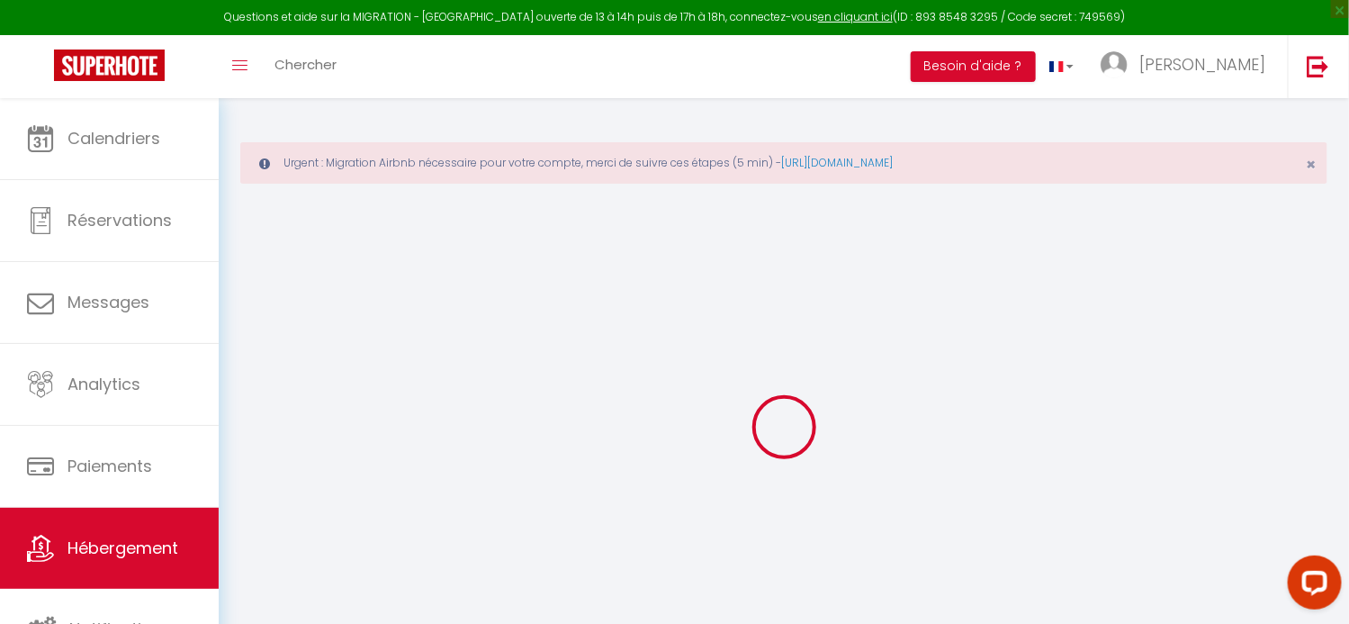
select select
checkbox input "false"
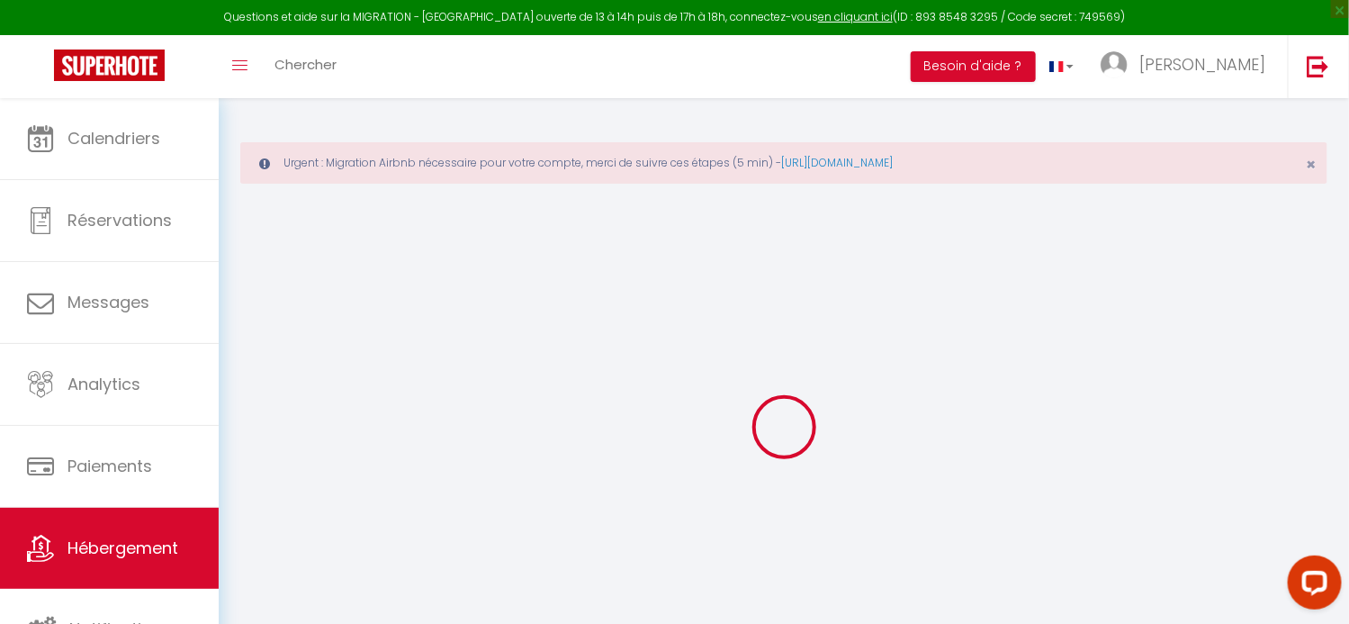
checkbox input "false"
select select
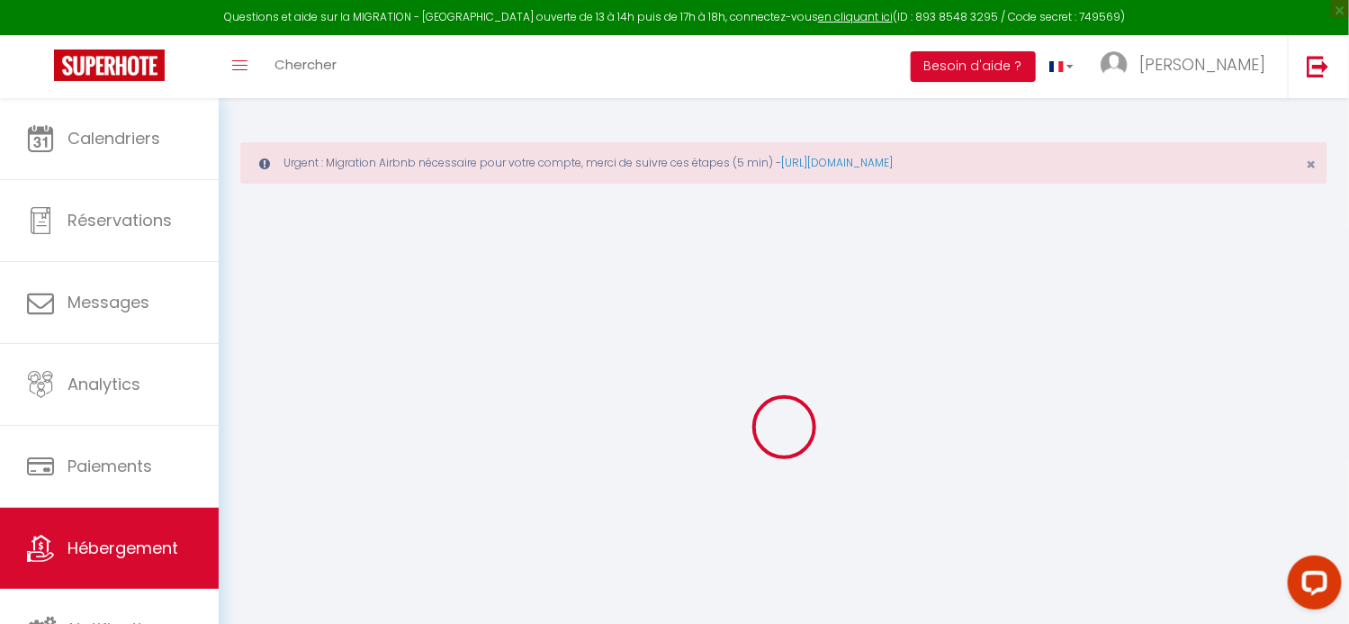
select select
checkbox input "false"
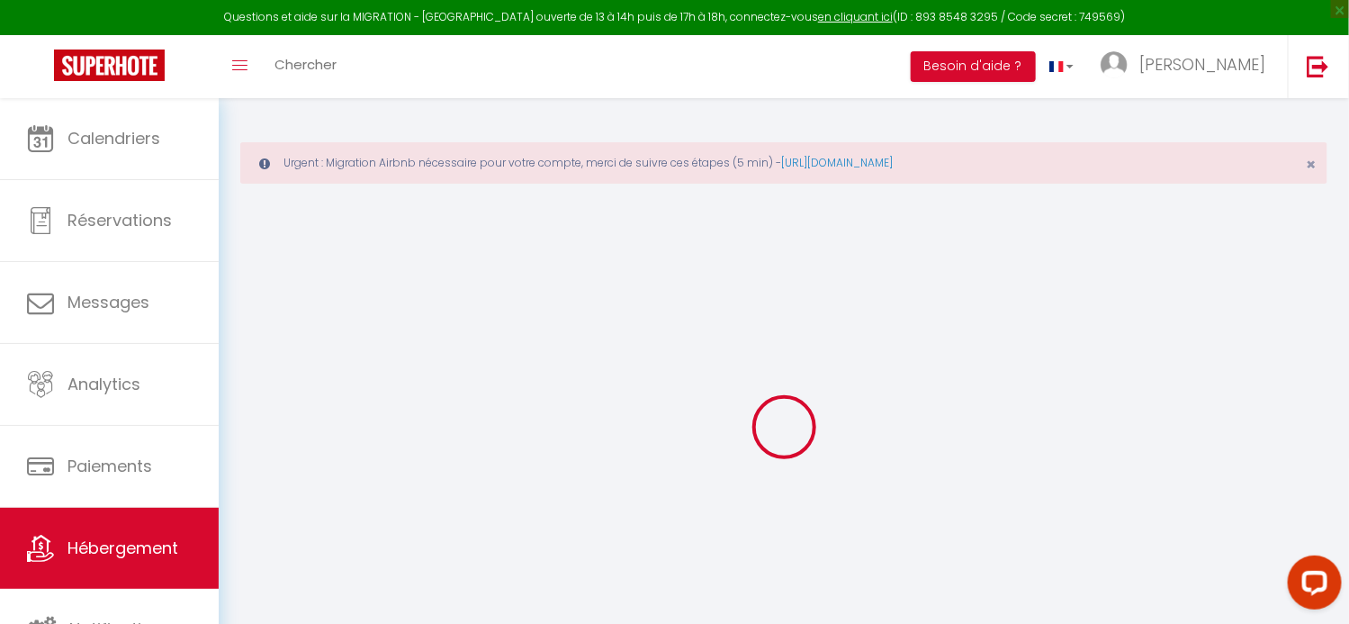
checkbox input "false"
select select "16:00"
select select "23:00"
select select "11:00"
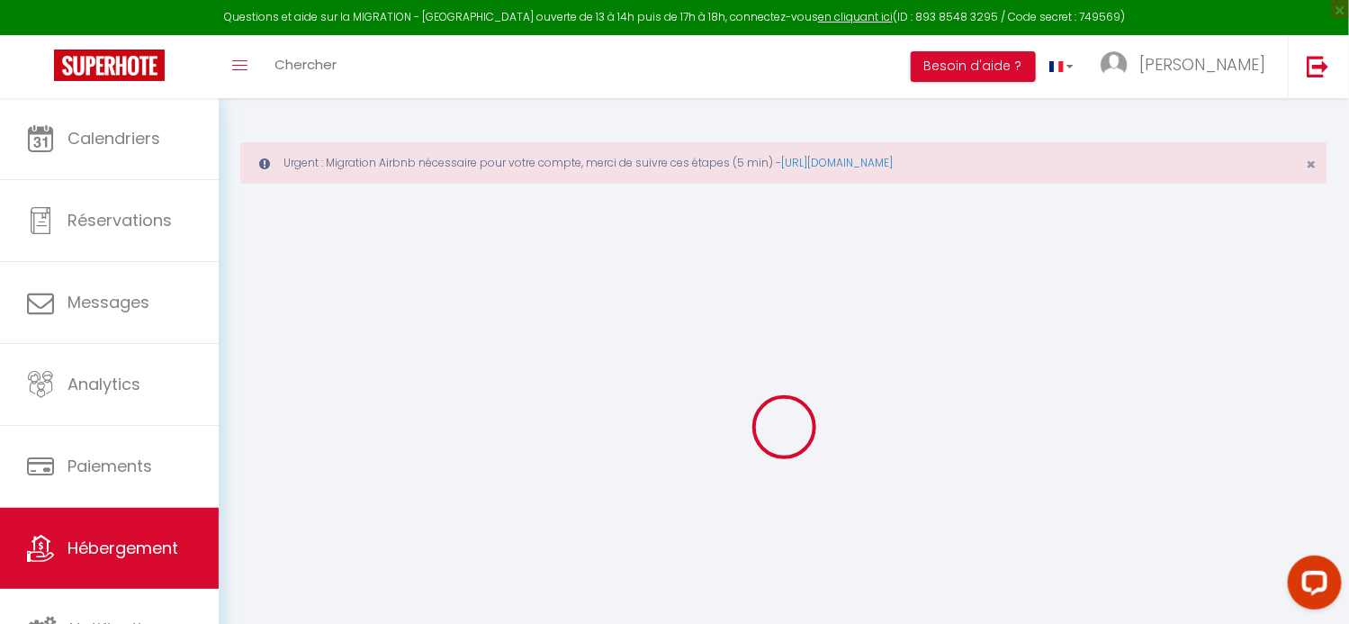
select select "30"
select select "120"
select select "16:00"
checkbox input "false"
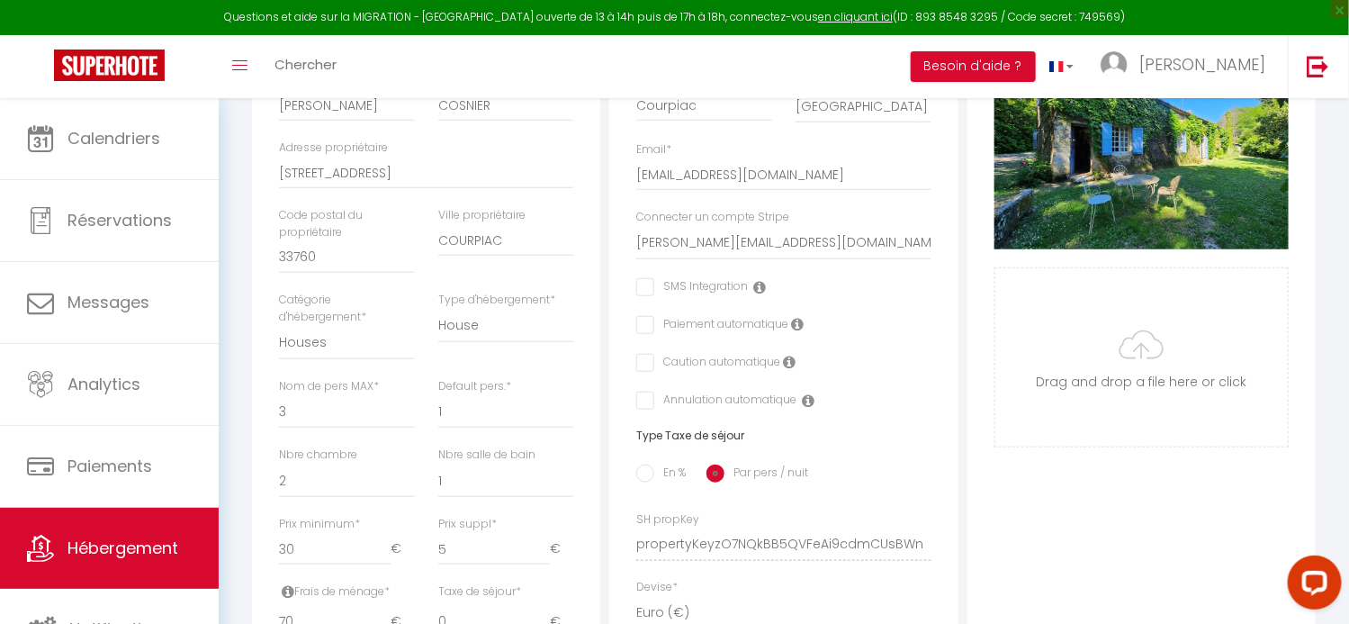
scroll to position [179, 0]
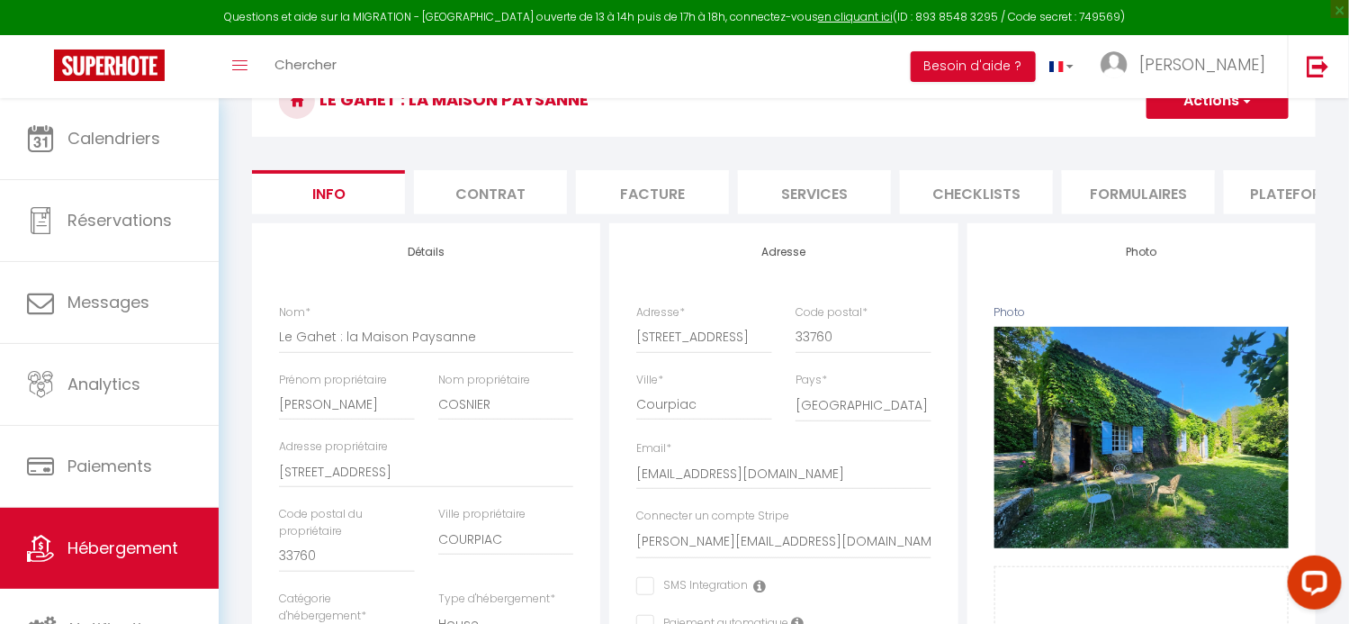
click at [1274, 184] on li "Plateformes" at bounding box center [1300, 192] width 153 height 44
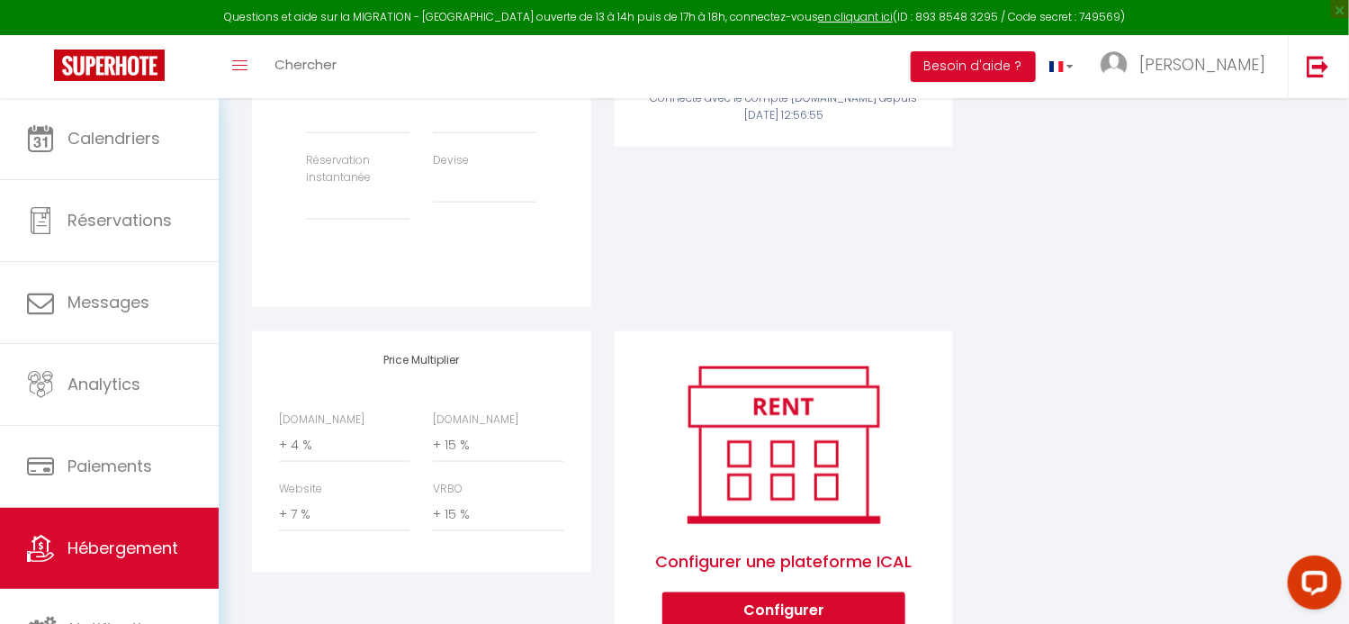
scroll to position [719, 0]
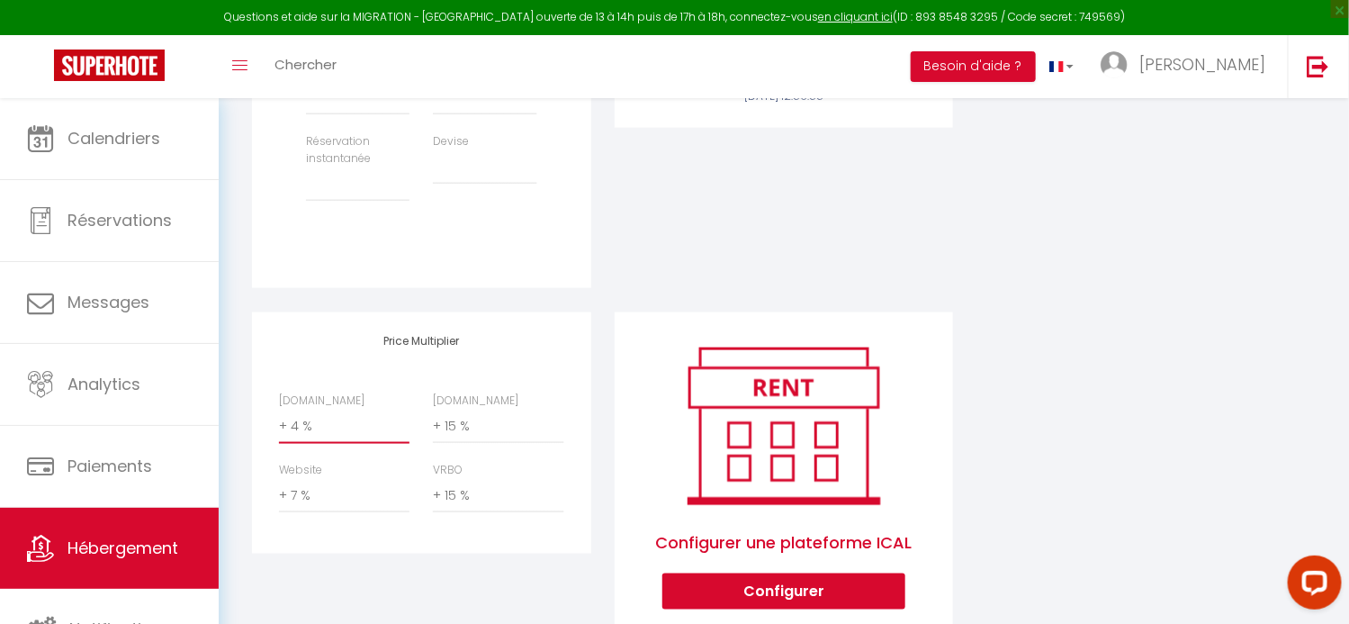
click at [345, 438] on select "0 + 1 % + 2 % + 3 % + 4 % + 5 % + 6 % + 7 % + 8 % + 9 %" at bounding box center [344, 426] width 130 height 34
click at [279, 421] on select "0 + 1 % + 2 % + 3 % + 4 % + 5 % + 6 % + 7 % + 8 % + 9 %" at bounding box center [344, 426] width 130 height 34
click at [333, 511] on select "0 + 1 % + 2 % + 3 % + 4 % + 5 % + 6 % + 7 % + 8 % + 9 %" at bounding box center [344, 496] width 130 height 34
click at [279, 490] on select "0 + 1 % + 2 % + 3 % + 4 % + 5 % + 6 % + 7 % + 8 % + 9 %" at bounding box center [344, 496] width 130 height 34
click at [498, 600] on div "Price Multiplier Airbnb.com 0 + 1 % + 2 % + 3 % + 4 % + 5 % + 6 % + 7 %" at bounding box center [421, 484] width 363 height 344
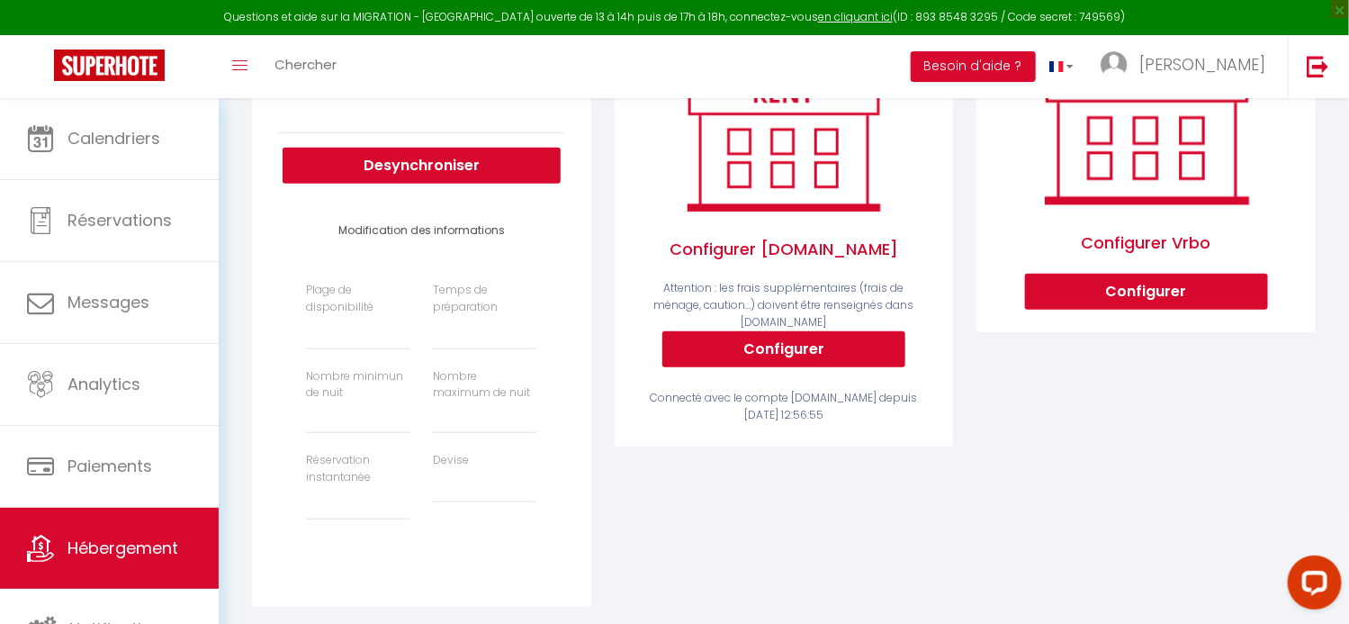
scroll to position [0, 0]
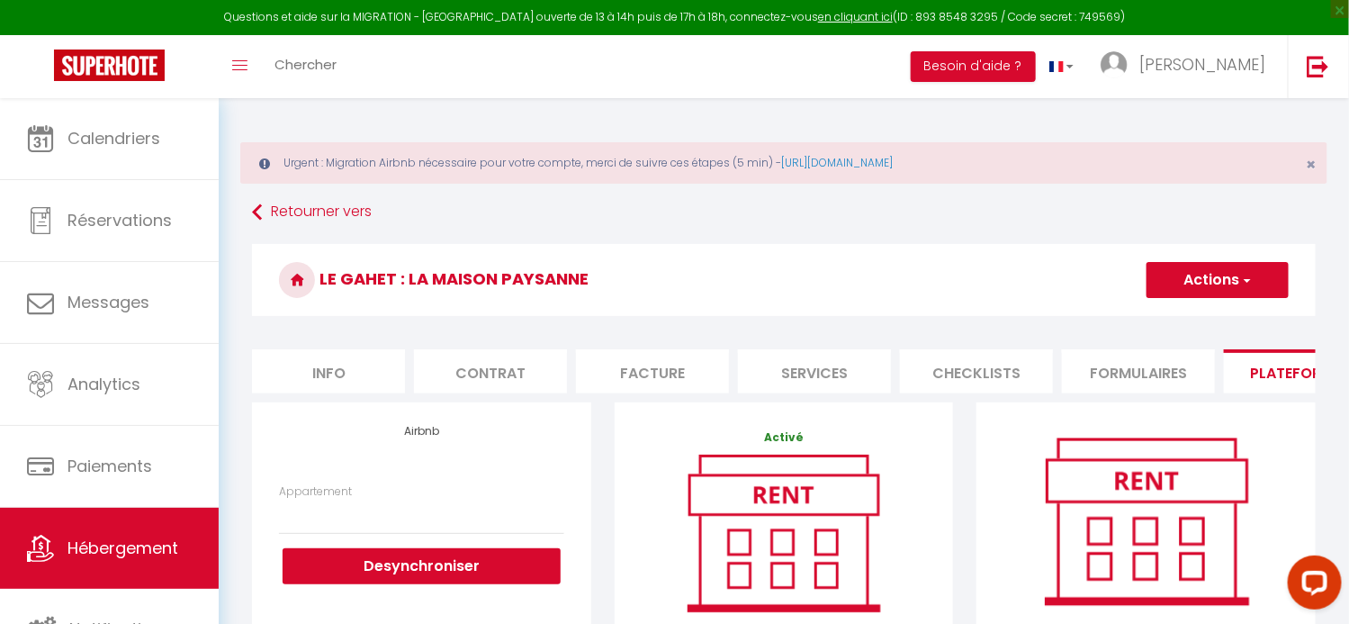
click at [1235, 267] on button "Actions" at bounding box center [1217, 280] width 142 height 36
click at [1220, 314] on link "Enregistrer" at bounding box center [1216, 319] width 142 height 23
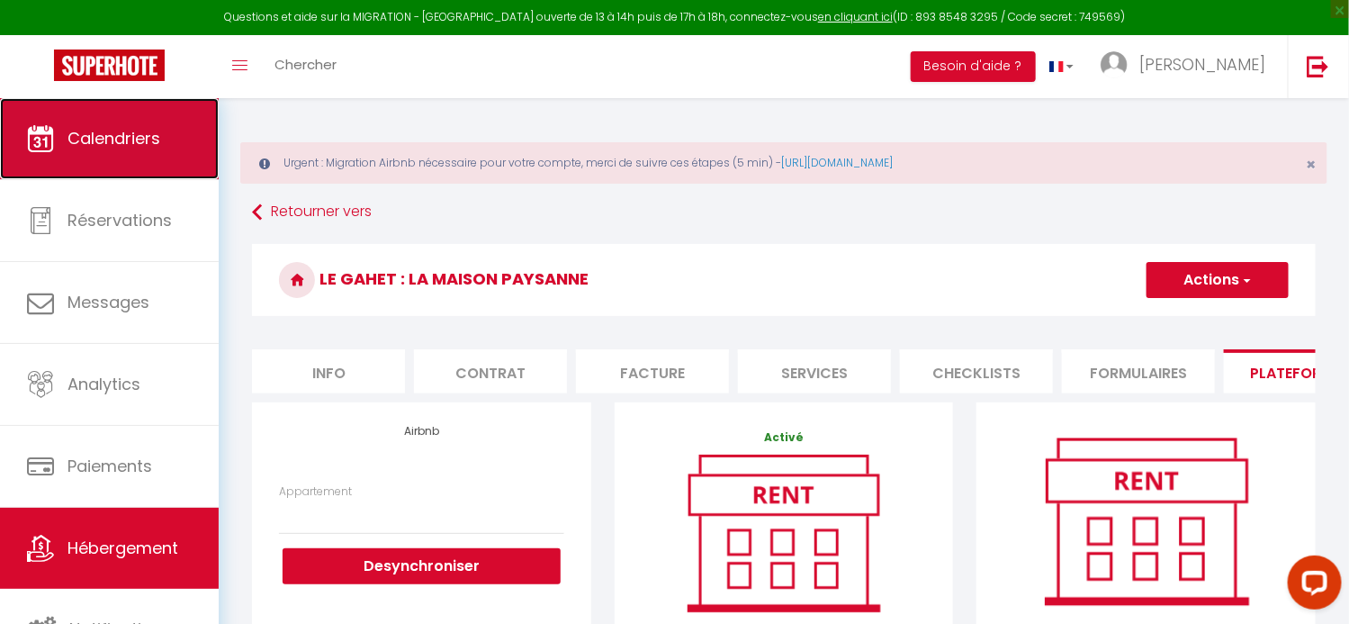
click at [148, 154] on link "Calendriers" at bounding box center [109, 138] width 219 height 81
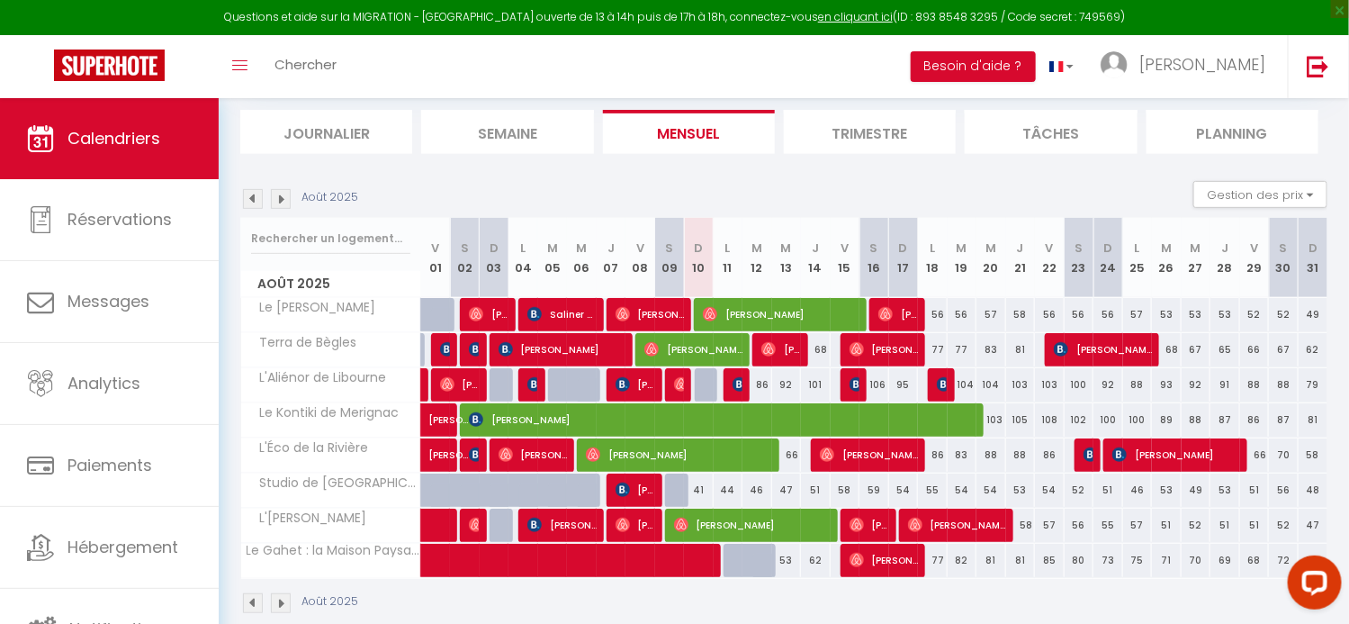
scroll to position [215, 0]
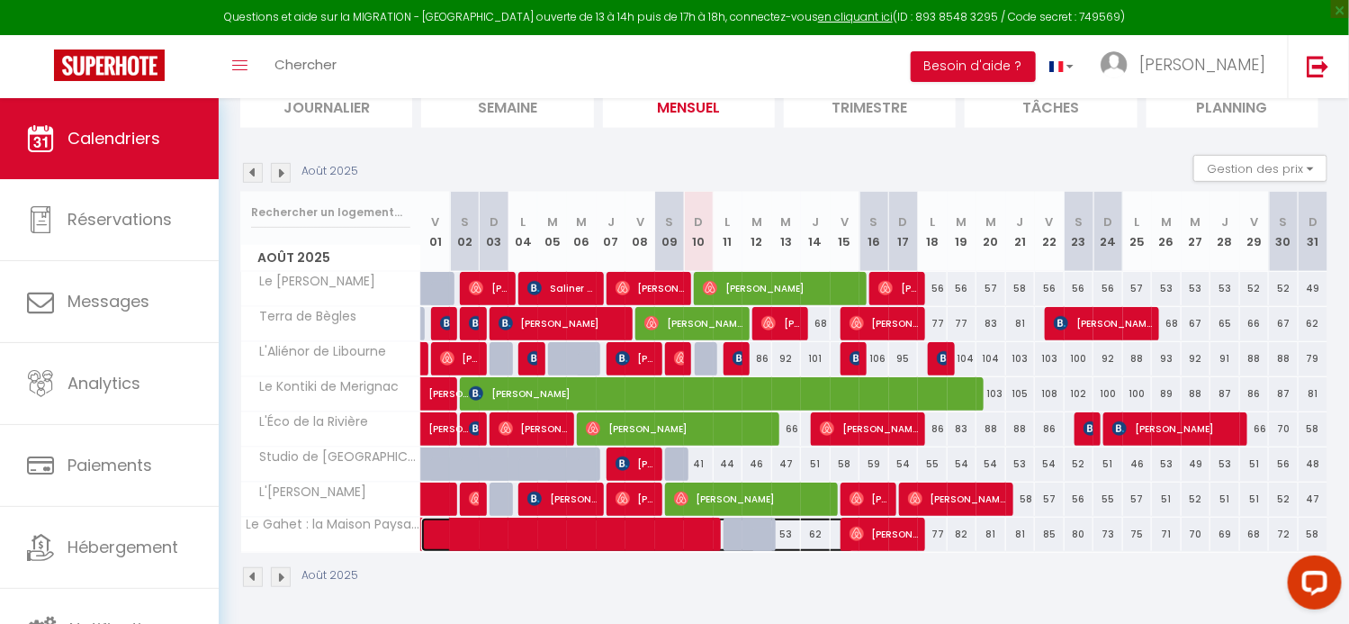
click at [749, 534] on span at bounding box center [647, 534] width 414 height 34
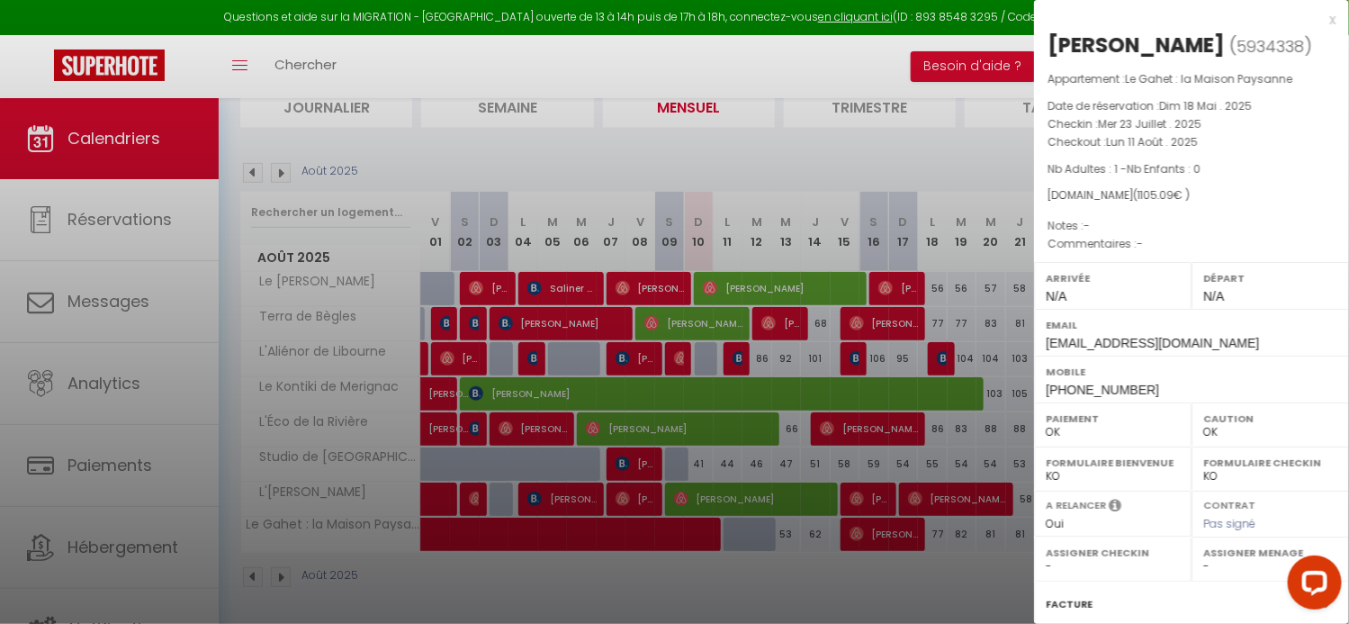
click at [767, 560] on div at bounding box center [674, 312] width 1349 height 624
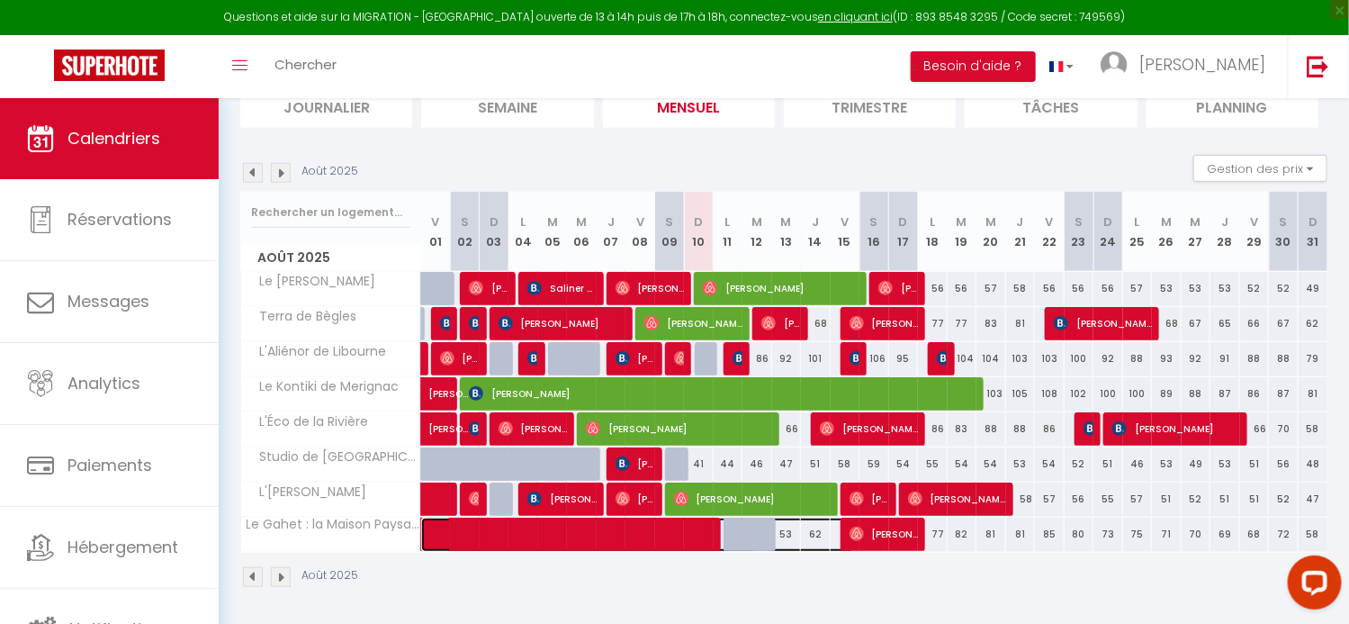
click at [762, 533] on span at bounding box center [647, 534] width 414 height 34
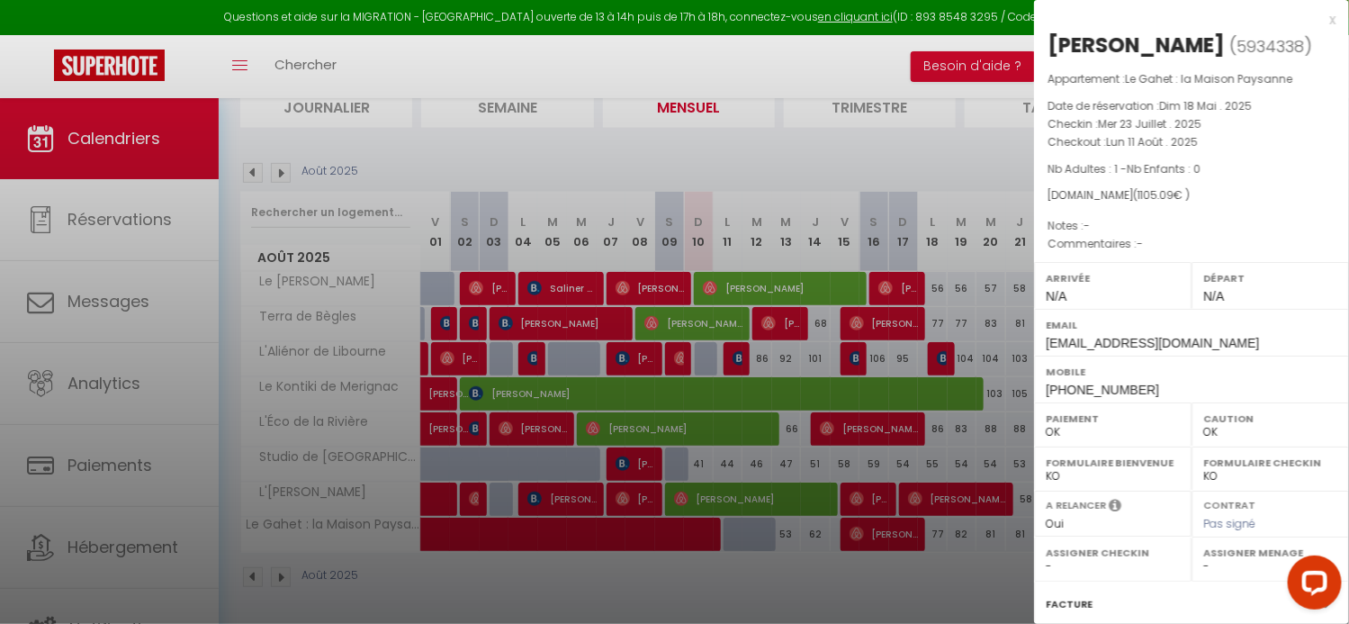
click at [808, 590] on div at bounding box center [674, 312] width 1349 height 624
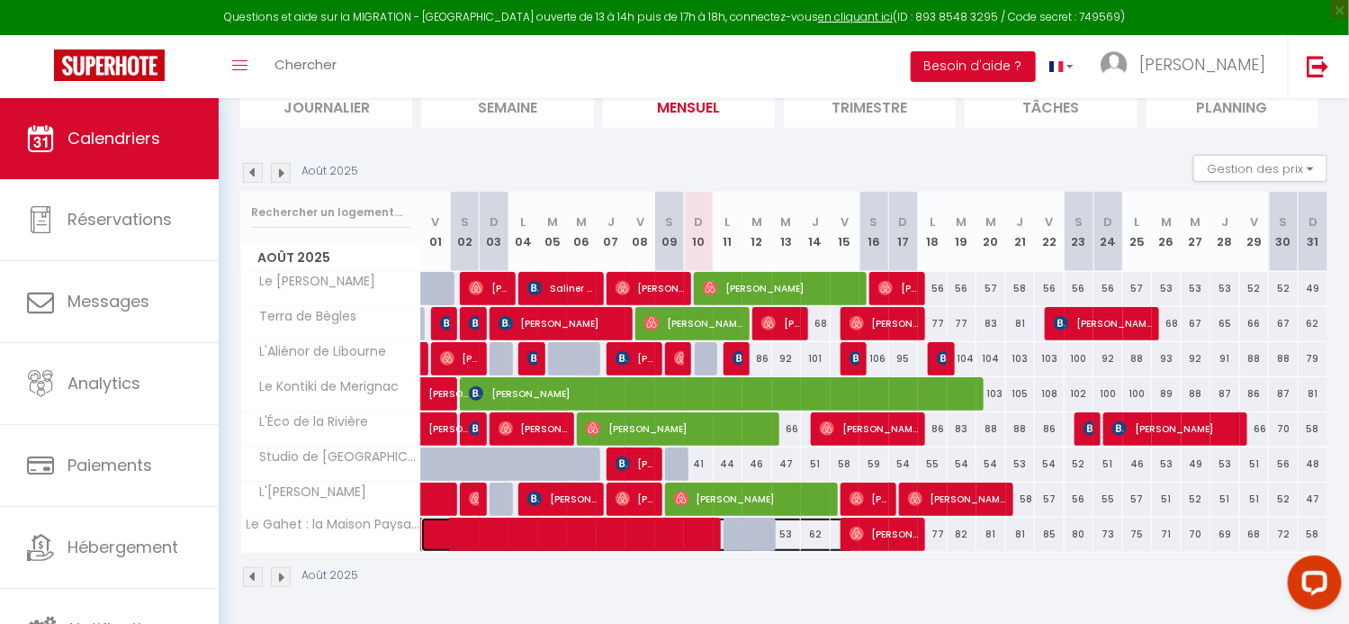
click at [789, 532] on span at bounding box center [647, 534] width 414 height 34
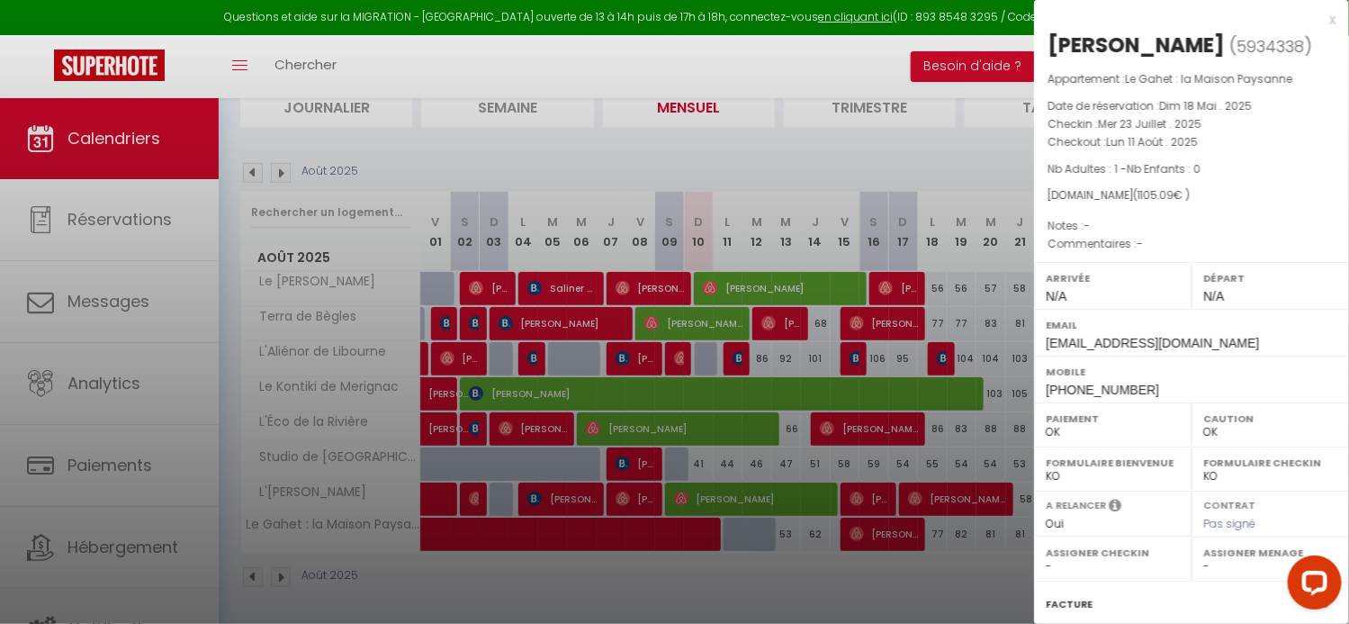
click at [823, 577] on div at bounding box center [674, 312] width 1349 height 624
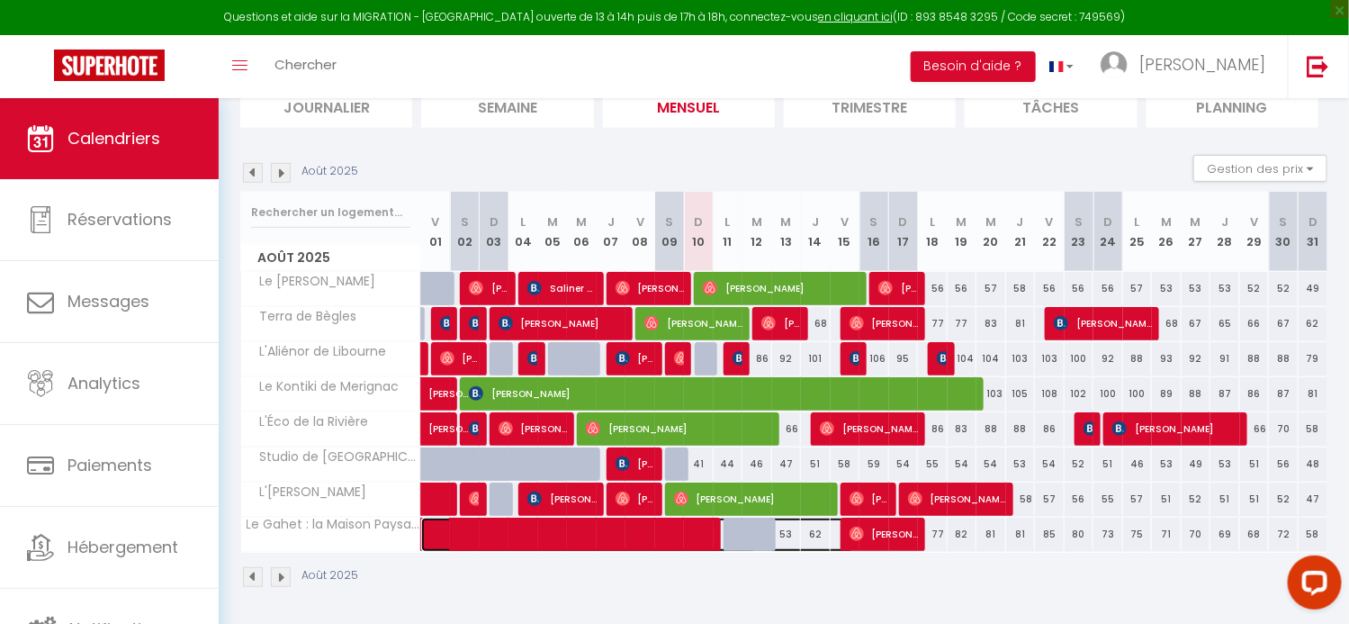
click at [819, 534] on span at bounding box center [647, 534] width 414 height 34
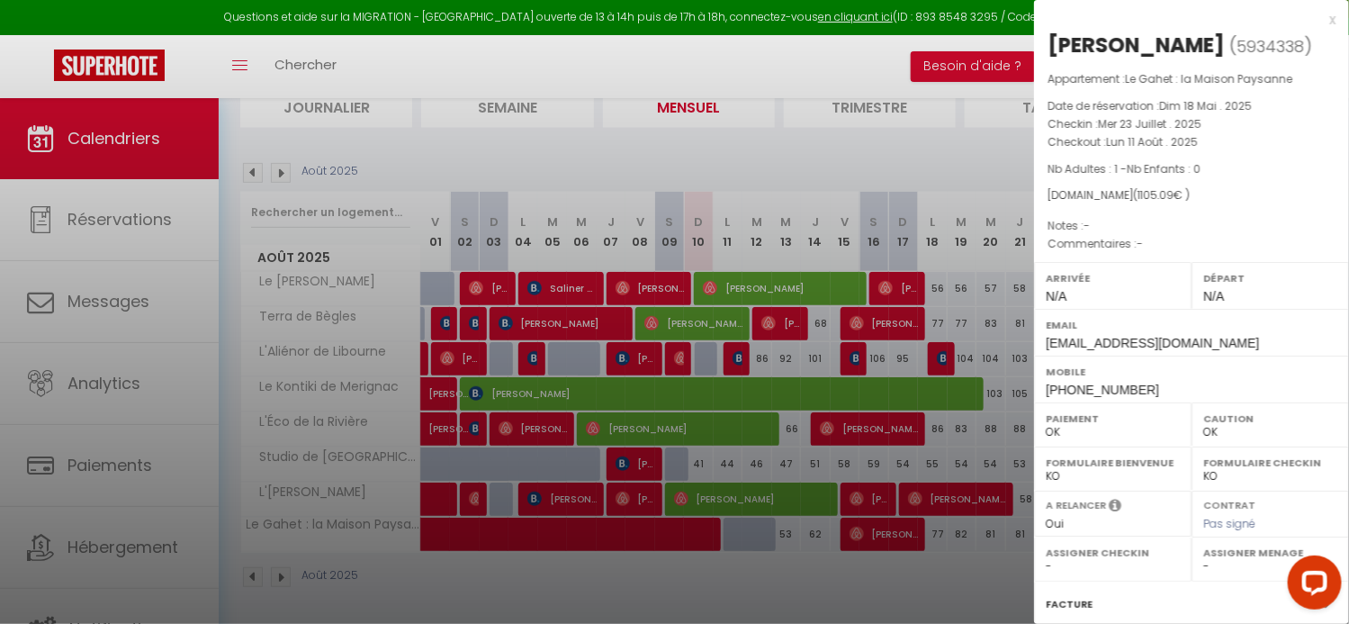
click at [888, 578] on div at bounding box center [674, 312] width 1349 height 624
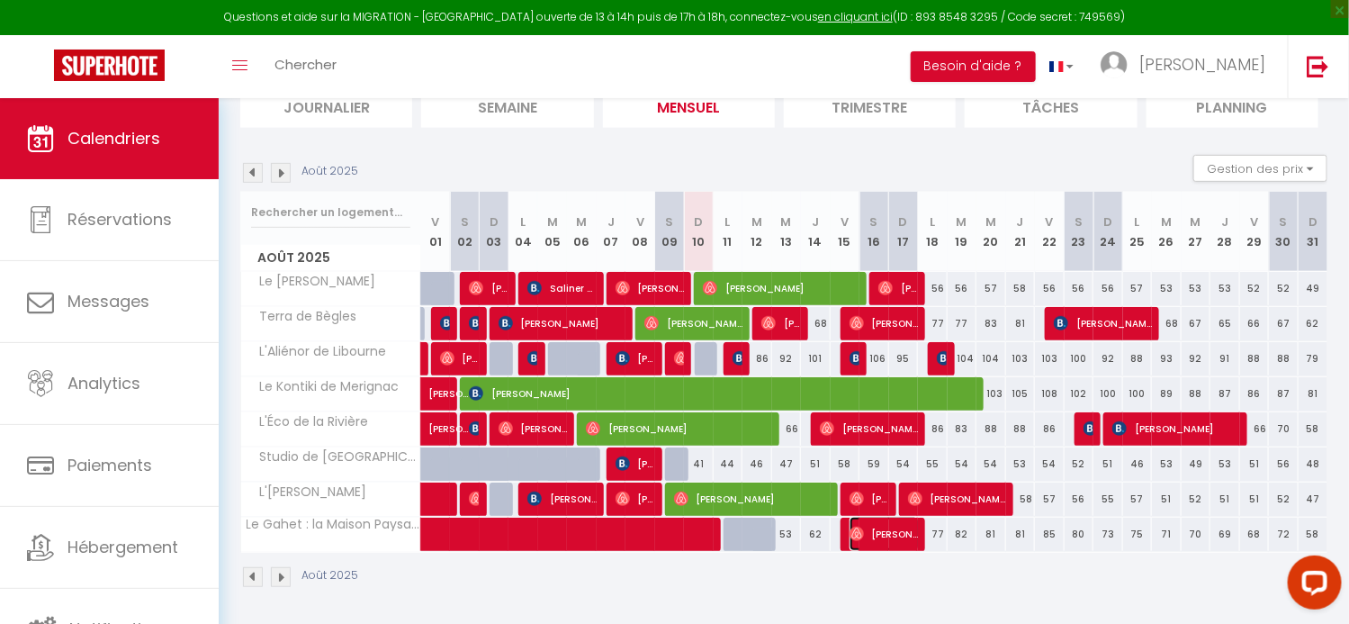
click at [887, 542] on span "[PERSON_NAME]" at bounding box center [883, 533] width 69 height 34
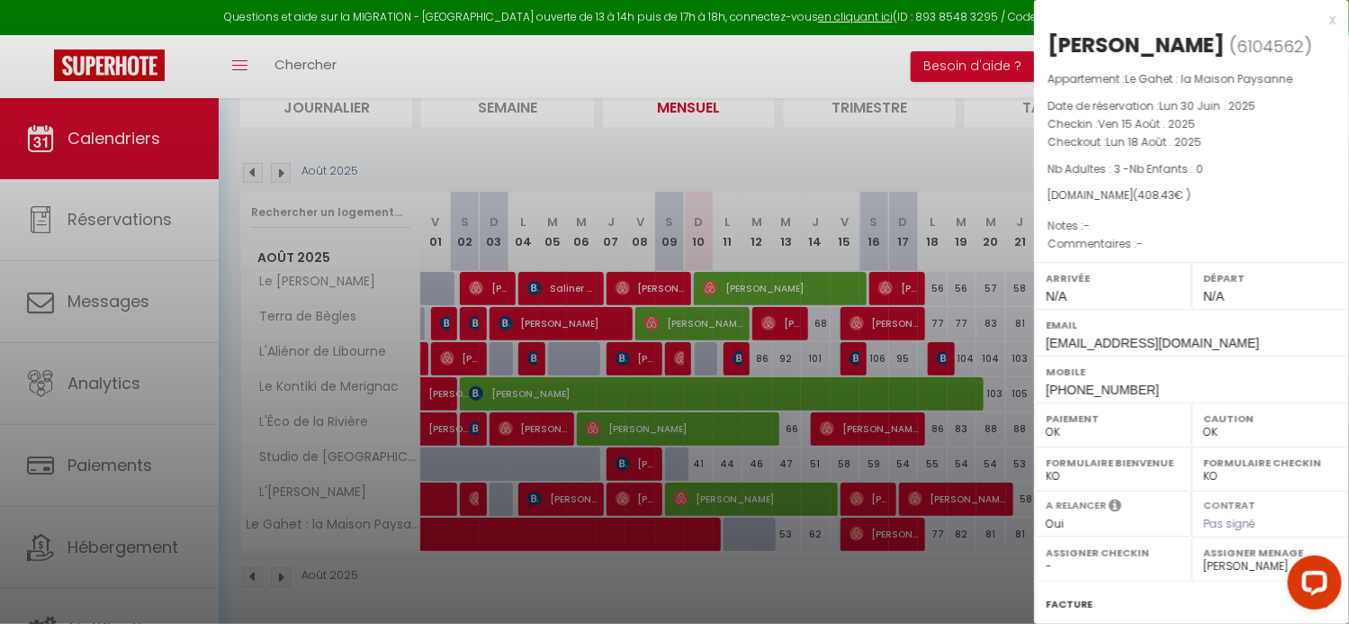
click at [817, 534] on div at bounding box center [674, 312] width 1349 height 624
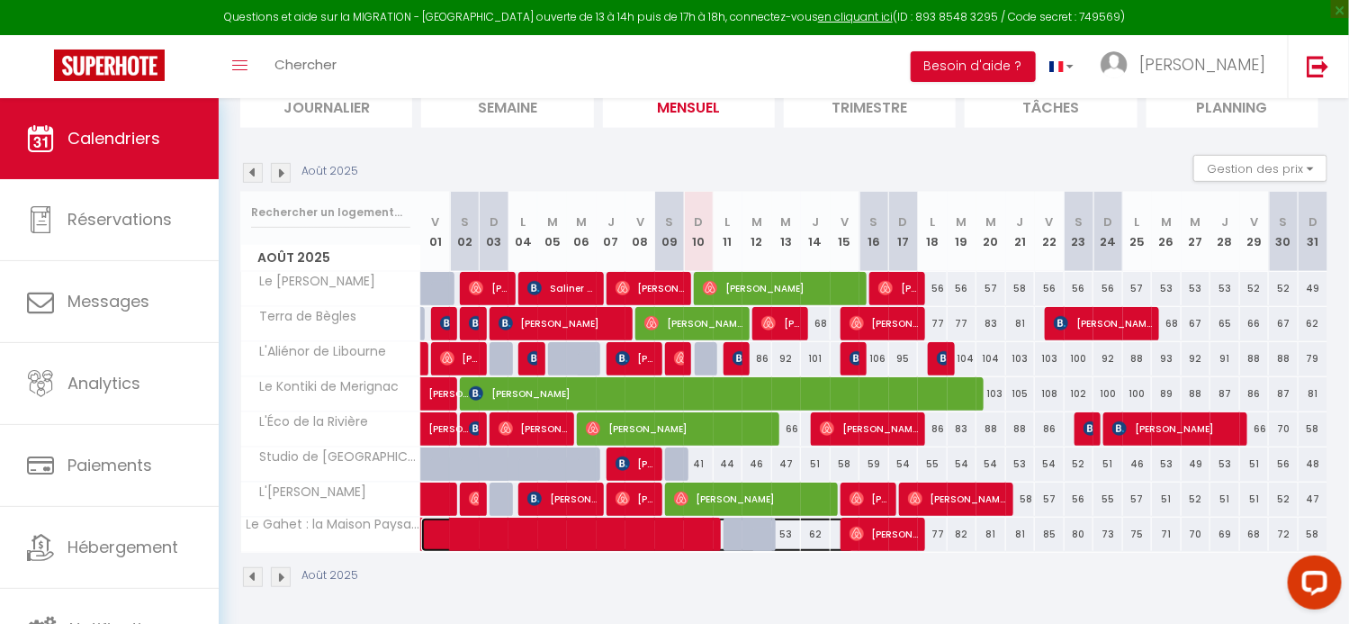
click at [815, 534] on span at bounding box center [647, 534] width 414 height 34
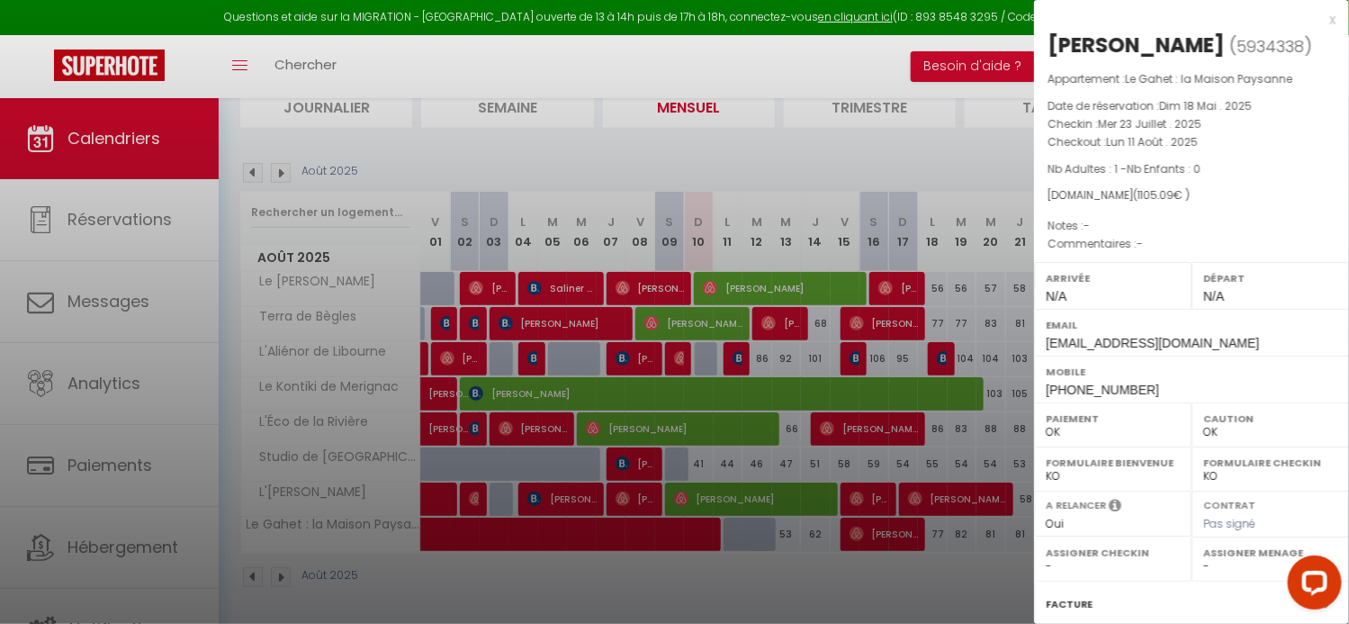
click at [794, 580] on div at bounding box center [674, 312] width 1349 height 624
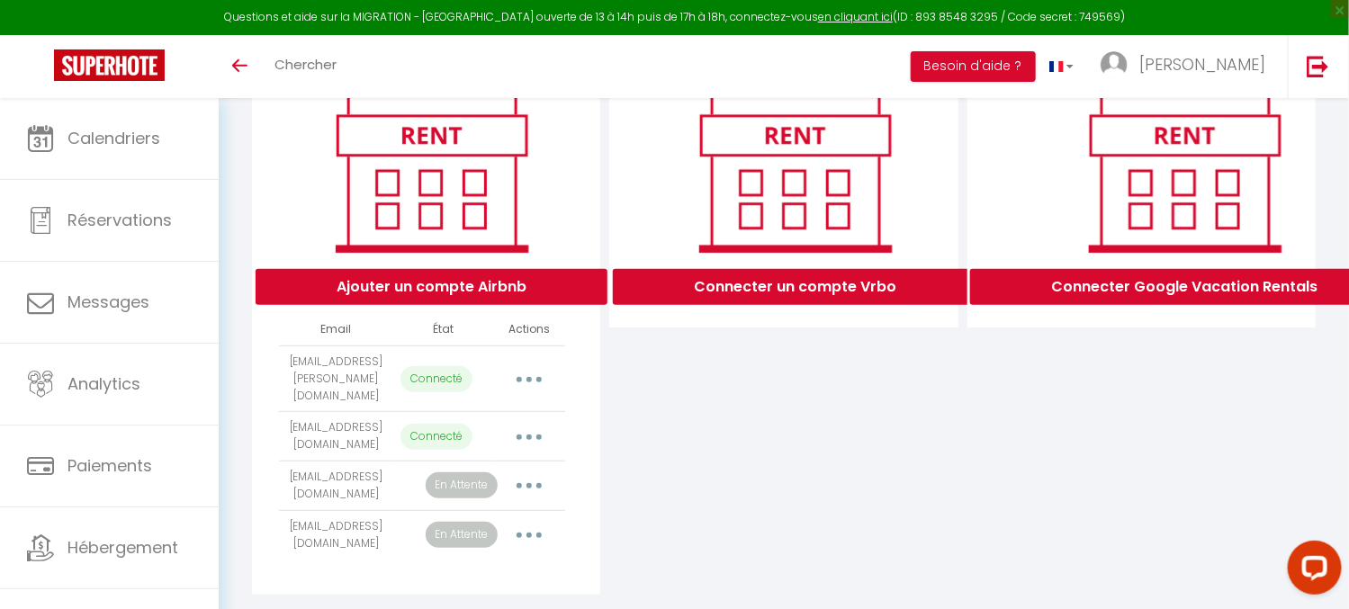
scroll to position [259, 0]
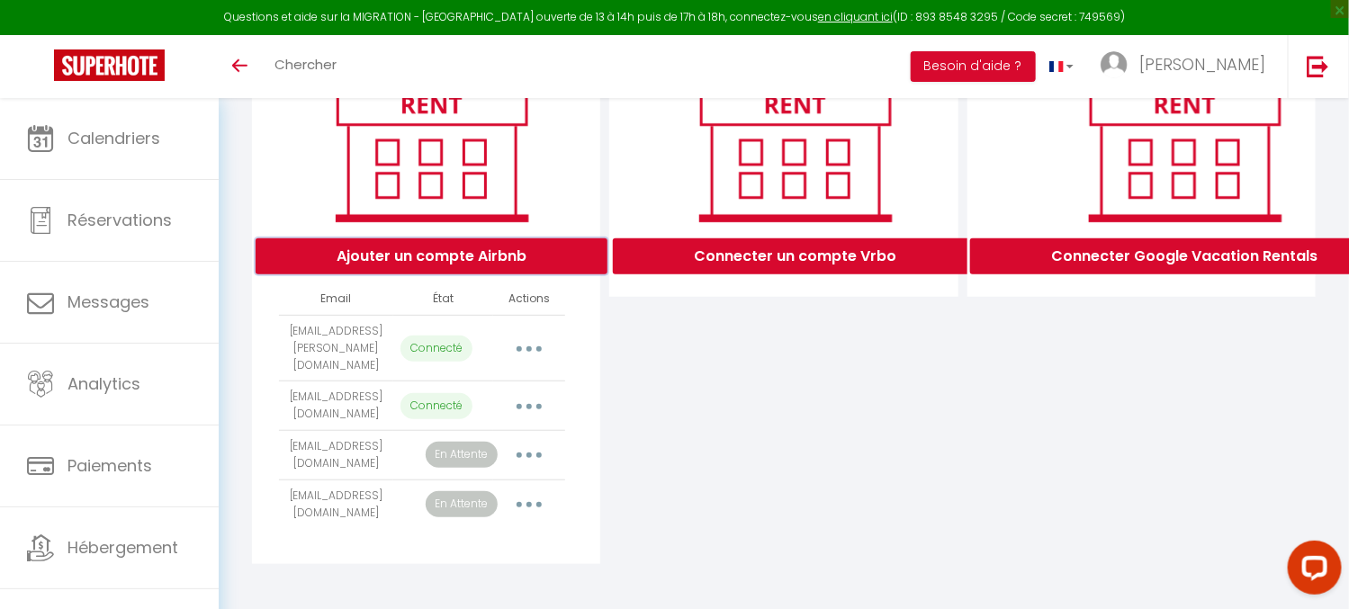
click at [447, 274] on button "Ajouter un compte Airbnb" at bounding box center [432, 256] width 352 height 36
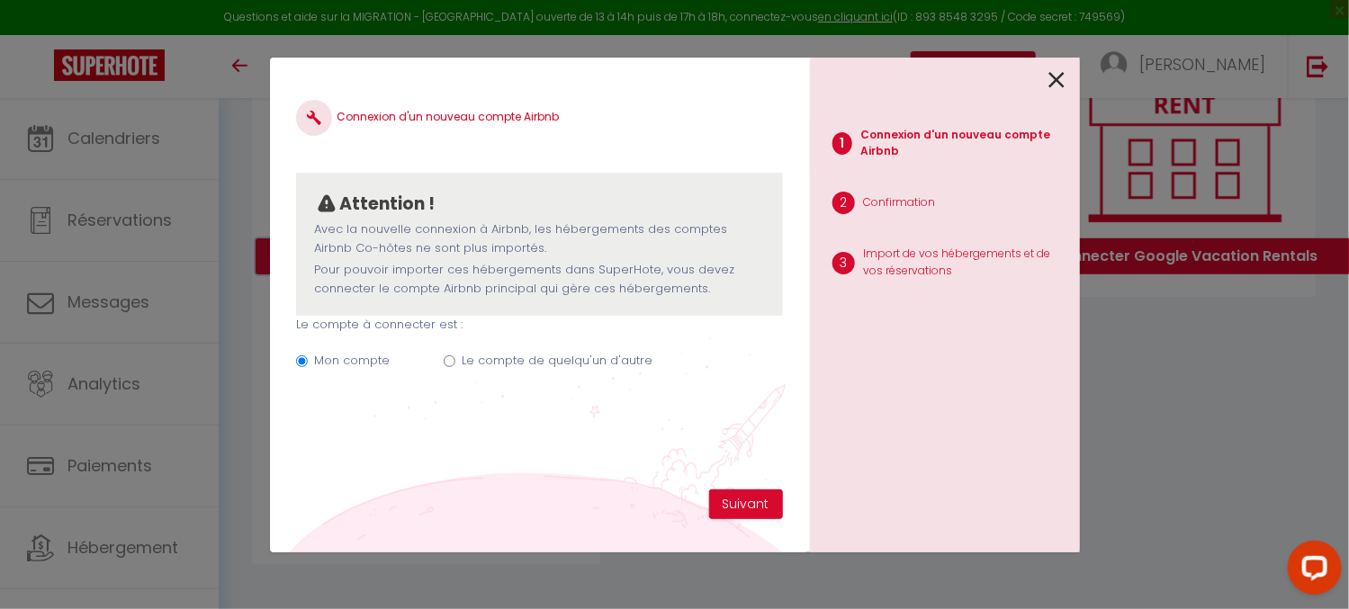
scroll to position [246, 0]
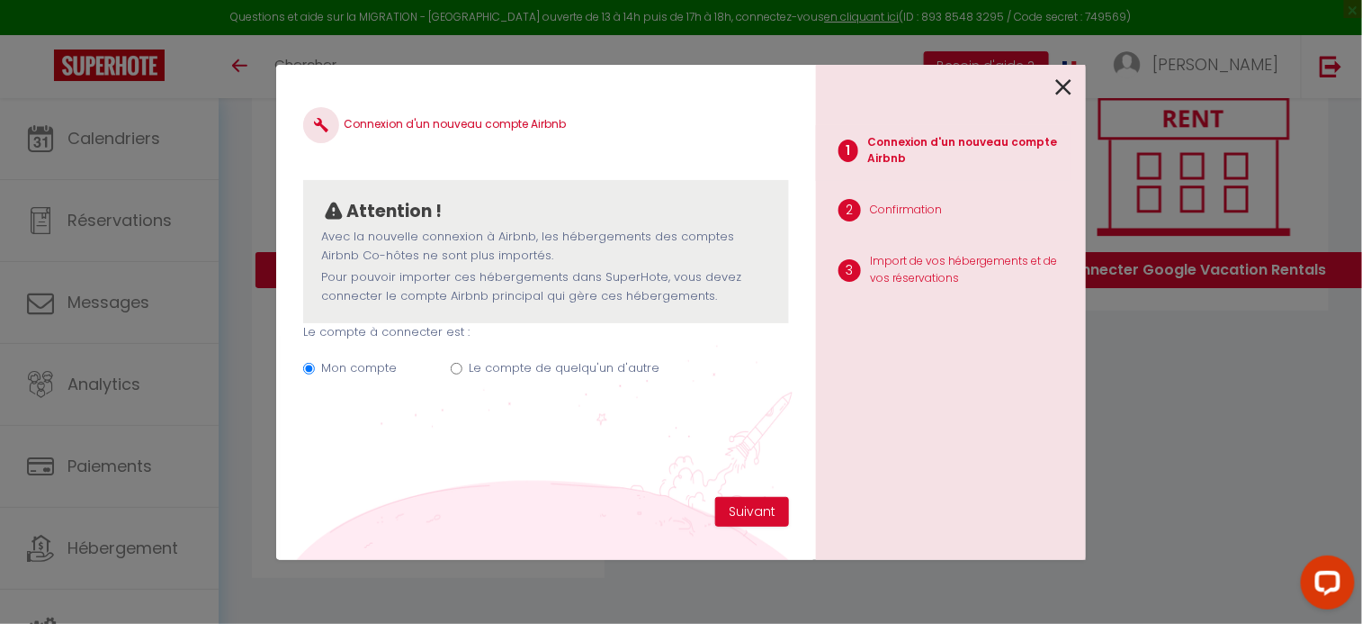
click at [492, 372] on label "Le compte de quelqu'un d'autre" at bounding box center [564, 368] width 191 height 18
click at [462, 372] on input "Le compte de quelqu'un d'autre" at bounding box center [457, 369] width 12 height 12
radio input "true"
radio input "false"
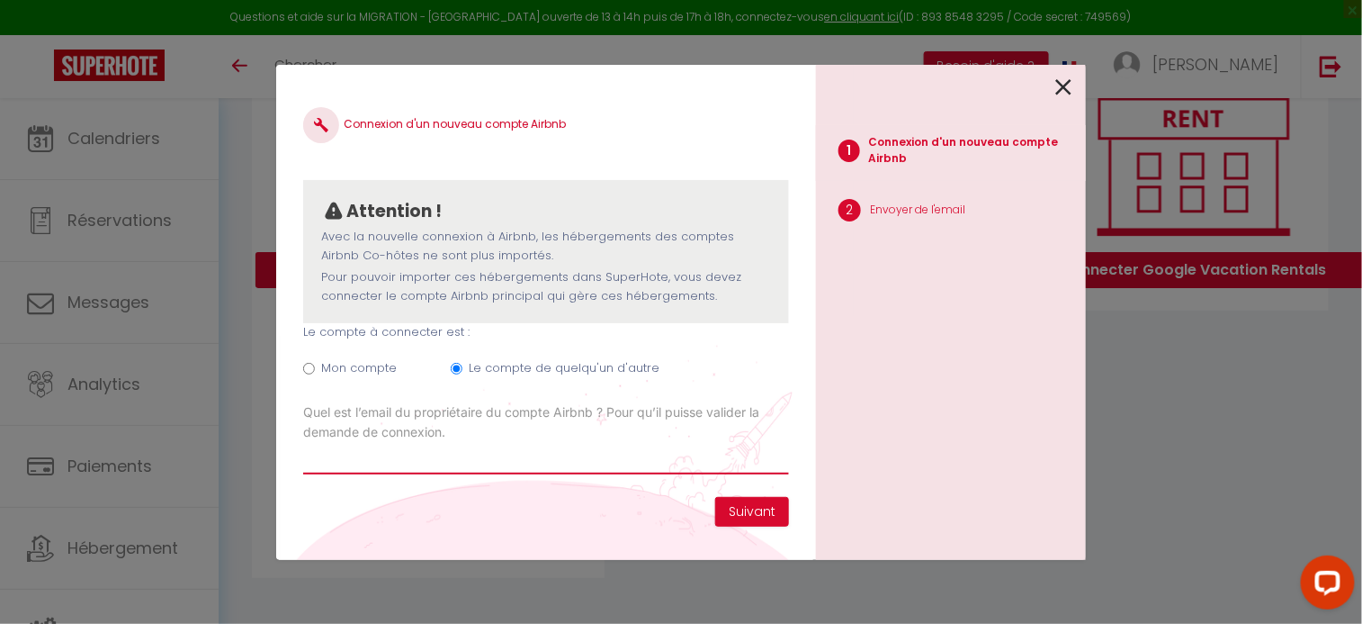
click at [687, 461] on input "Email connexion Airbnb" at bounding box center [546, 458] width 486 height 32
paste input "[PERSON_NAME][EMAIL_ADDRESS][DOMAIN_NAME]"
type input "[PERSON_NAME][EMAIL_ADDRESS][DOMAIN_NAME]"
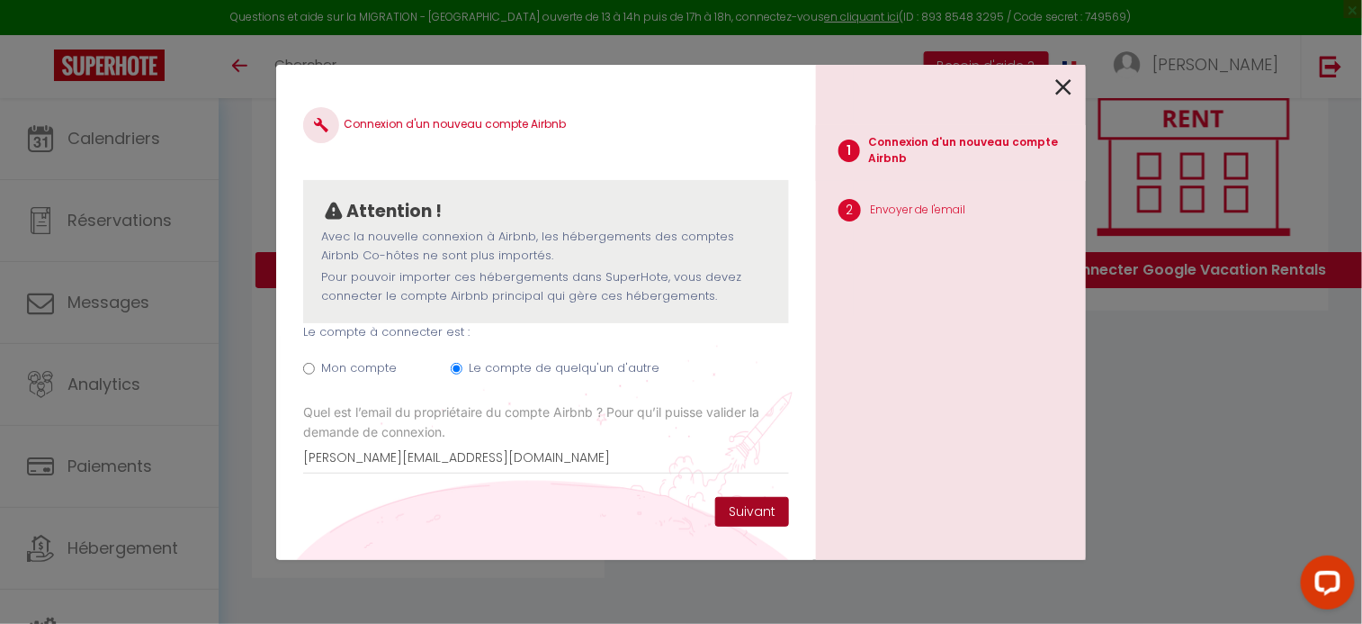
click at [757, 517] on button "Suivant" at bounding box center [752, 512] width 74 height 31
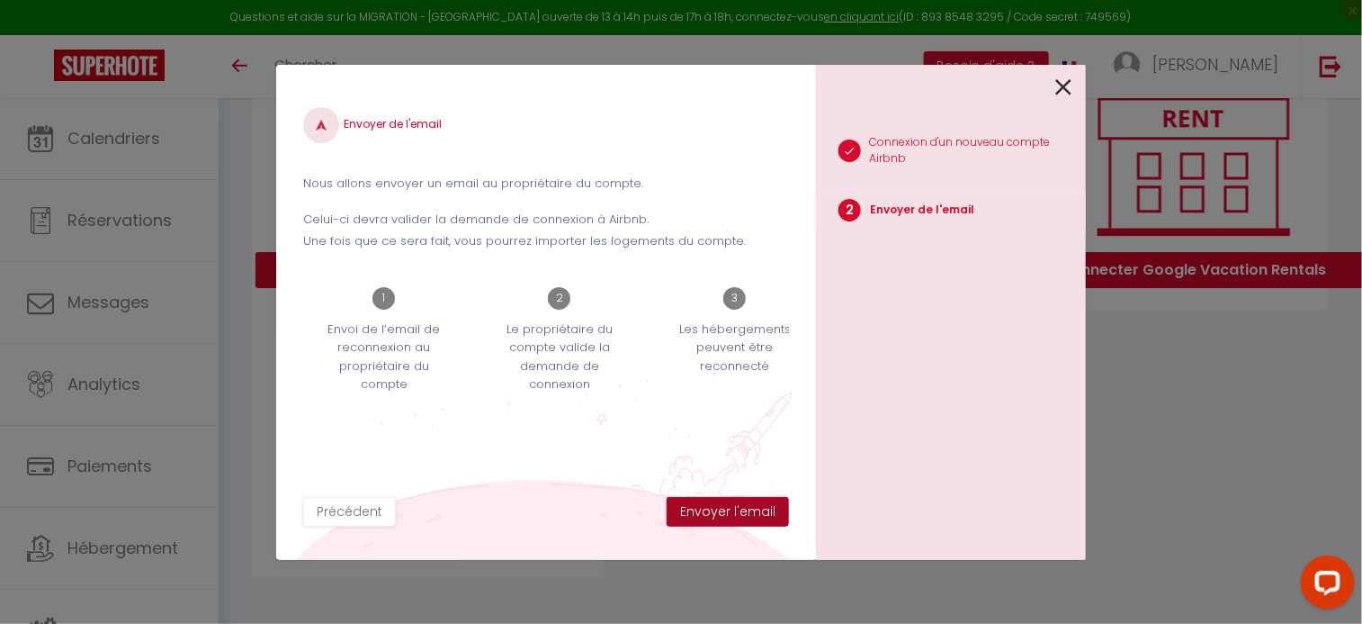
click at [757, 517] on button "Envoyer l'email" at bounding box center [728, 512] width 122 height 31
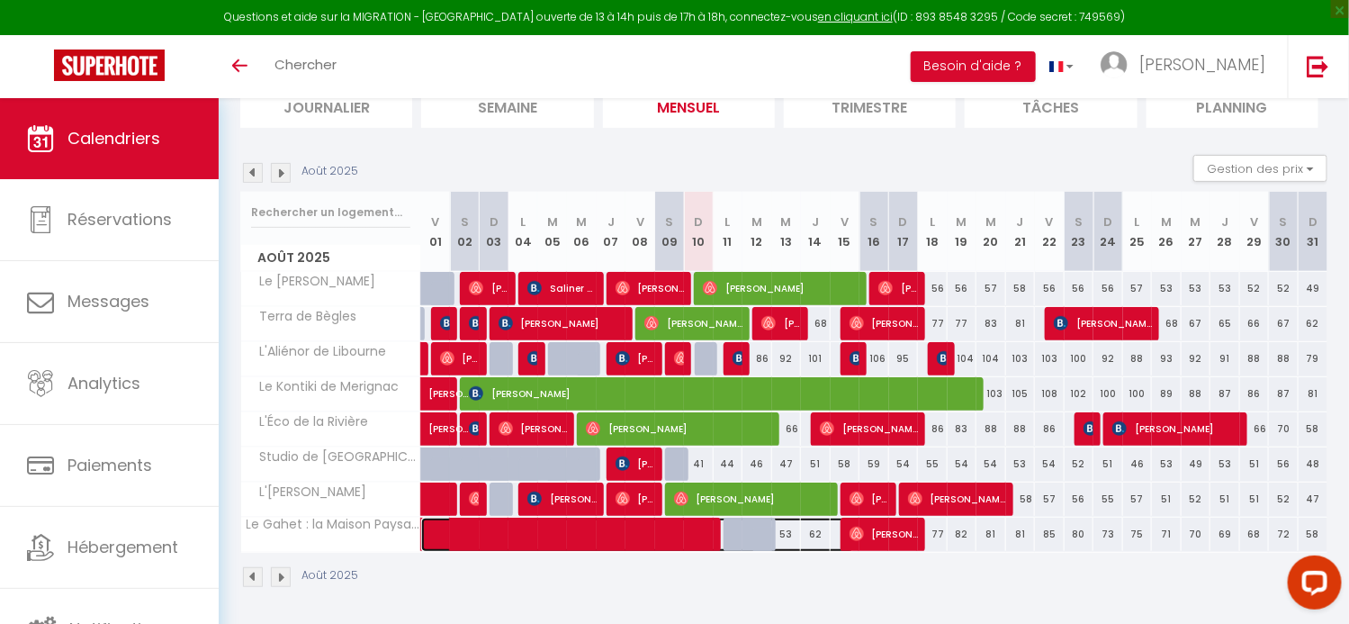
click at [745, 535] on span at bounding box center [647, 534] width 414 height 34
select select "OK"
select select "0"
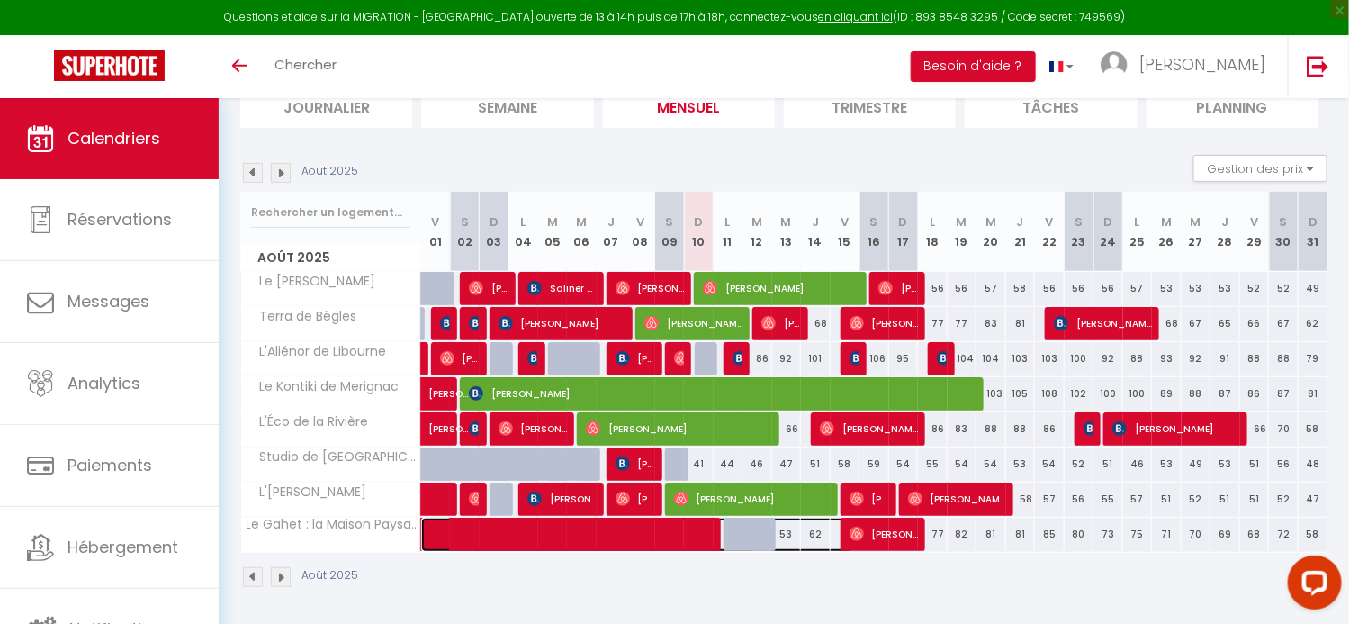
select select "1"
select select
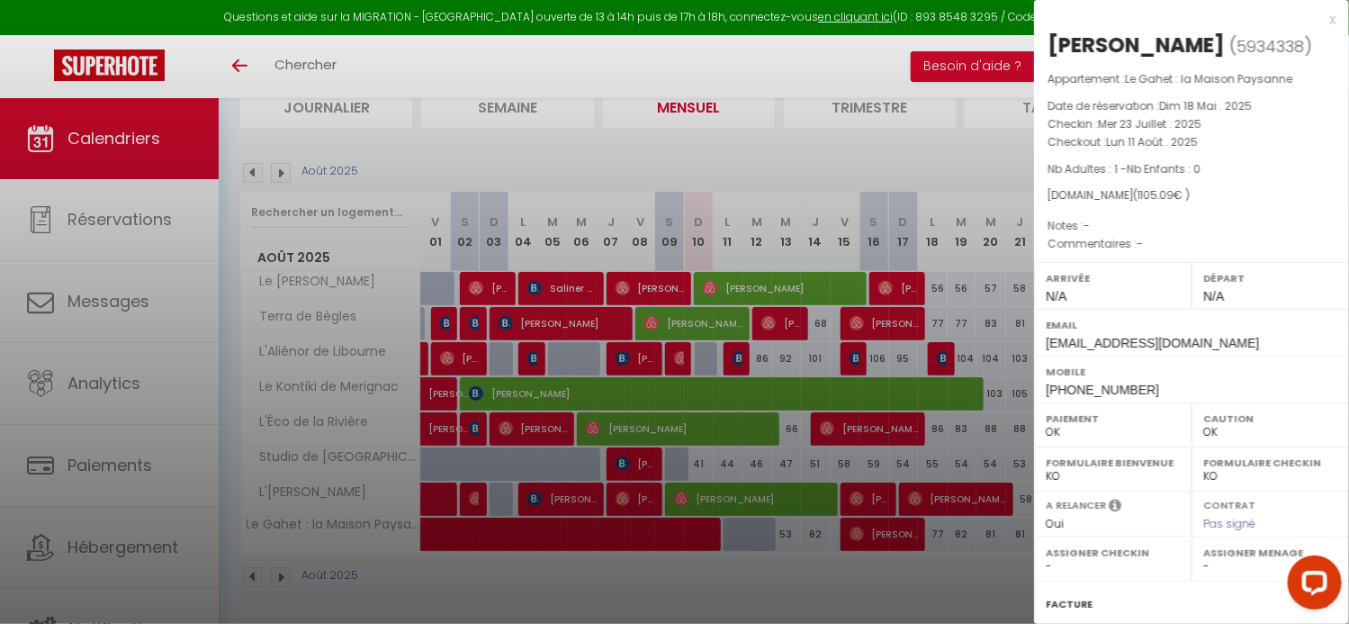
click at [803, 586] on div at bounding box center [674, 312] width 1349 height 624
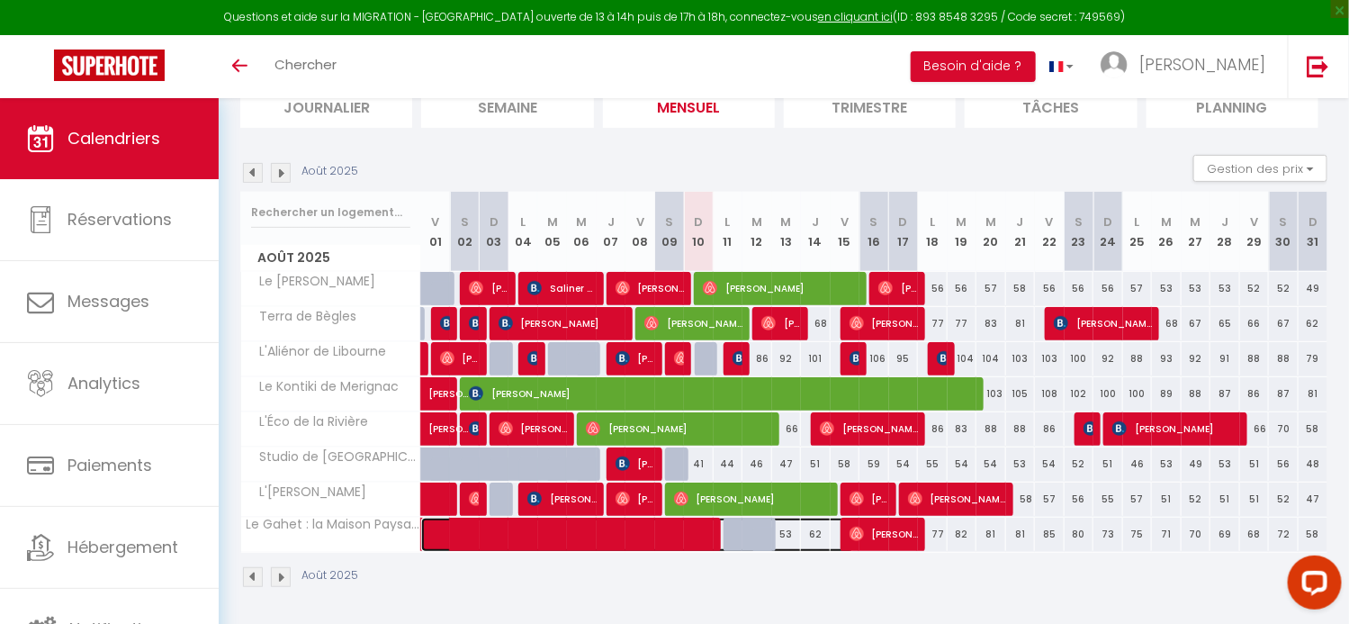
click at [652, 533] on span at bounding box center [647, 534] width 414 height 34
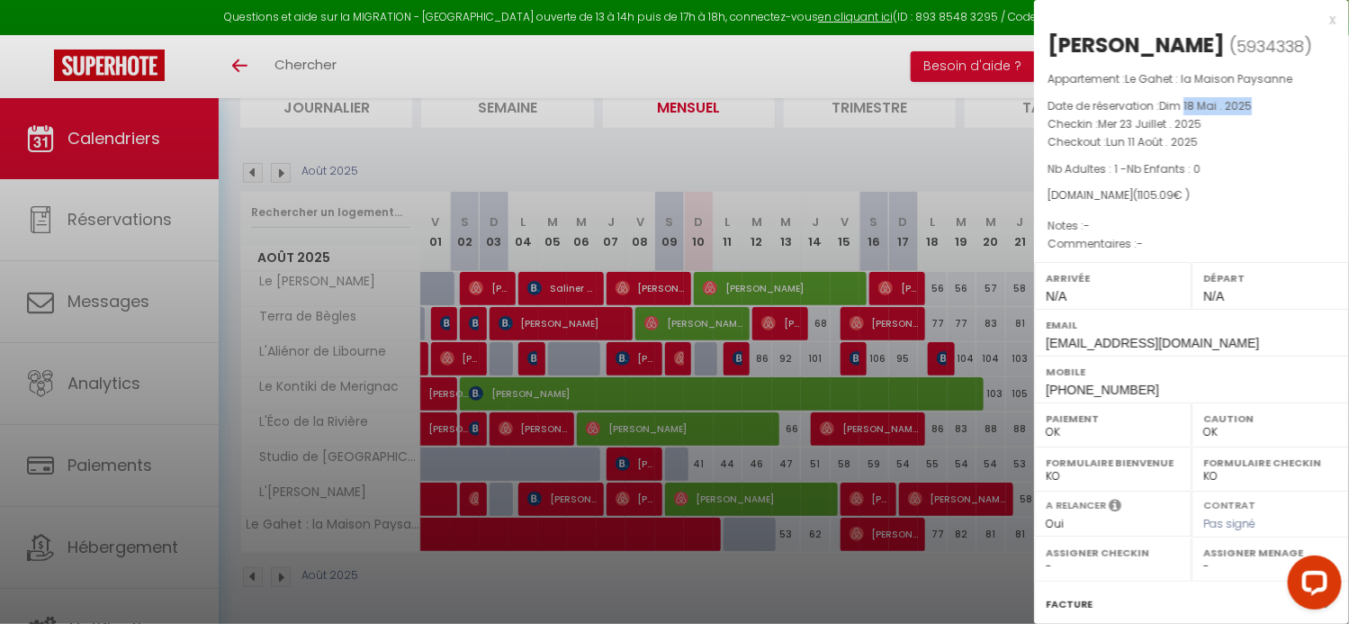
drag, startPoint x: 1186, startPoint y: 104, endPoint x: 1267, endPoint y: 105, distance: 81.0
click at [1267, 105] on p "Date de réservation : Dim 18 Mai . 2025" at bounding box center [1191, 106] width 288 height 18
click at [1166, 106] on span "Dim 18 Mai . 2025" at bounding box center [1205, 105] width 93 height 15
drag, startPoint x: 1163, startPoint y: 103, endPoint x: 1254, endPoint y: 106, distance: 90.9
click at [1254, 106] on p "Date de réservation : Dim 18 Mai . 2025" at bounding box center [1191, 106] width 288 height 18
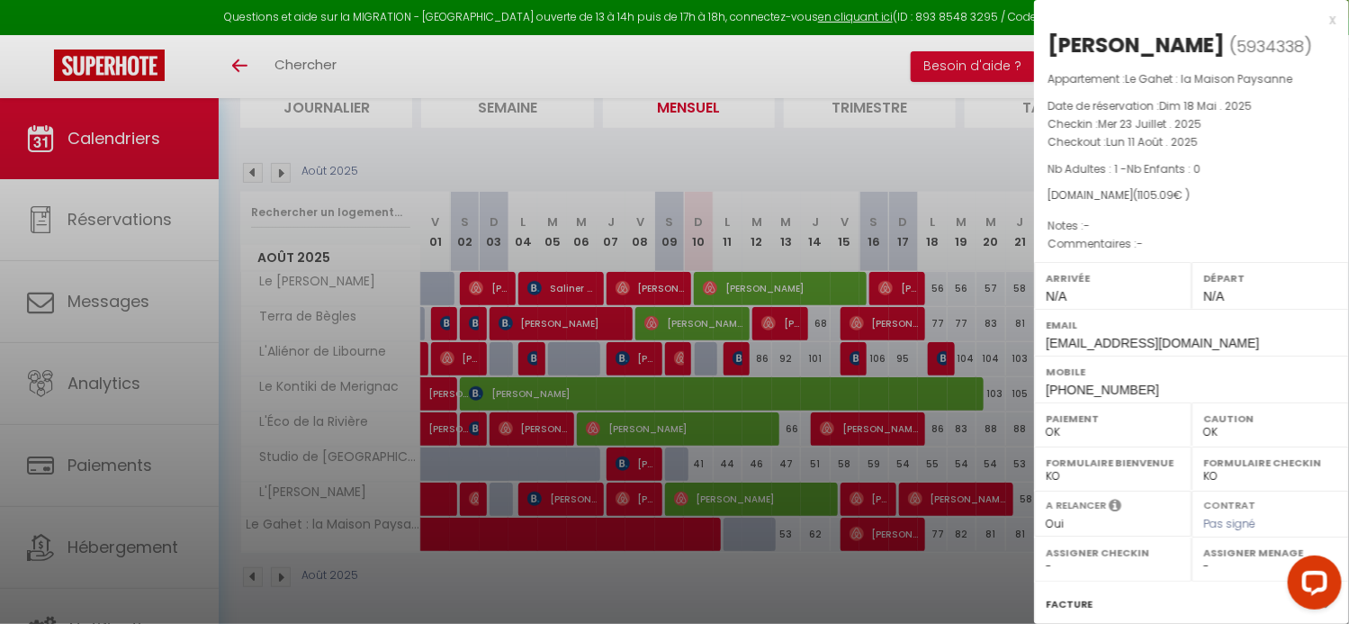
click at [1205, 133] on p "Checkout : Lun 11 Août . 2025" at bounding box center [1191, 142] width 288 height 18
click at [961, 577] on div at bounding box center [674, 312] width 1349 height 624
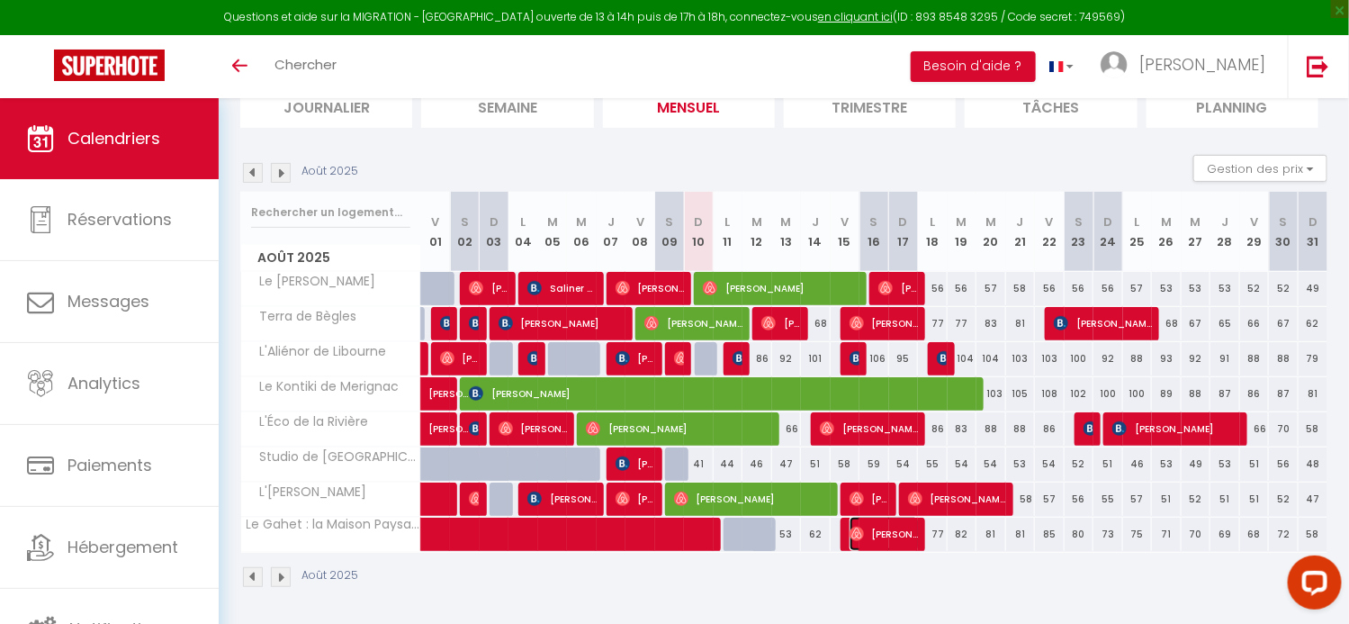
click at [887, 534] on span "[PERSON_NAME]" at bounding box center [883, 533] width 69 height 34
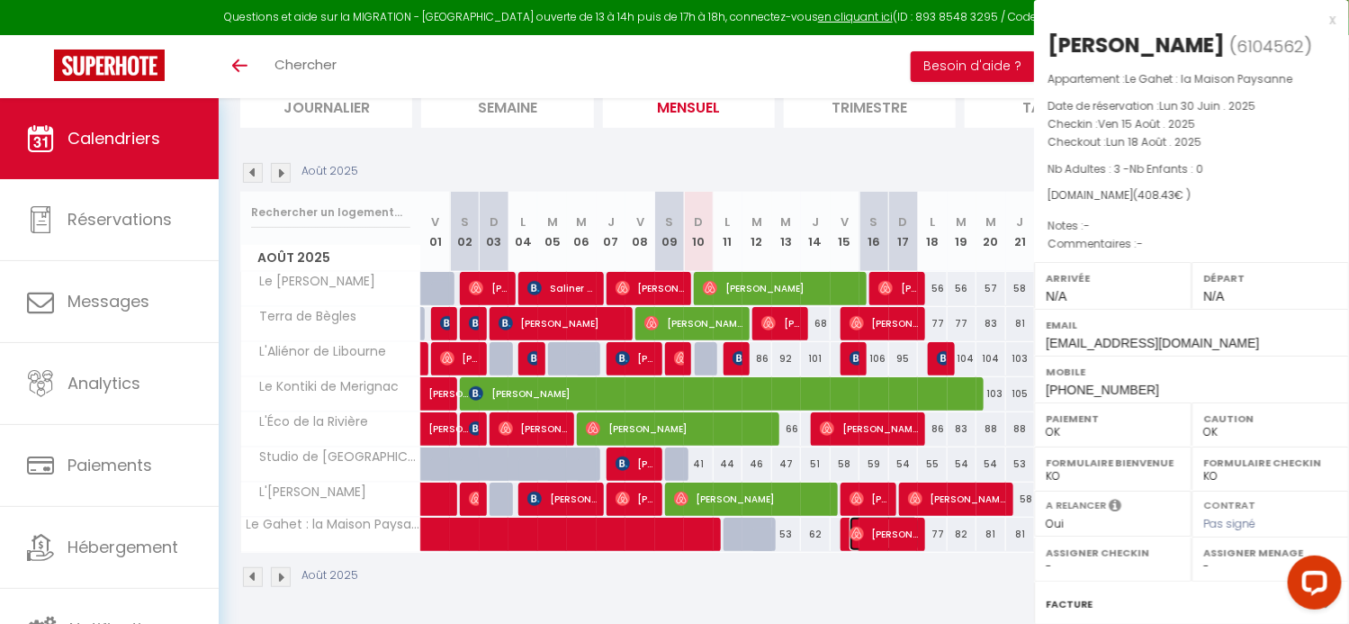
select select "29133"
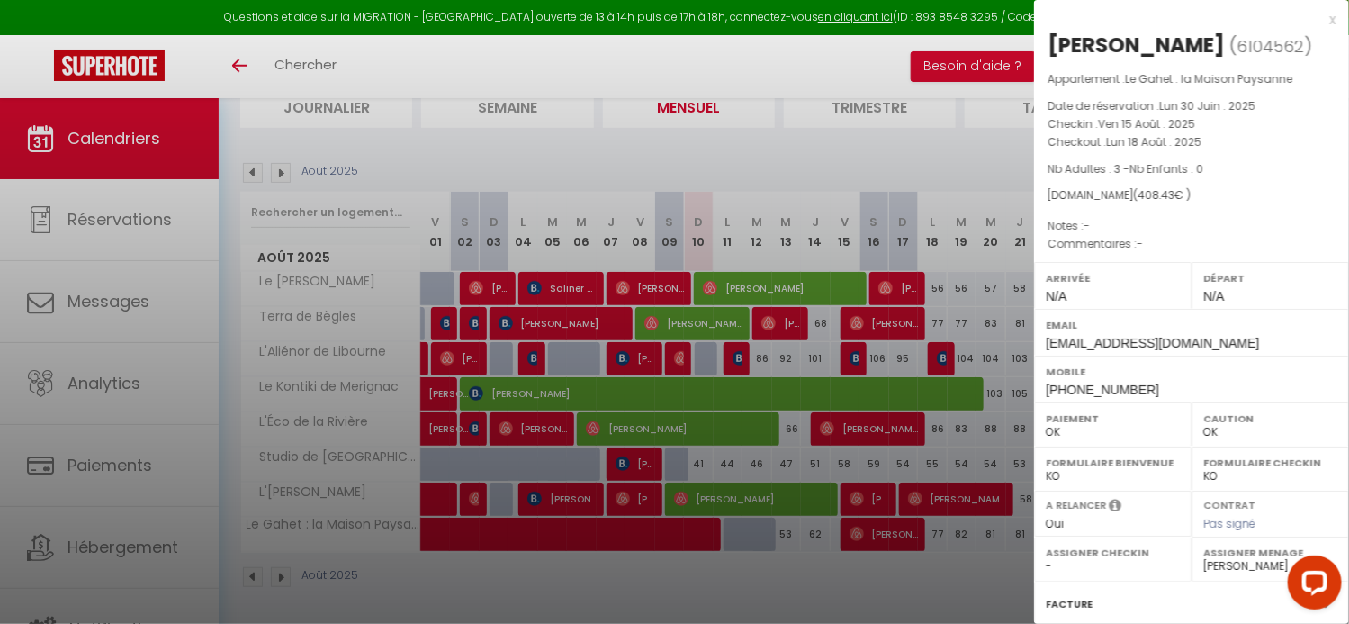
click at [971, 158] on div at bounding box center [674, 312] width 1349 height 624
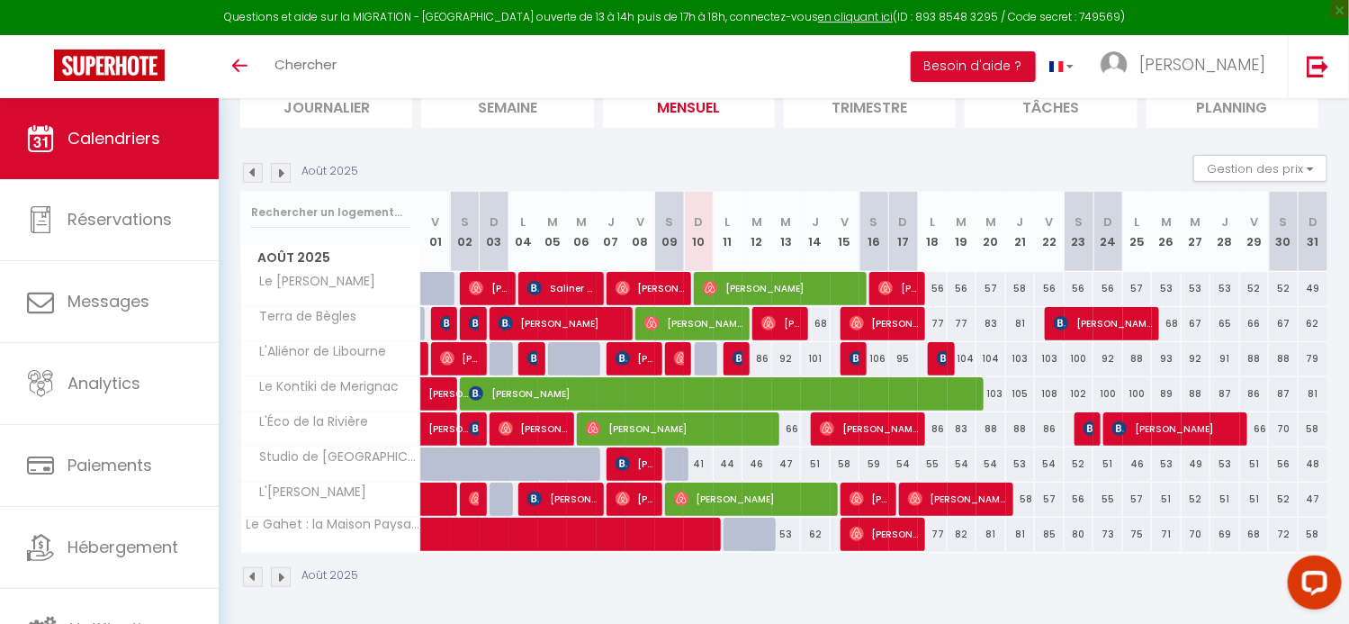
click at [276, 177] on img at bounding box center [281, 173] width 20 height 20
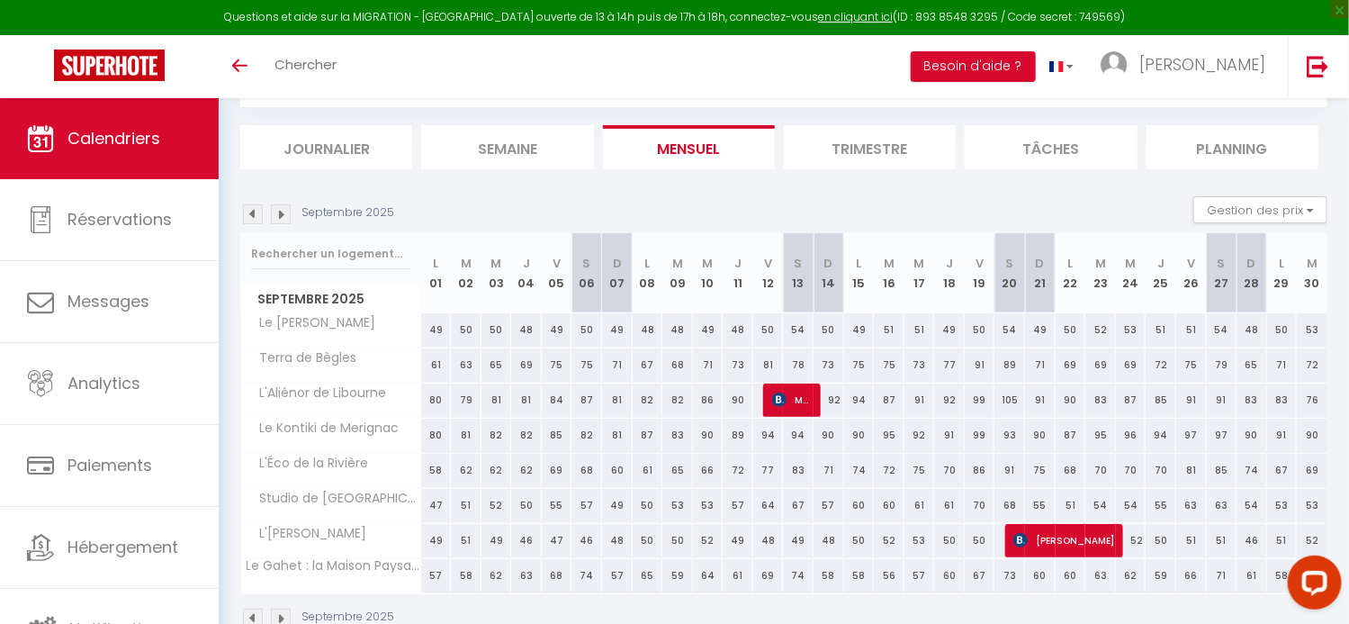
scroll to position [139, 0]
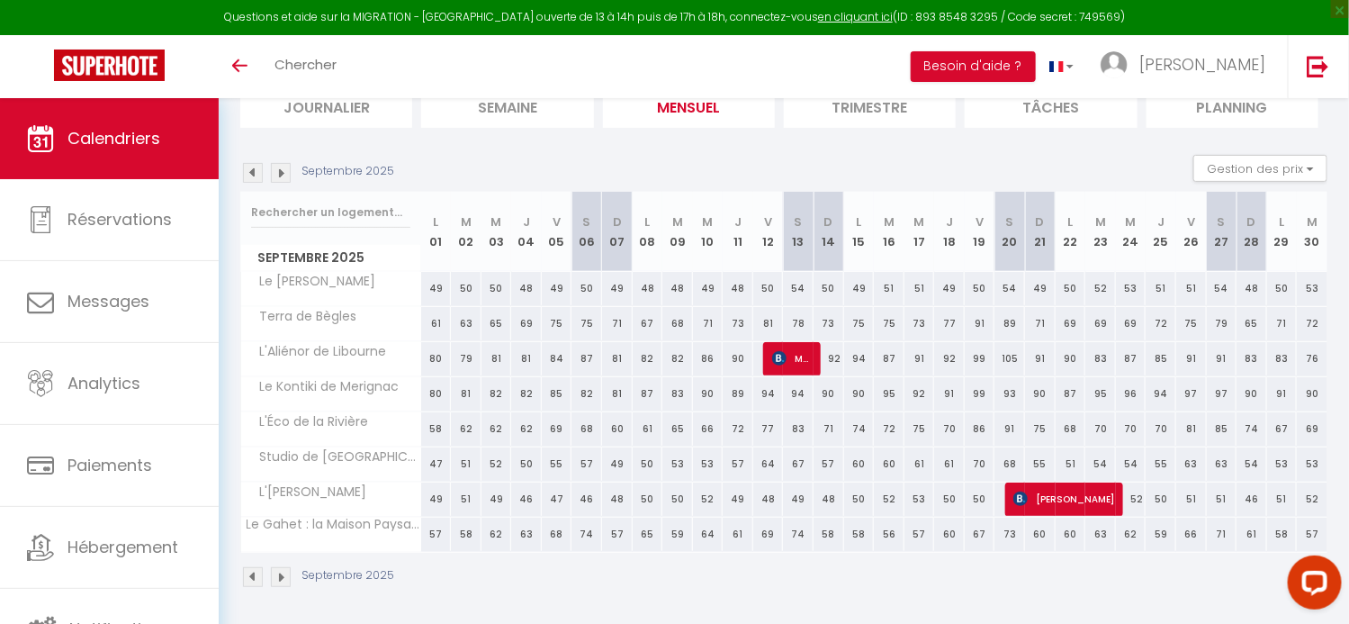
click at [248, 169] on img at bounding box center [253, 173] width 20 height 20
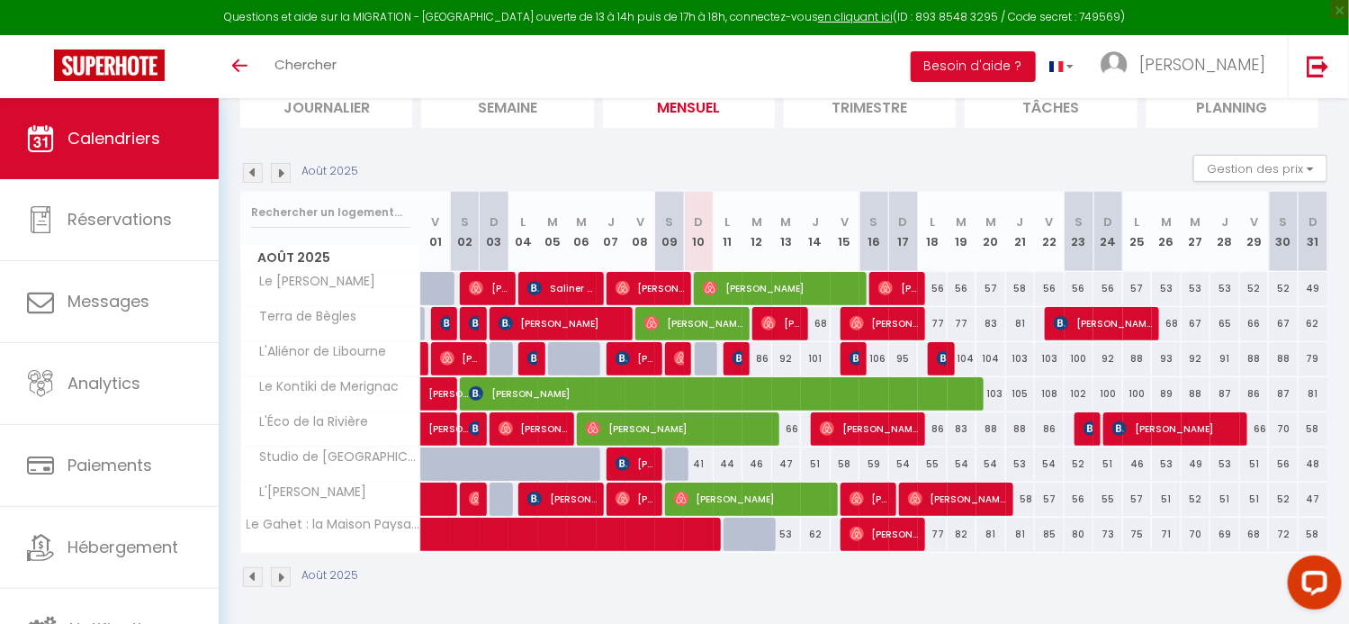
click at [252, 175] on img at bounding box center [253, 173] width 20 height 20
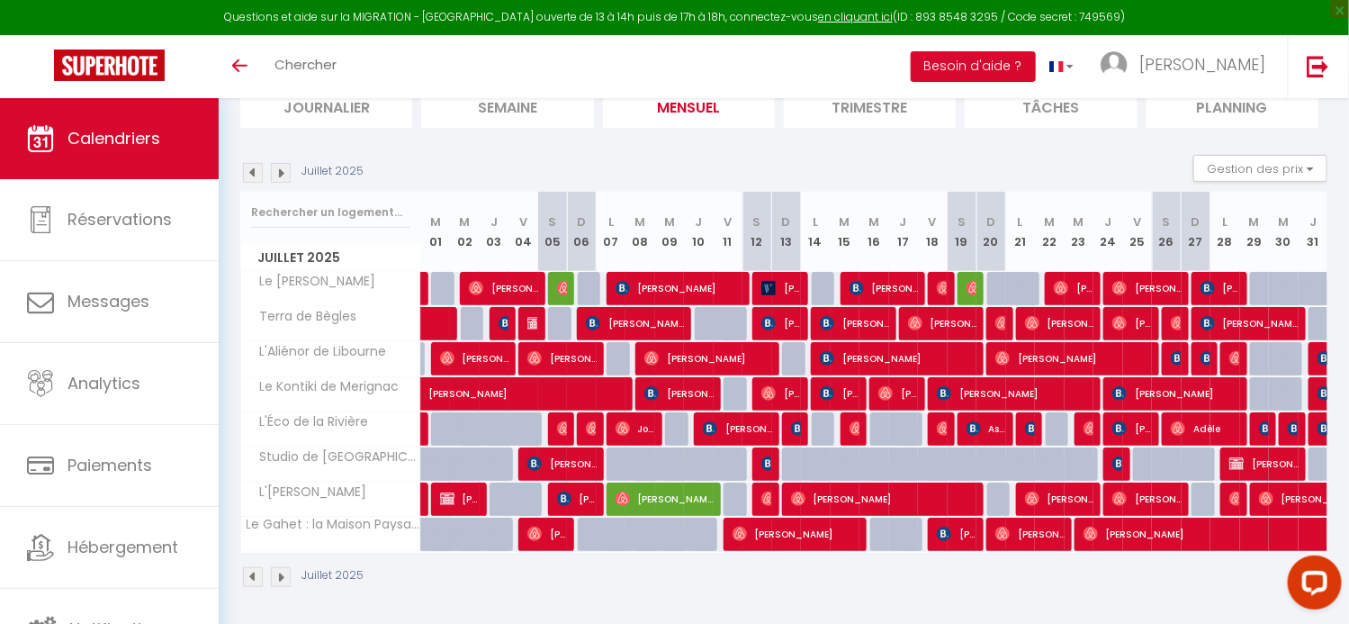
click at [285, 175] on img at bounding box center [281, 173] width 20 height 20
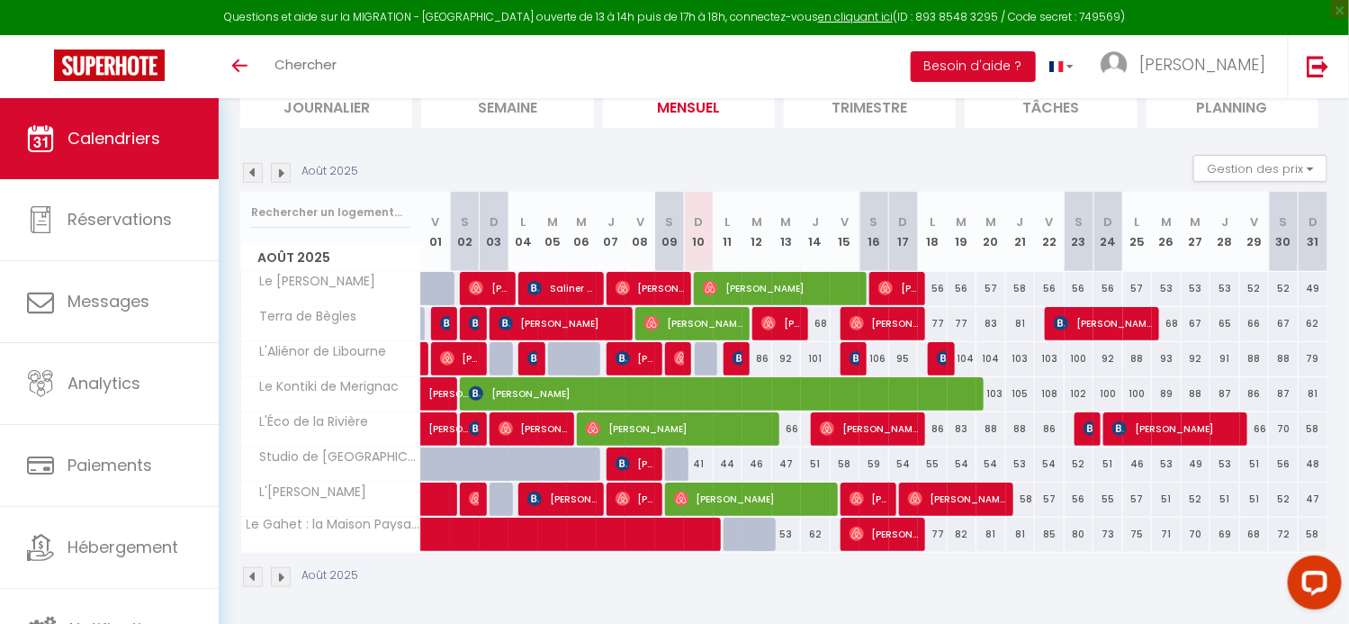
click at [285, 175] on img at bounding box center [281, 173] width 20 height 20
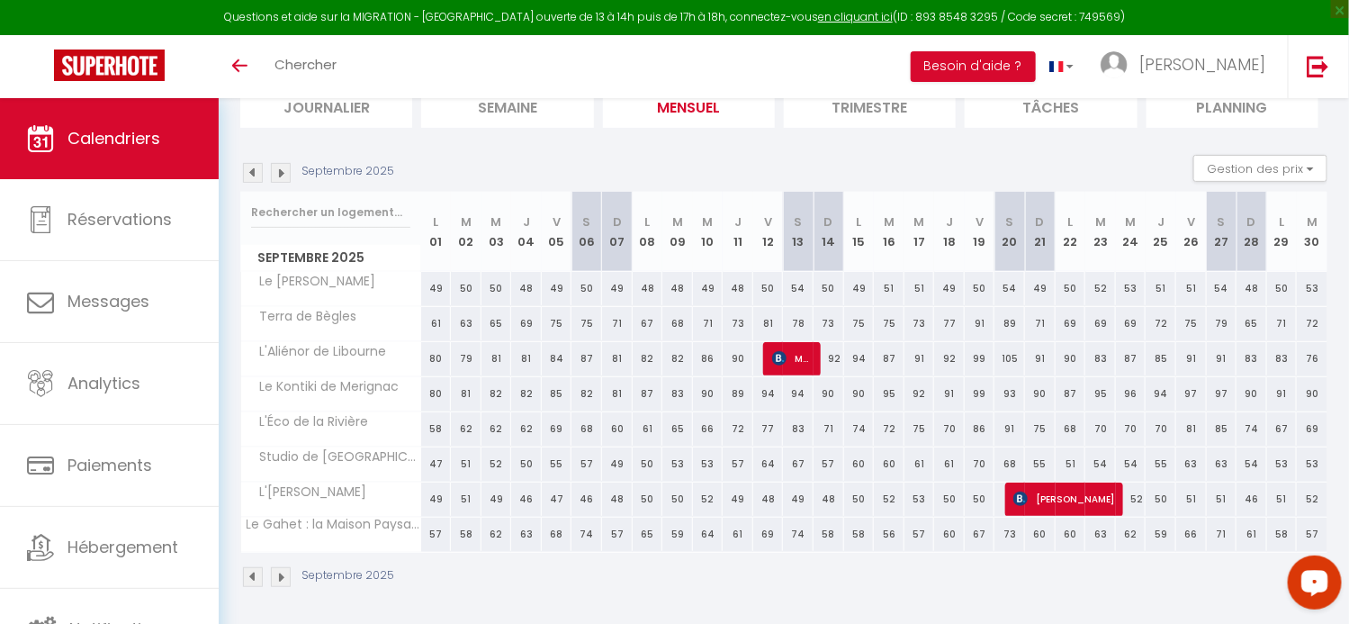
click at [248, 175] on img at bounding box center [253, 173] width 20 height 20
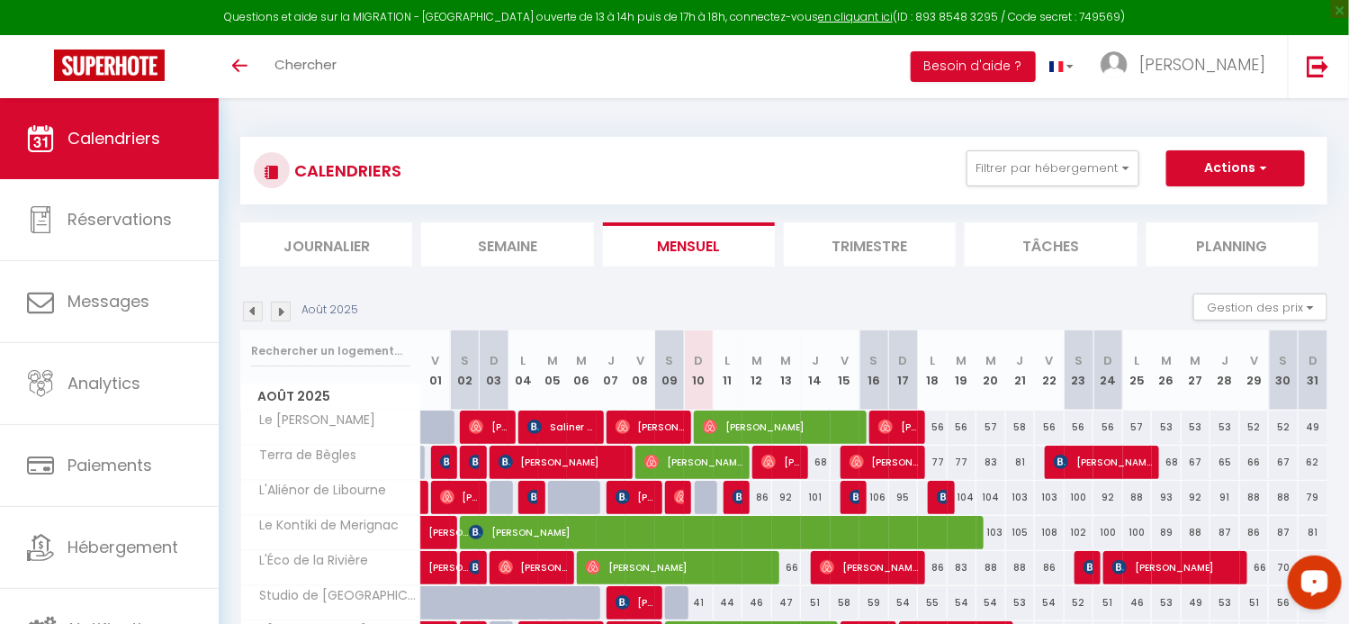
scroll to position [0, 0]
